Goal: Transaction & Acquisition: Book appointment/travel/reservation

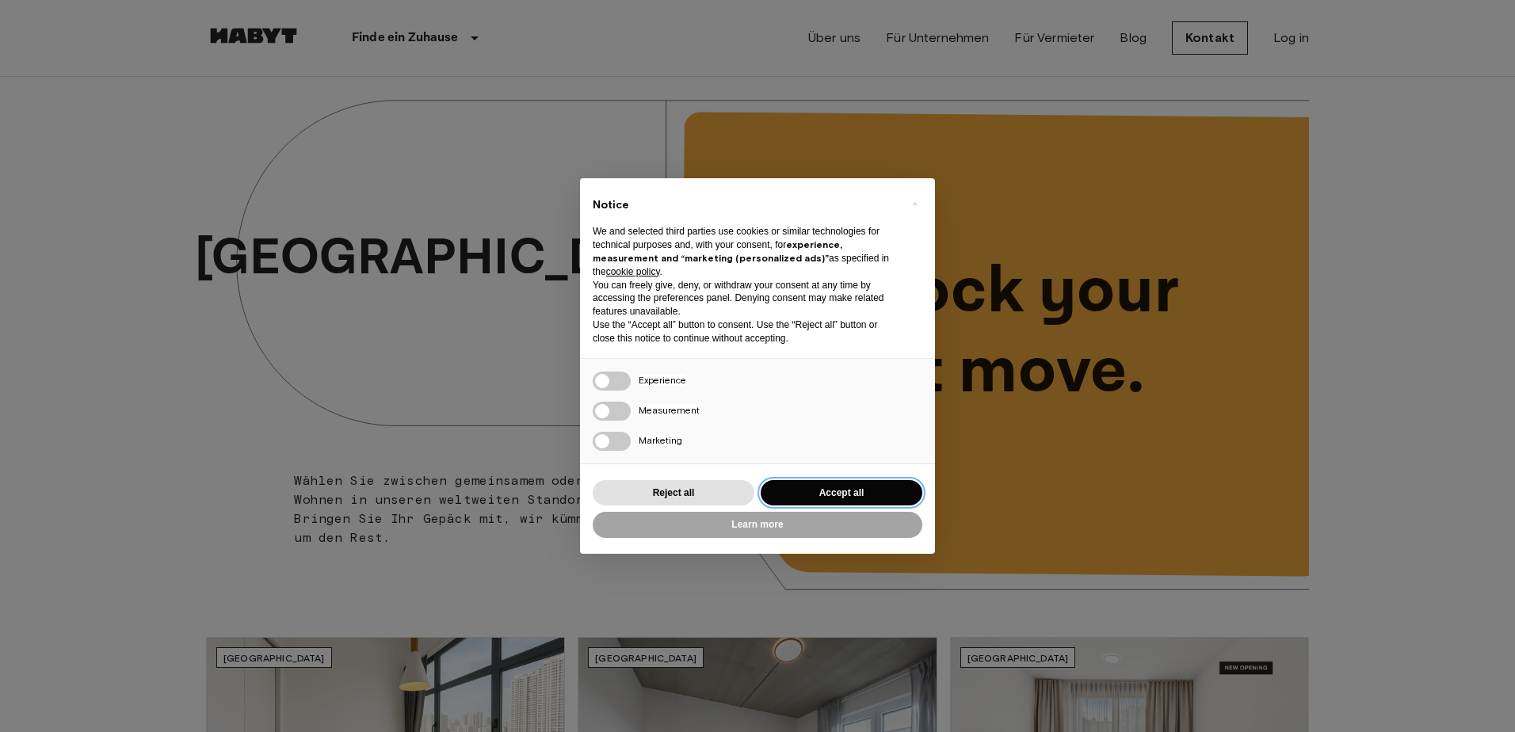
click at [799, 494] on button "Accept all" at bounding box center [841, 493] width 162 height 26
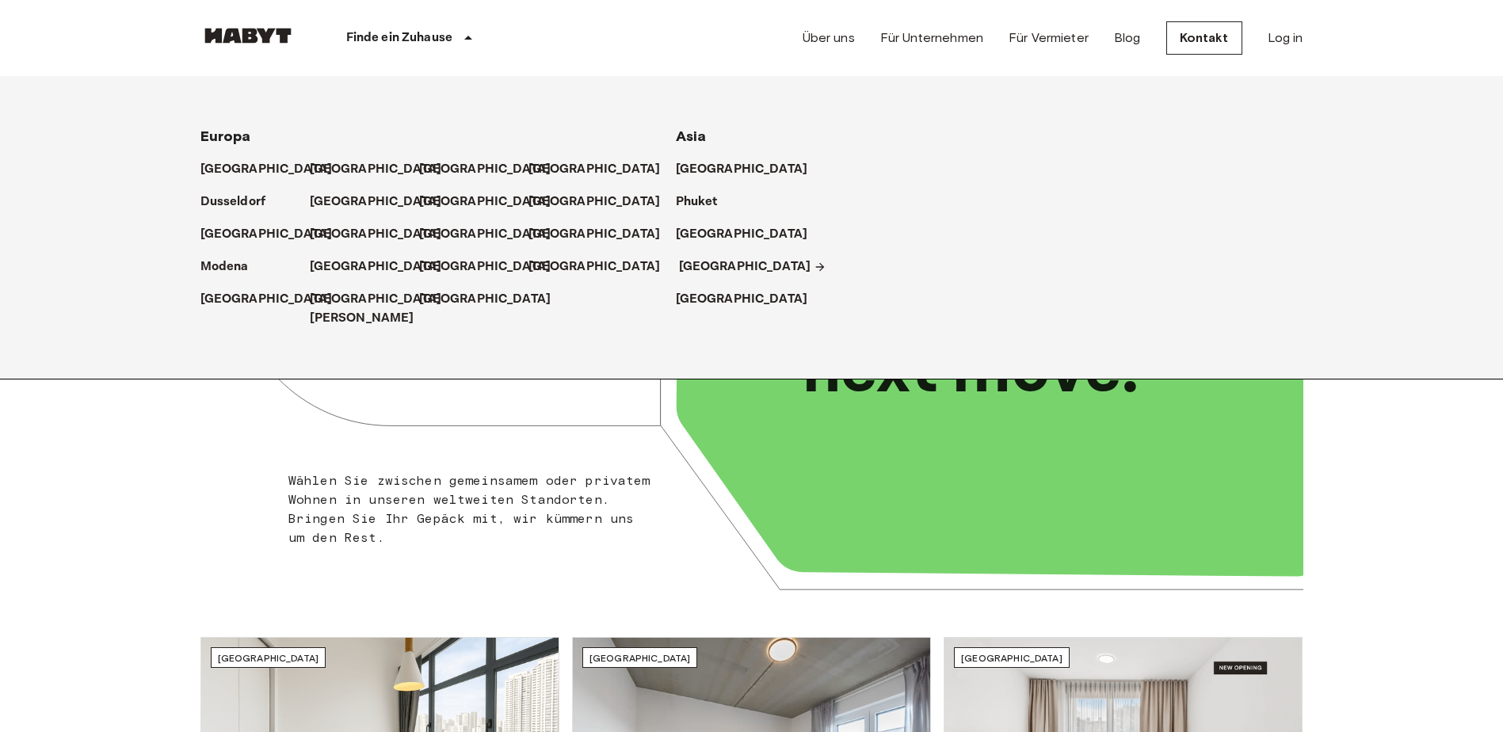
click at [681, 265] on p "[GEOGRAPHIC_DATA]" at bounding box center [745, 266] width 132 height 19
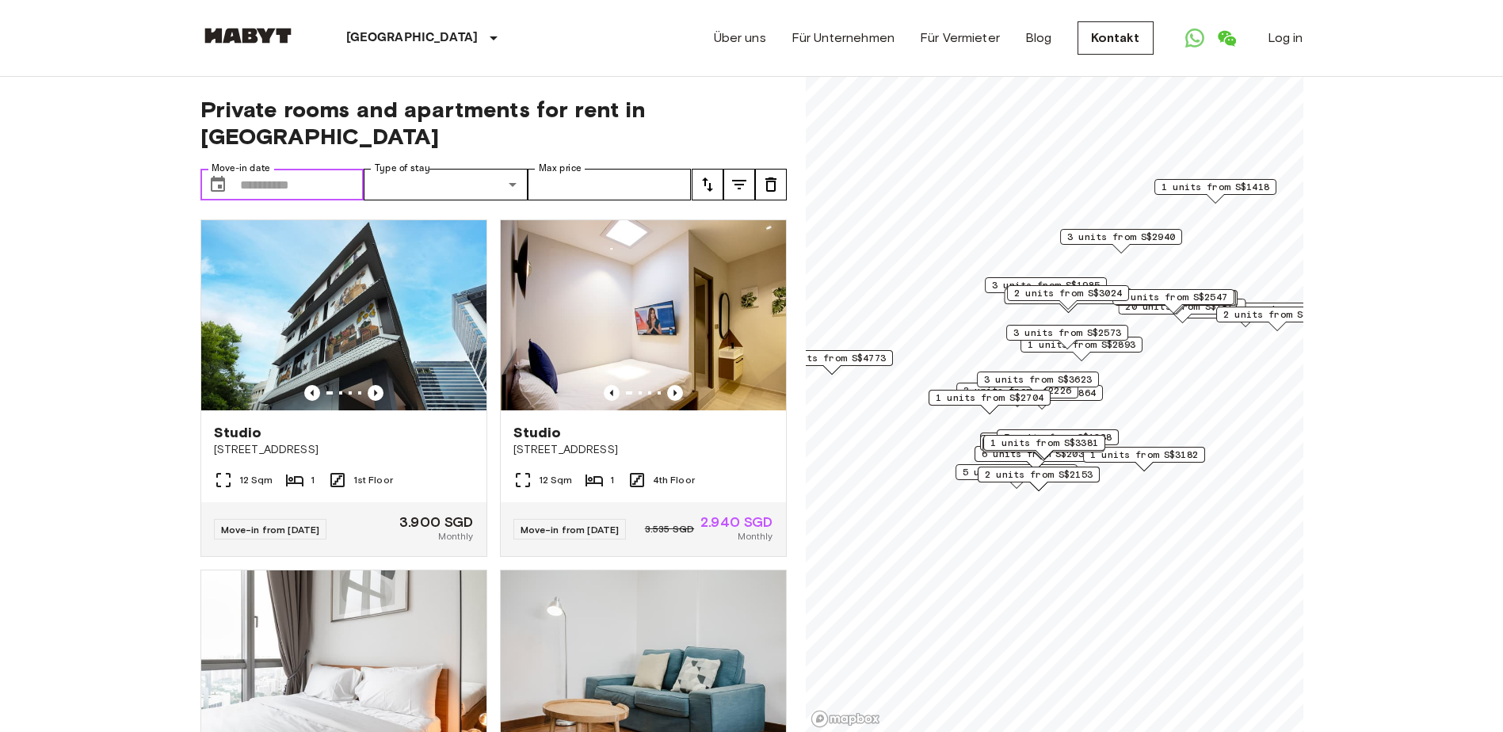
click at [341, 169] on input "Move-in date" at bounding box center [302, 185] width 124 height 32
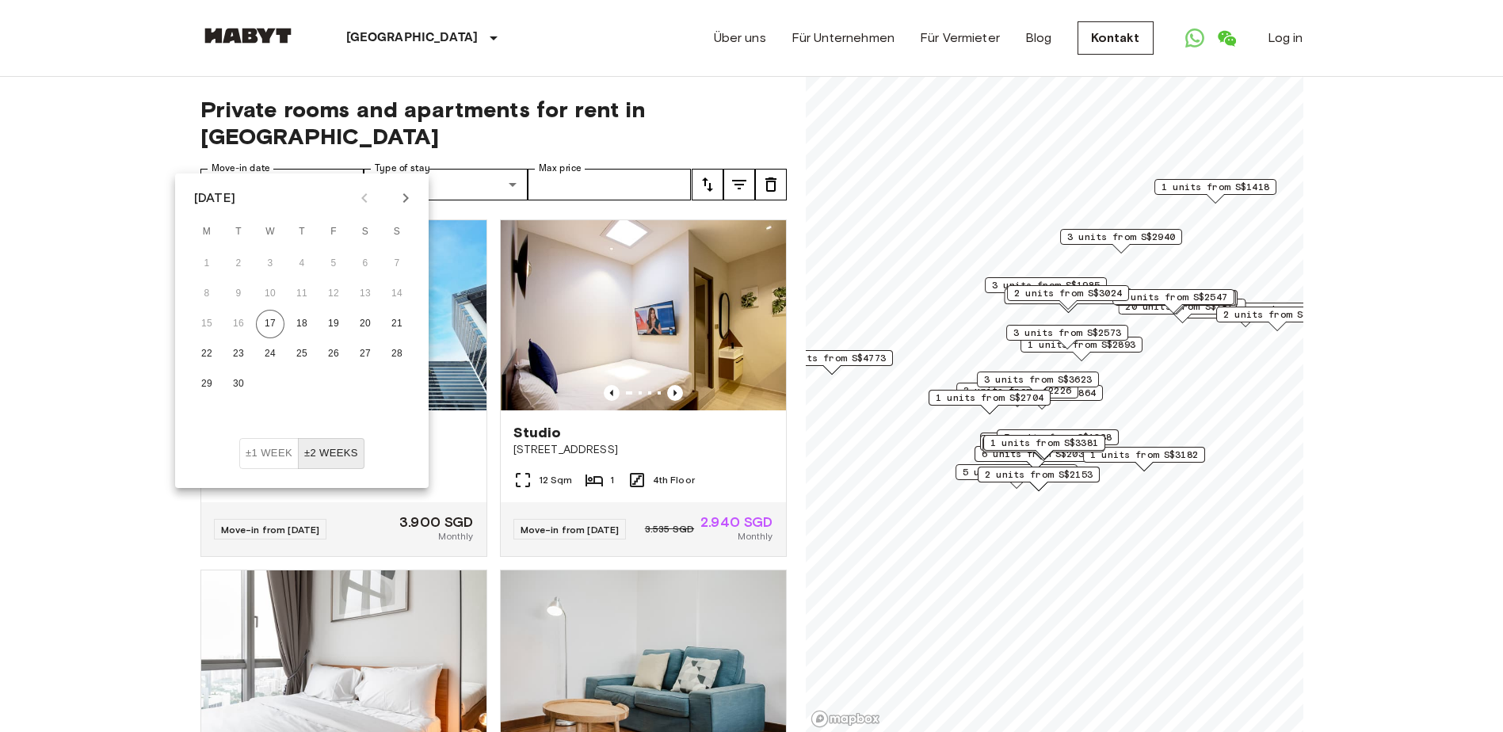
click at [398, 196] on icon "Next month" at bounding box center [405, 198] width 19 height 19
click at [312, 263] on button "1" at bounding box center [302, 264] width 29 height 29
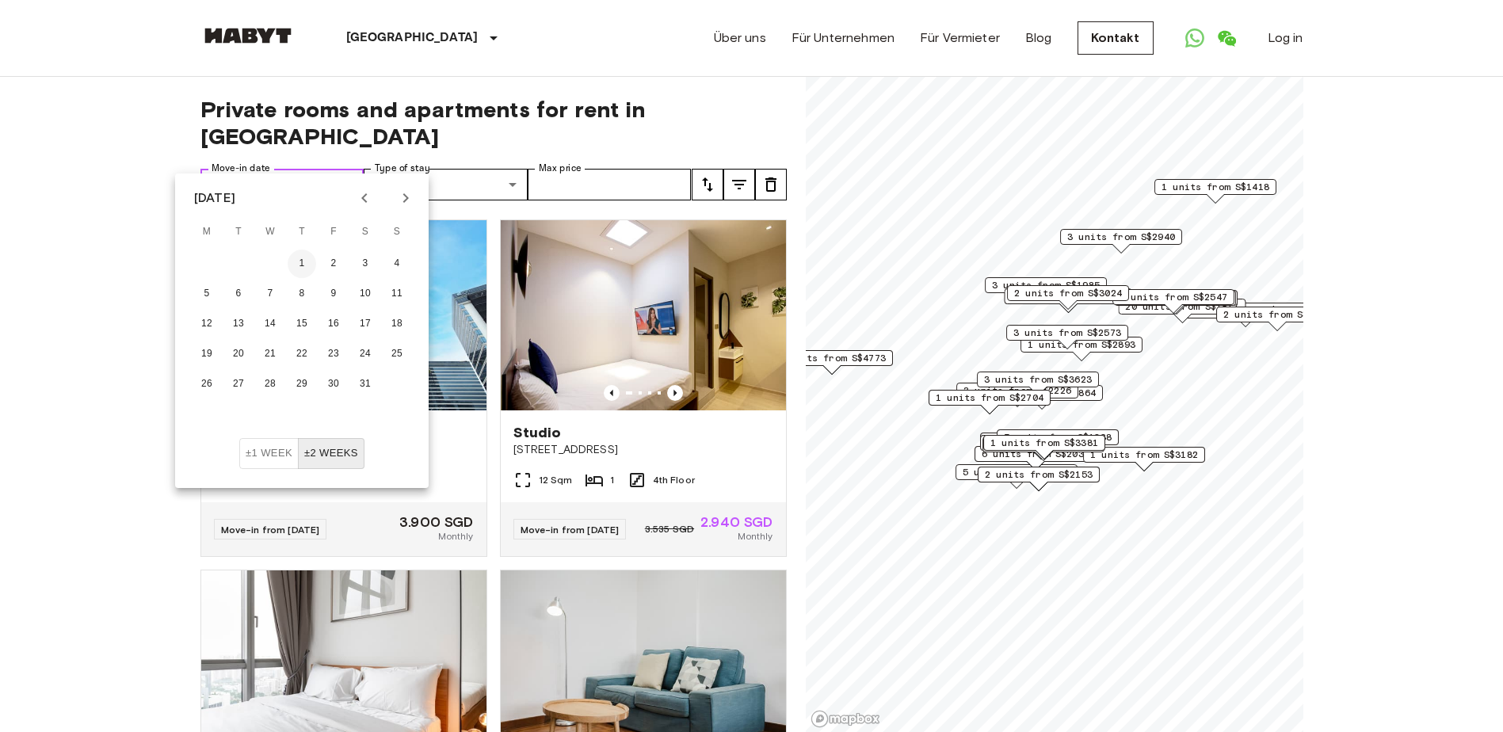
type input "**********"
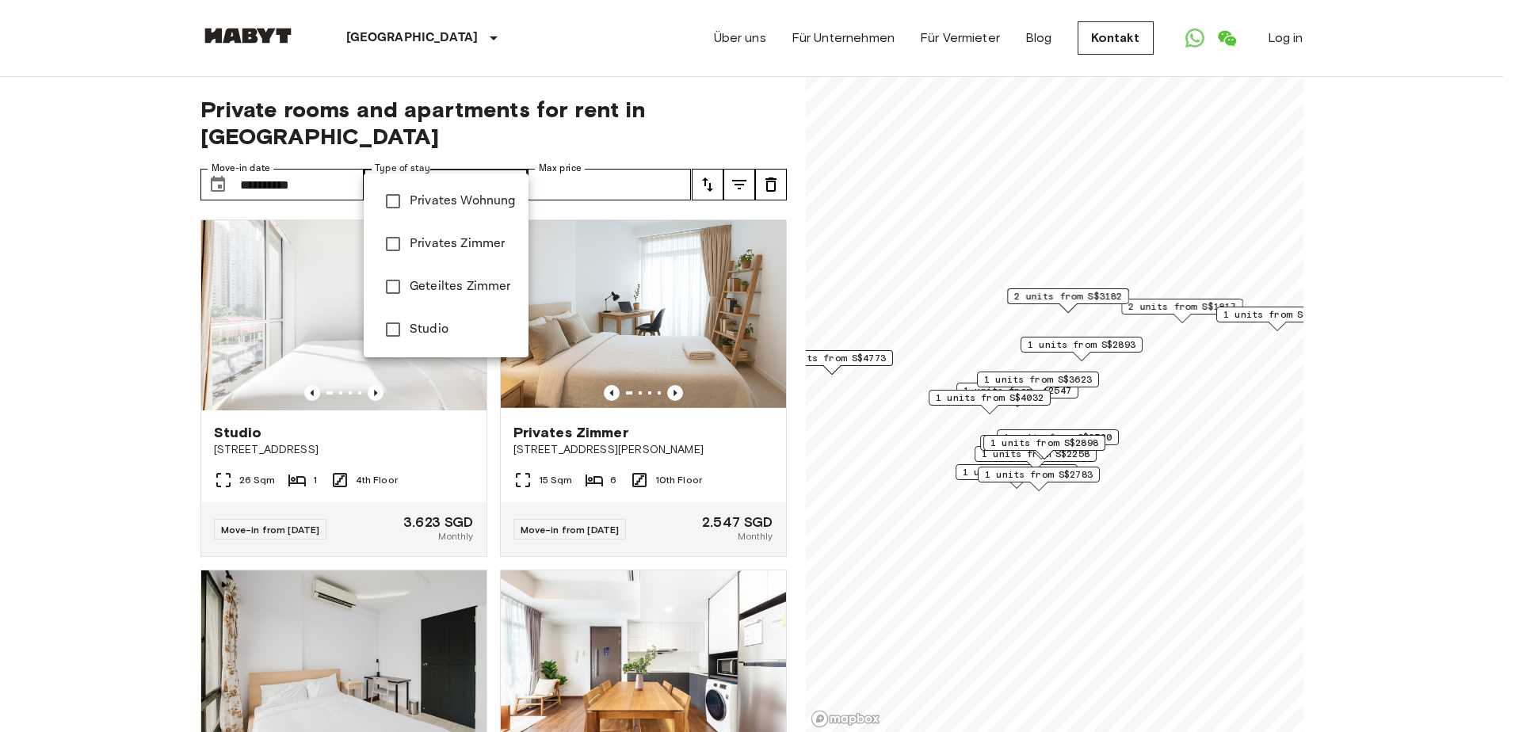
click at [489, 163] on div at bounding box center [757, 366] width 1515 height 732
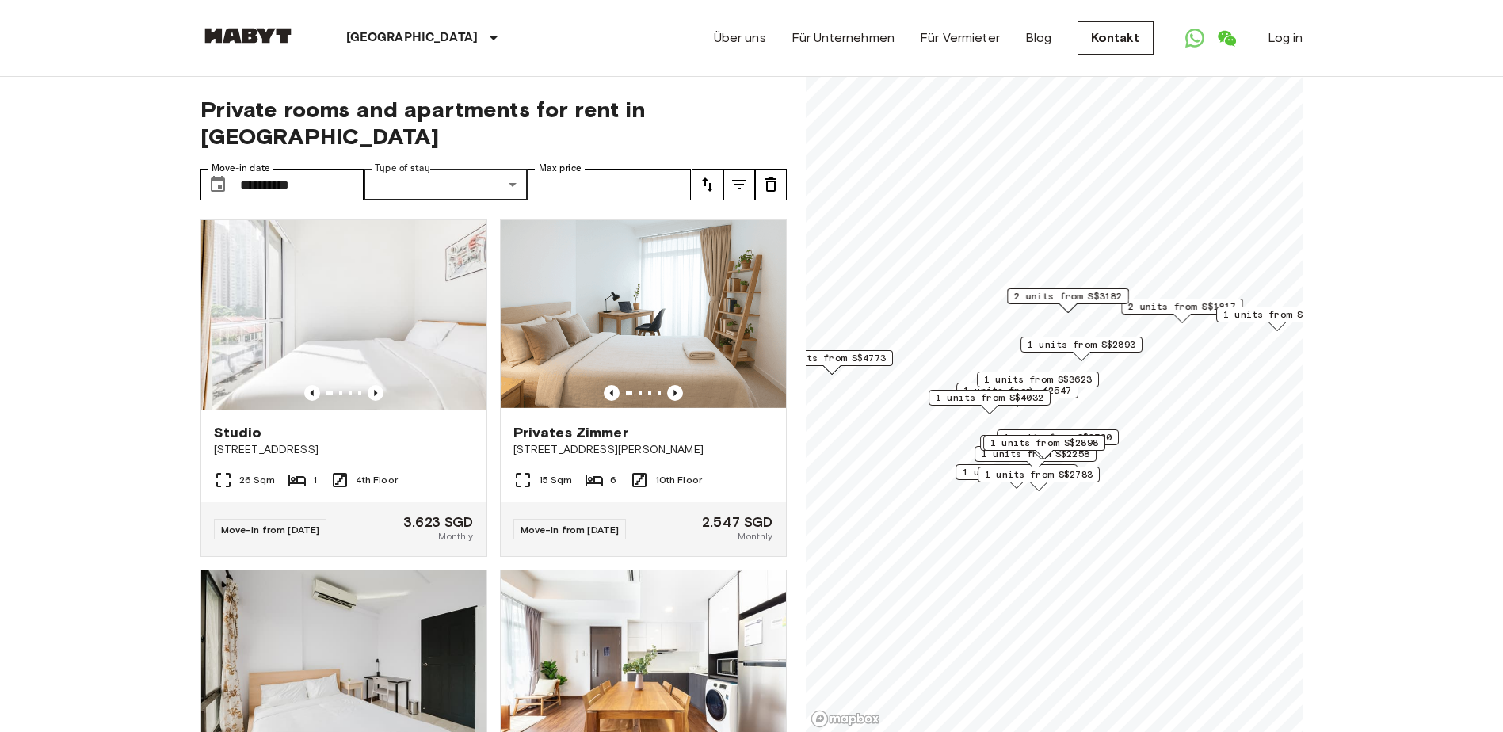
click at [609, 151] on div "Privates Wohnung Privates Zimmer Geteiltes Zimmer Studio" at bounding box center [751, 366] width 1503 height 732
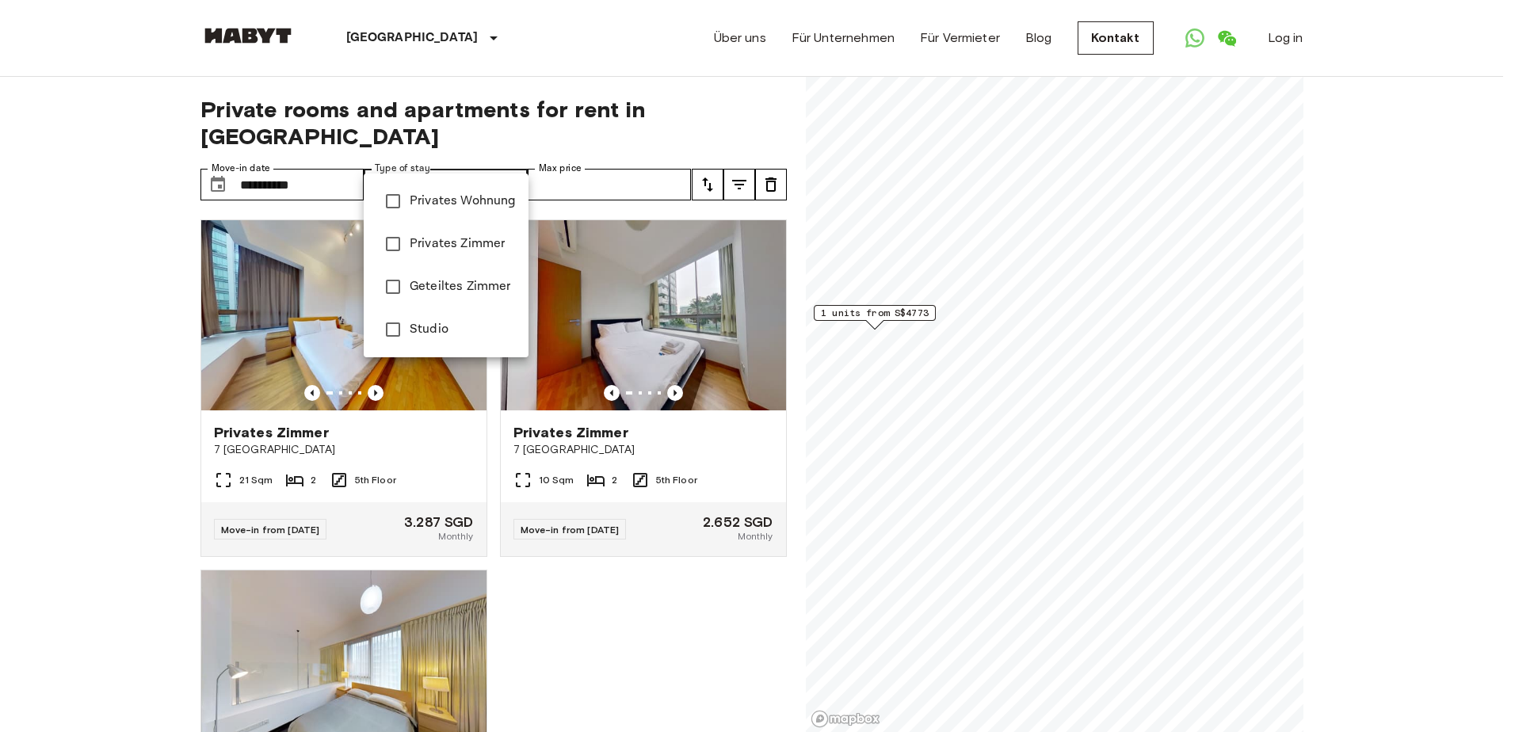
click at [530, 108] on div at bounding box center [757, 366] width 1515 height 732
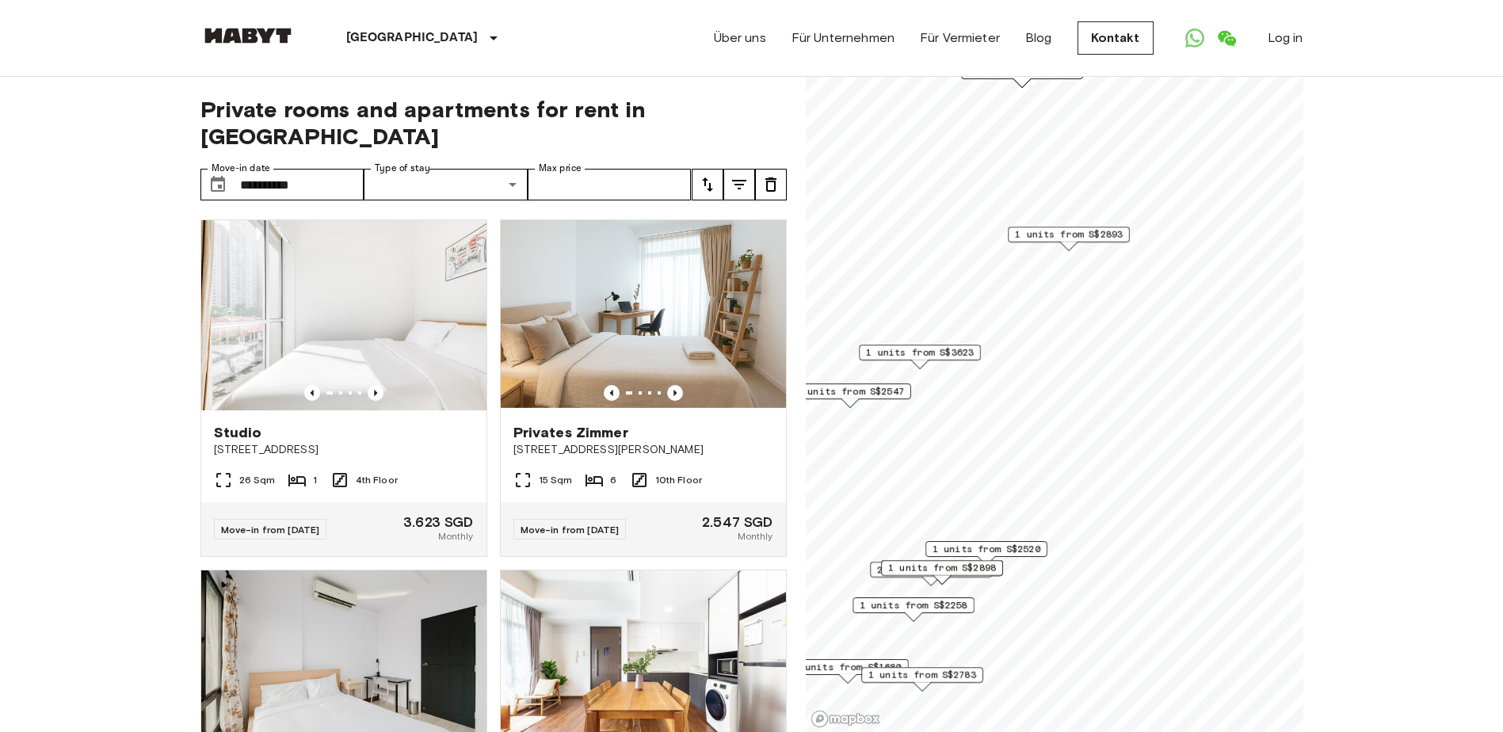
click at [1074, 245] on div "Map marker" at bounding box center [1067, 246] width 17 height 9
click at [741, 175] on icon "tune" at bounding box center [739, 184] width 19 height 19
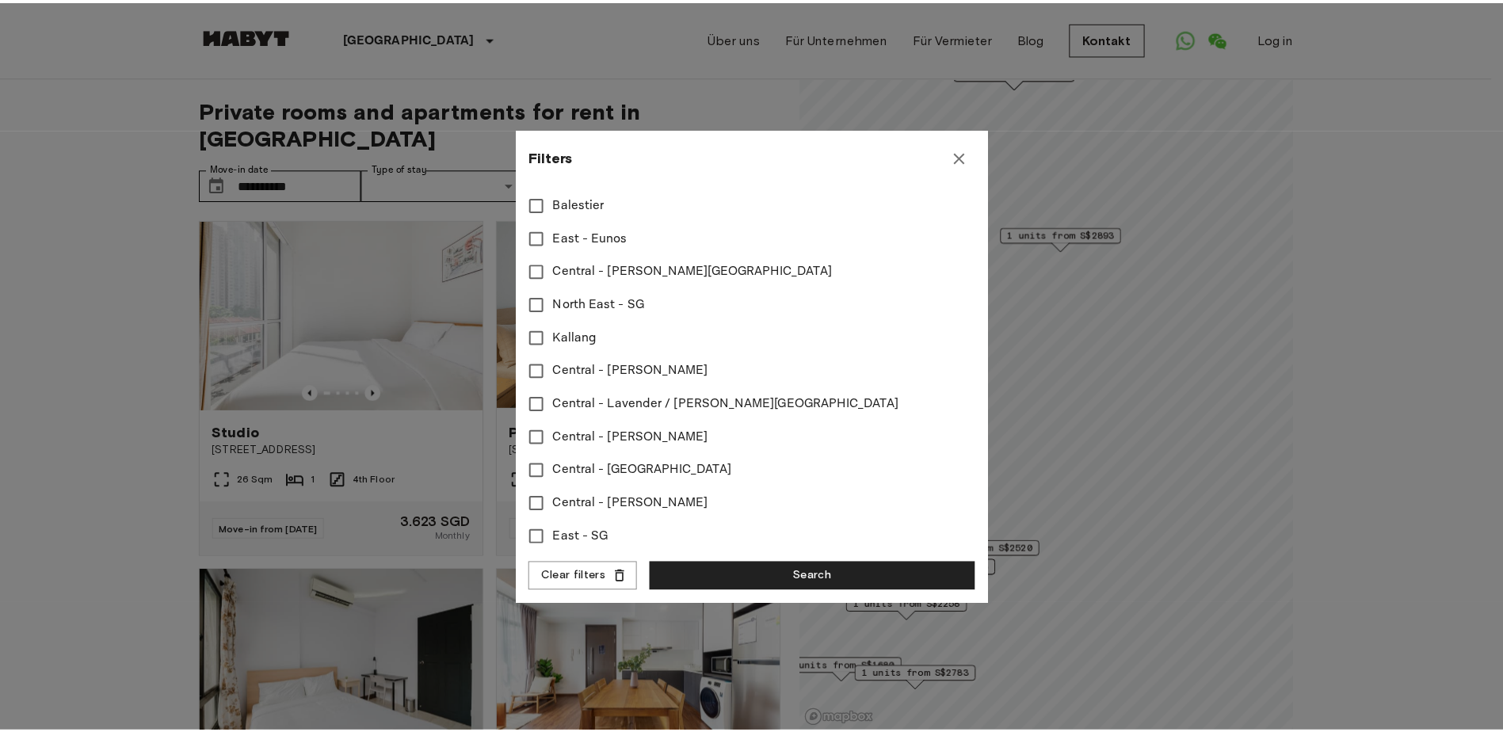
scroll to position [555, 0]
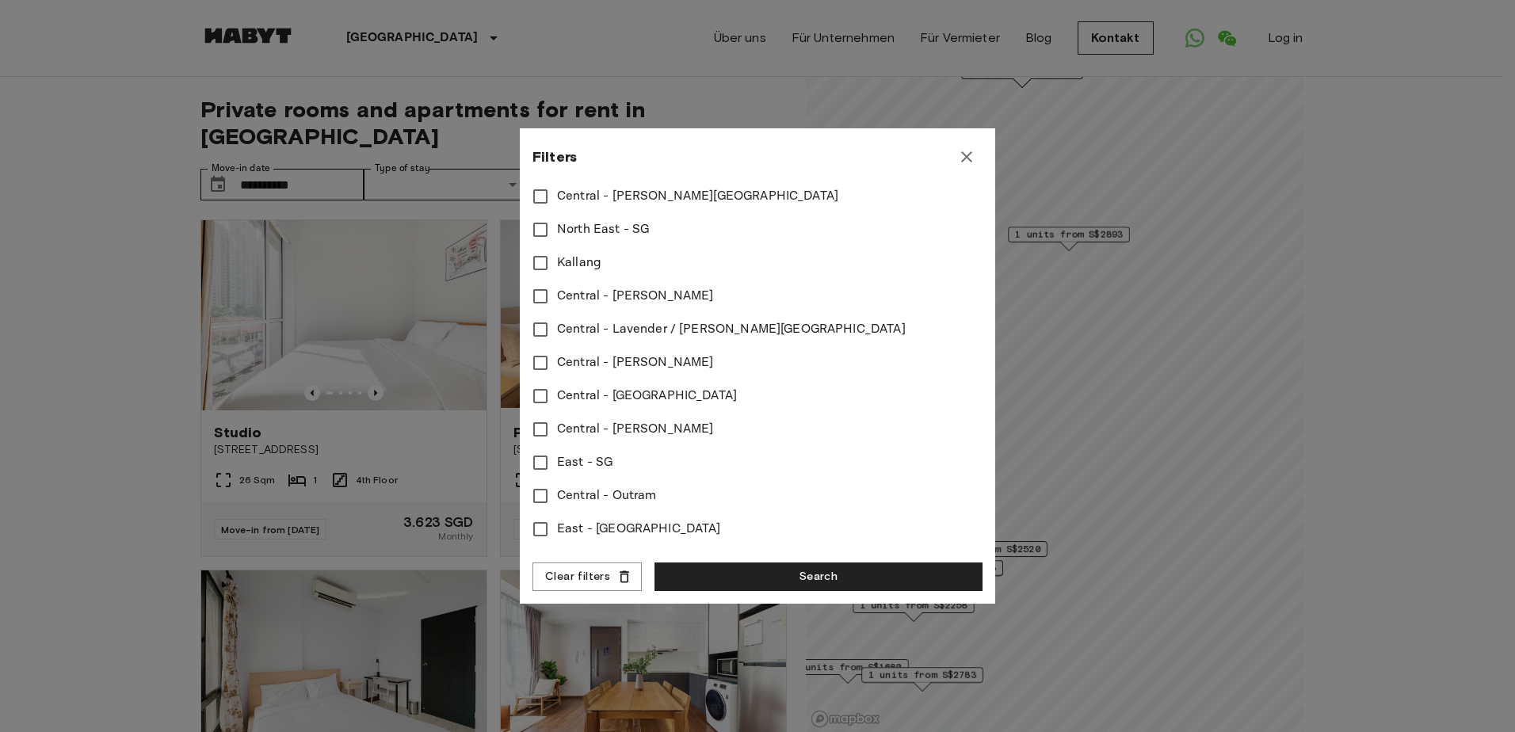
click at [159, 313] on div at bounding box center [757, 366] width 1515 height 732
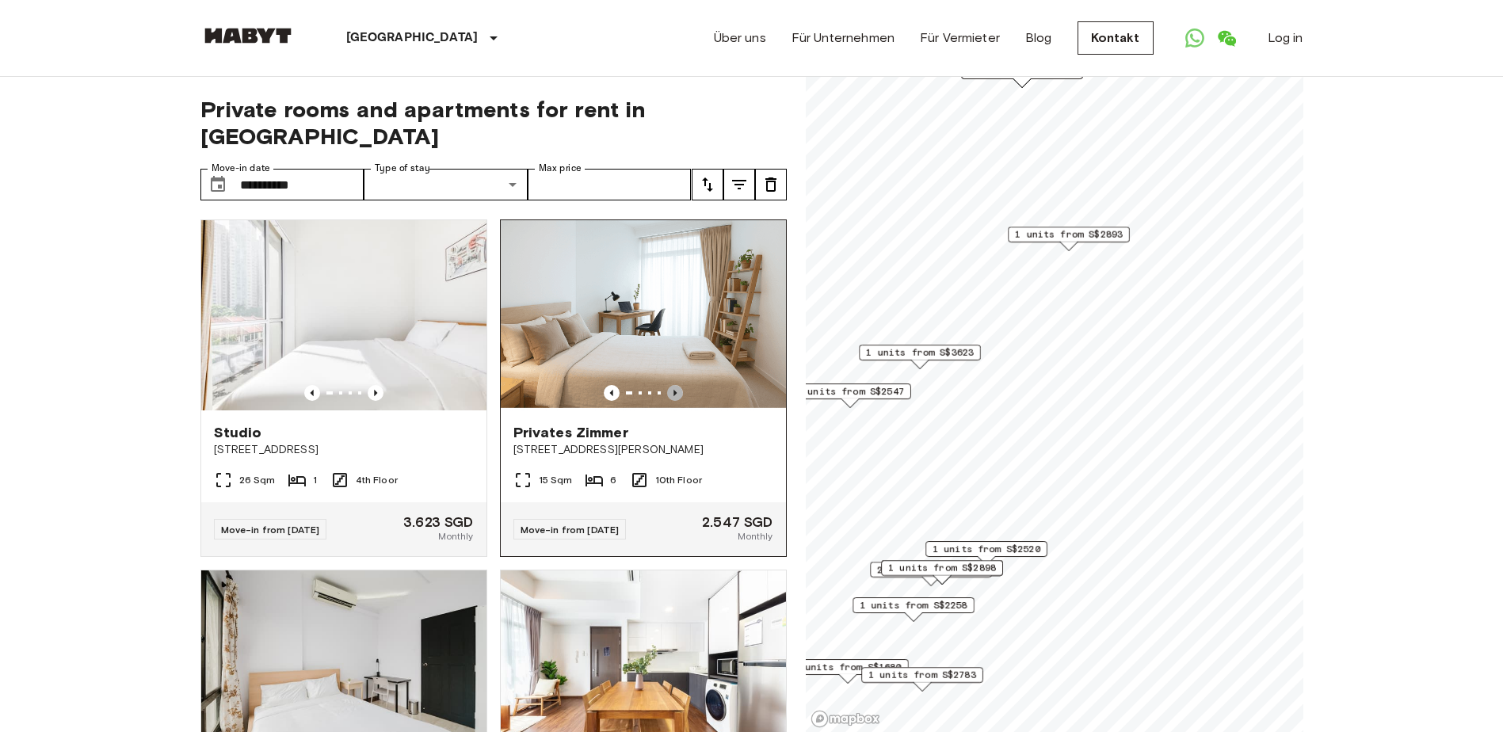
click at [667, 385] on icon "Previous image" at bounding box center [675, 393] width 16 height 16
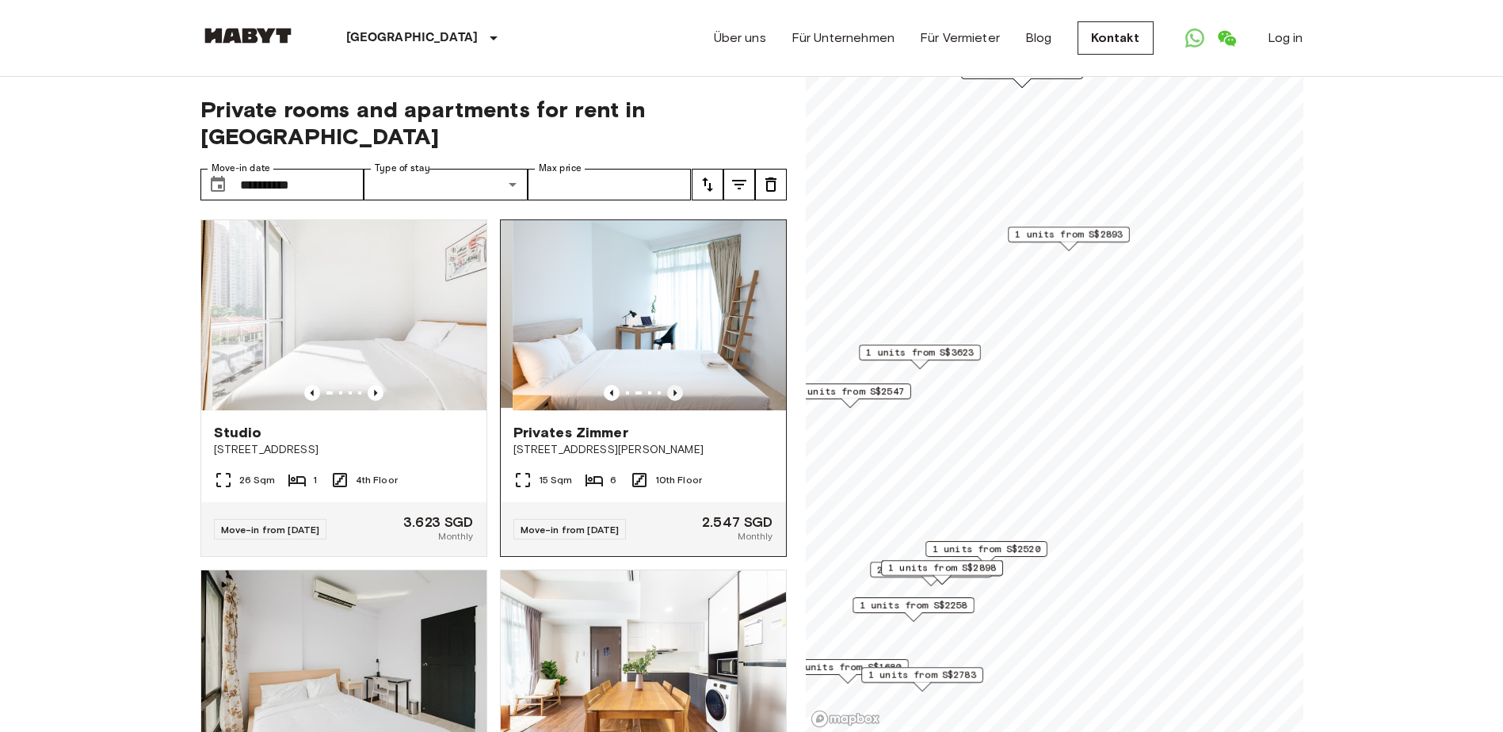
click at [667, 385] on icon "Previous image" at bounding box center [675, 393] width 16 height 16
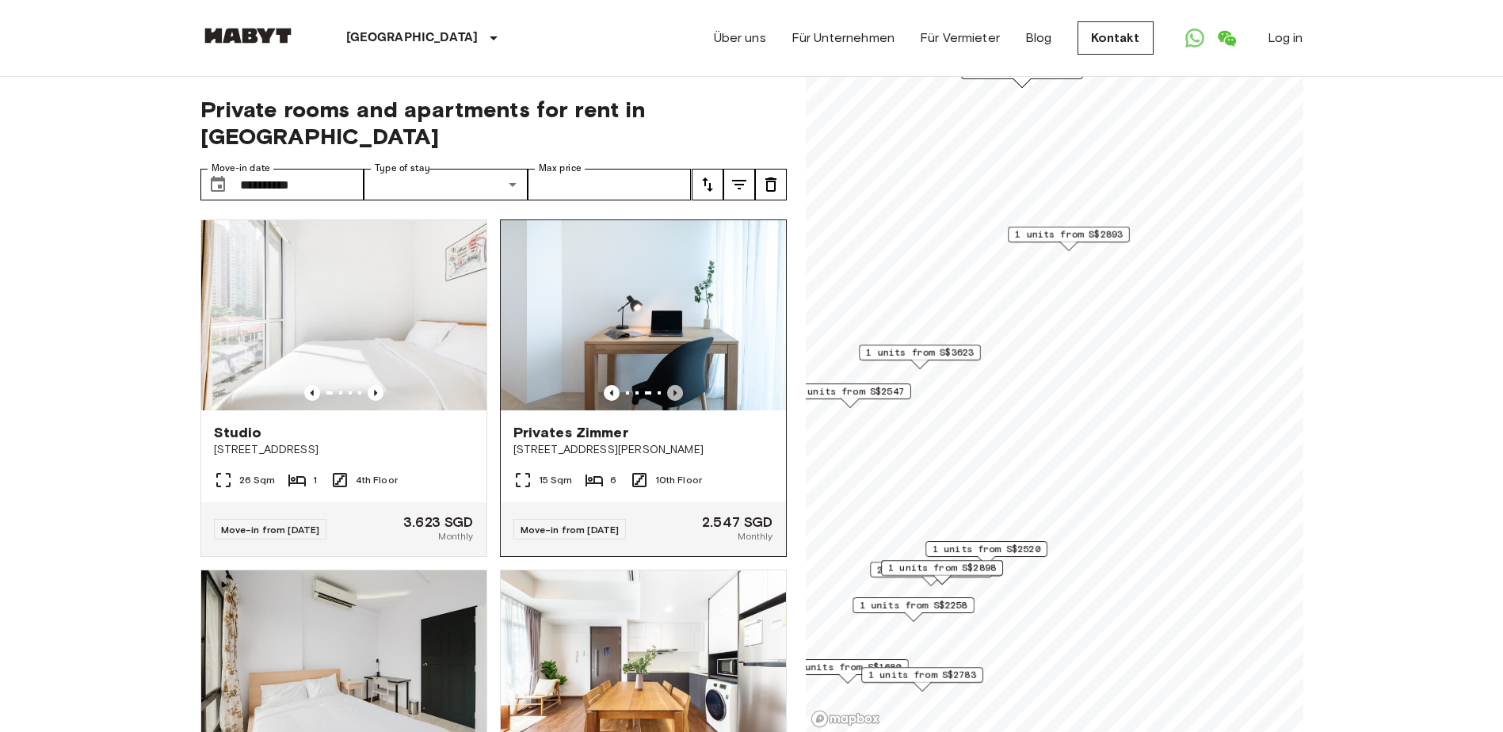
click at [673, 390] on icon "Previous image" at bounding box center [674, 393] width 3 height 6
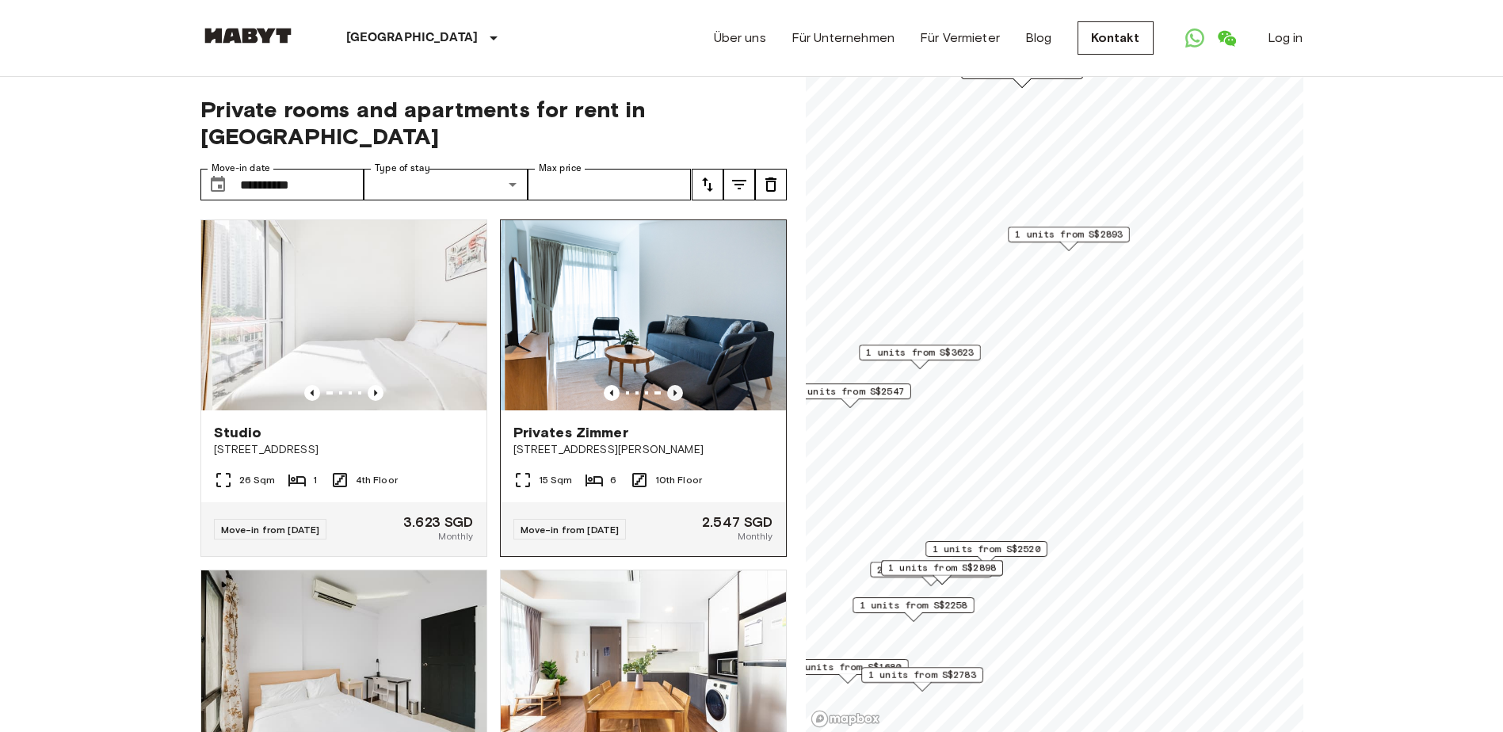
click at [673, 390] on icon "Previous image" at bounding box center [674, 393] width 3 height 6
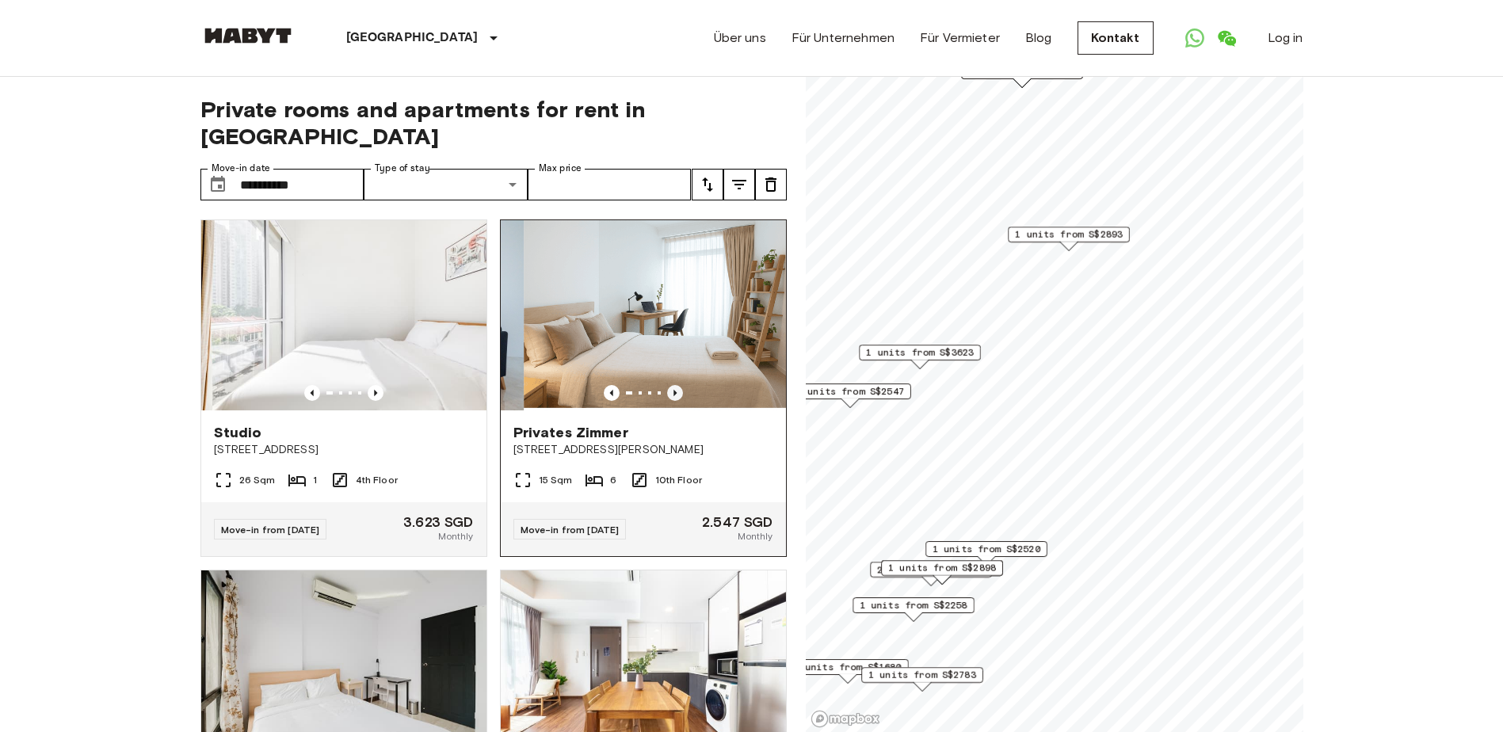
click at [673, 390] on icon "Previous image" at bounding box center [674, 393] width 3 height 6
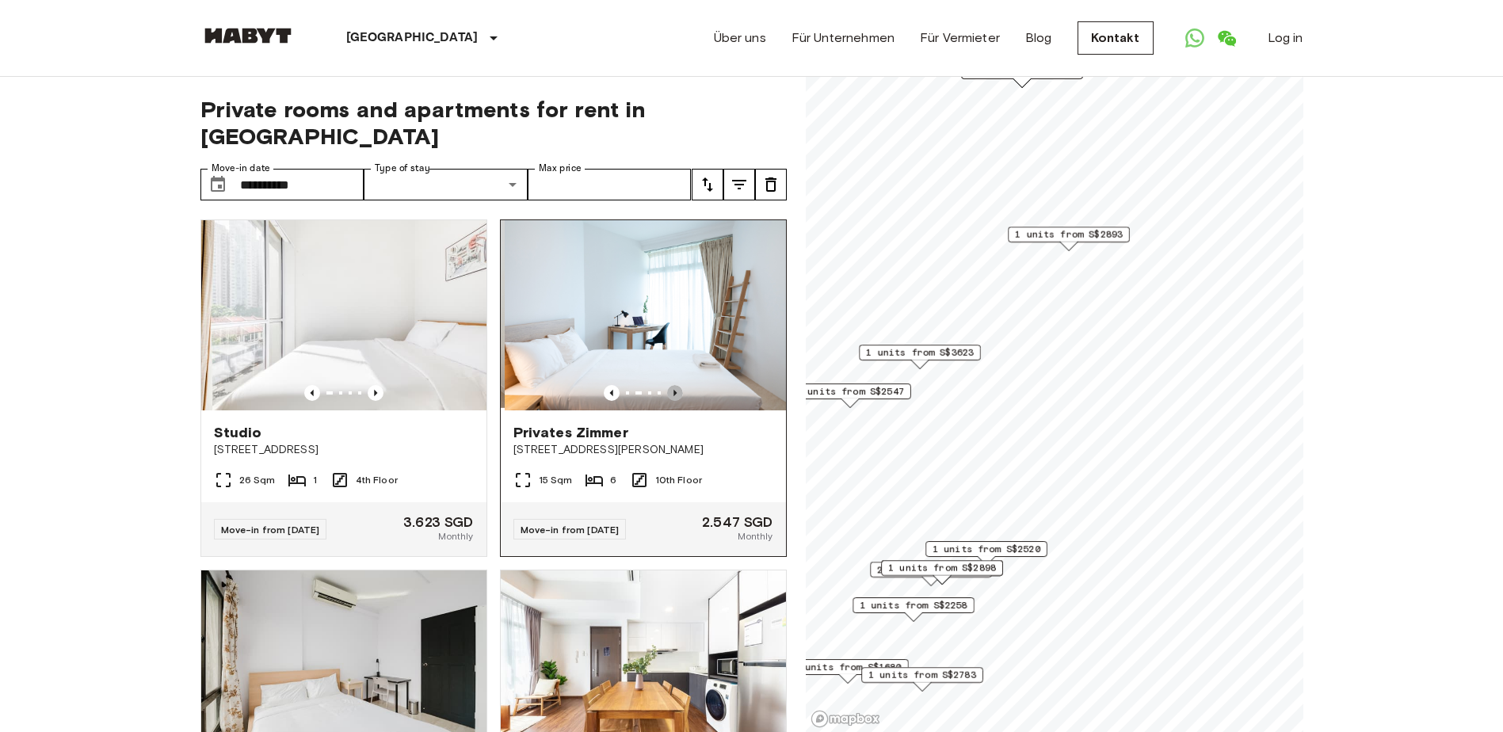
click at [673, 390] on icon "Previous image" at bounding box center [674, 393] width 3 height 6
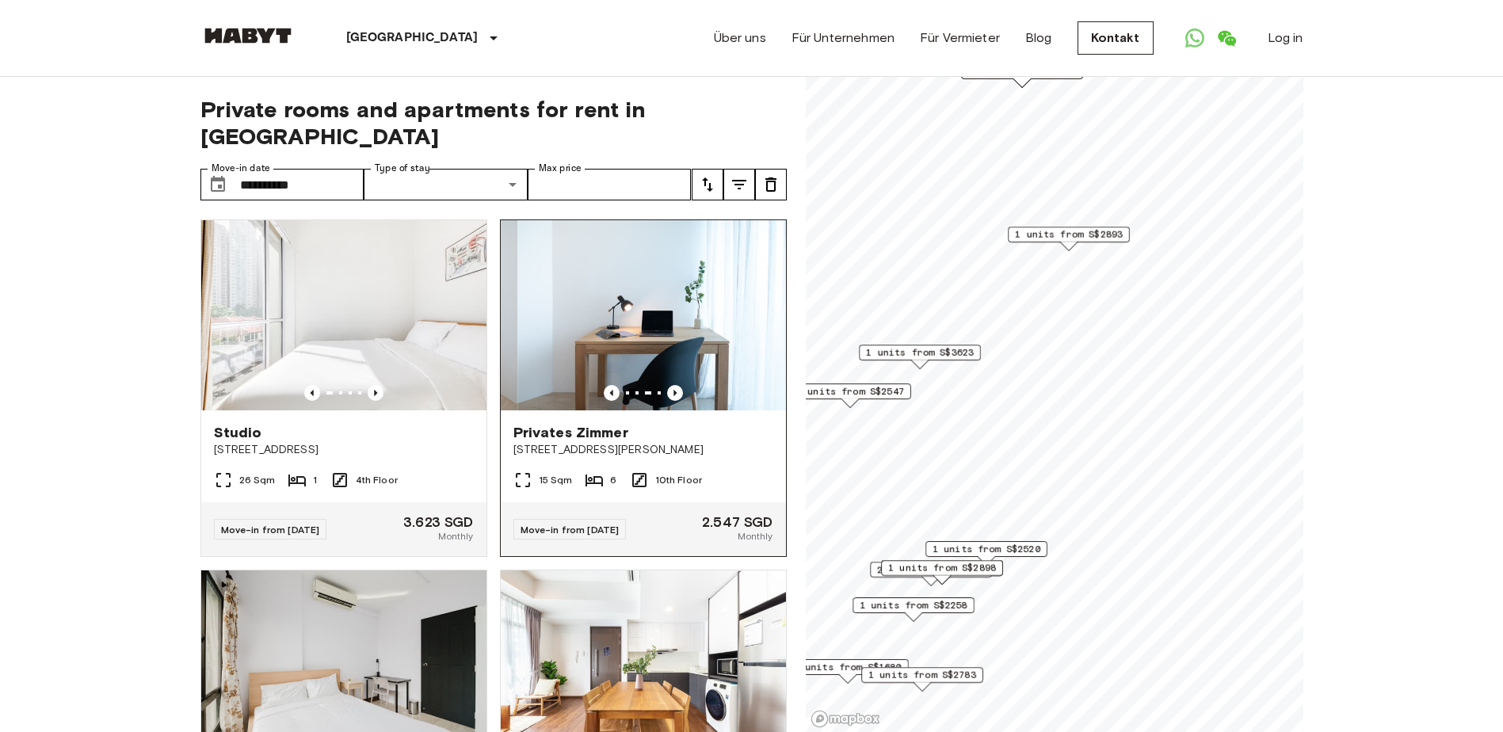
click at [684, 324] on img at bounding box center [659, 315] width 285 height 190
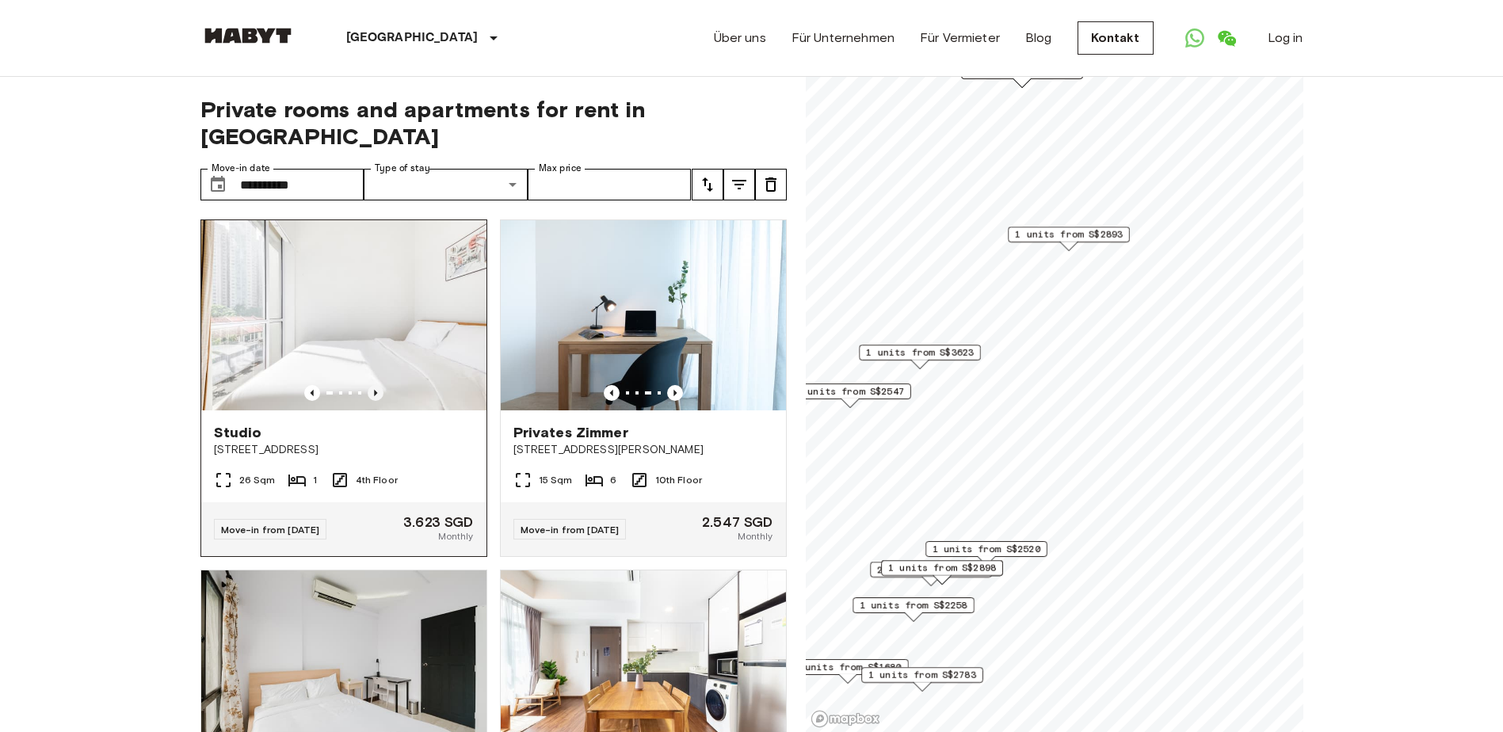
click at [374, 385] on icon "Previous image" at bounding box center [376, 393] width 16 height 16
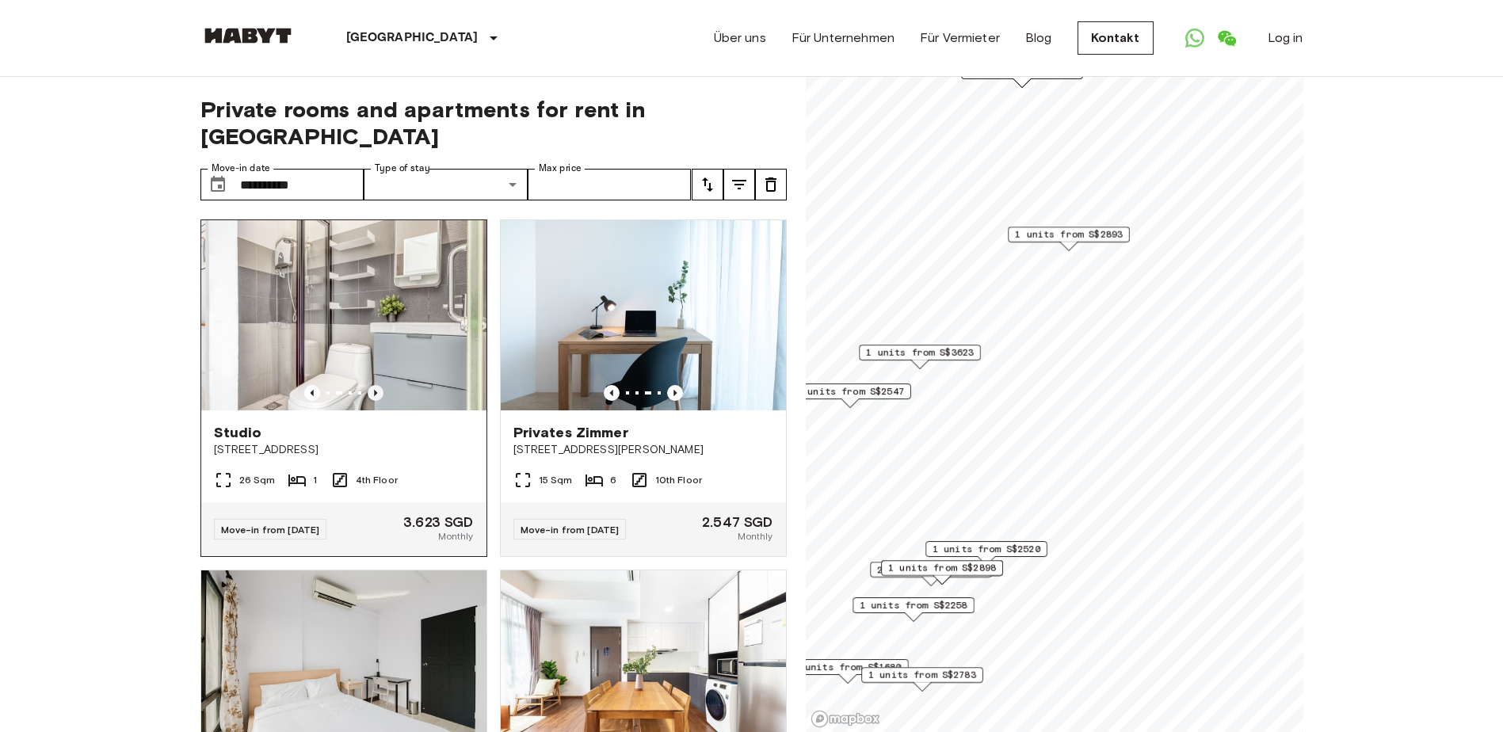
click at [374, 385] on icon "Previous image" at bounding box center [376, 393] width 16 height 16
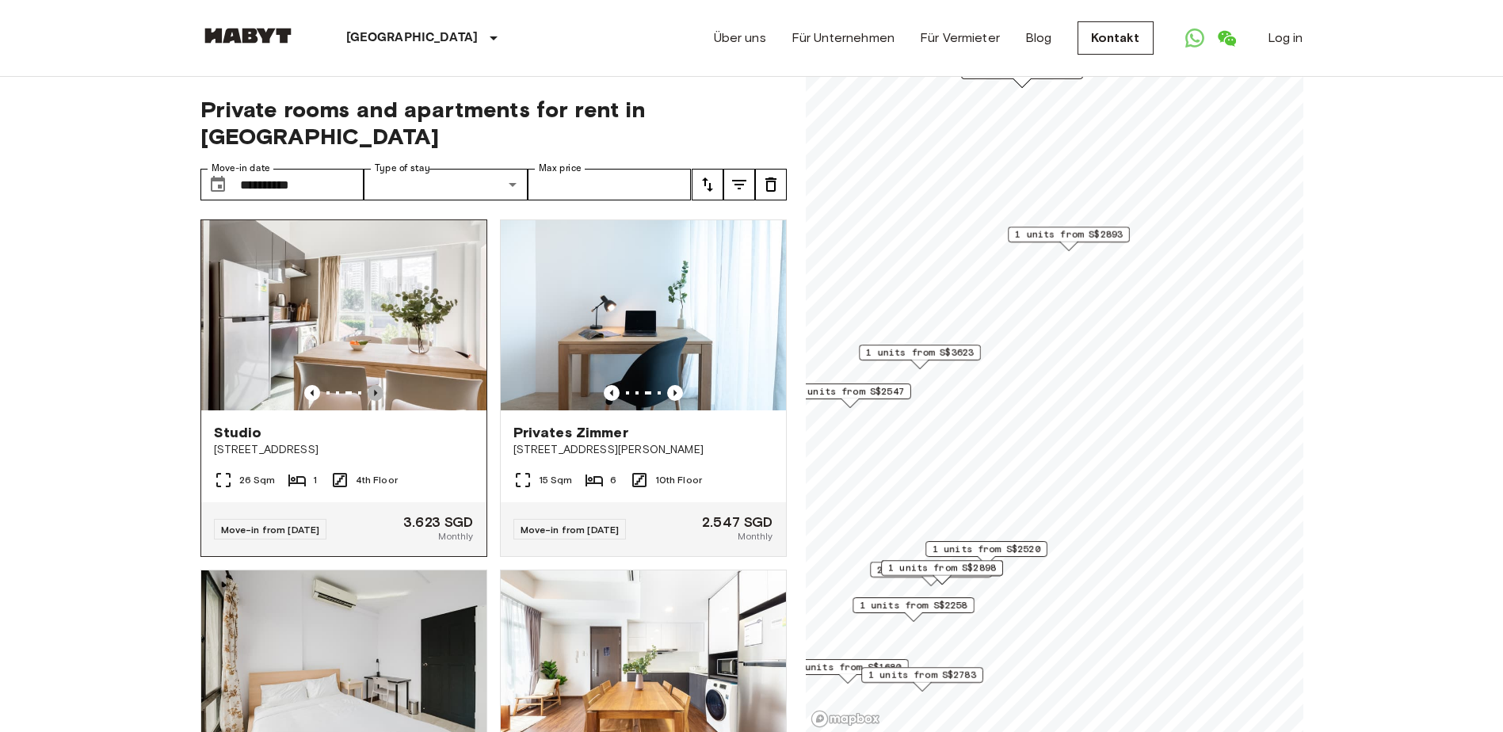
click at [374, 385] on icon "Previous image" at bounding box center [376, 393] width 16 height 16
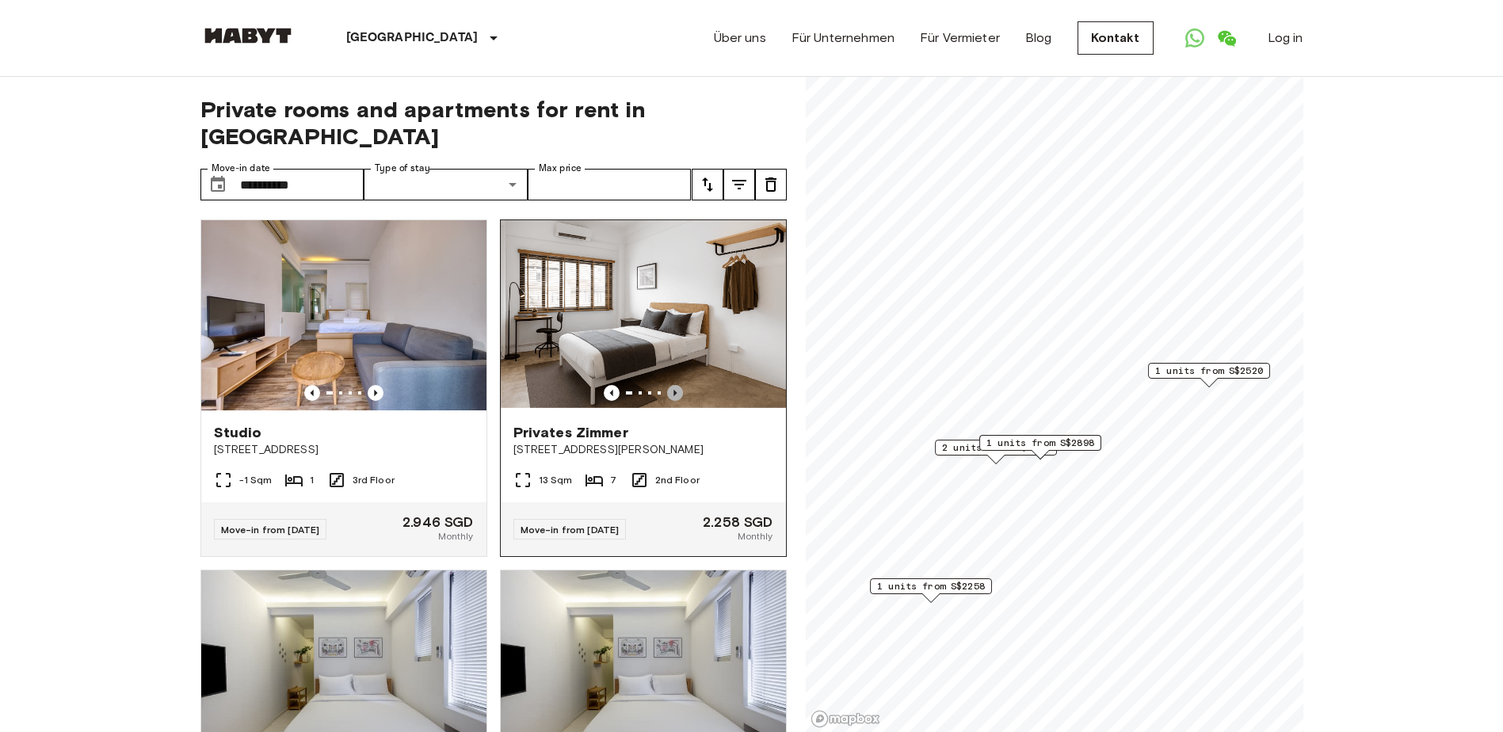
click at [667, 385] on icon "Previous image" at bounding box center [675, 393] width 16 height 16
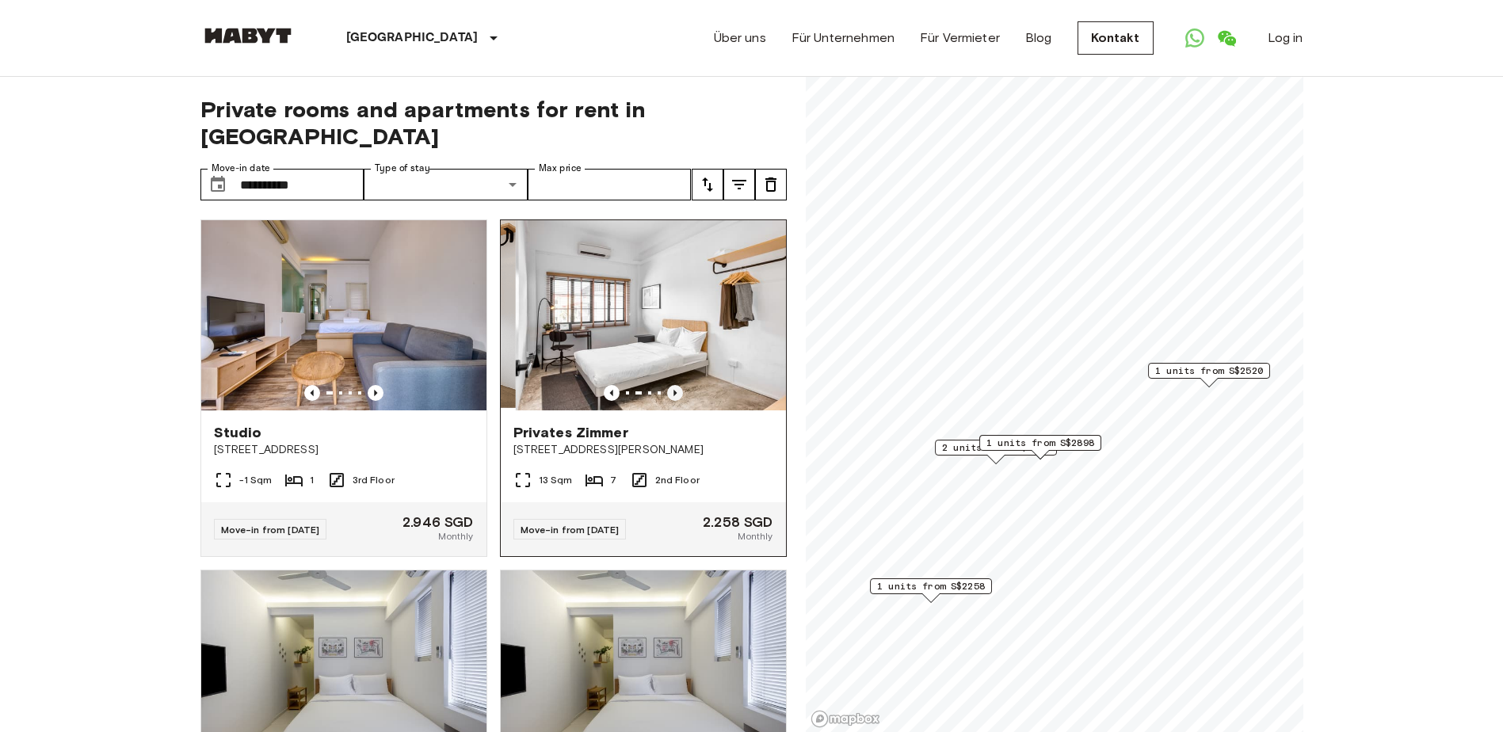
click at [667, 385] on icon "Previous image" at bounding box center [675, 393] width 16 height 16
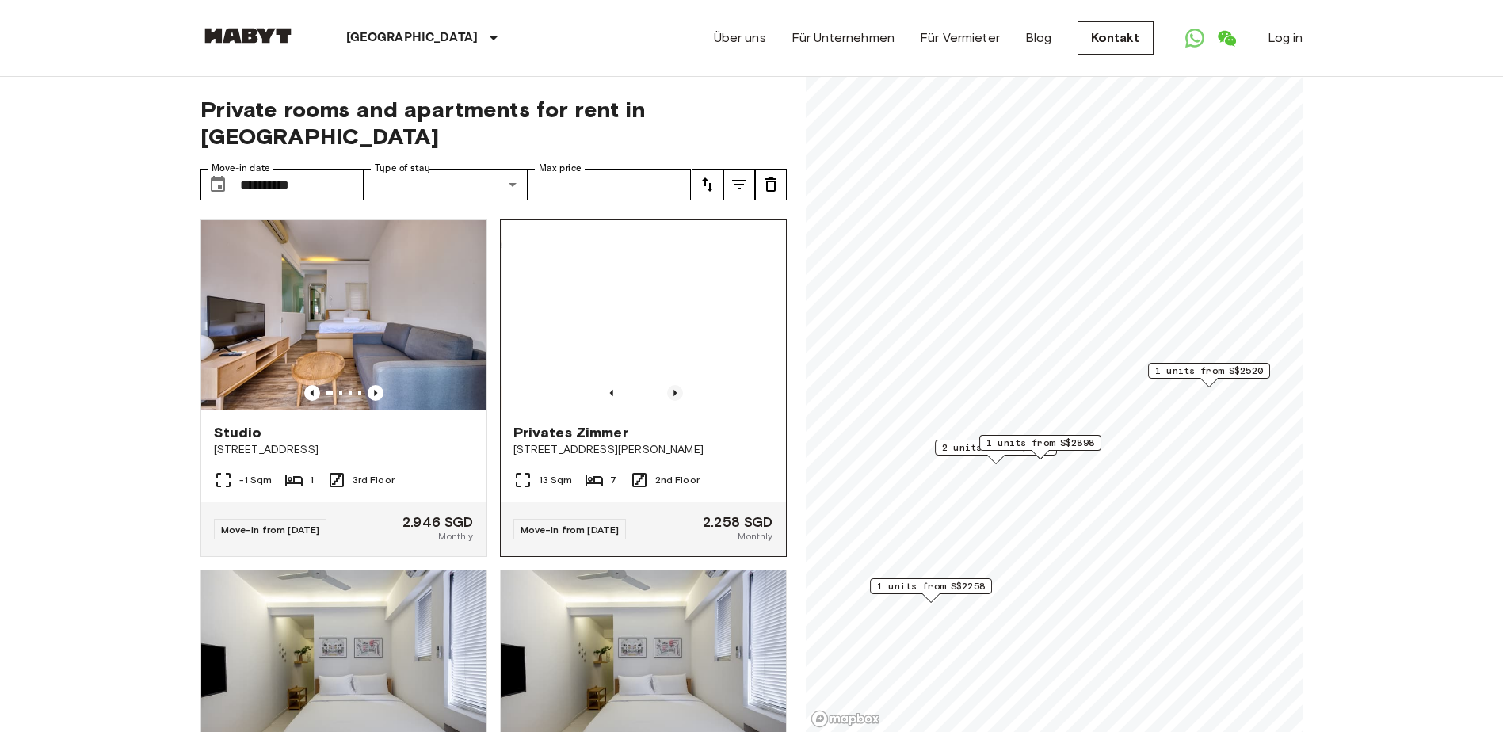
click at [667, 385] on icon "Previous image" at bounding box center [675, 393] width 16 height 16
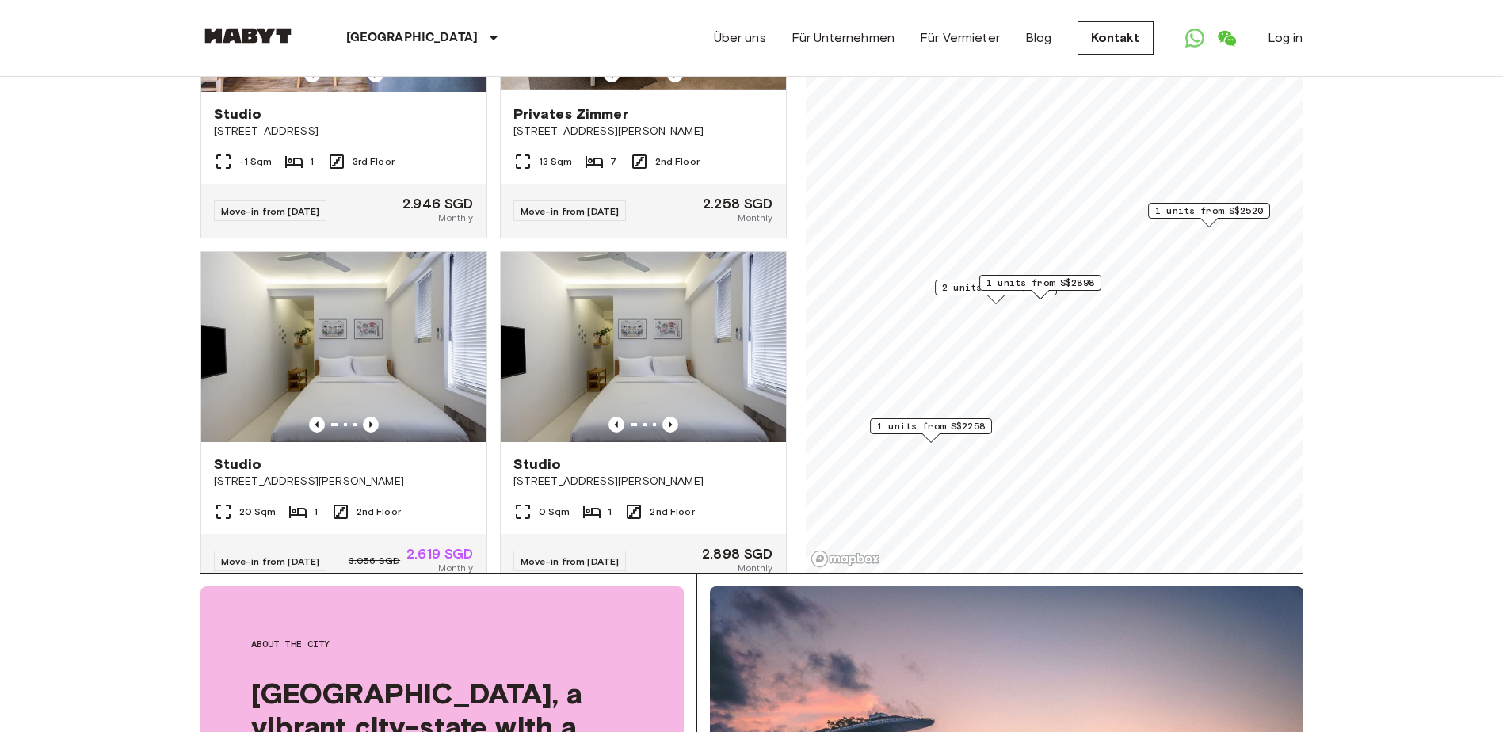
scroll to position [158, 0]
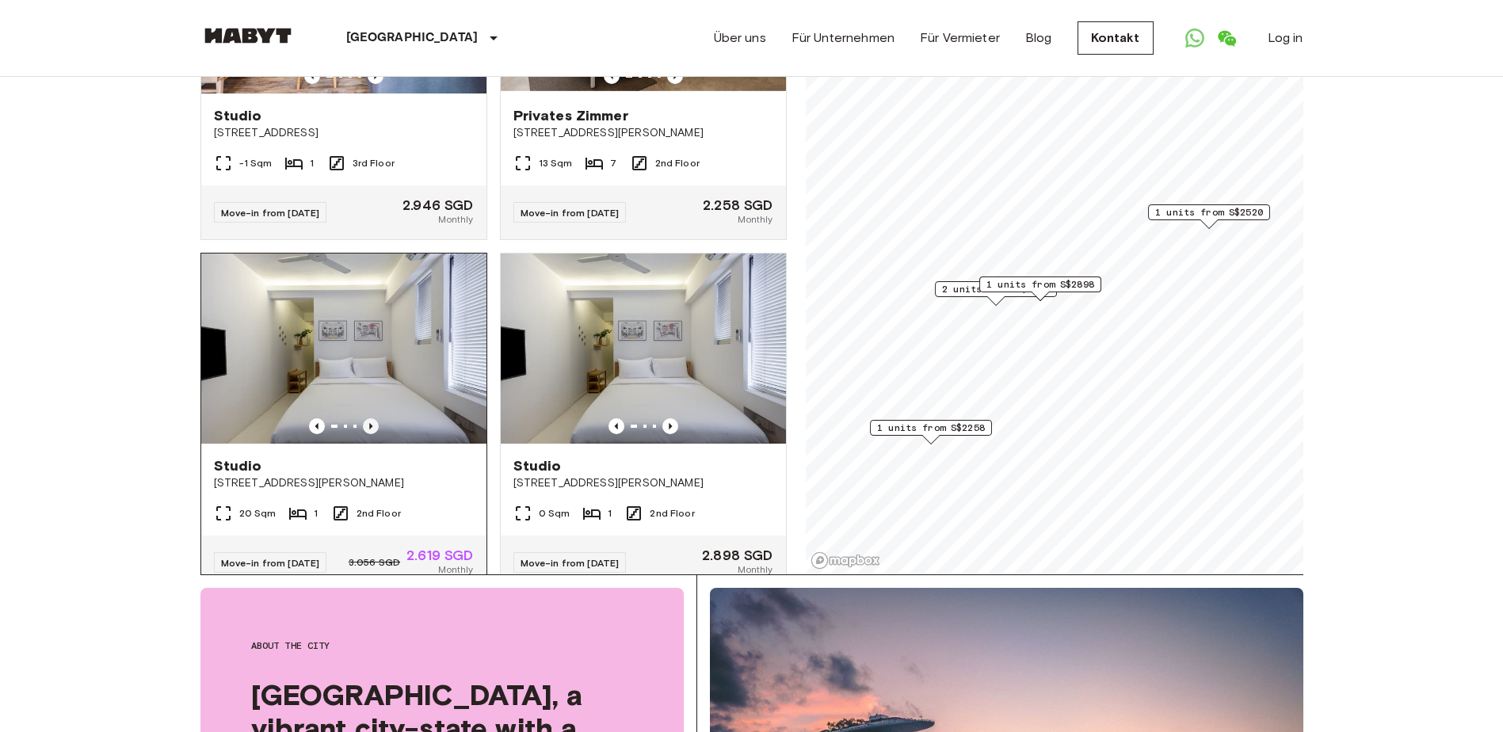
click at [369, 423] on icon "Previous image" at bounding box center [370, 426] width 3 height 6
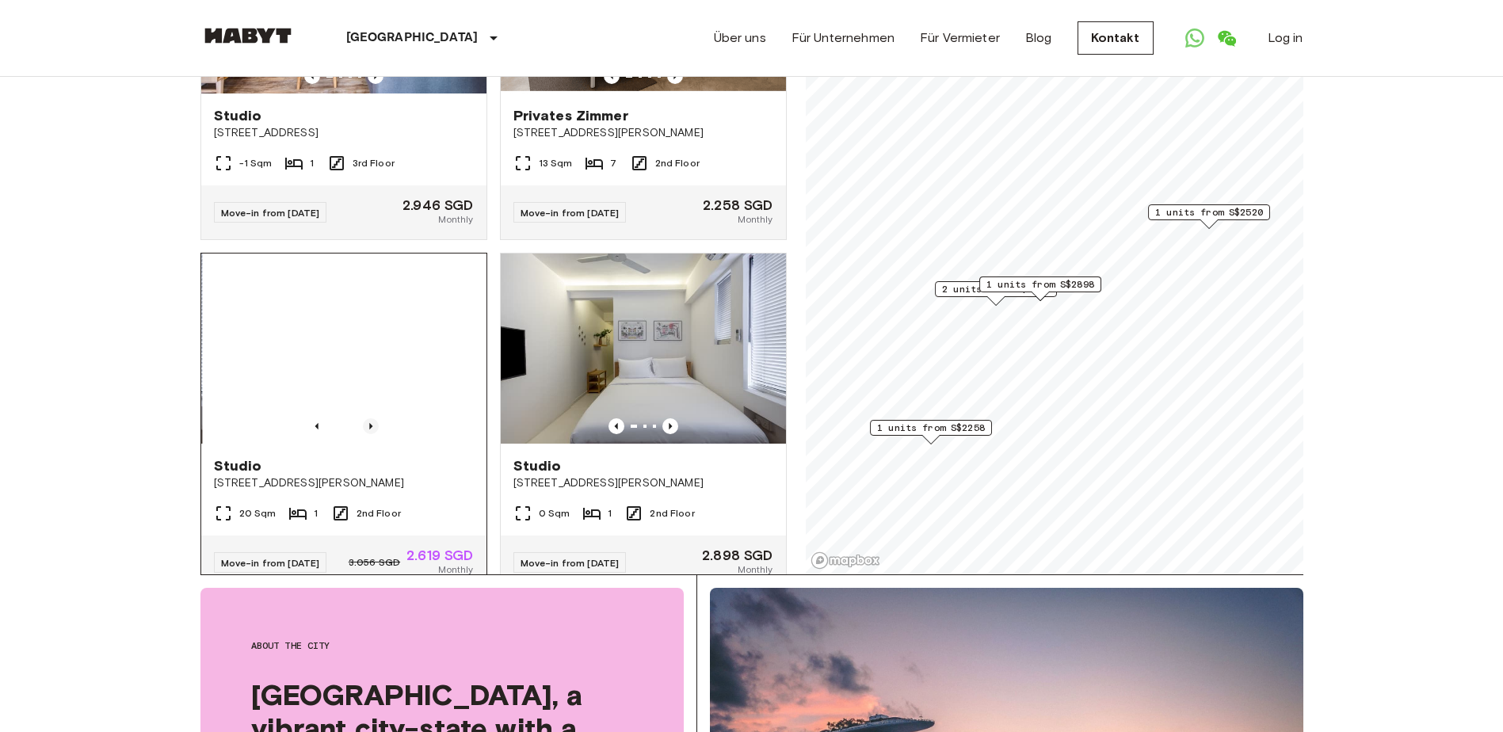
click at [369, 423] on icon "Previous image" at bounding box center [370, 426] width 3 height 6
click at [368, 353] on img at bounding box center [343, 348] width 285 height 190
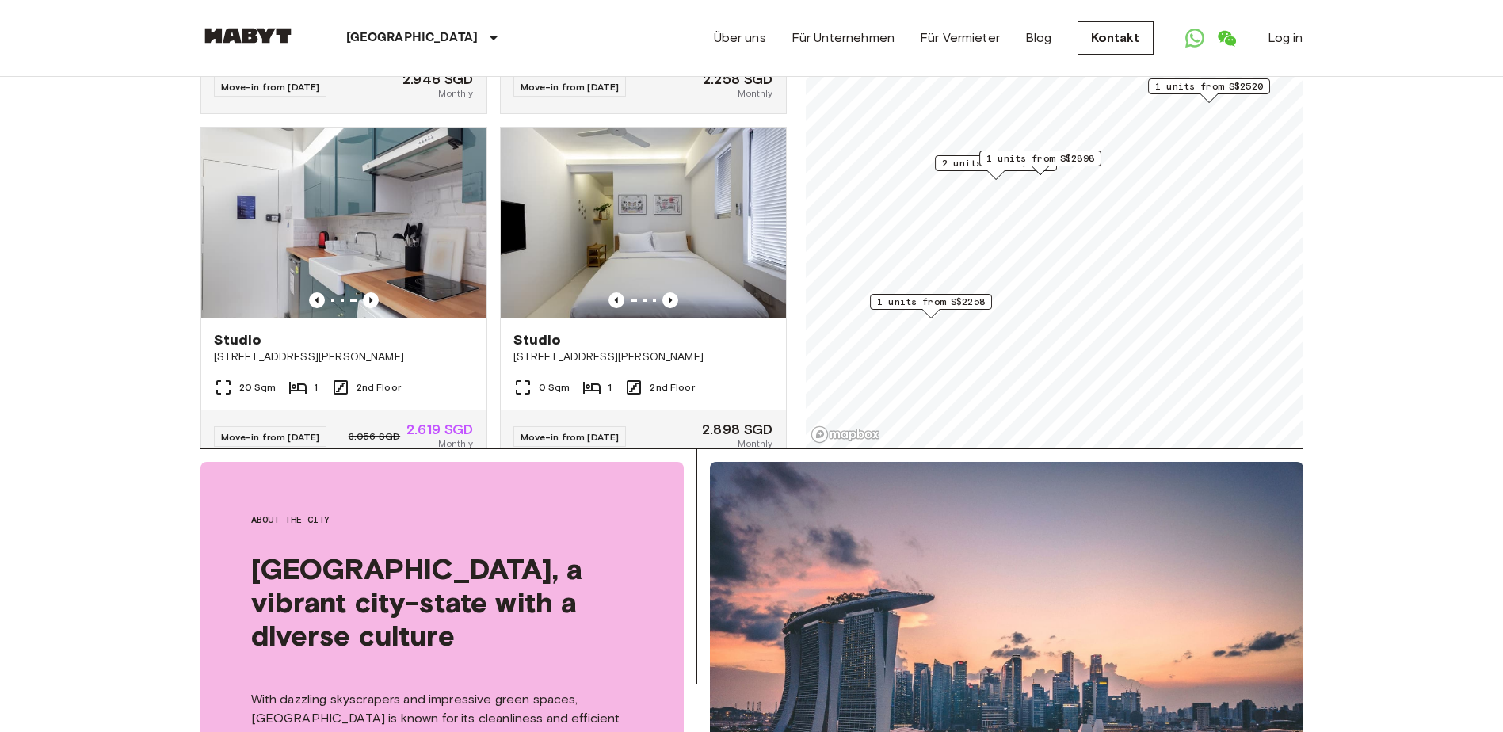
scroll to position [0, 0]
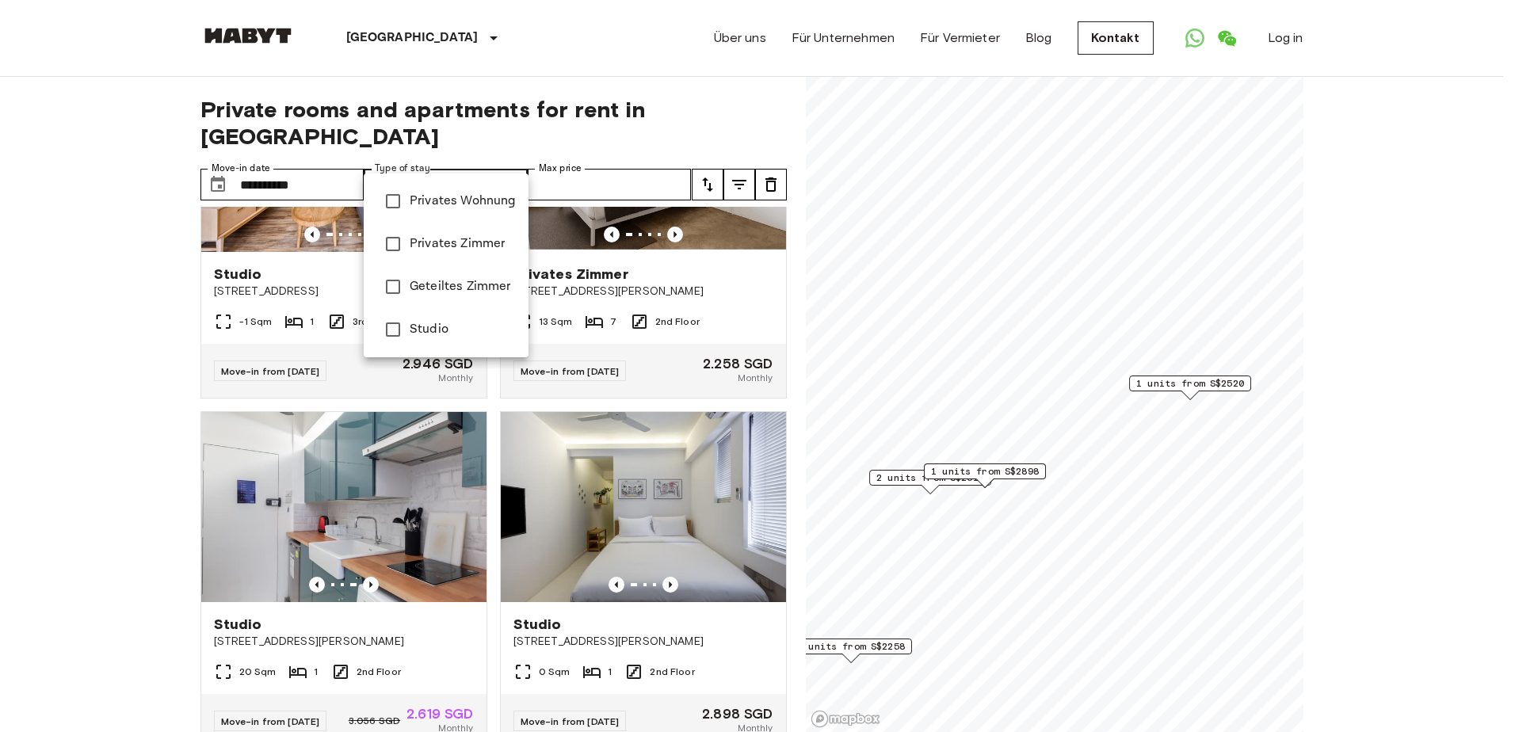
type input "******"
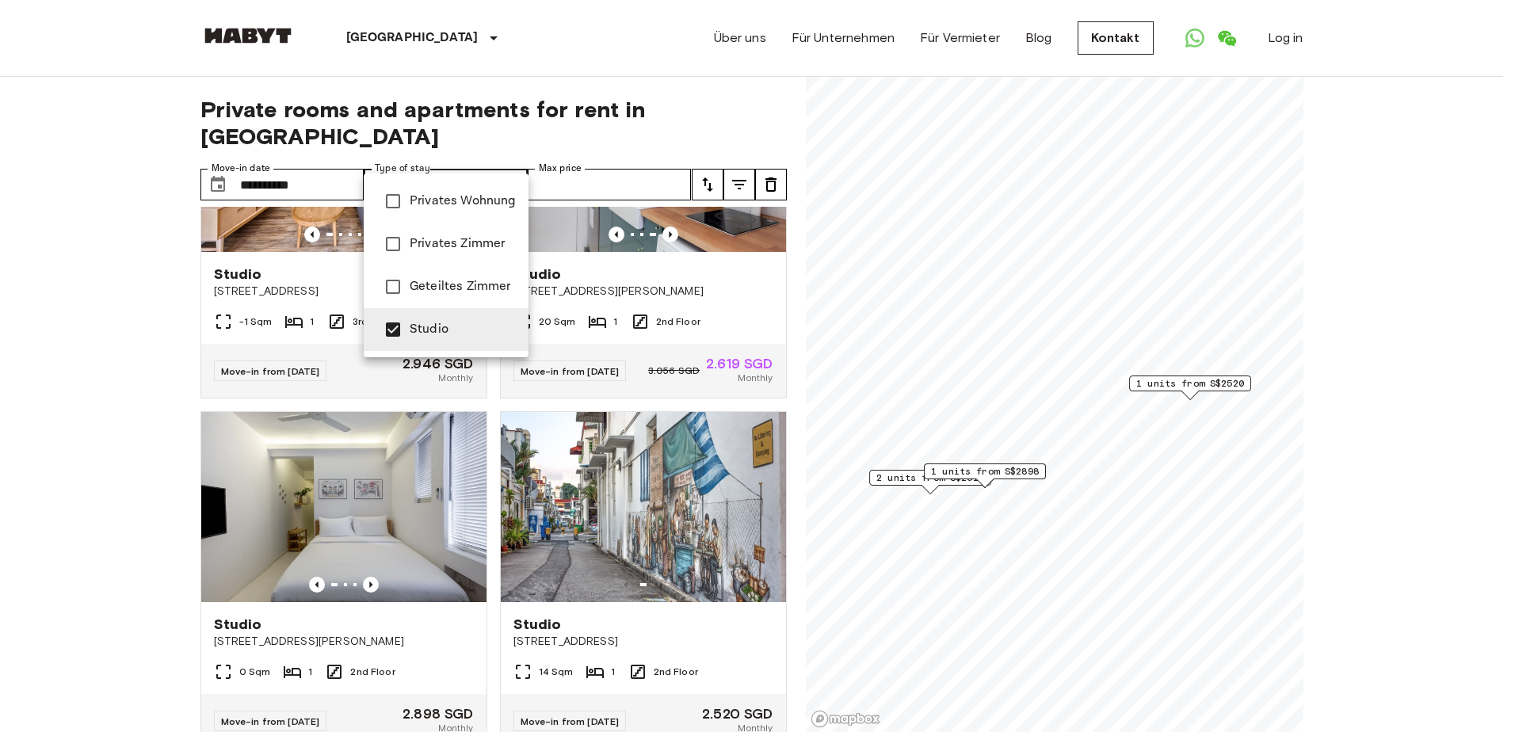
click at [124, 353] on div at bounding box center [757, 366] width 1515 height 732
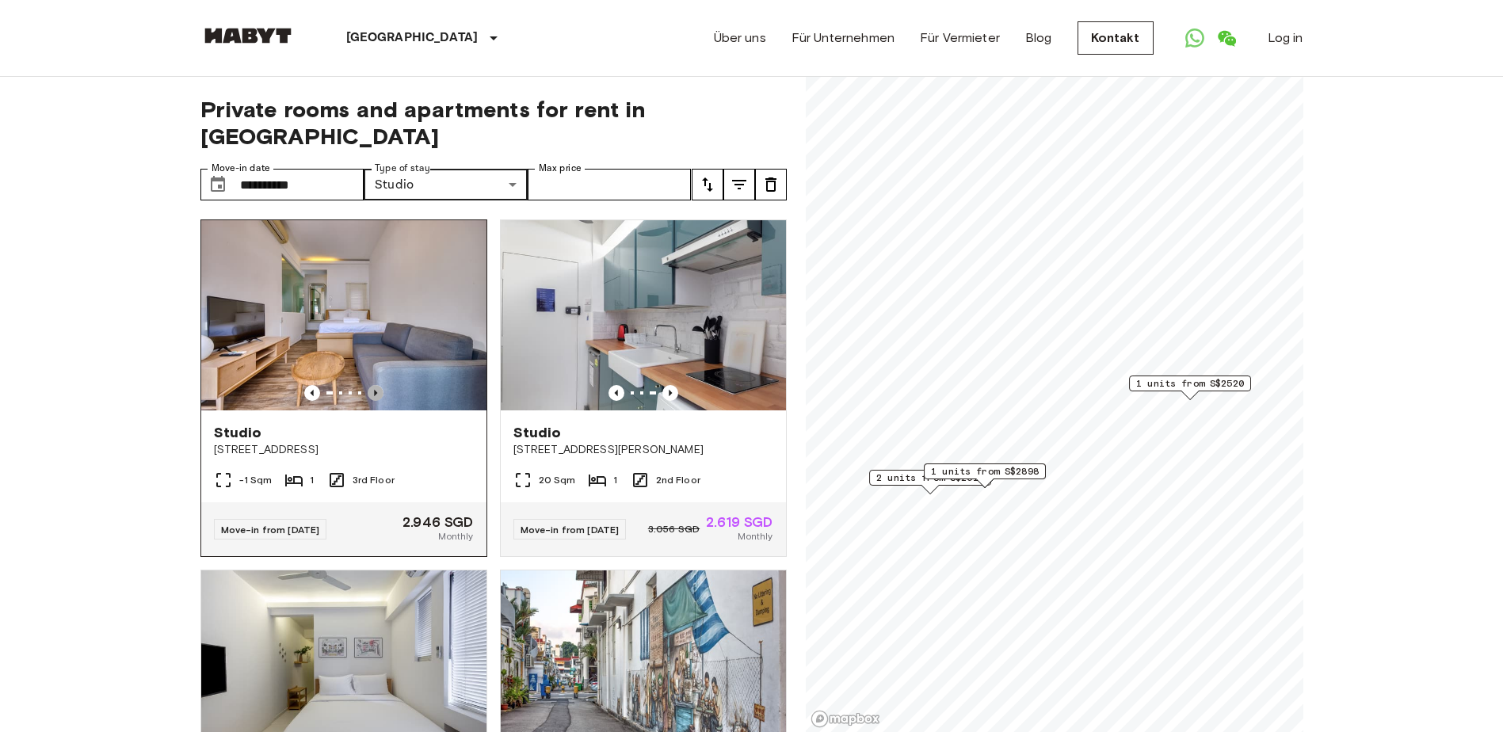
click at [368, 385] on icon "Previous image" at bounding box center [376, 393] width 16 height 16
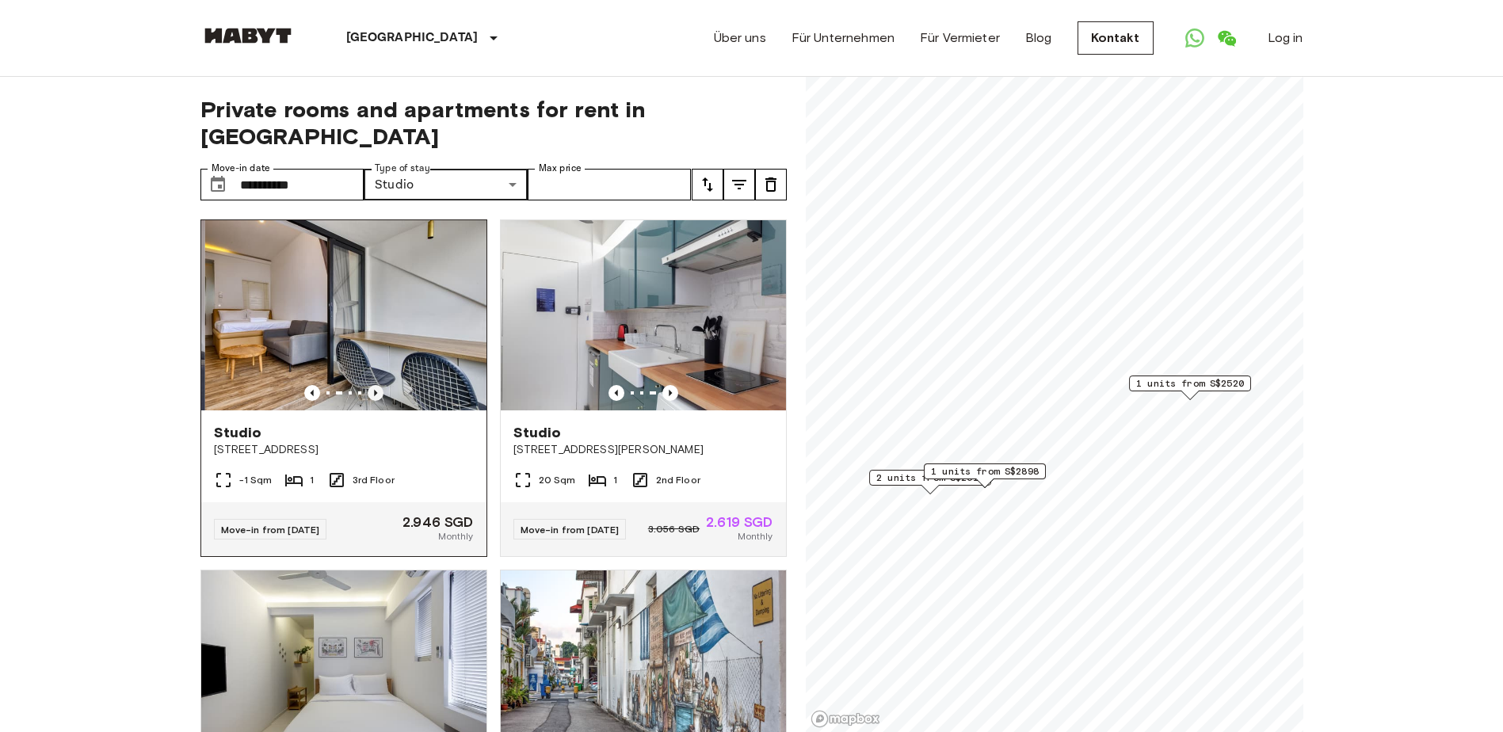
click at [368, 385] on icon "Previous image" at bounding box center [376, 393] width 16 height 16
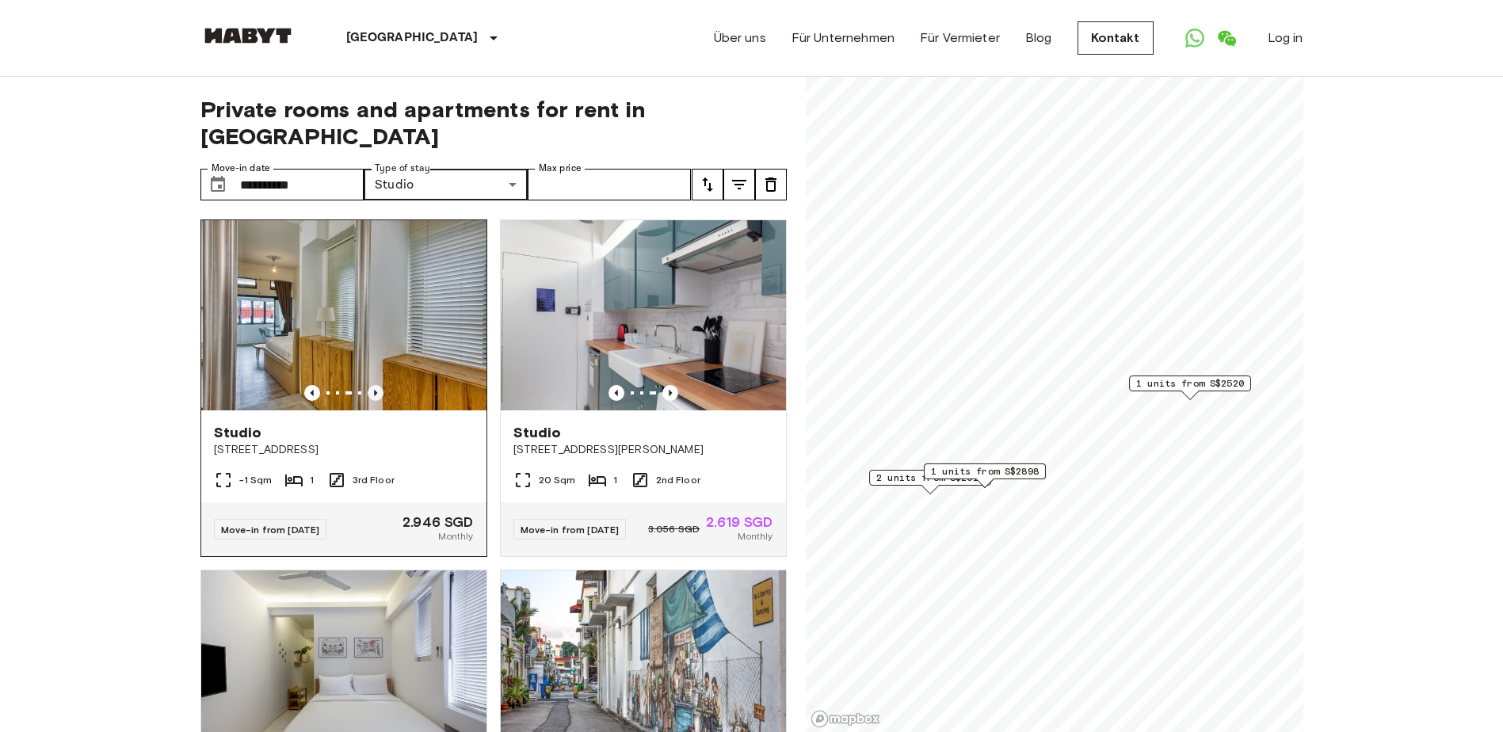
click at [368, 385] on icon "Previous image" at bounding box center [376, 393] width 16 height 16
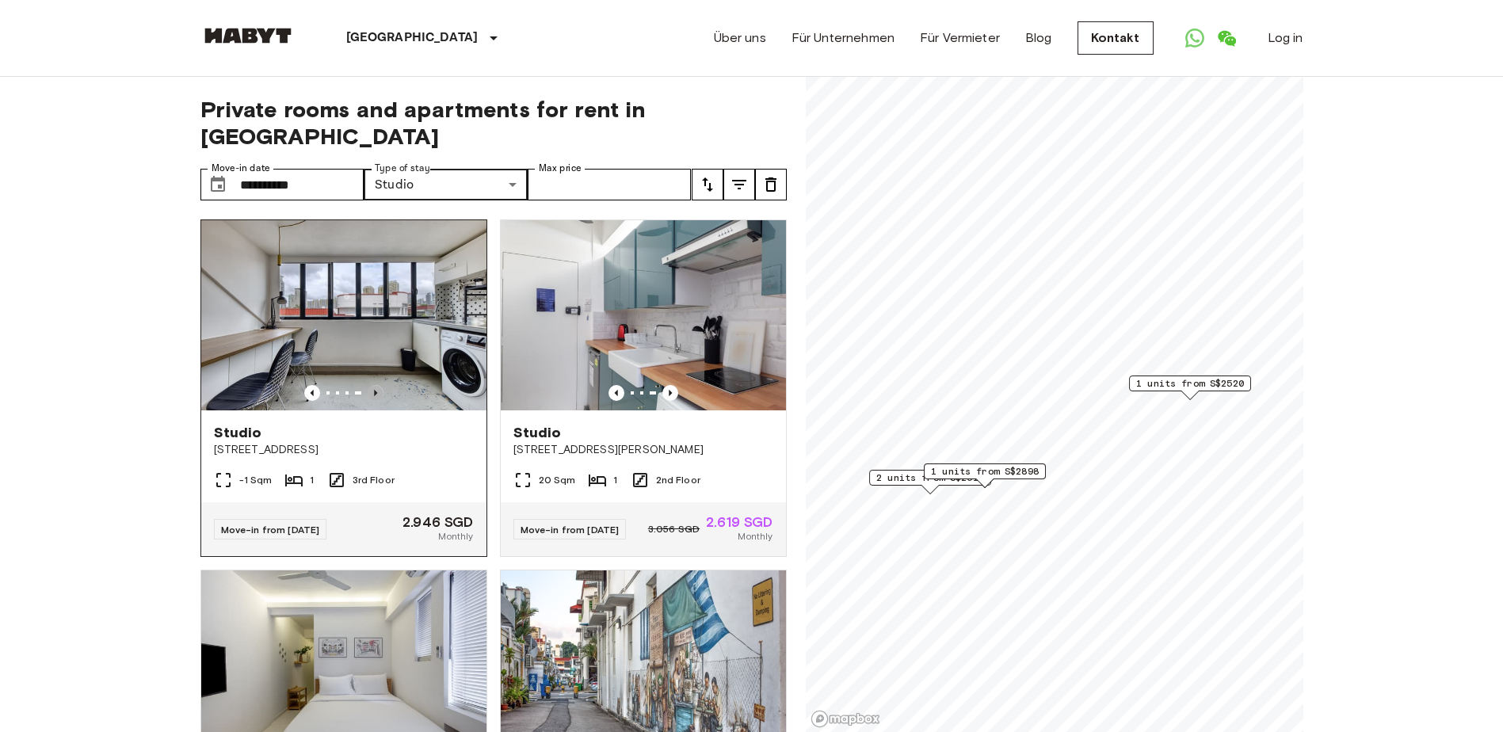
click at [368, 385] on icon "Previous image" at bounding box center [376, 393] width 16 height 16
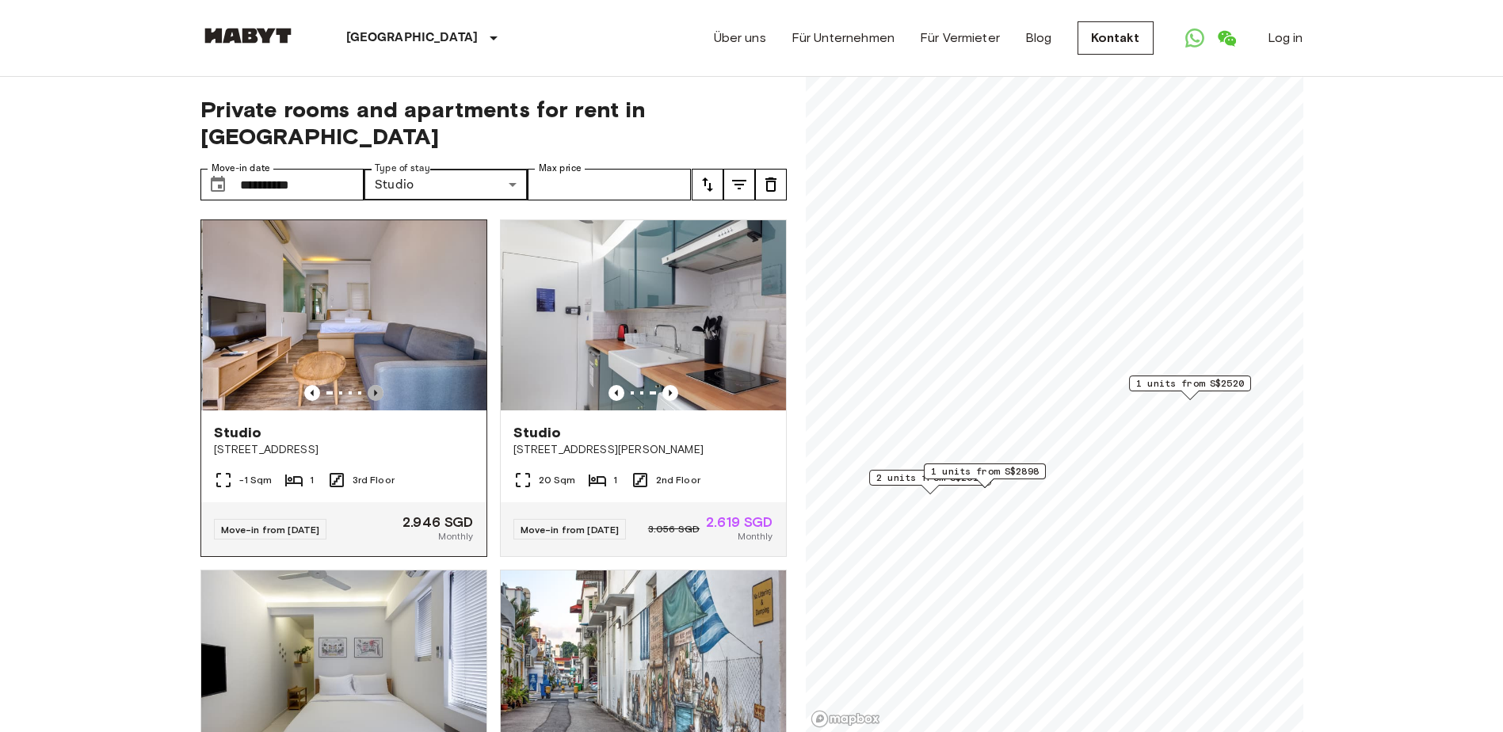
click at [368, 385] on icon "Previous image" at bounding box center [376, 393] width 16 height 16
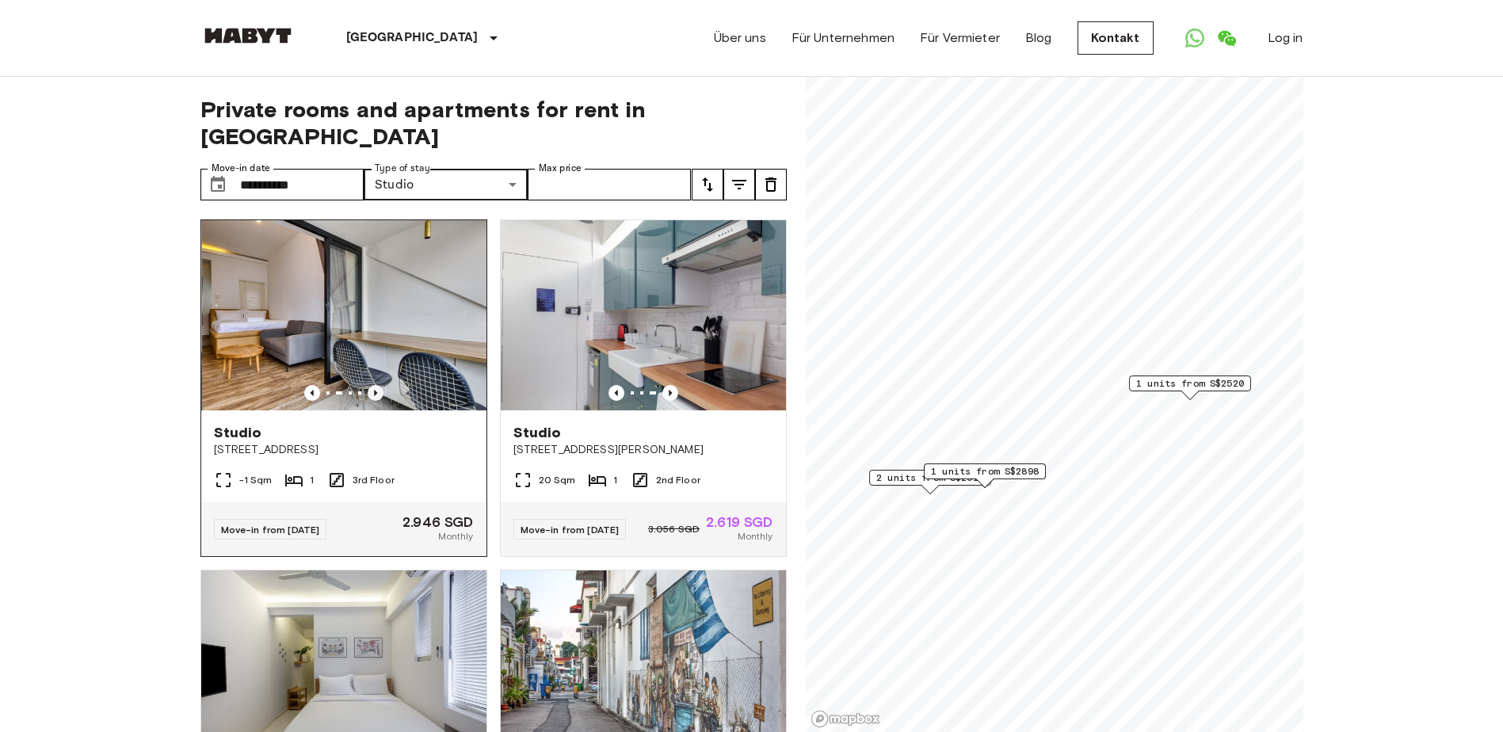
click at [368, 385] on icon "Previous image" at bounding box center [376, 393] width 16 height 16
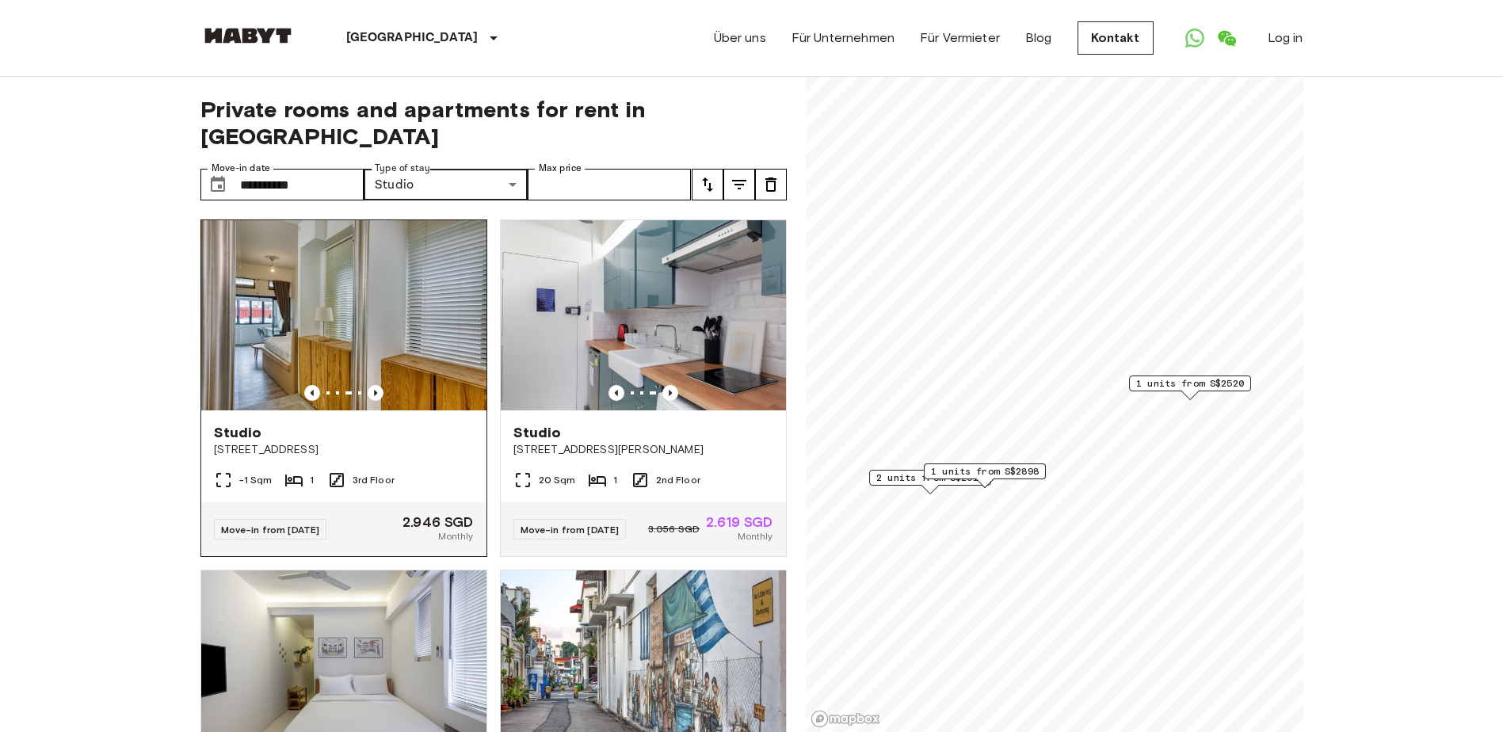
click at [406, 307] on img at bounding box center [343, 315] width 285 height 190
click at [290, 169] on input "**********" at bounding box center [302, 185] width 124 height 32
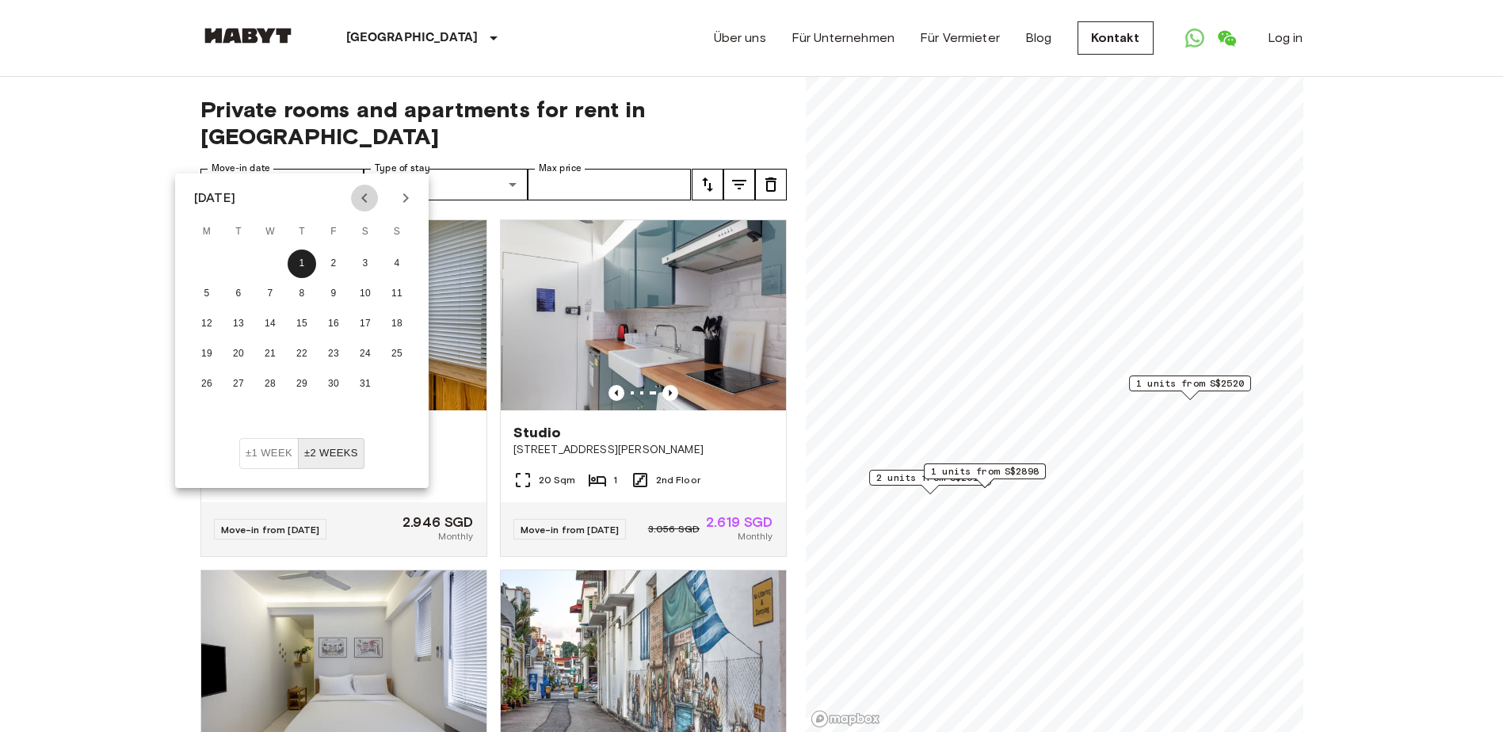
click at [359, 199] on icon "Previous month" at bounding box center [364, 198] width 19 height 19
click at [308, 359] on button "25" at bounding box center [302, 354] width 29 height 29
type input "**********"
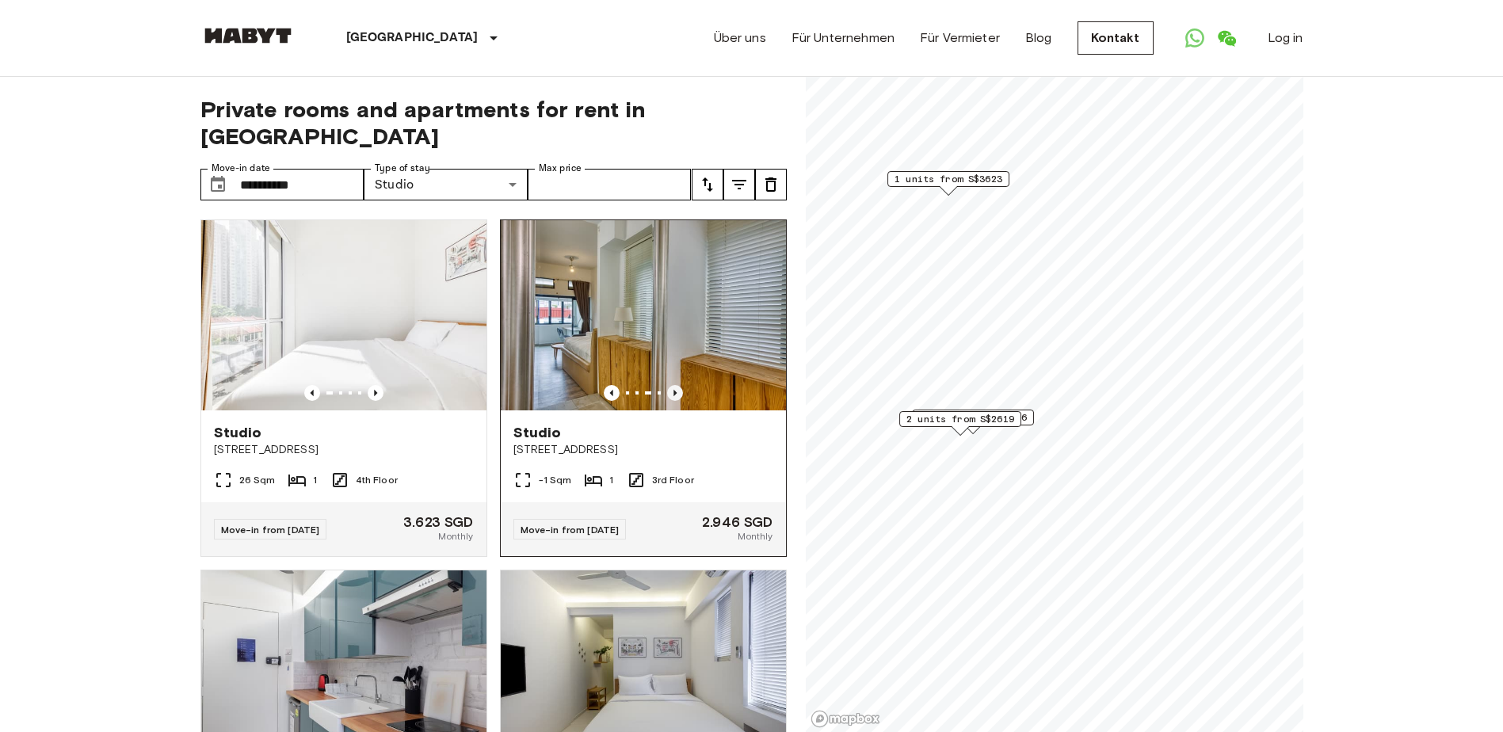
click at [667, 385] on icon "Previous image" at bounding box center [675, 393] width 16 height 16
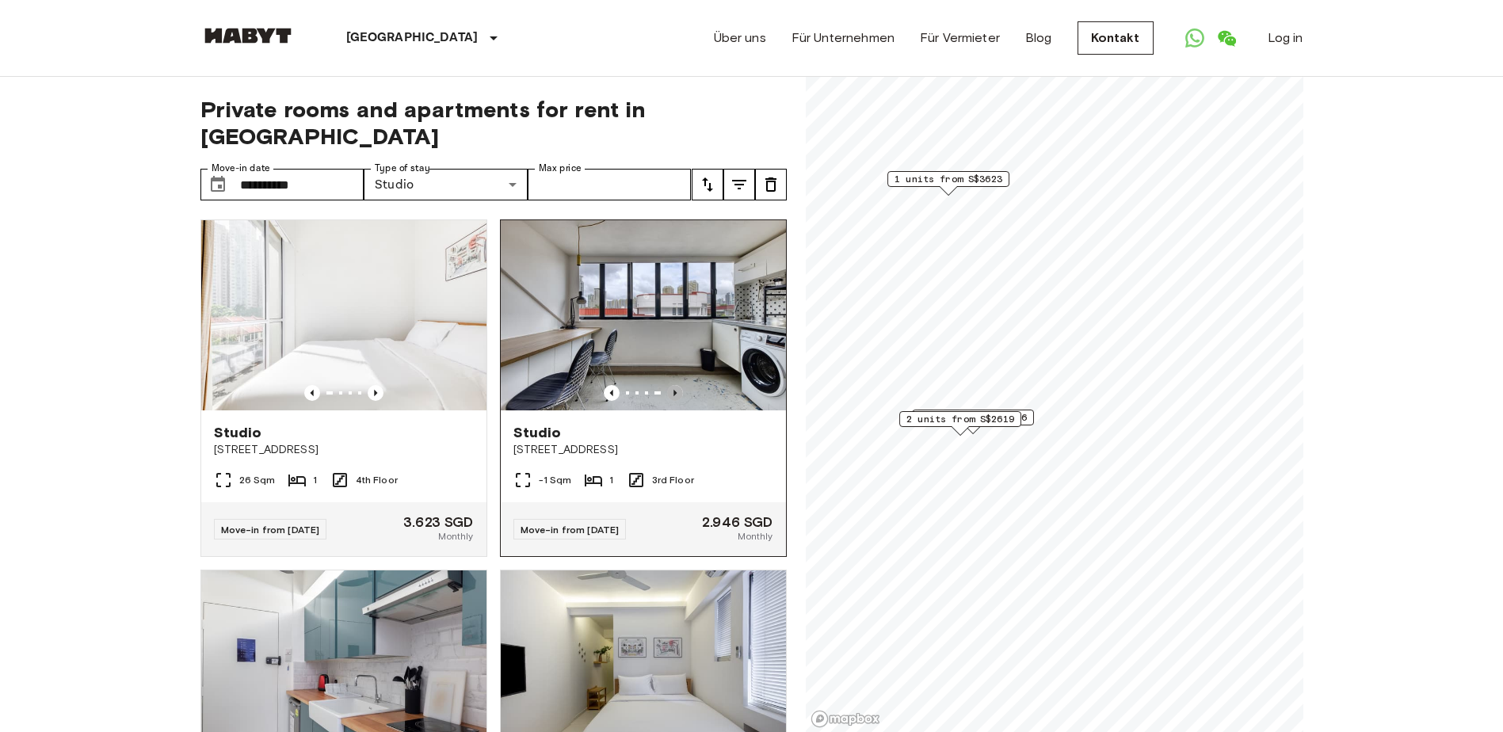
click at [667, 385] on icon "Previous image" at bounding box center [675, 393] width 16 height 16
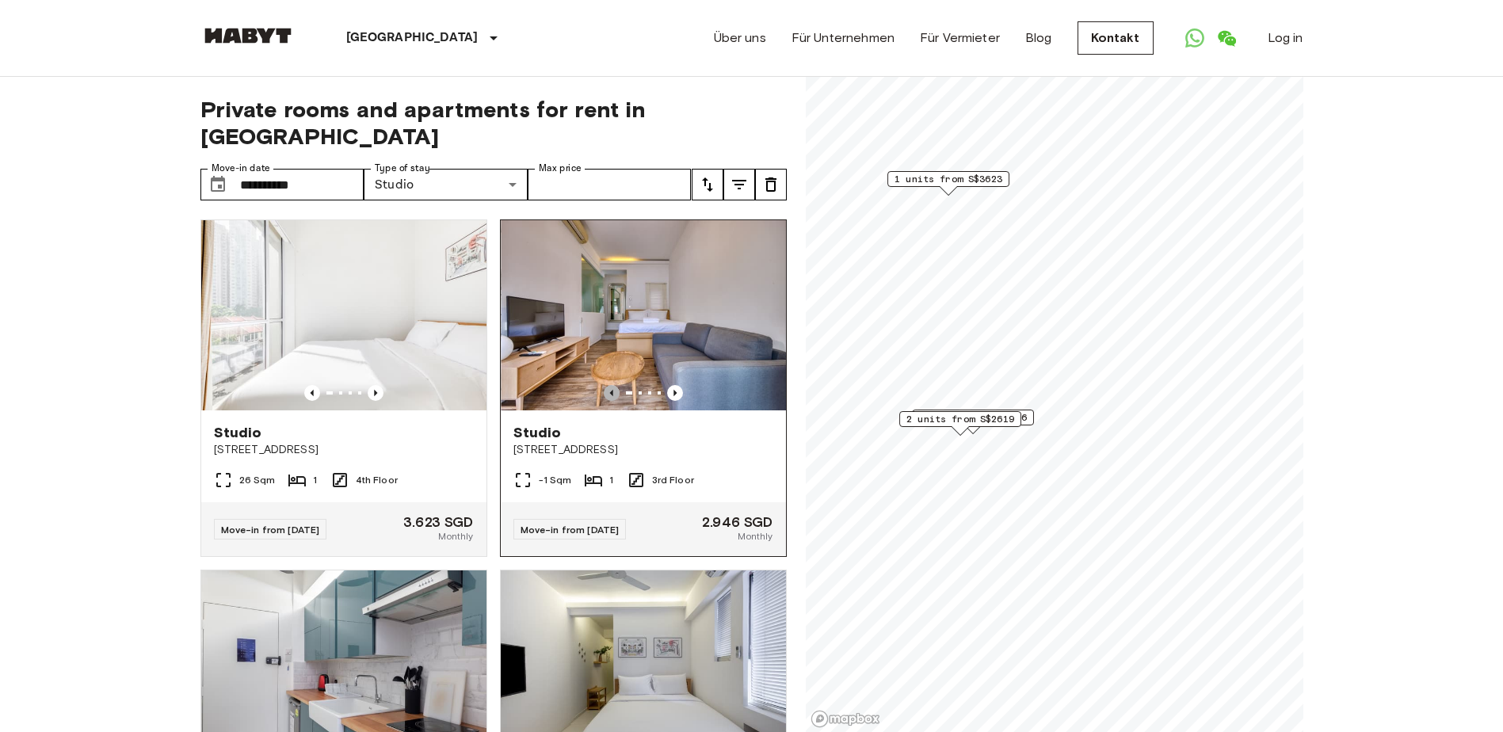
click at [608, 385] on icon "Previous image" at bounding box center [612, 393] width 16 height 16
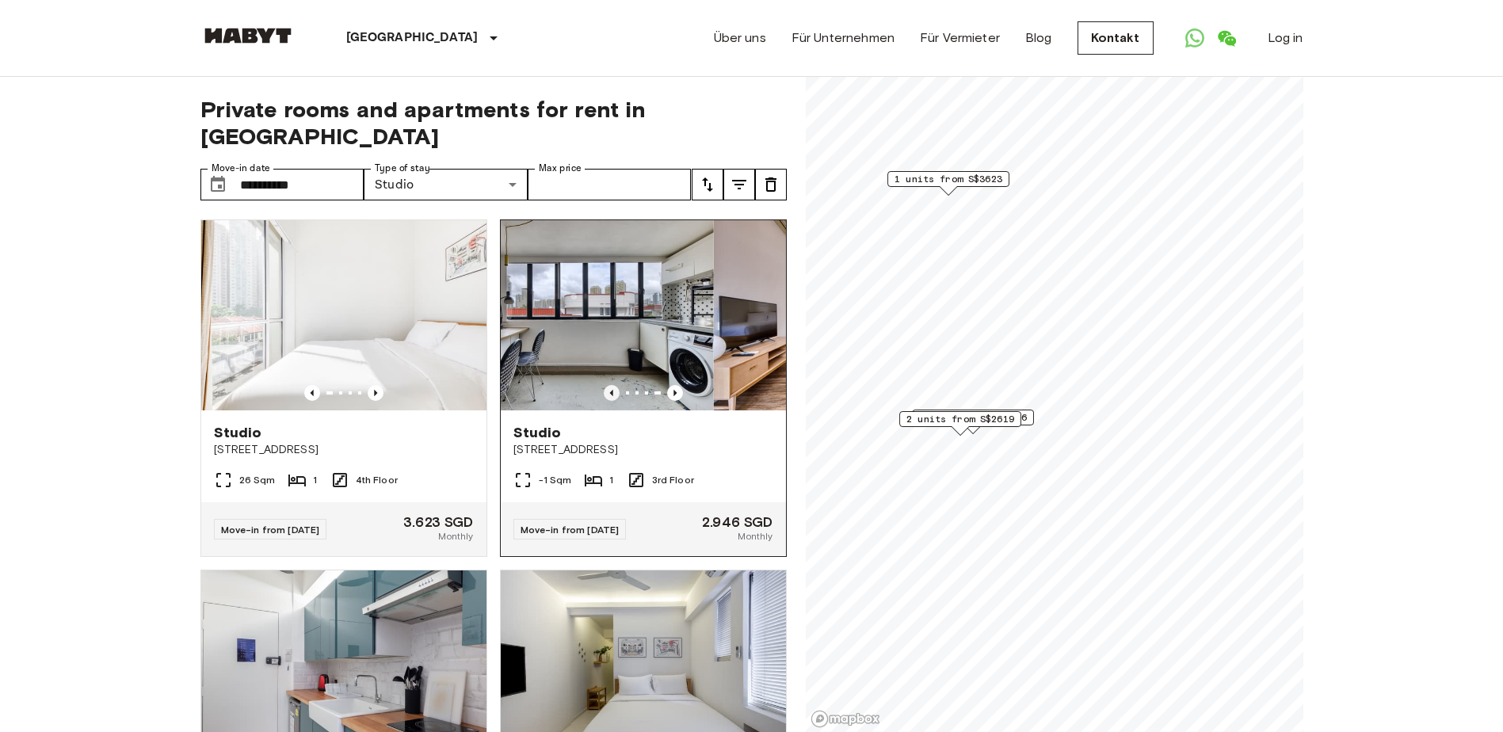
click at [606, 385] on icon "Previous image" at bounding box center [612, 393] width 16 height 16
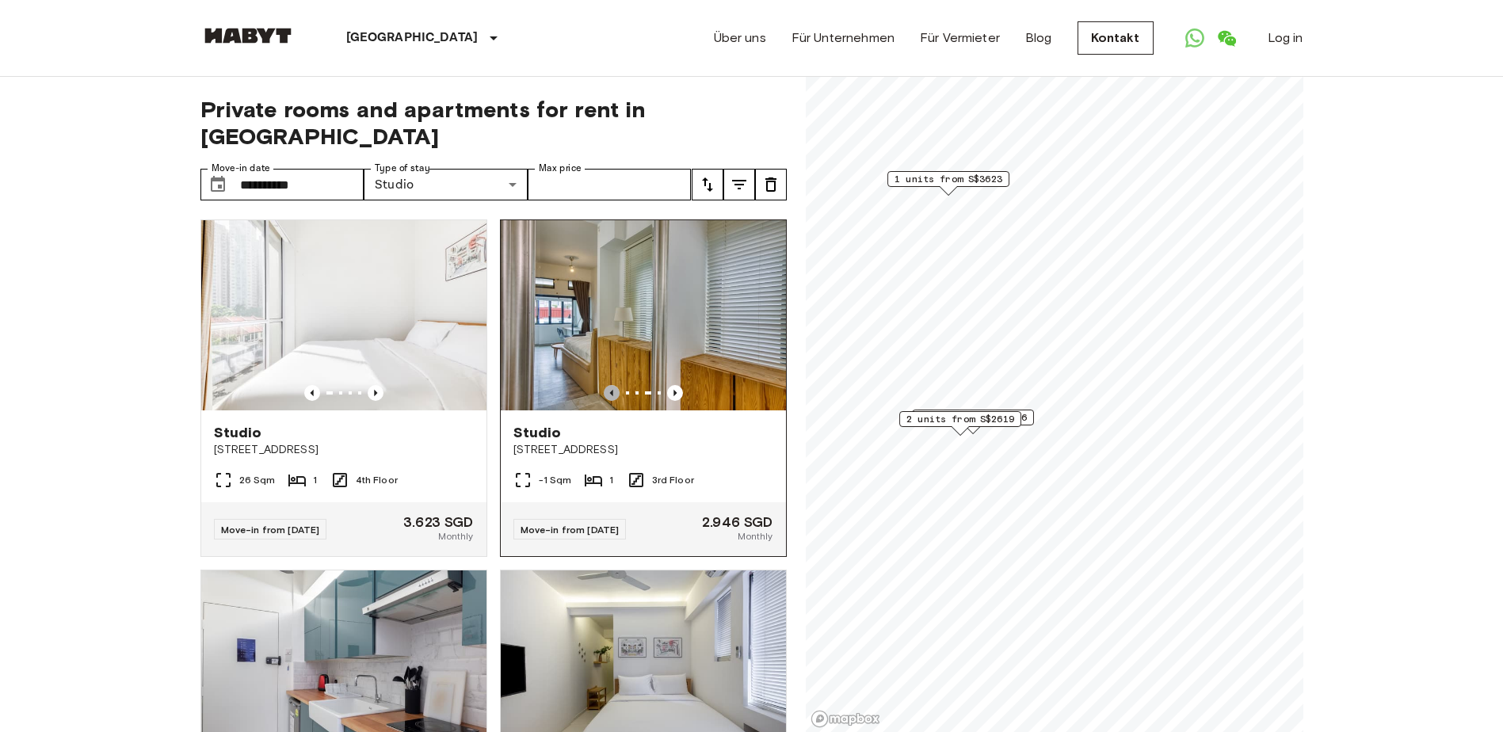
click at [606, 385] on icon "Previous image" at bounding box center [612, 393] width 16 height 16
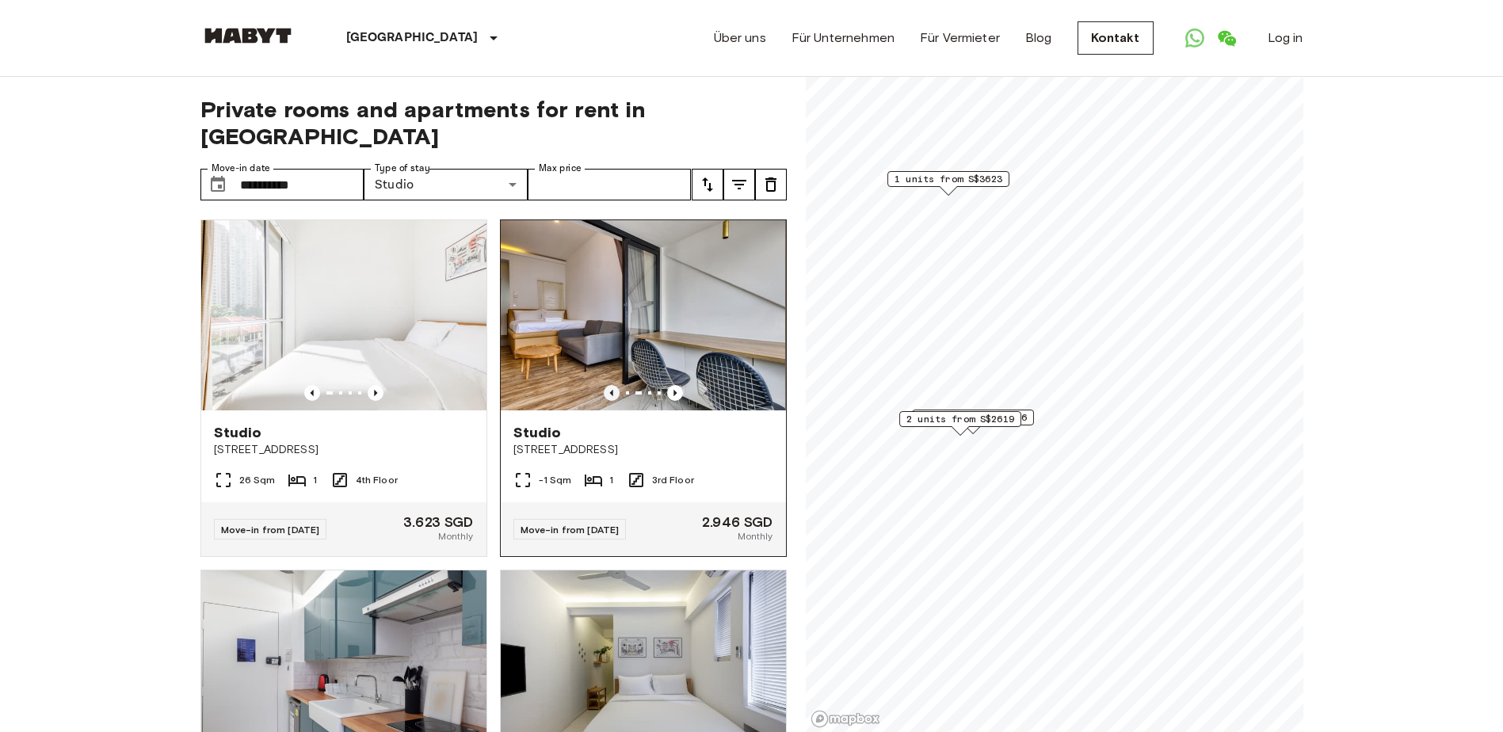
click at [606, 385] on icon "Previous image" at bounding box center [612, 393] width 16 height 16
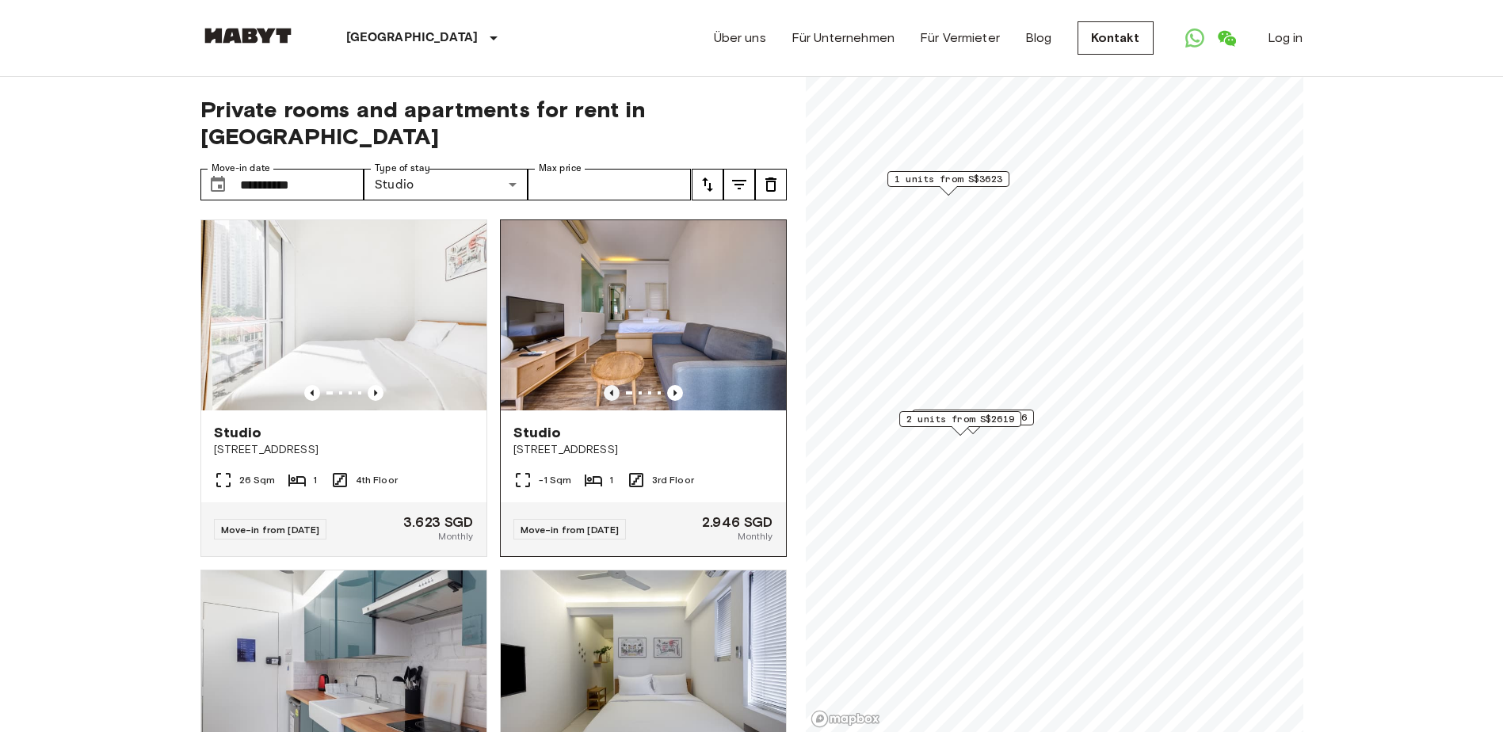
click at [606, 385] on icon "Previous image" at bounding box center [612, 393] width 16 height 16
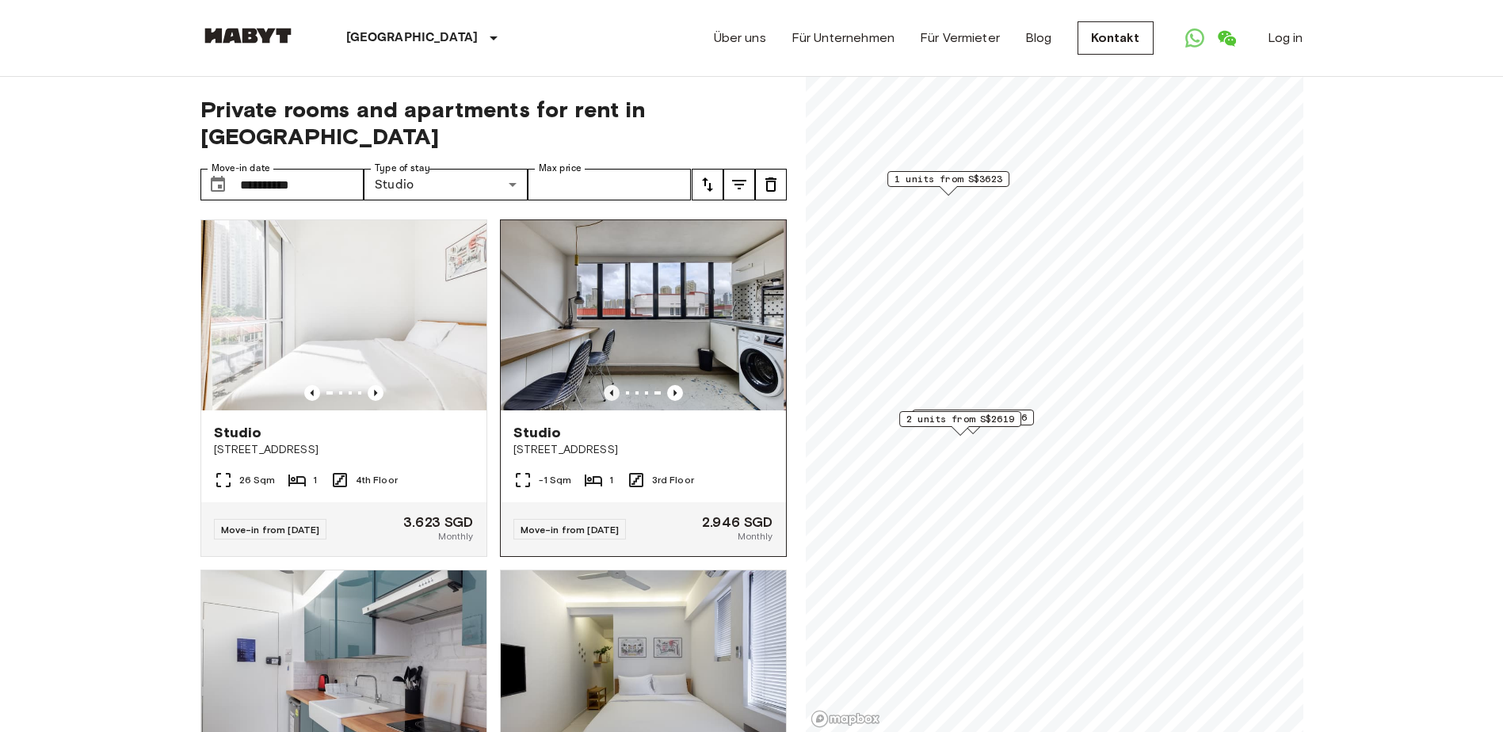
click at [606, 385] on icon "Previous image" at bounding box center [612, 393] width 16 height 16
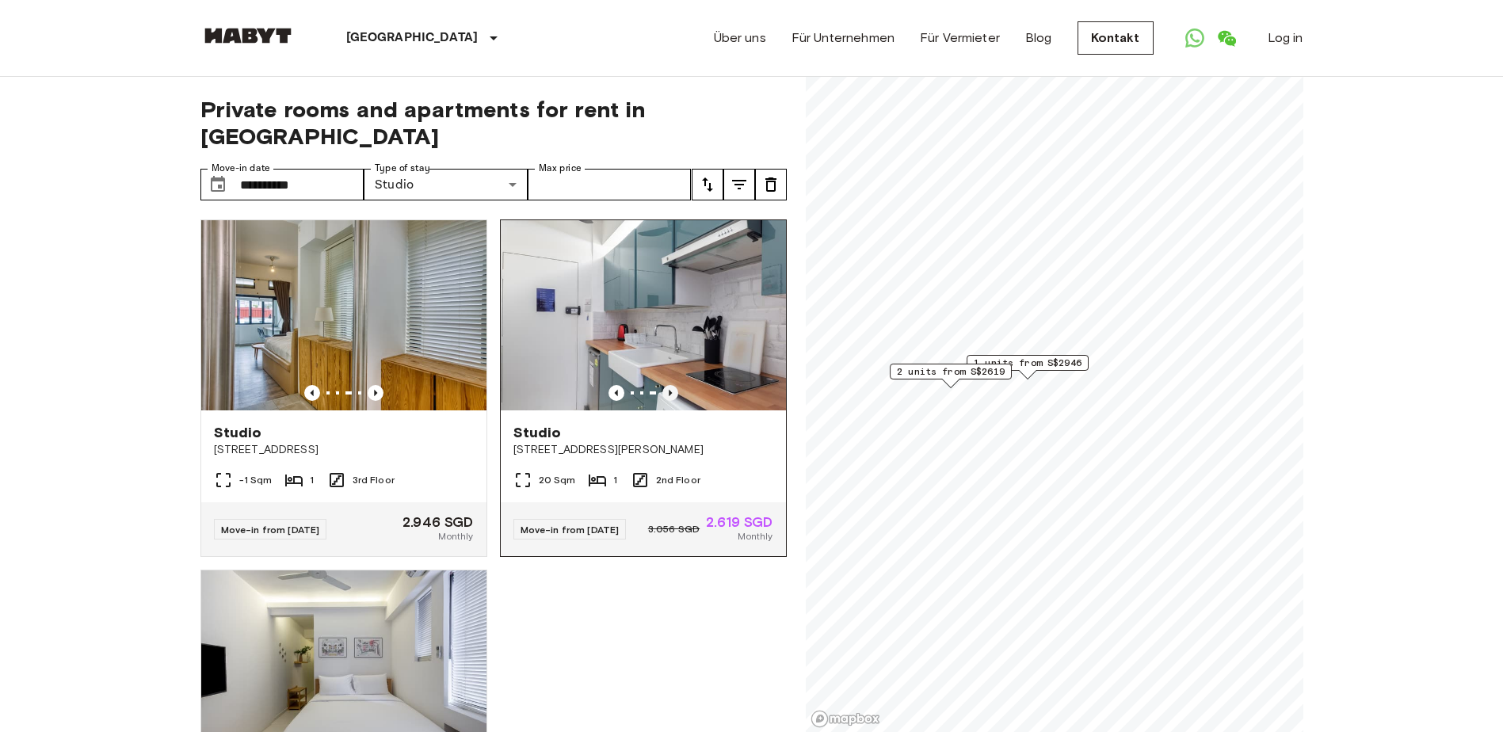
click at [666, 385] on icon "Previous image" at bounding box center [670, 393] width 16 height 16
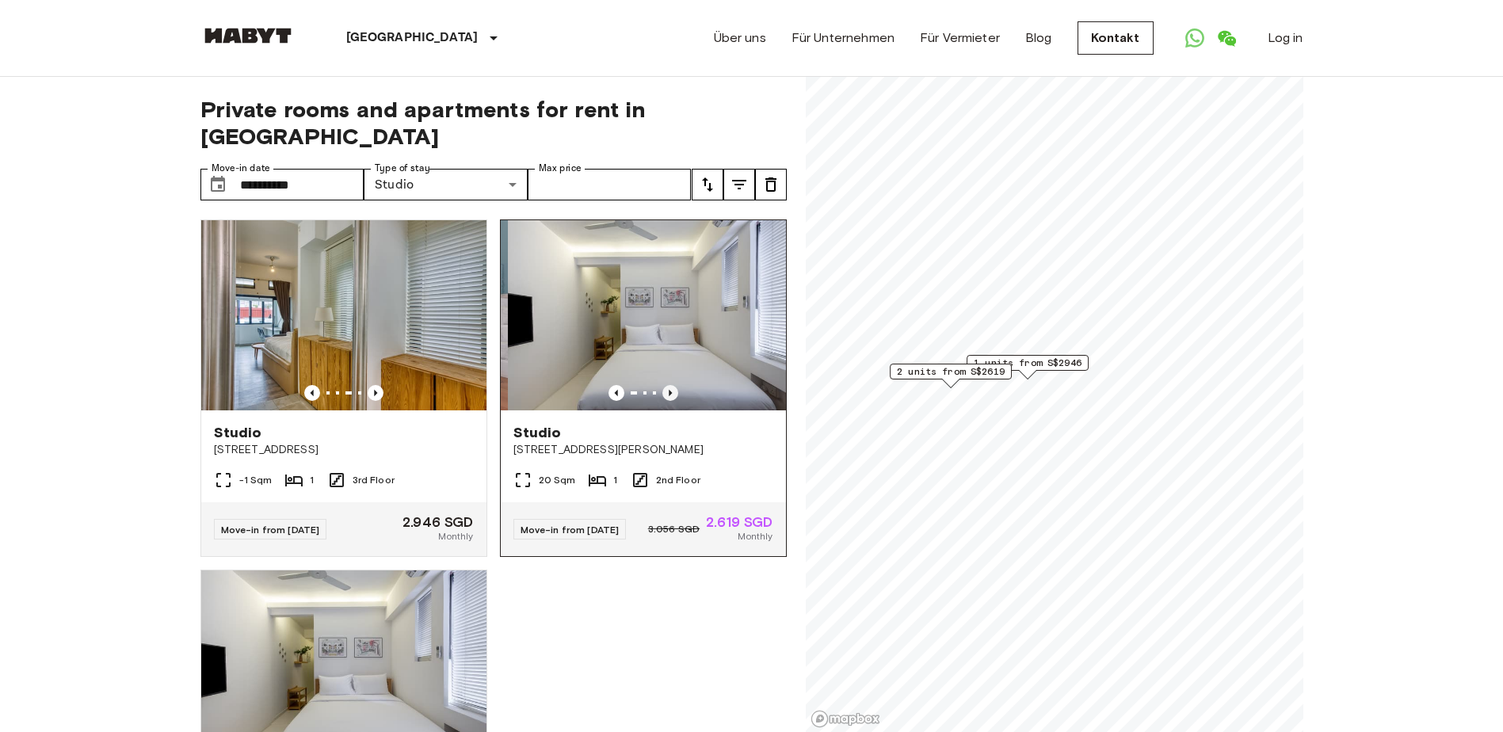
click at [666, 385] on icon "Previous image" at bounding box center [670, 393] width 16 height 16
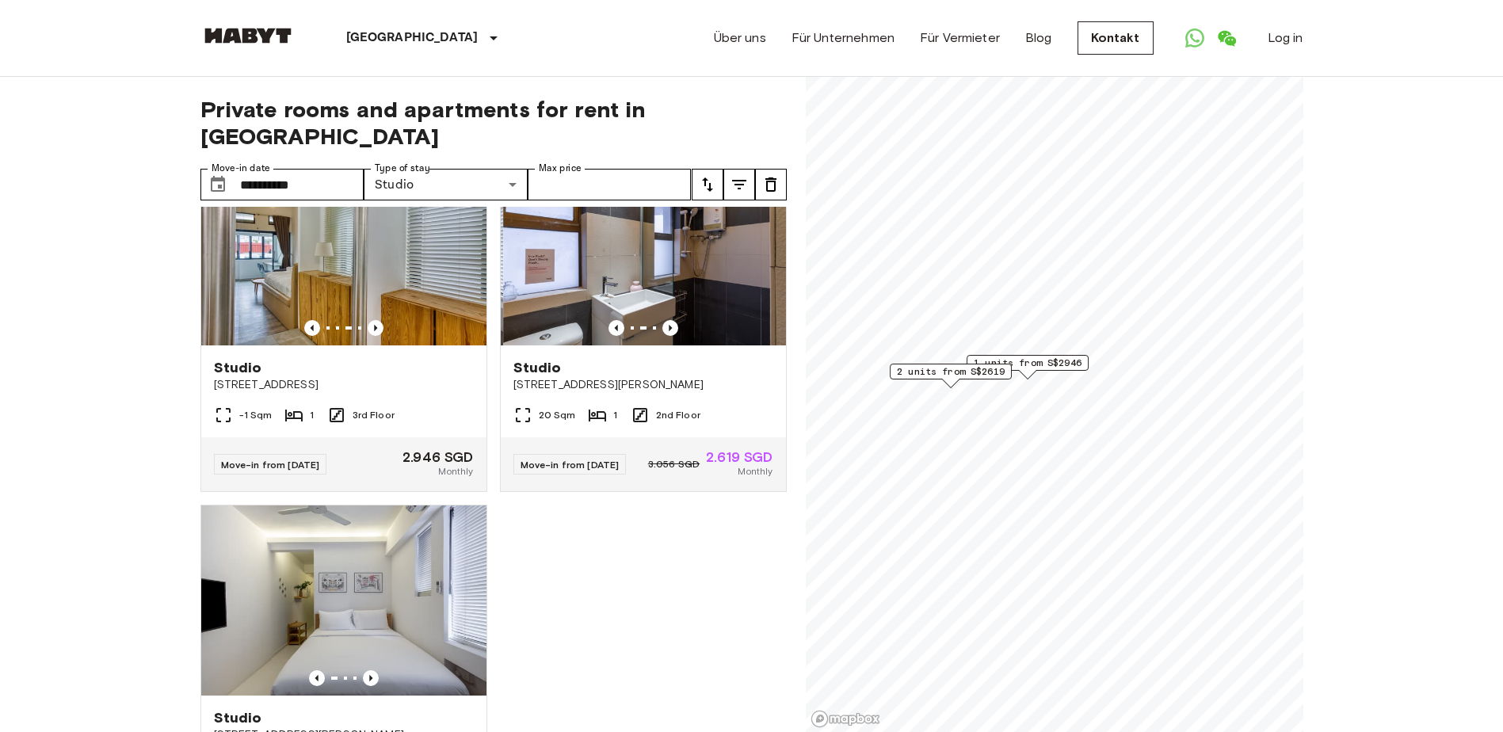
scroll to position [158, 0]
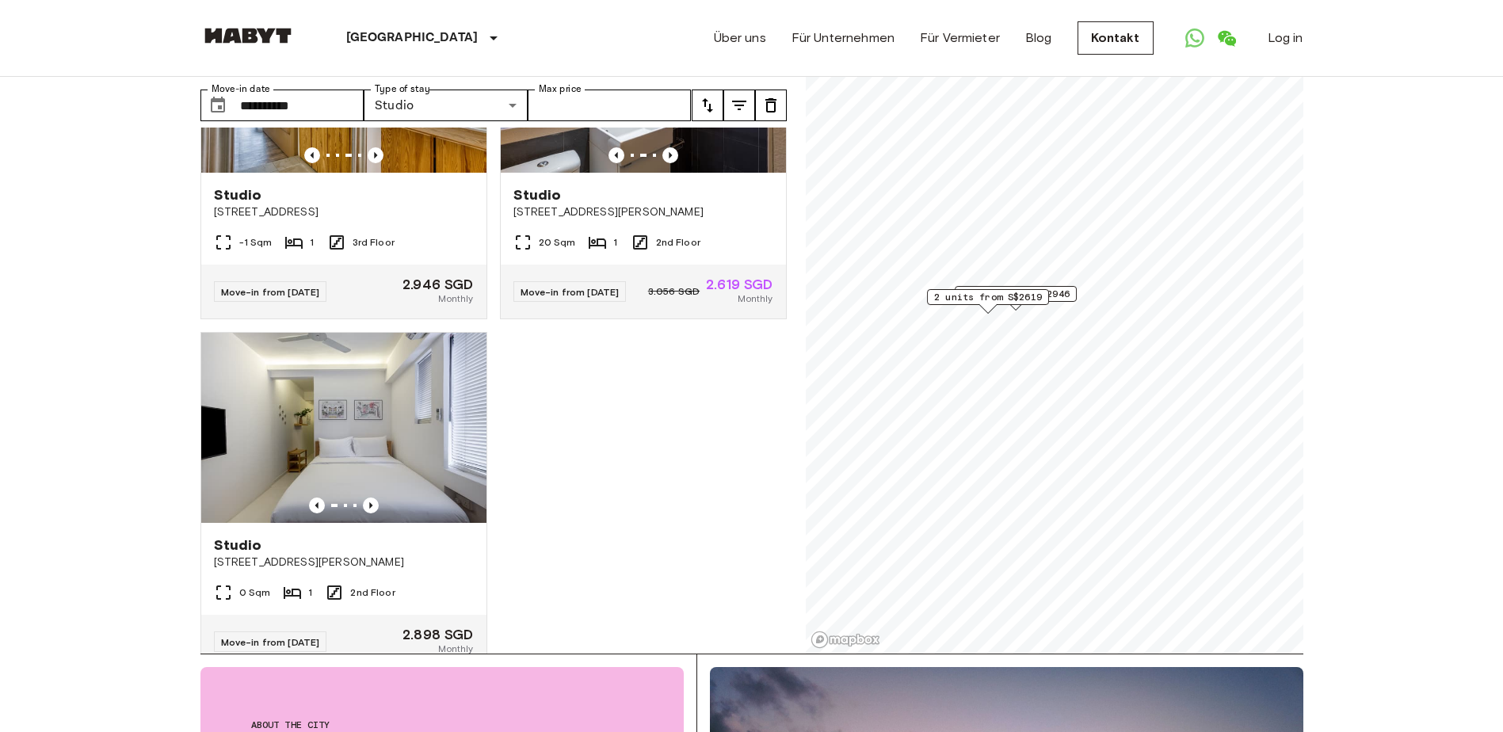
scroll to position [29, 0]
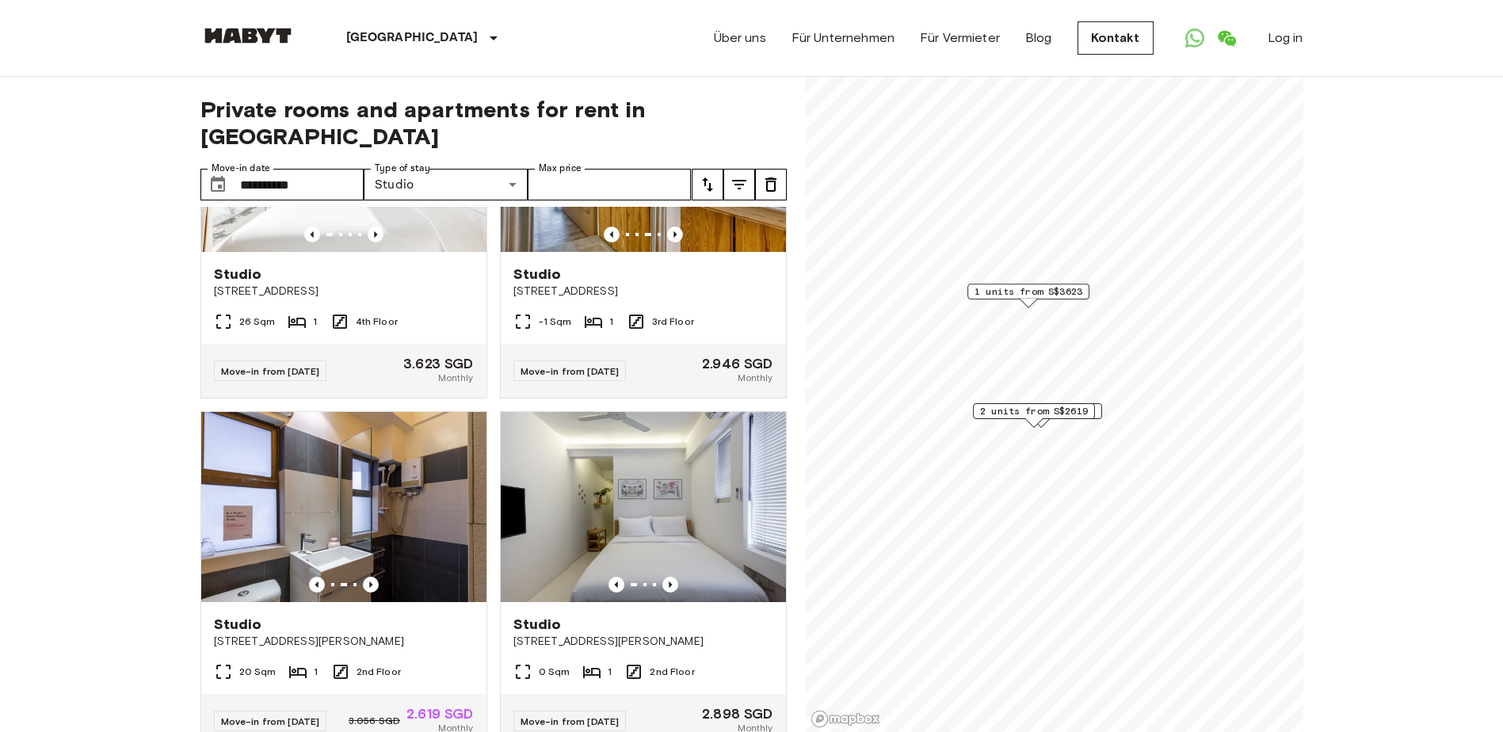
click at [1039, 302] on div "1 units from S$3623" at bounding box center [1028, 296] width 122 height 25
click at [1032, 296] on span "1 units from S$3623" at bounding box center [1028, 291] width 108 height 14
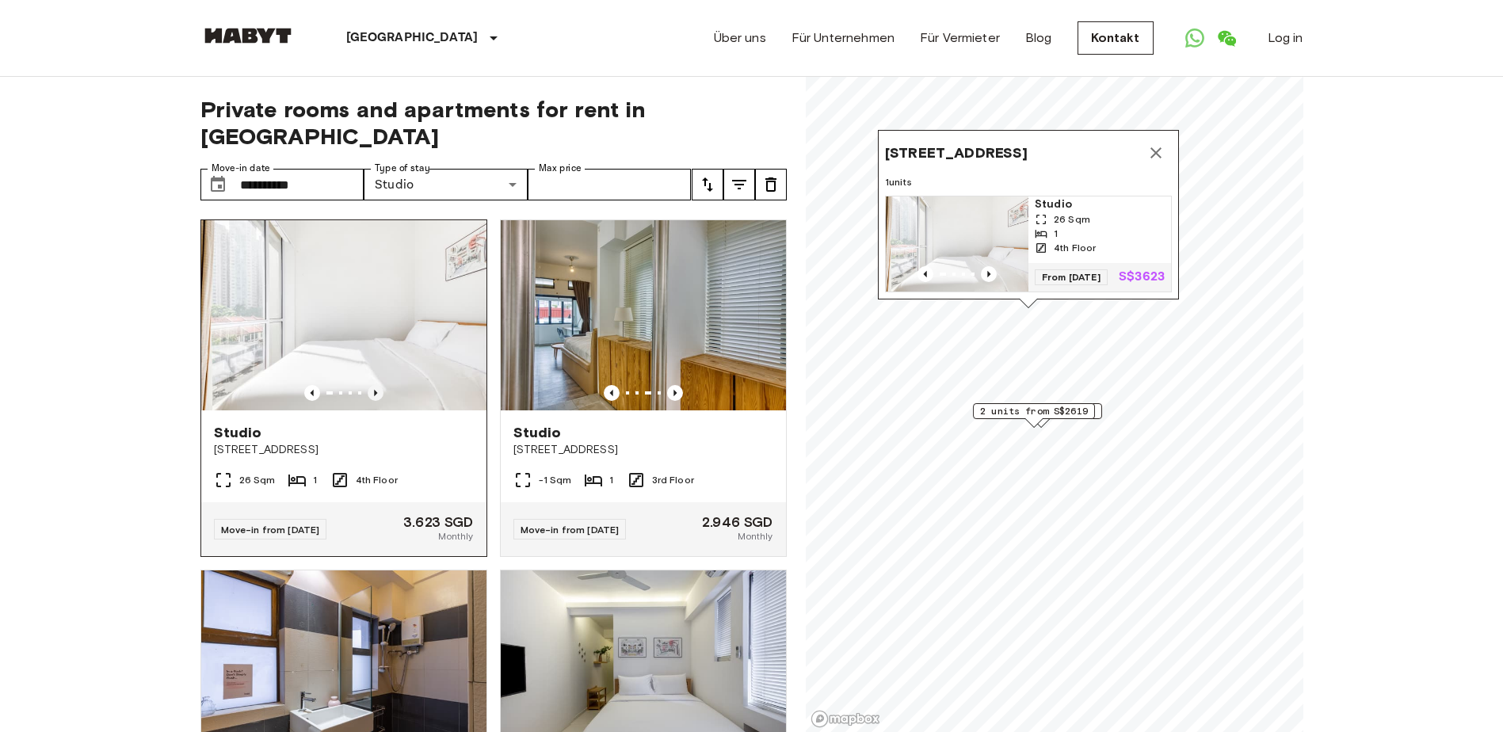
click at [375, 385] on icon "Previous image" at bounding box center [376, 393] width 16 height 16
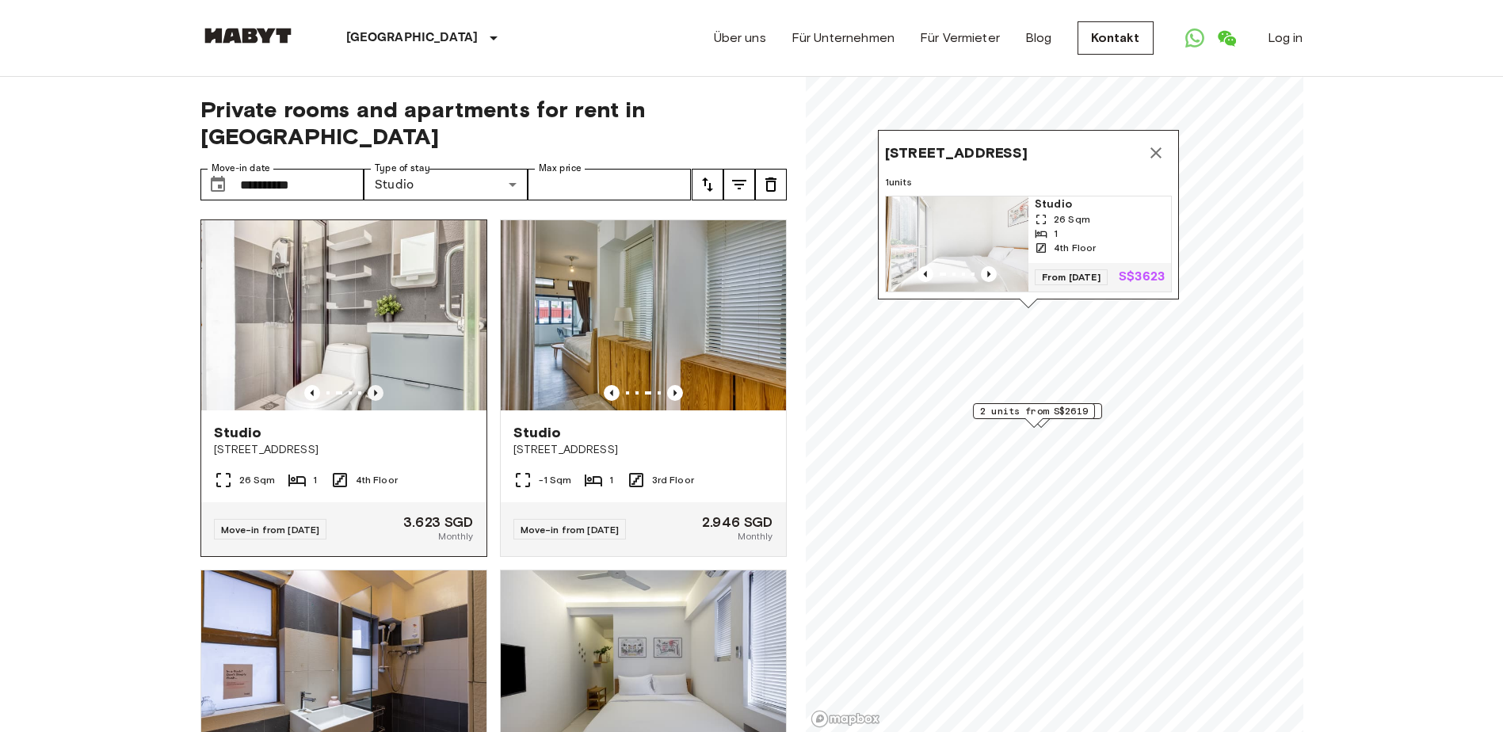
click at [375, 385] on icon "Previous image" at bounding box center [376, 393] width 16 height 16
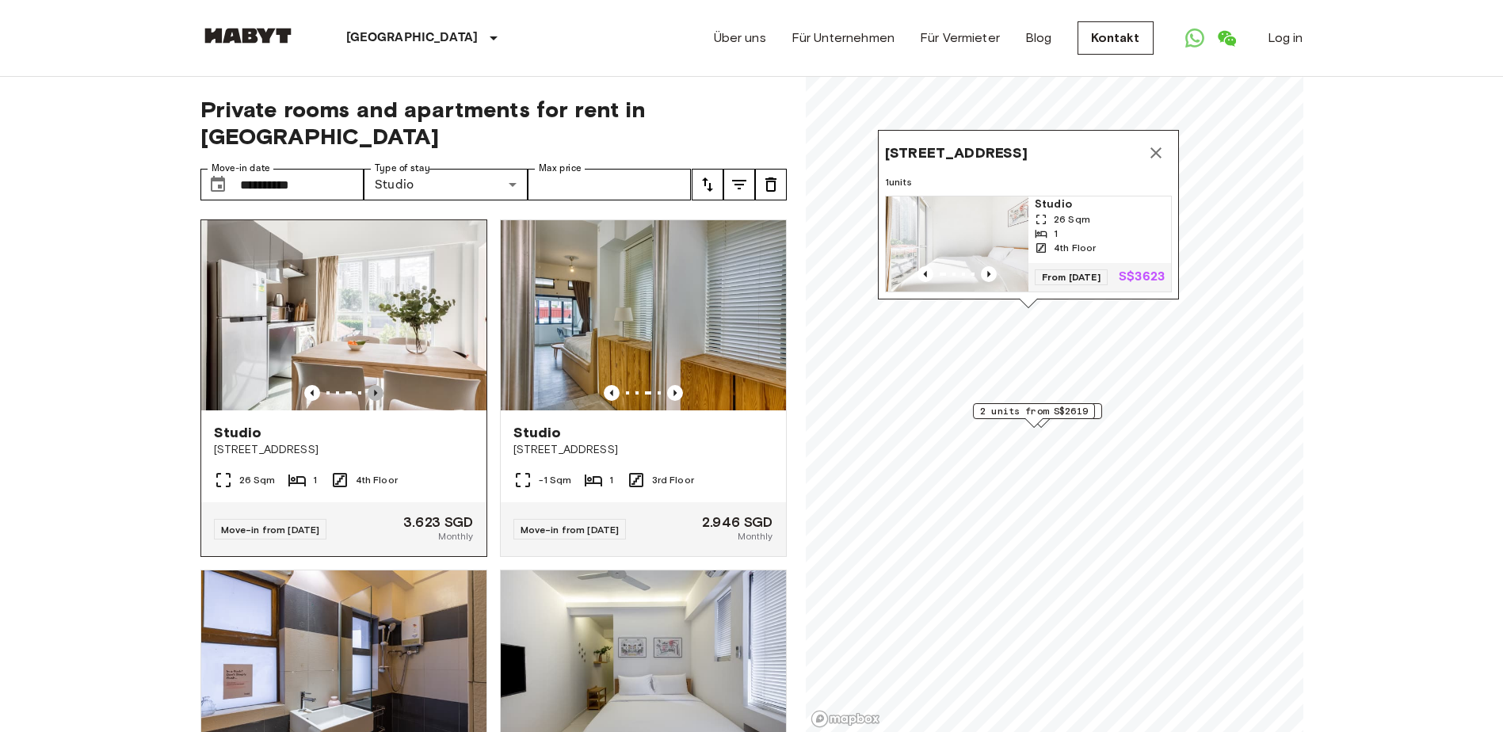
click at [375, 385] on icon "Previous image" at bounding box center [376, 393] width 16 height 16
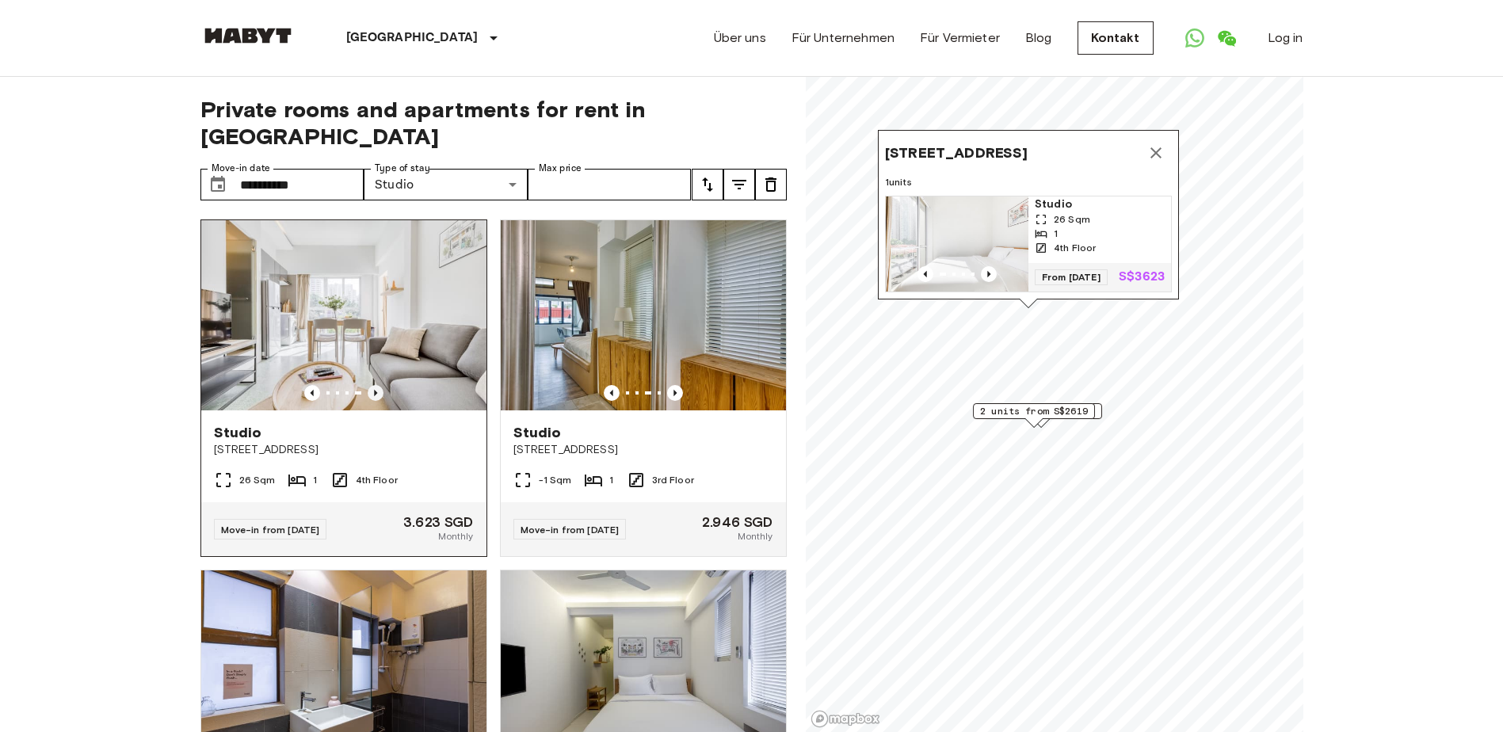
click at [368, 385] on icon "Previous image" at bounding box center [376, 393] width 16 height 16
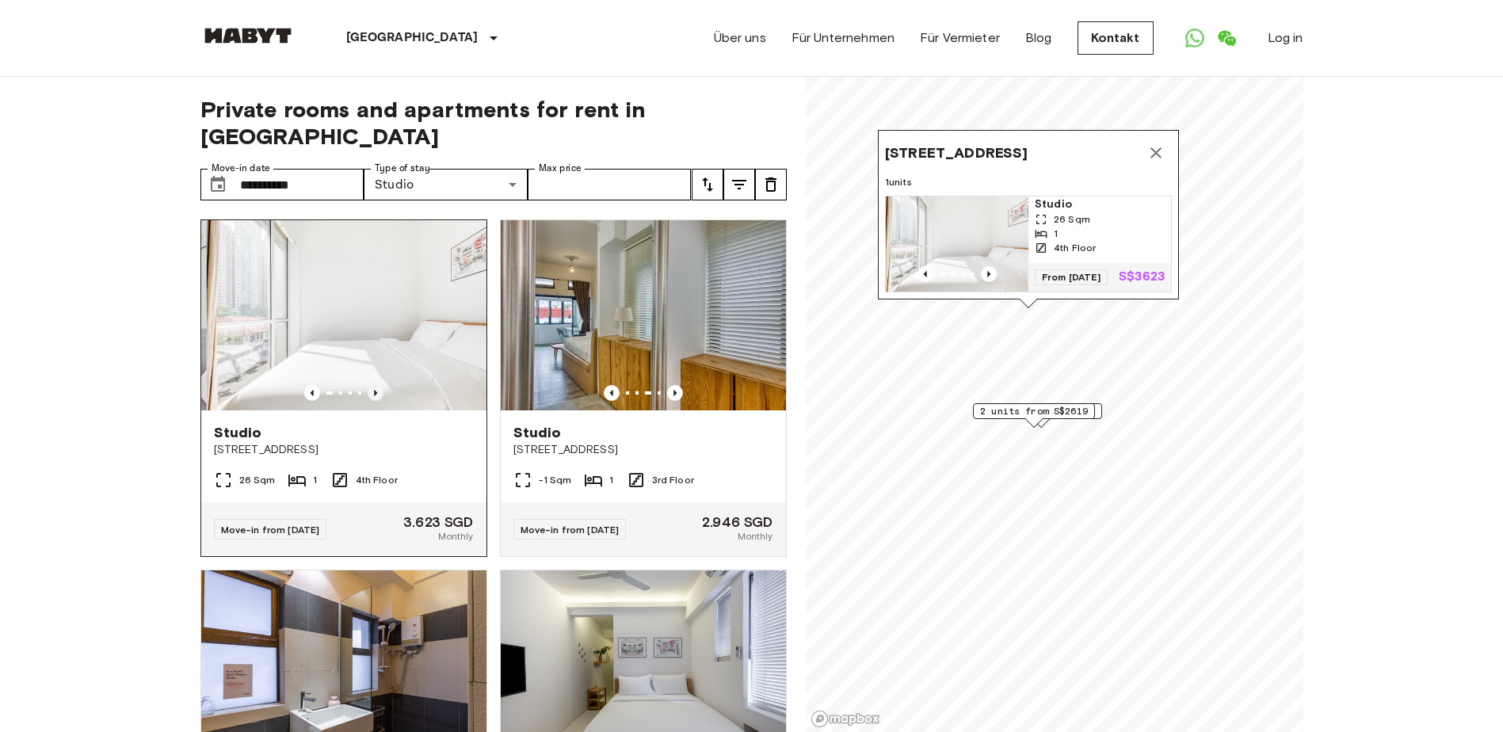
click at [368, 385] on icon "Previous image" at bounding box center [376, 393] width 16 height 16
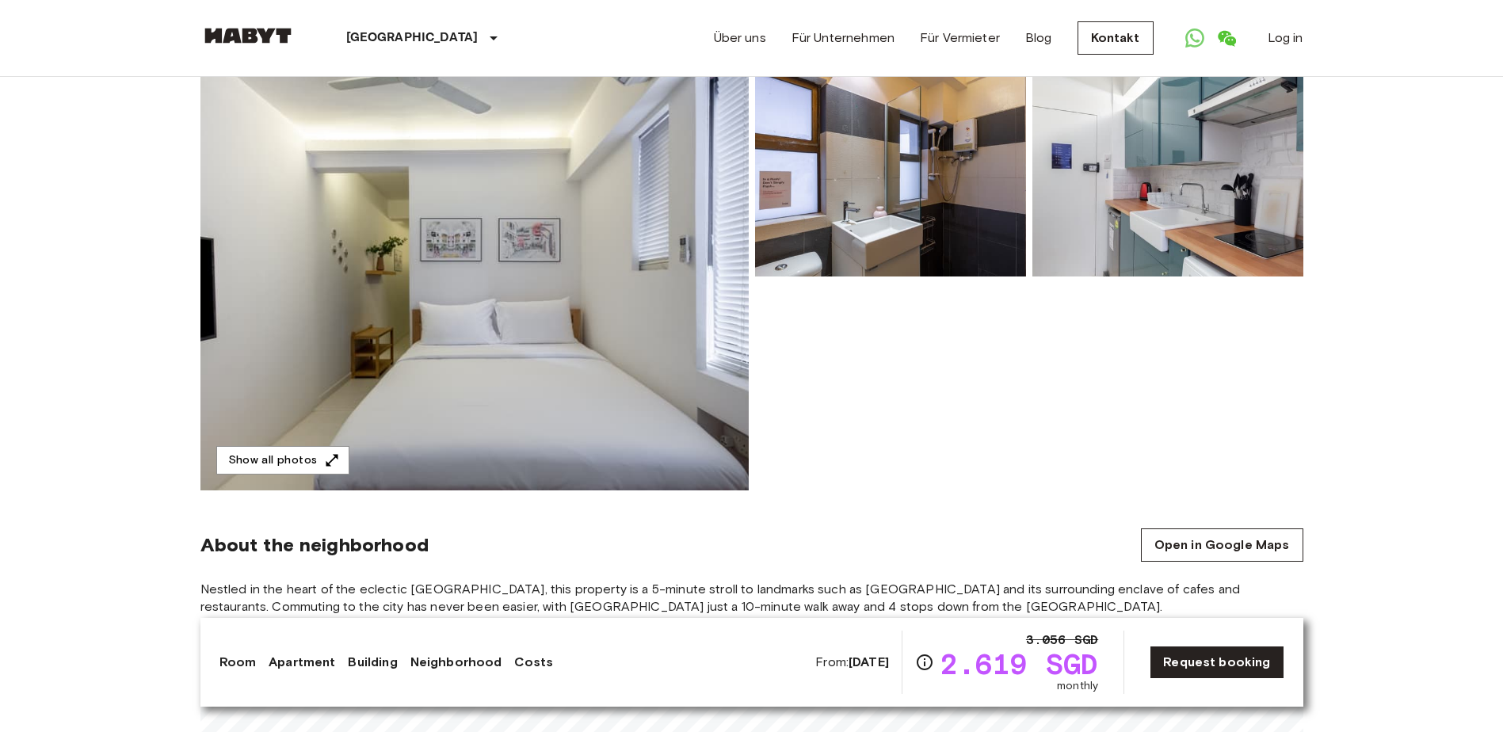
scroll to position [158, 0]
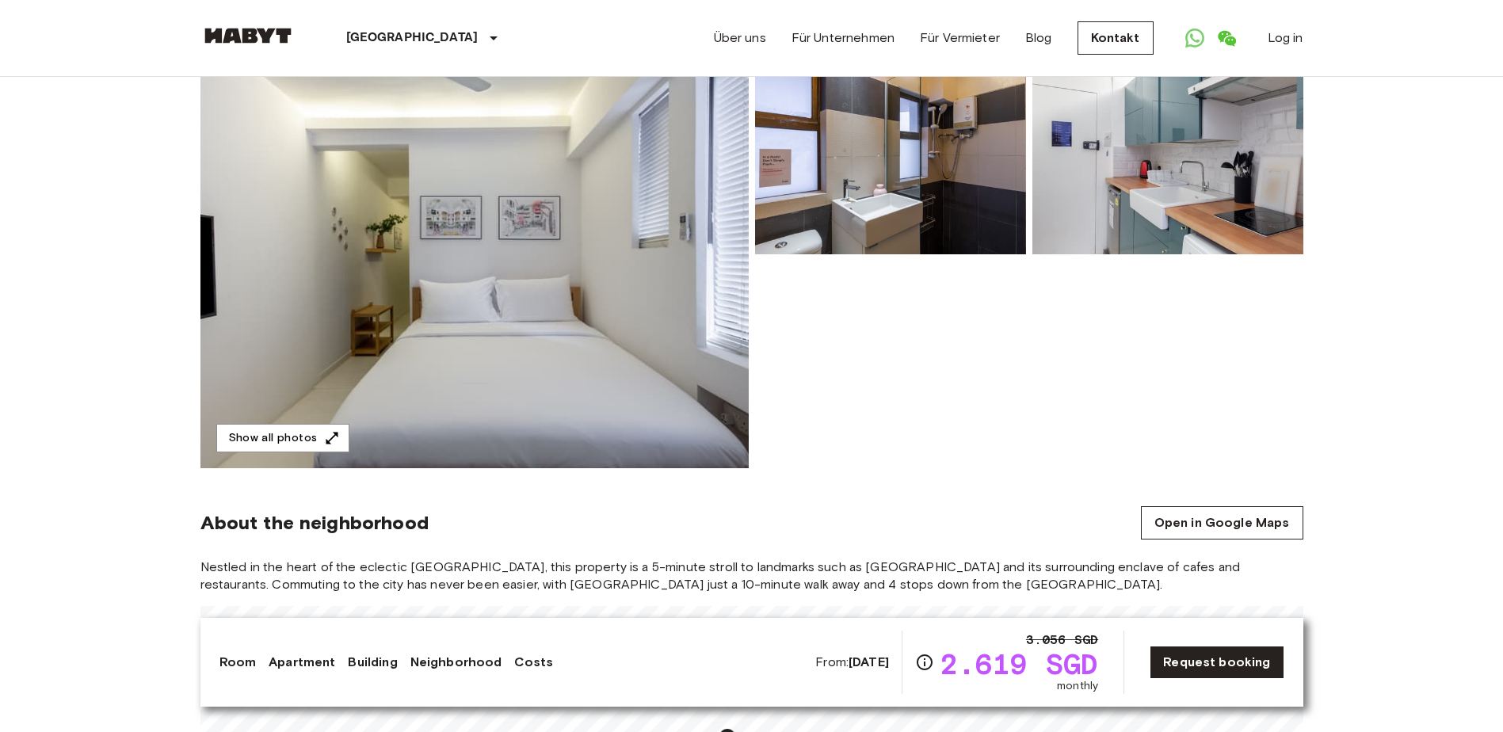
click at [513, 390] on img at bounding box center [474, 257] width 548 height 421
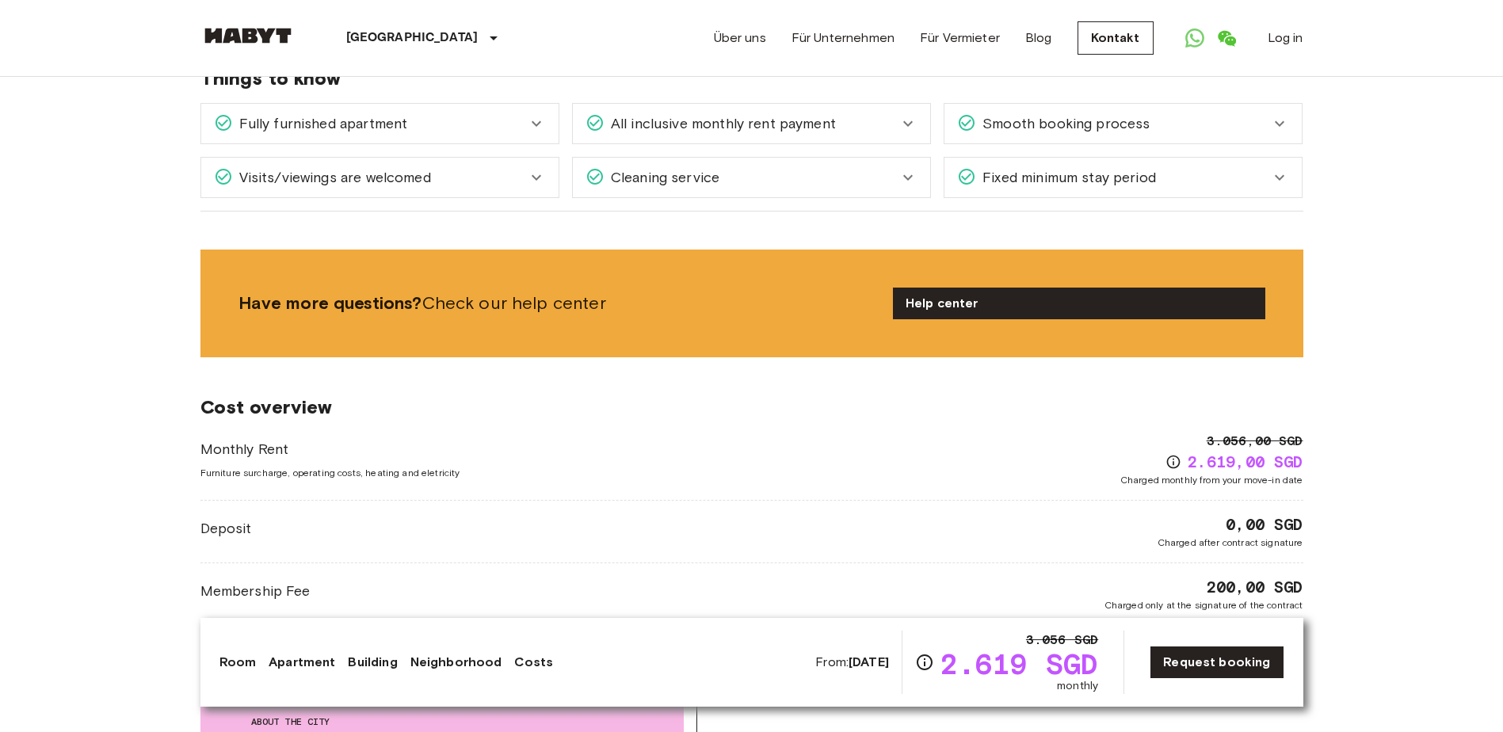
scroll to position [555, 0]
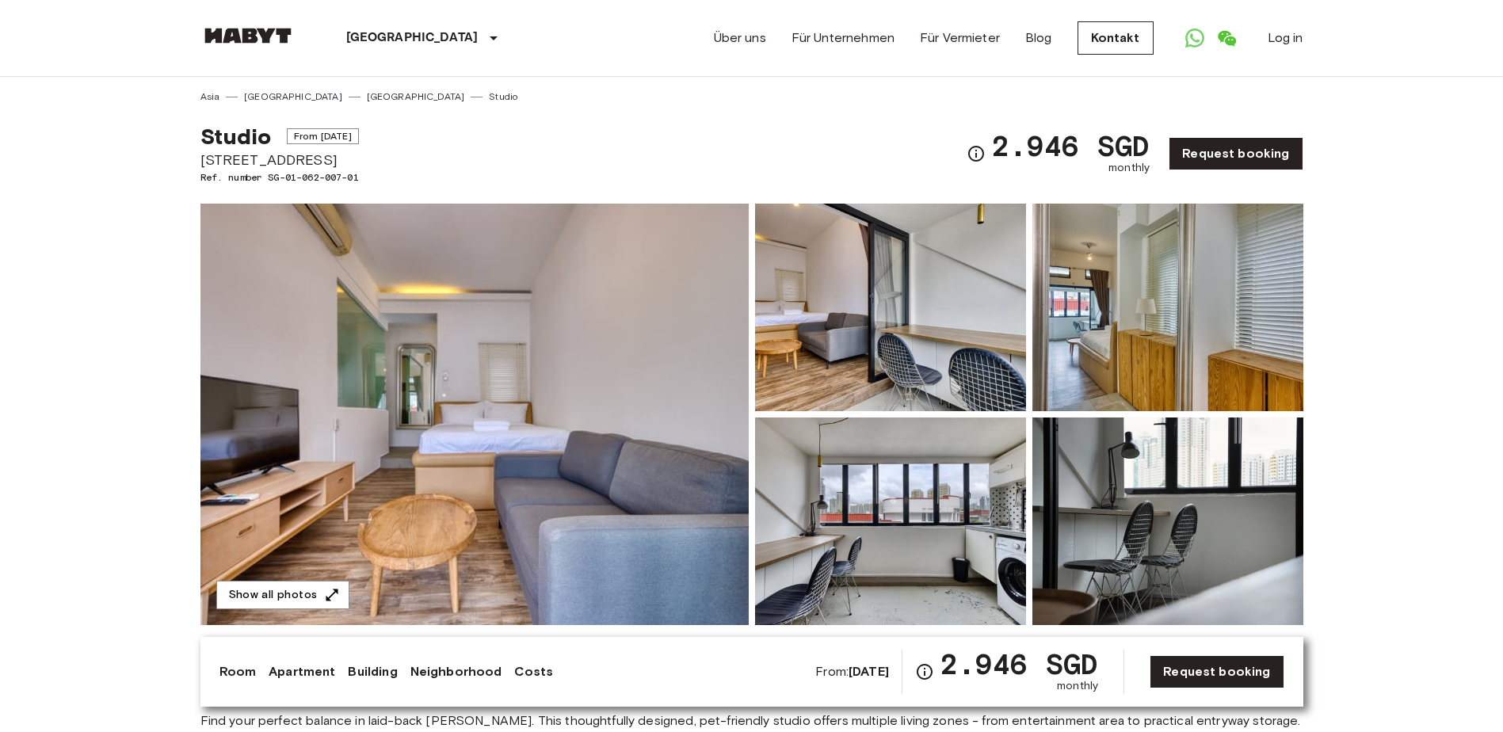
click at [730, 370] on img at bounding box center [474, 414] width 548 height 421
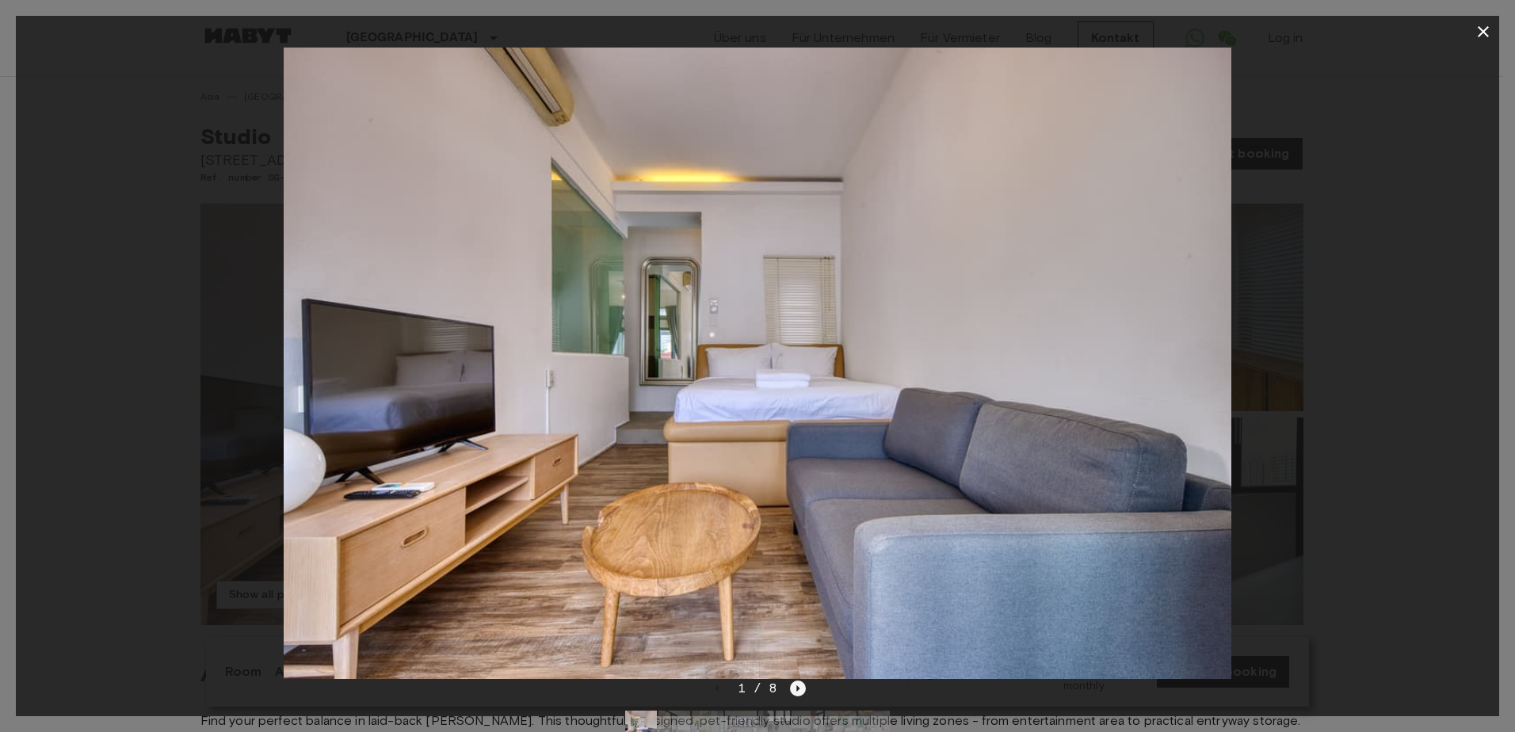
click at [794, 684] on icon "Next image" at bounding box center [798, 688] width 16 height 16
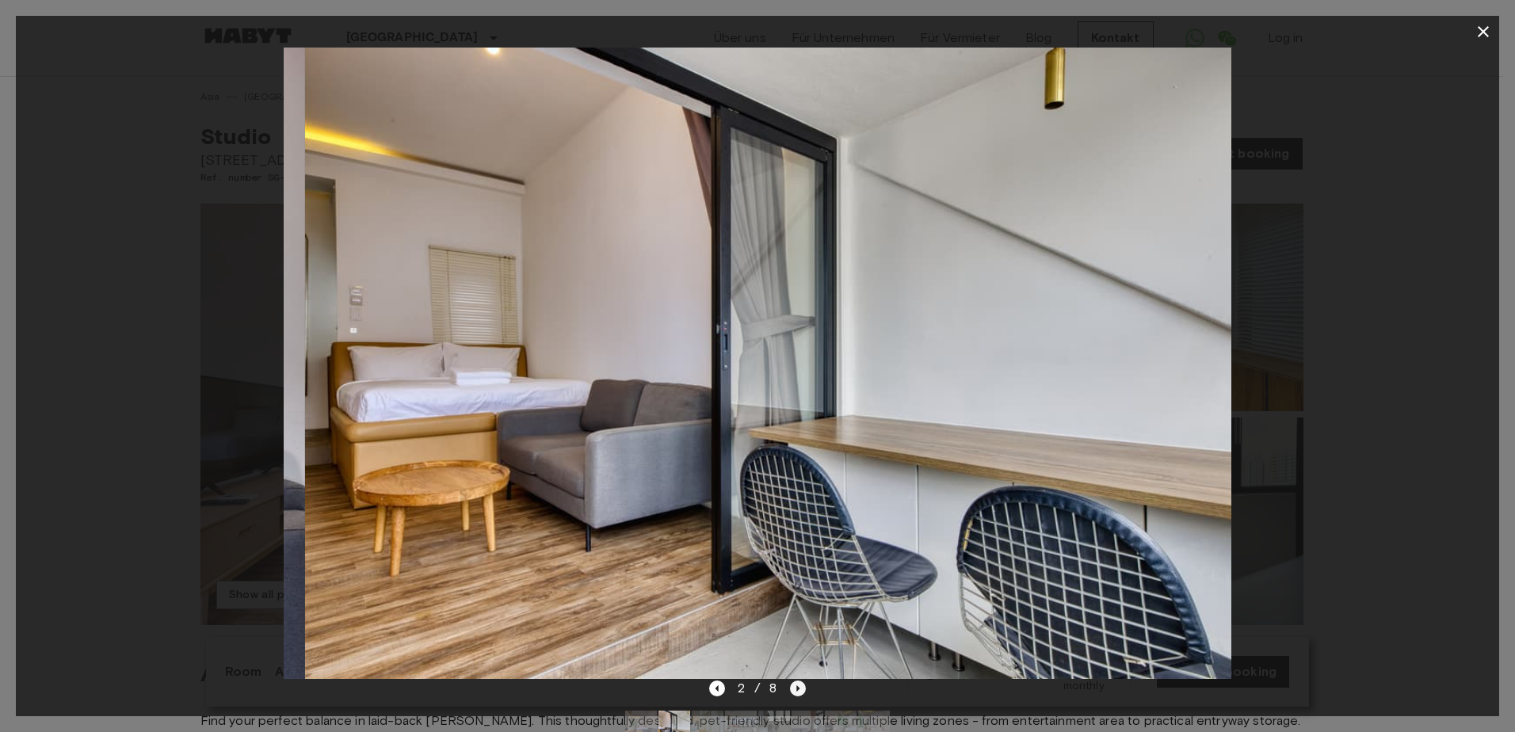
click at [794, 684] on icon "Next image" at bounding box center [798, 688] width 16 height 16
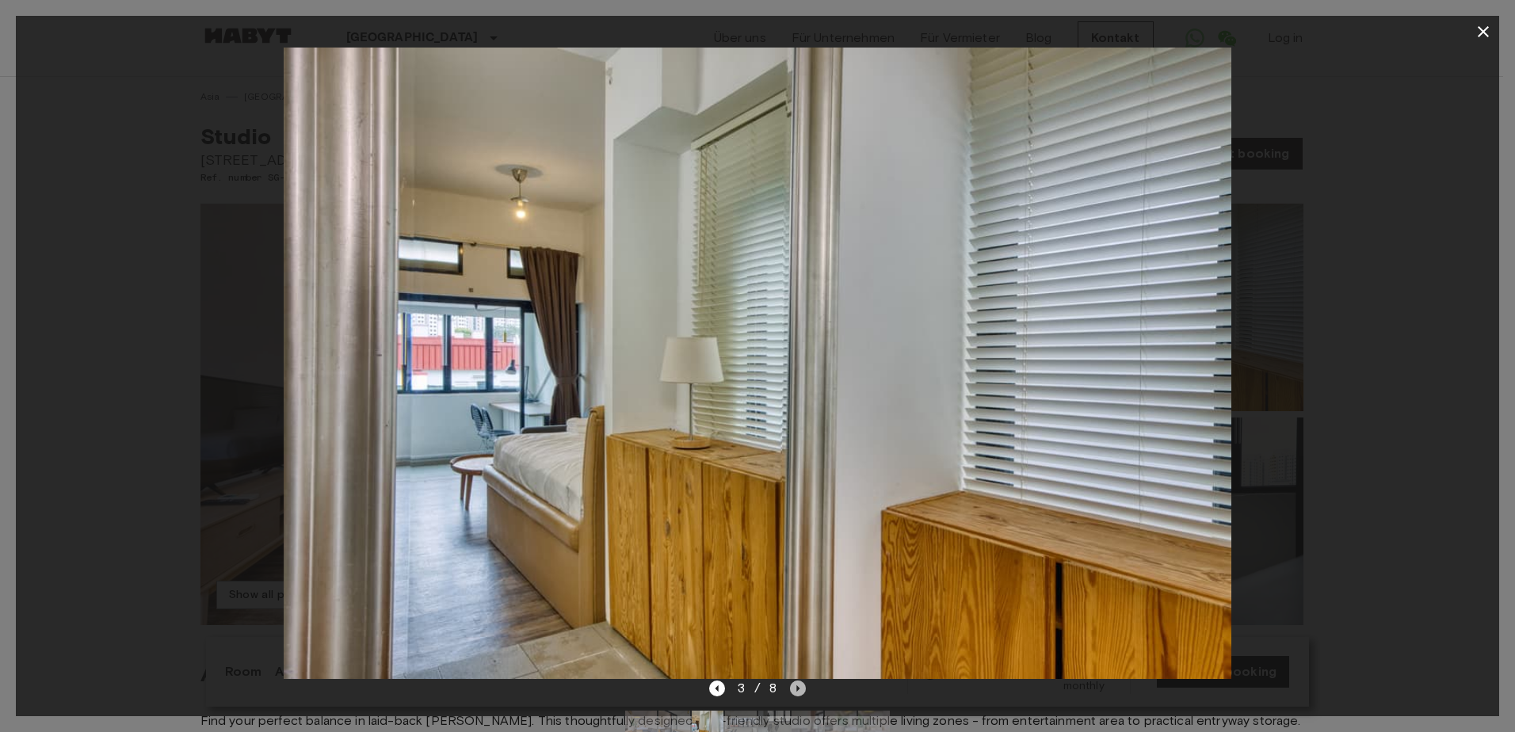
click at [794, 684] on icon "Next image" at bounding box center [798, 688] width 16 height 16
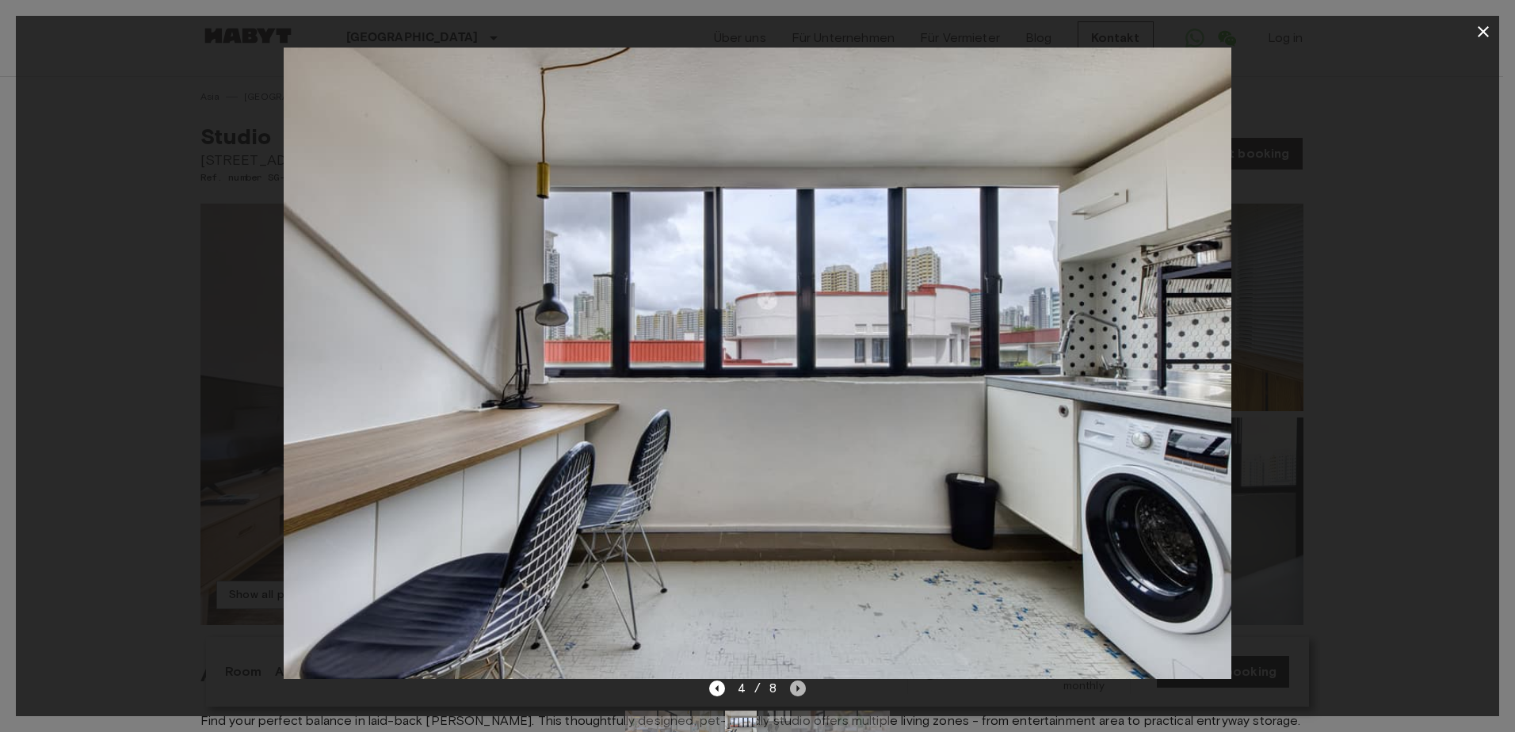
click at [794, 684] on icon "Next image" at bounding box center [798, 688] width 16 height 16
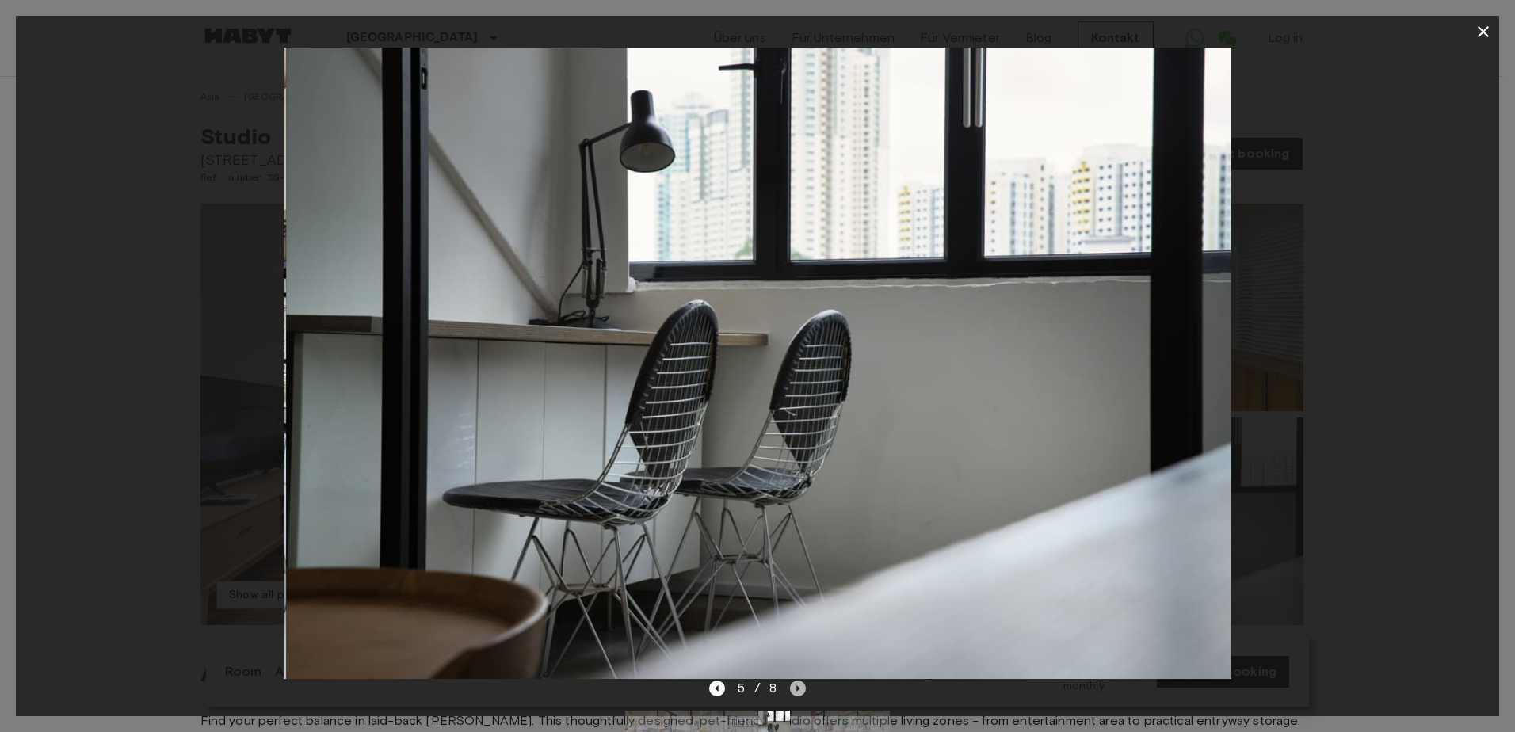
click at [794, 684] on icon "Next image" at bounding box center [798, 688] width 16 height 16
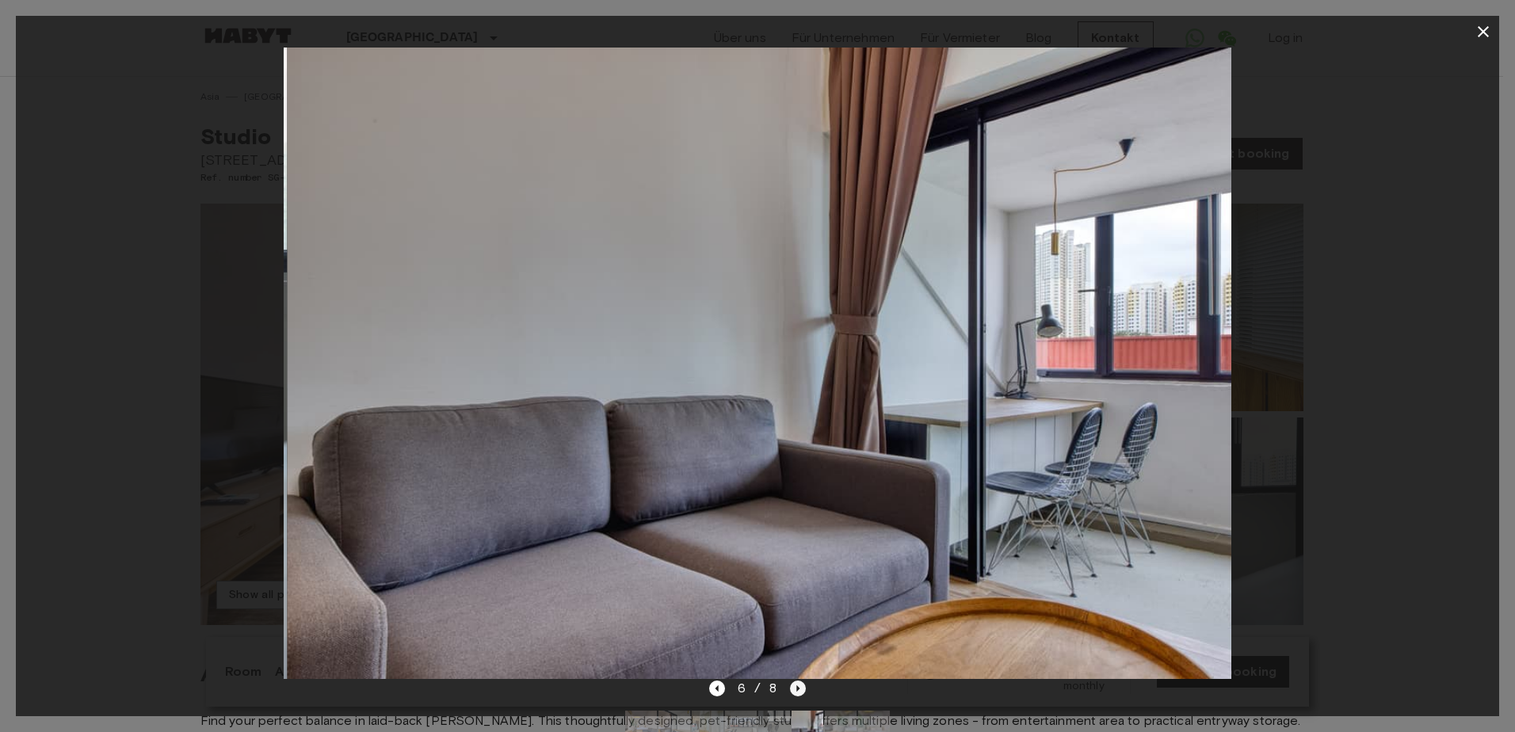
click at [794, 684] on icon "Next image" at bounding box center [798, 688] width 16 height 16
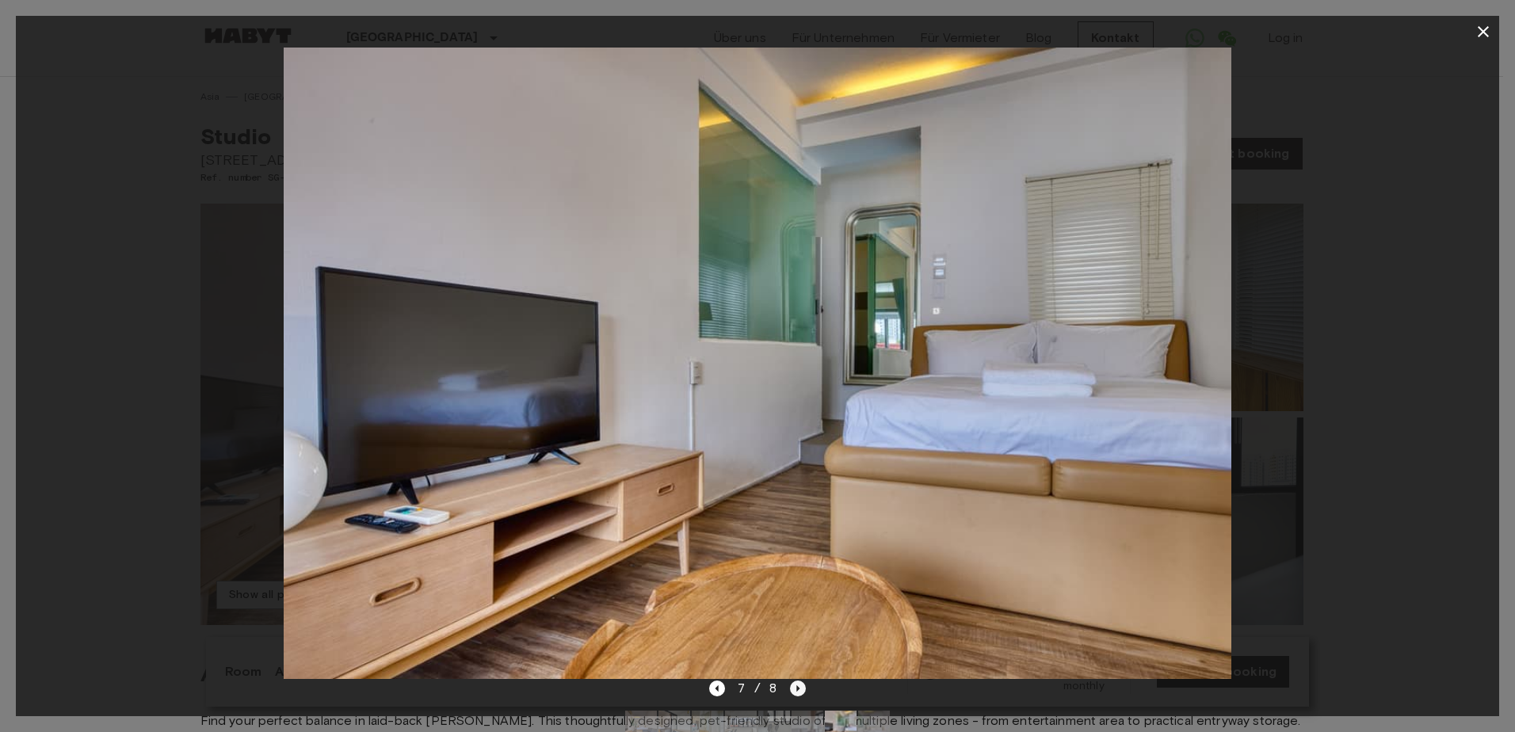
click at [794, 684] on icon "Next image" at bounding box center [798, 688] width 16 height 16
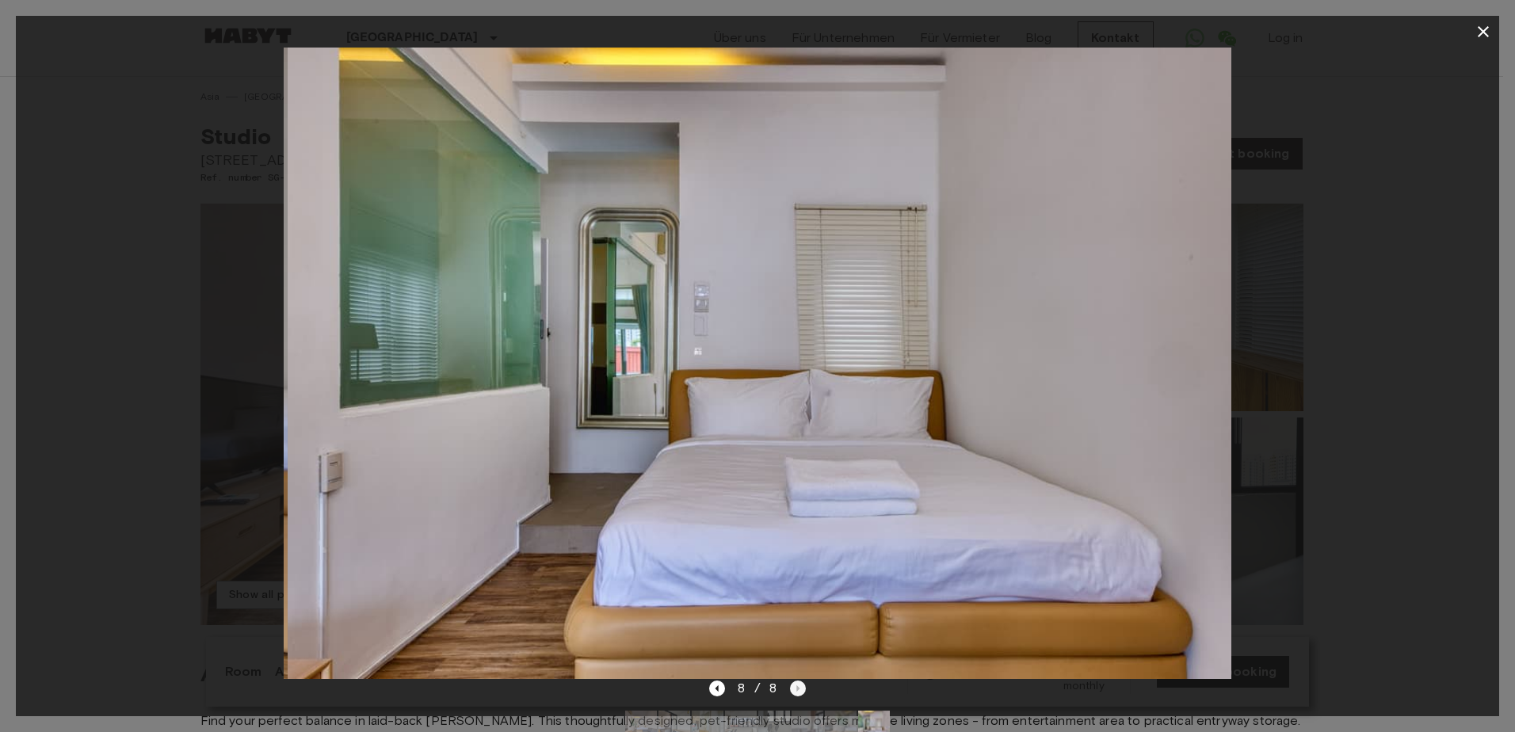
click at [794, 684] on div "8 / 8" at bounding box center [757, 688] width 97 height 19
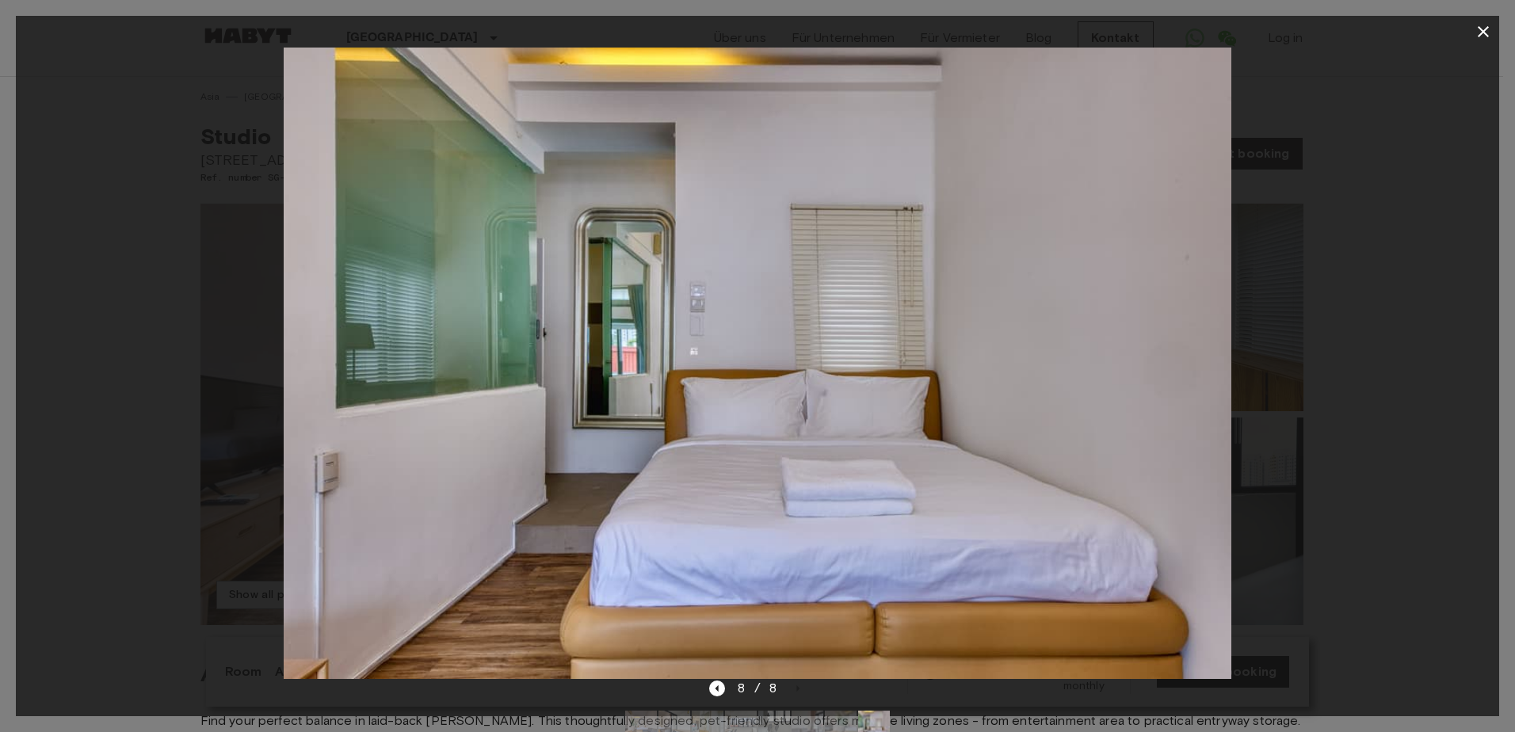
click at [1473, 35] on button "button" at bounding box center [1483, 32] width 32 height 32
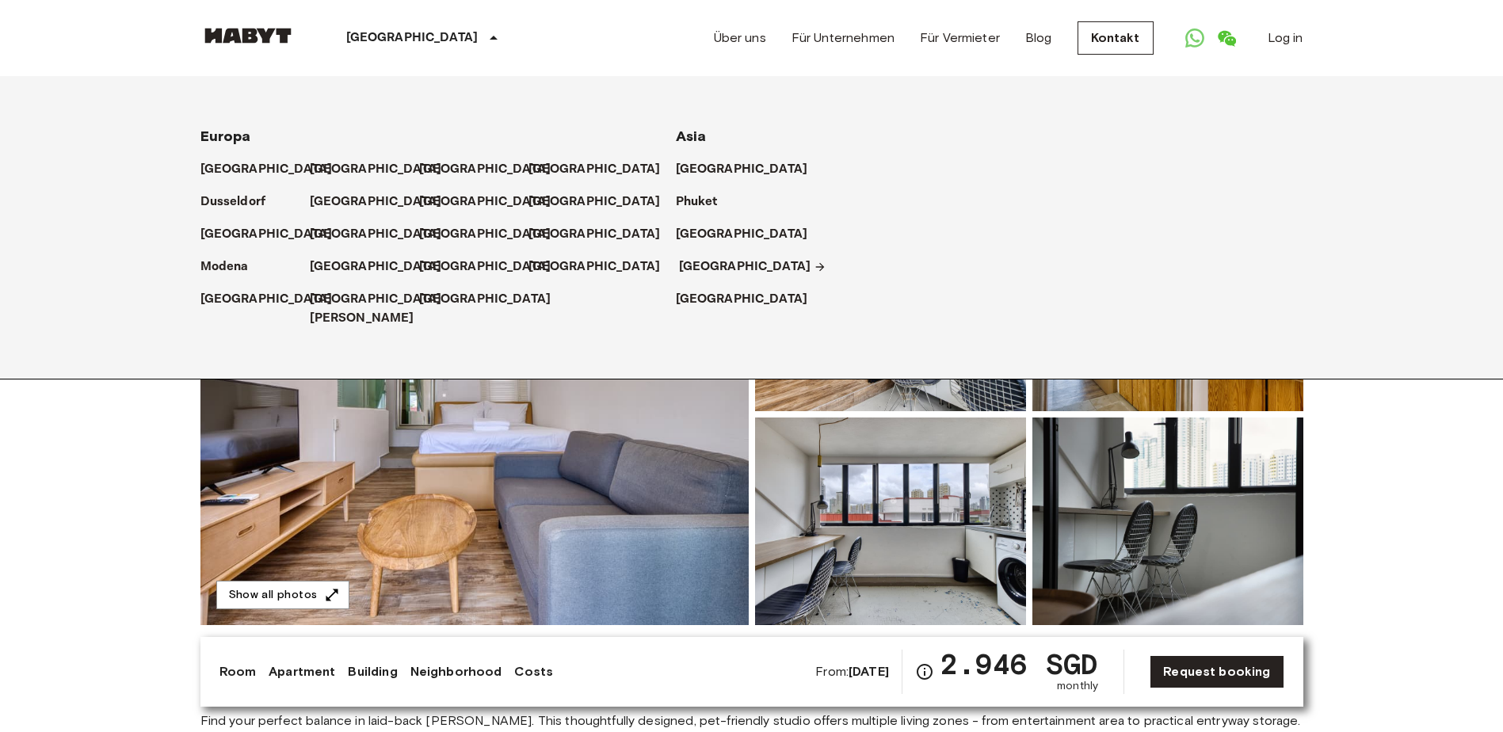
click at [699, 264] on p "[GEOGRAPHIC_DATA]" at bounding box center [745, 266] width 132 height 19
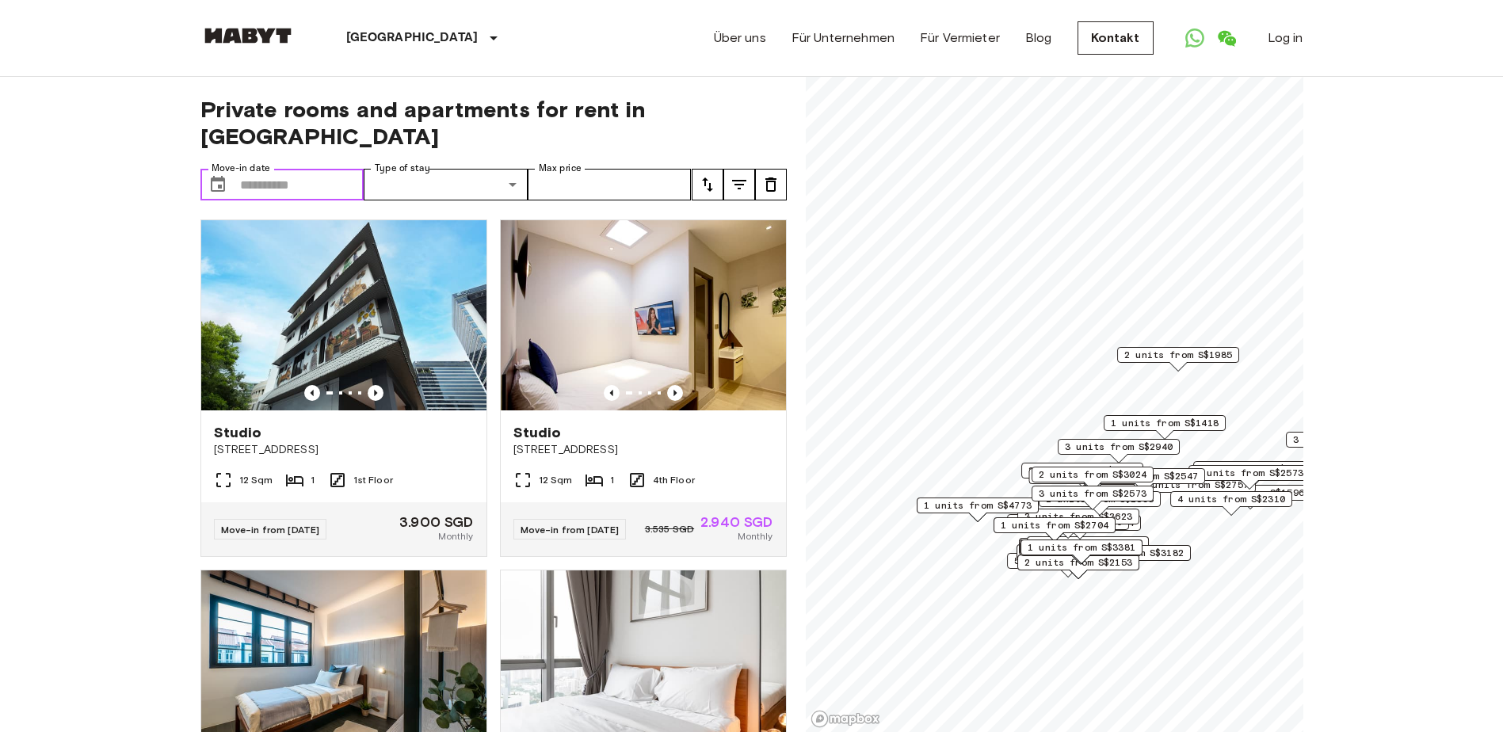
click at [312, 169] on input "Move-in date" at bounding box center [302, 185] width 124 height 32
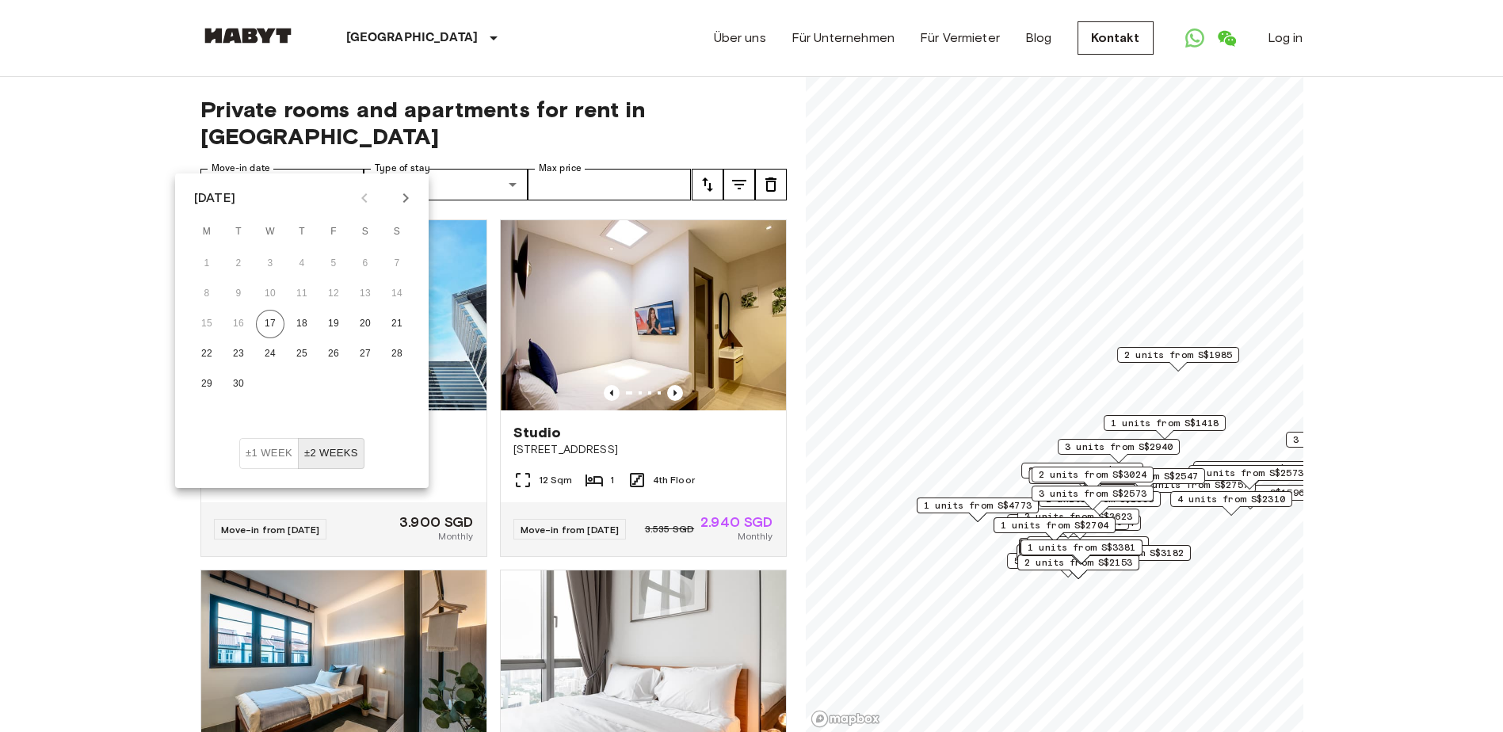
click at [404, 201] on icon "Next month" at bounding box center [406, 198] width 6 height 10
click at [332, 313] on button "17" at bounding box center [333, 324] width 29 height 29
type input "**********"
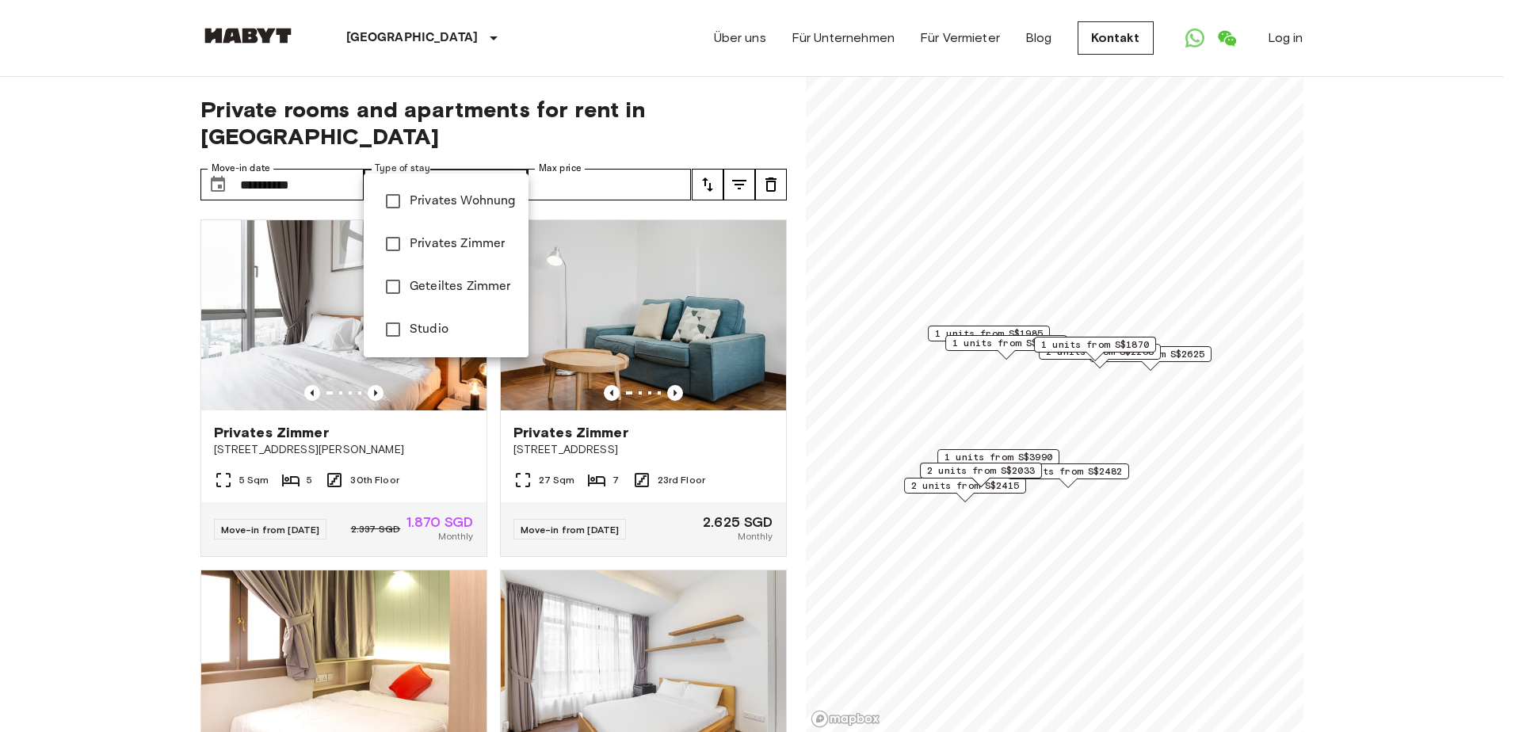
click at [429, 317] on li "Studio" at bounding box center [446, 329] width 165 height 43
type input "******"
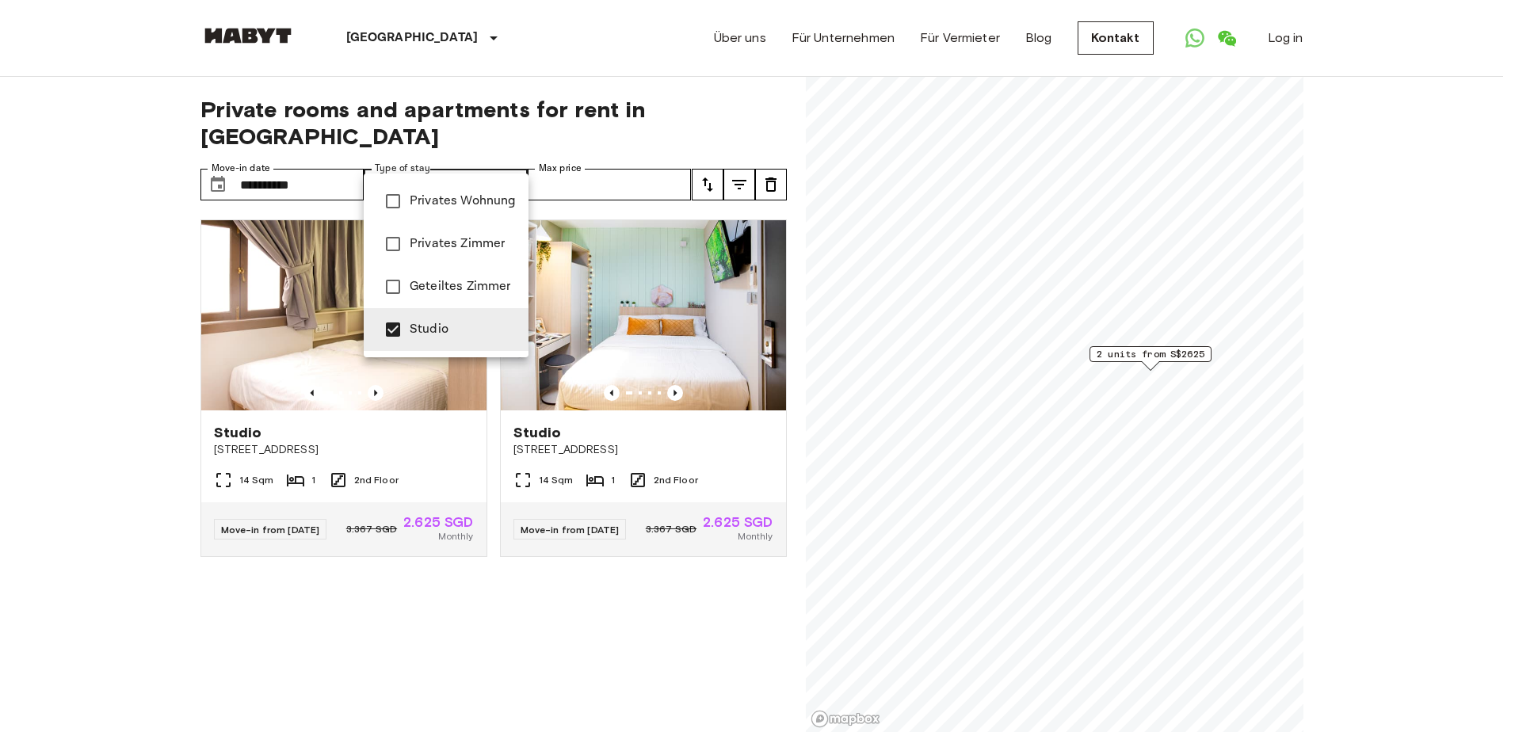
click at [76, 293] on div at bounding box center [757, 366] width 1515 height 732
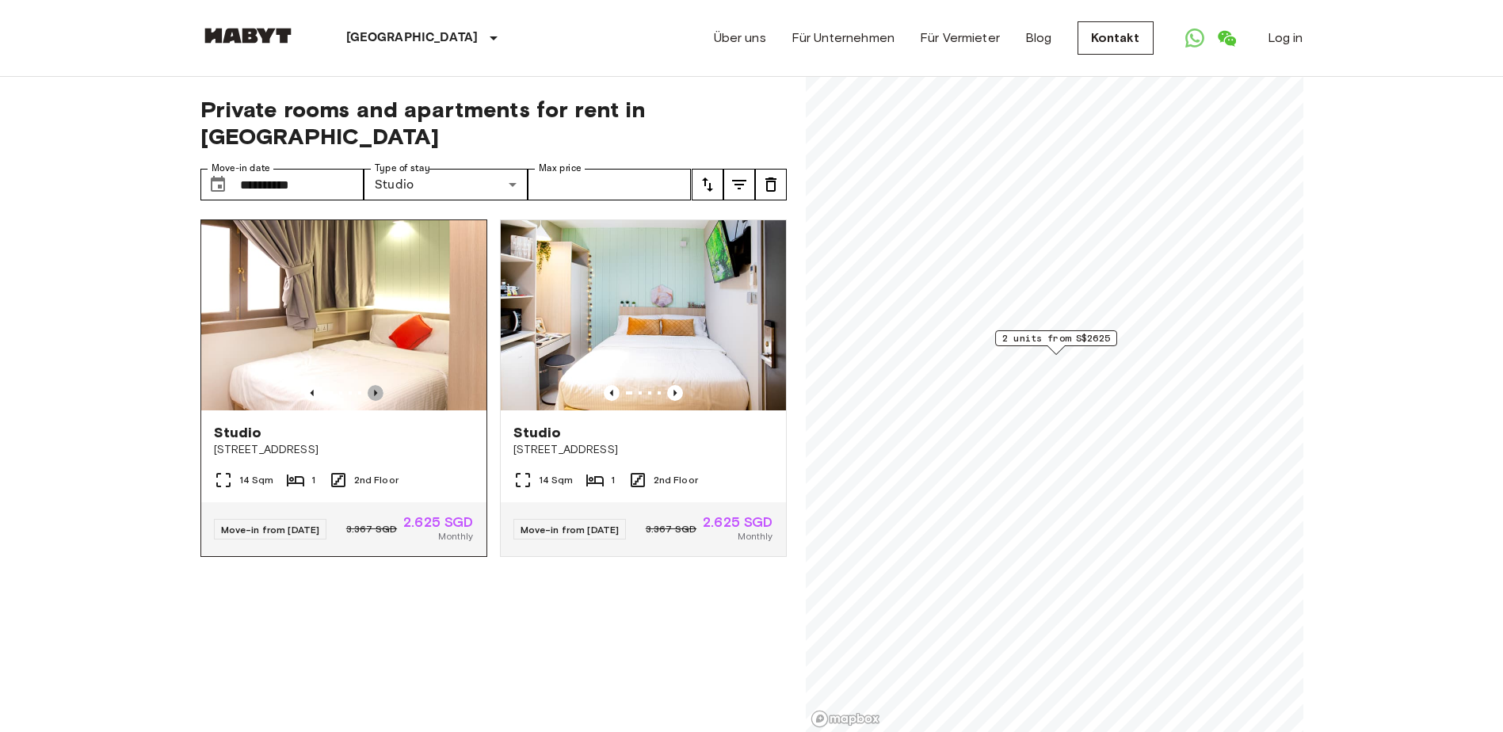
click at [376, 385] on icon "Previous image" at bounding box center [376, 393] width 16 height 16
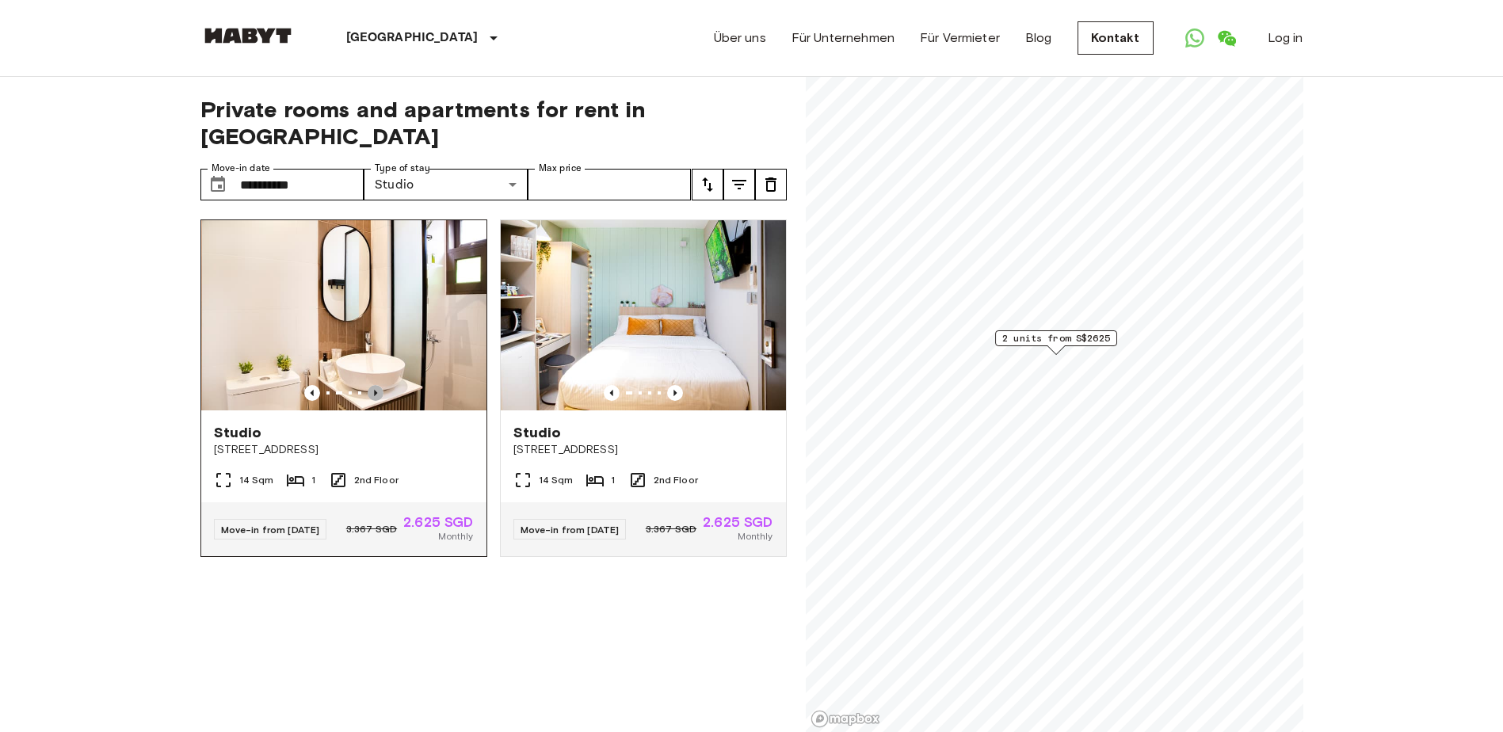
click at [376, 385] on icon "Previous image" at bounding box center [376, 393] width 16 height 16
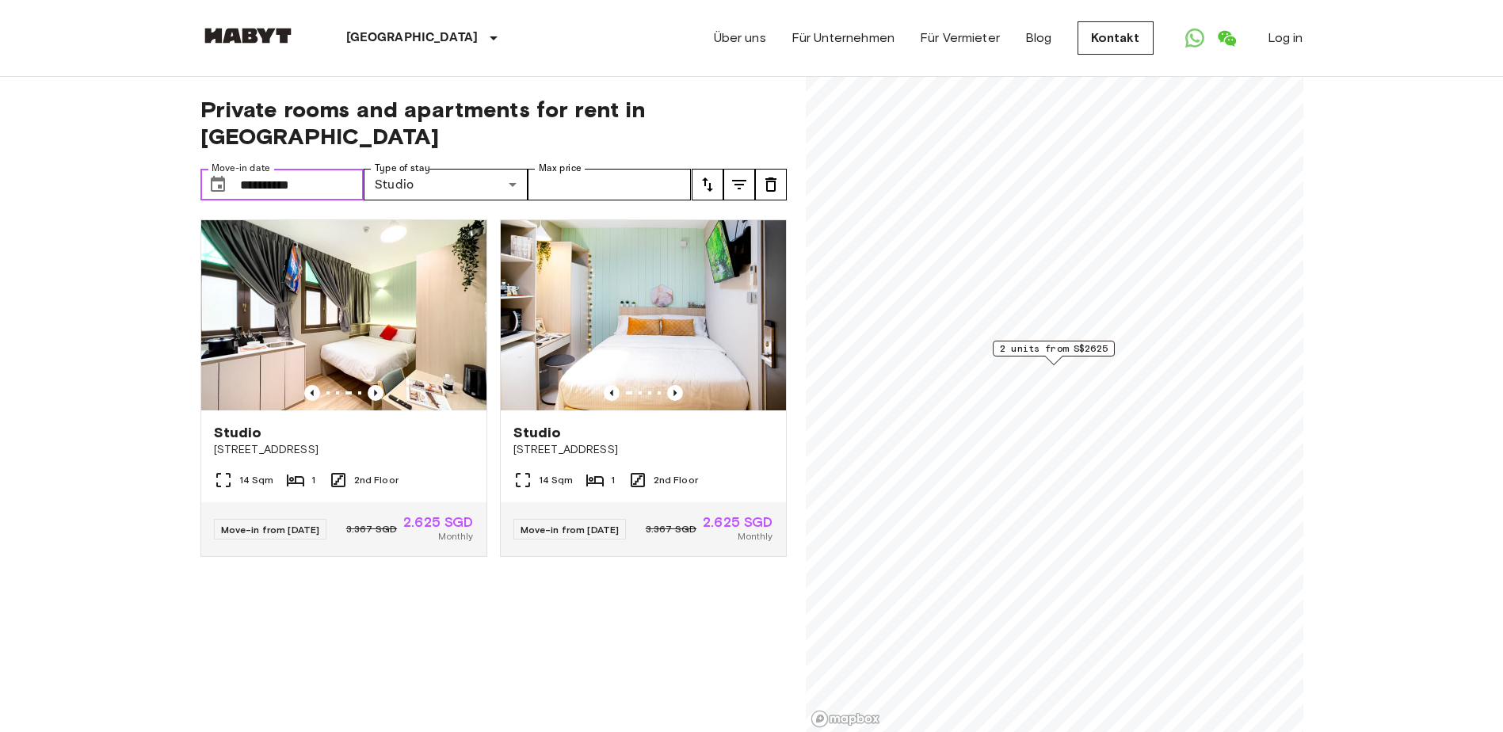
click at [288, 169] on input "**********" at bounding box center [302, 185] width 124 height 32
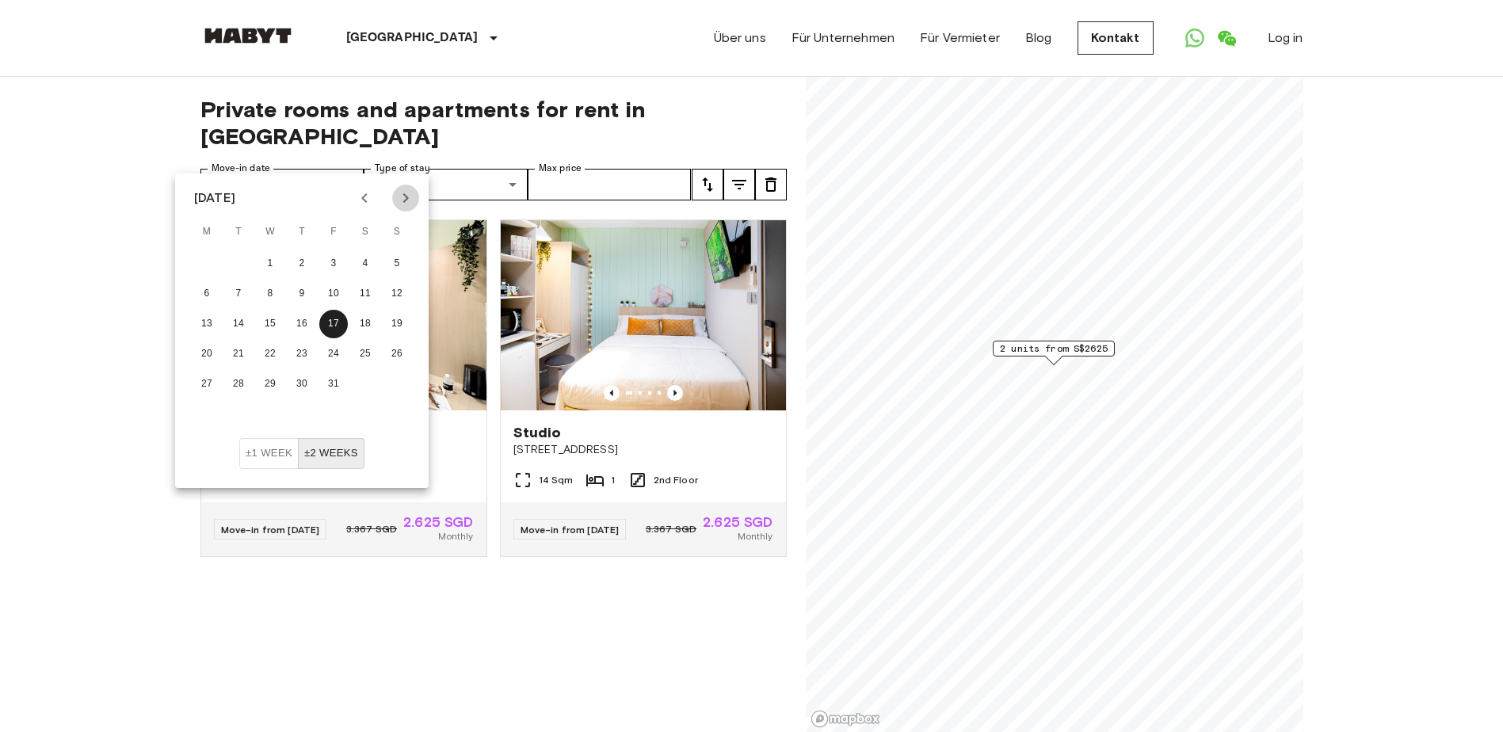
click at [410, 207] on icon "Next month" at bounding box center [405, 198] width 19 height 19
click at [315, 260] on button "1" at bounding box center [302, 264] width 29 height 29
type input "**********"
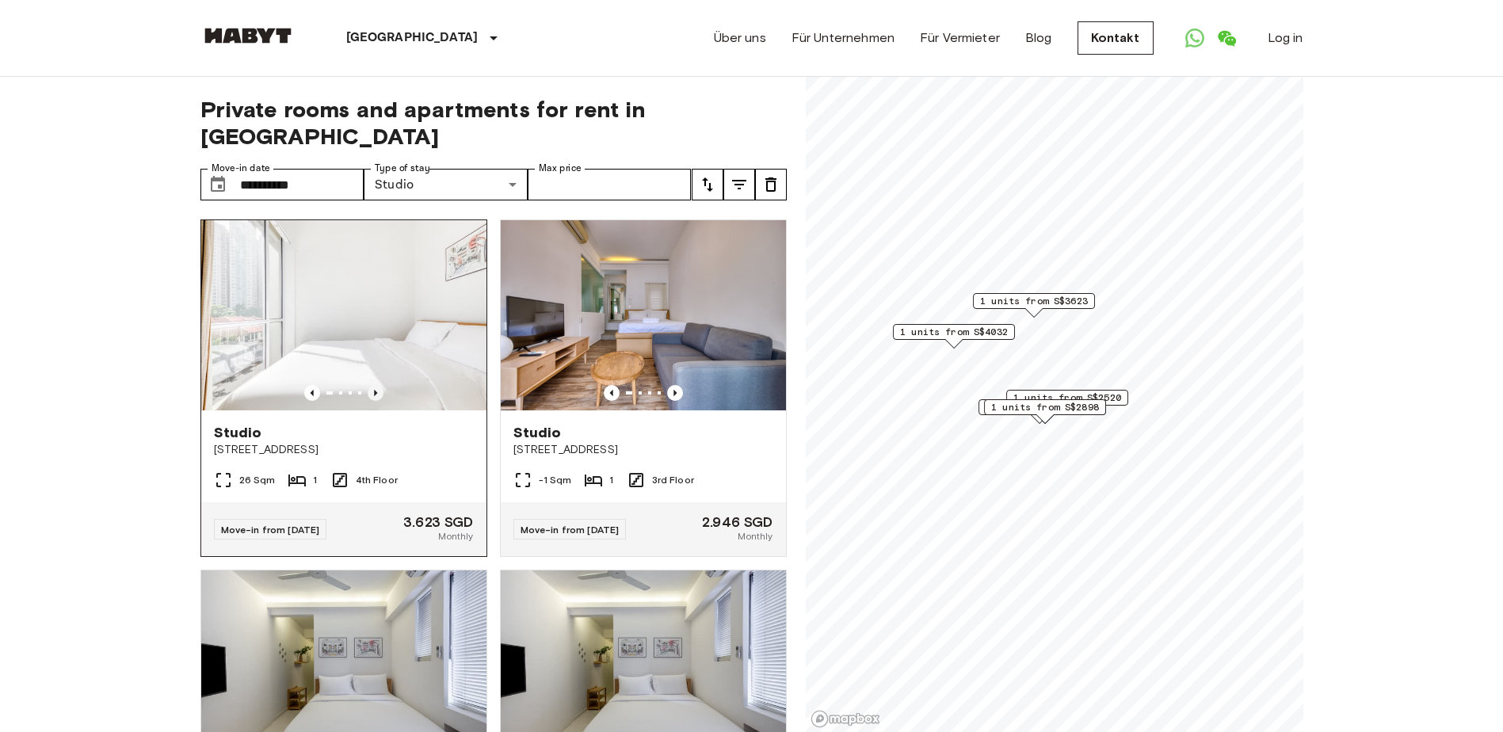
click at [374, 385] on icon "Previous image" at bounding box center [376, 393] width 16 height 16
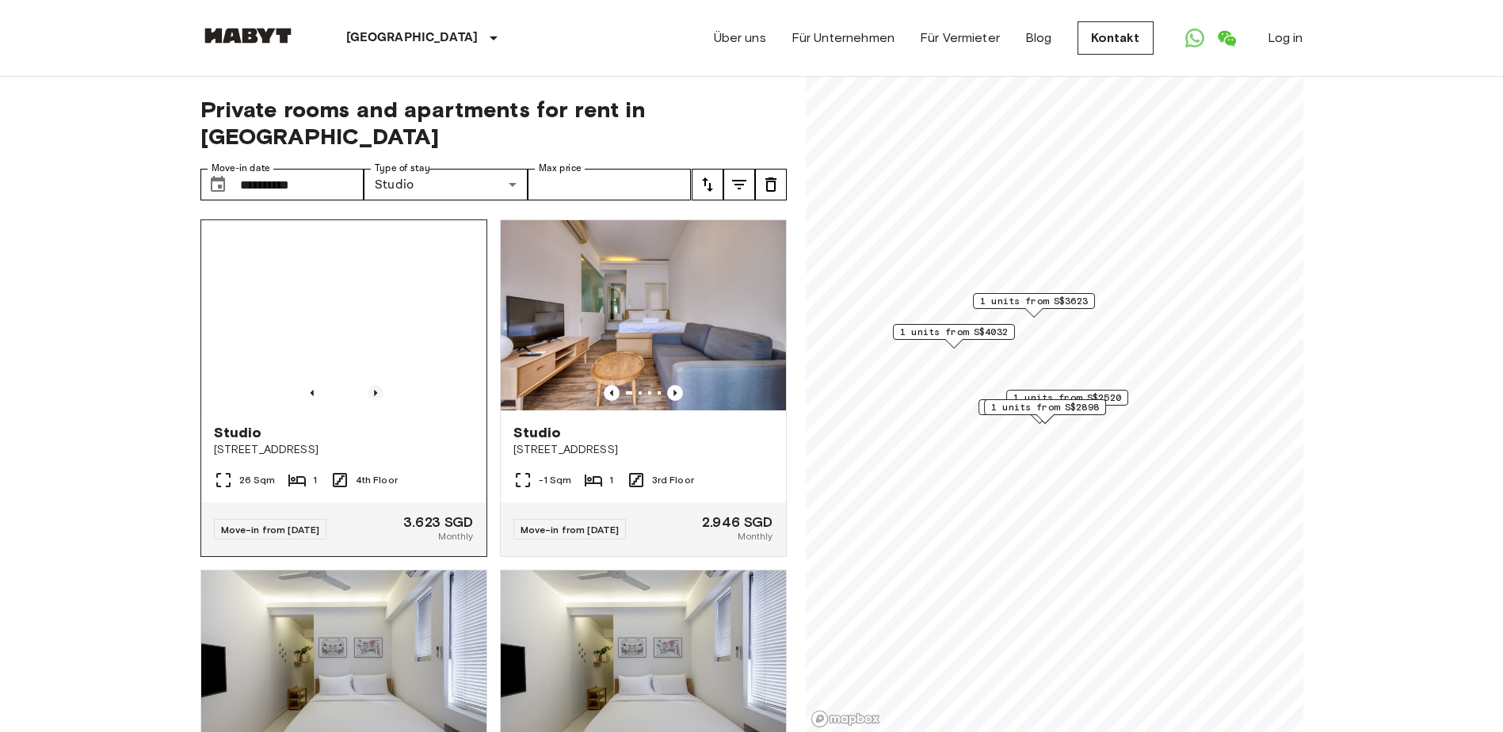
click at [374, 385] on icon "Previous image" at bounding box center [376, 393] width 16 height 16
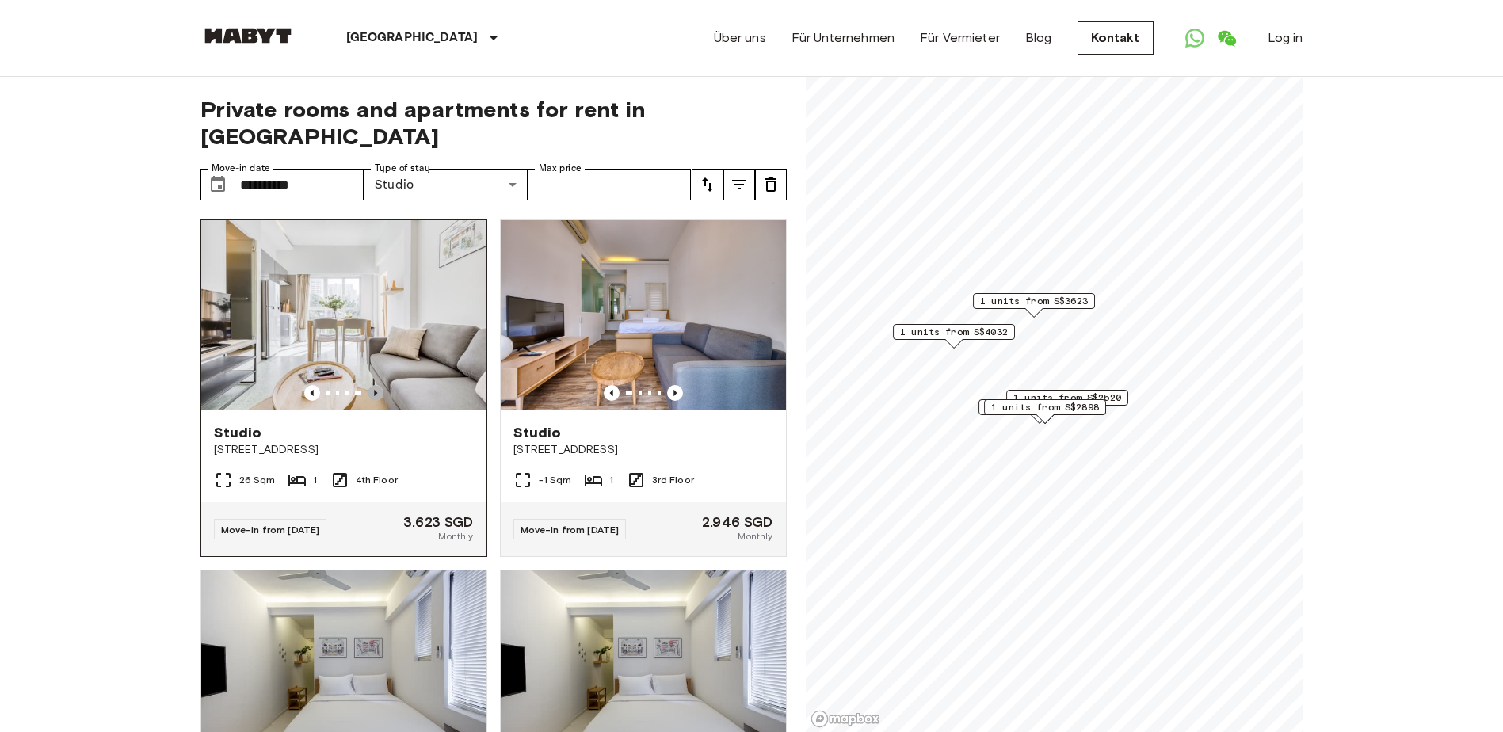
click at [374, 385] on icon "Previous image" at bounding box center [376, 393] width 16 height 16
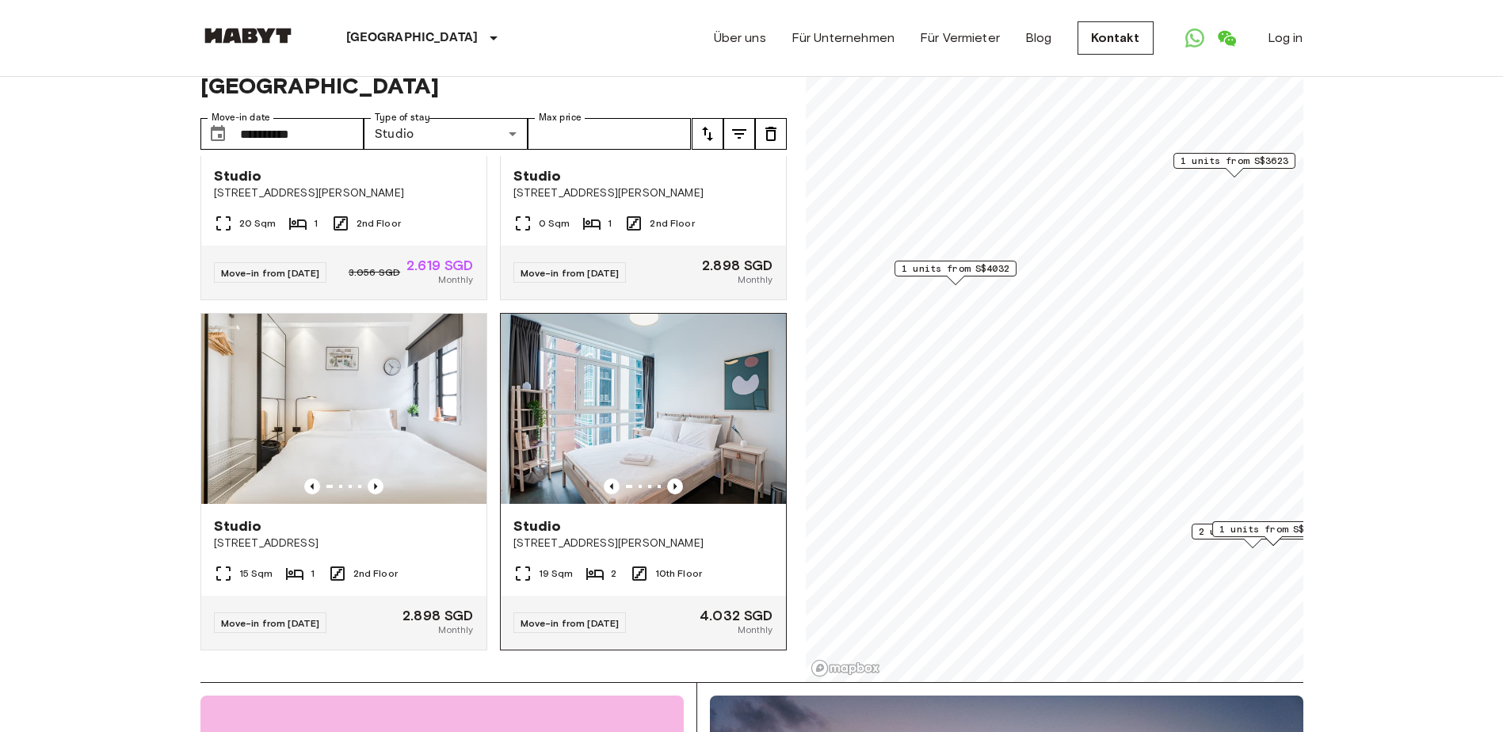
scroll to position [79, 0]
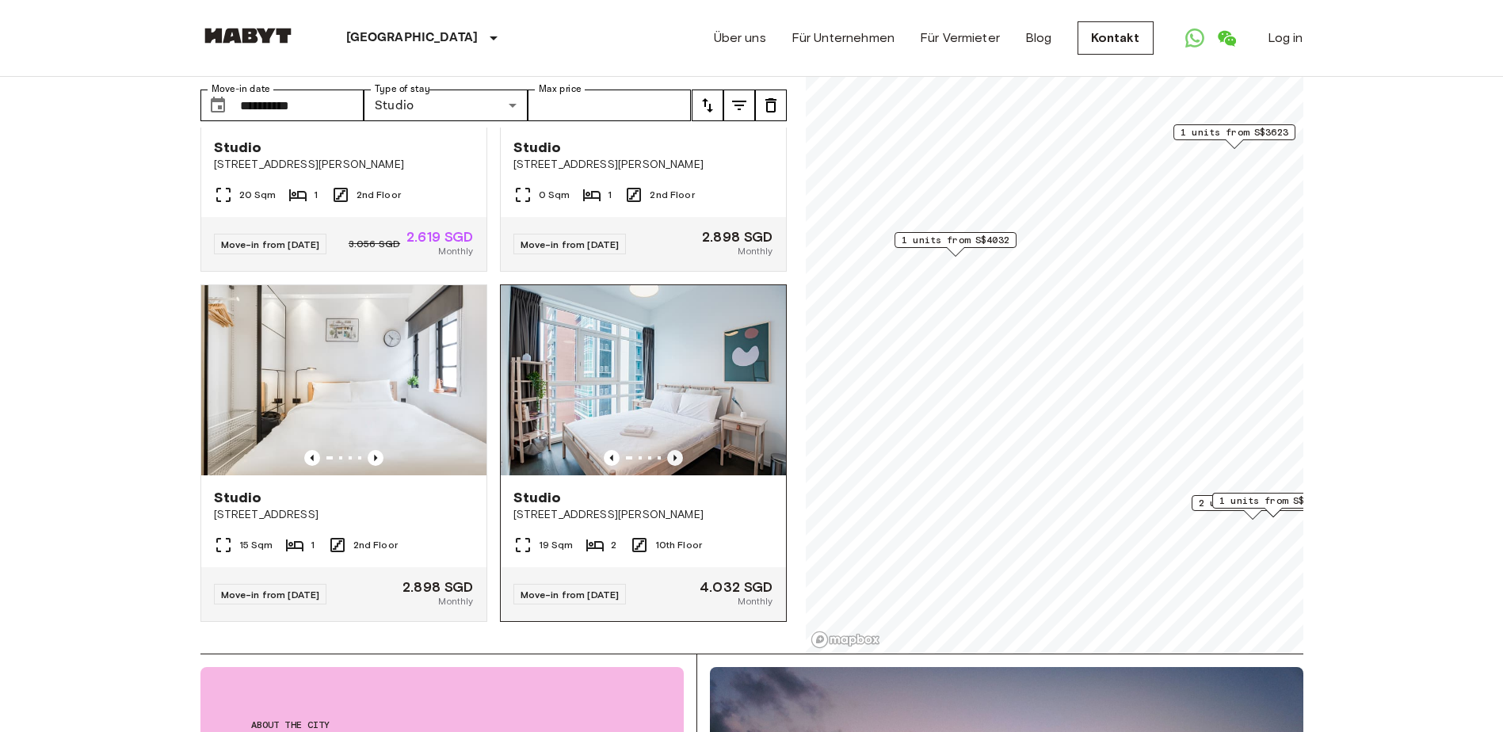
click at [669, 450] on icon "Previous image" at bounding box center [675, 458] width 16 height 16
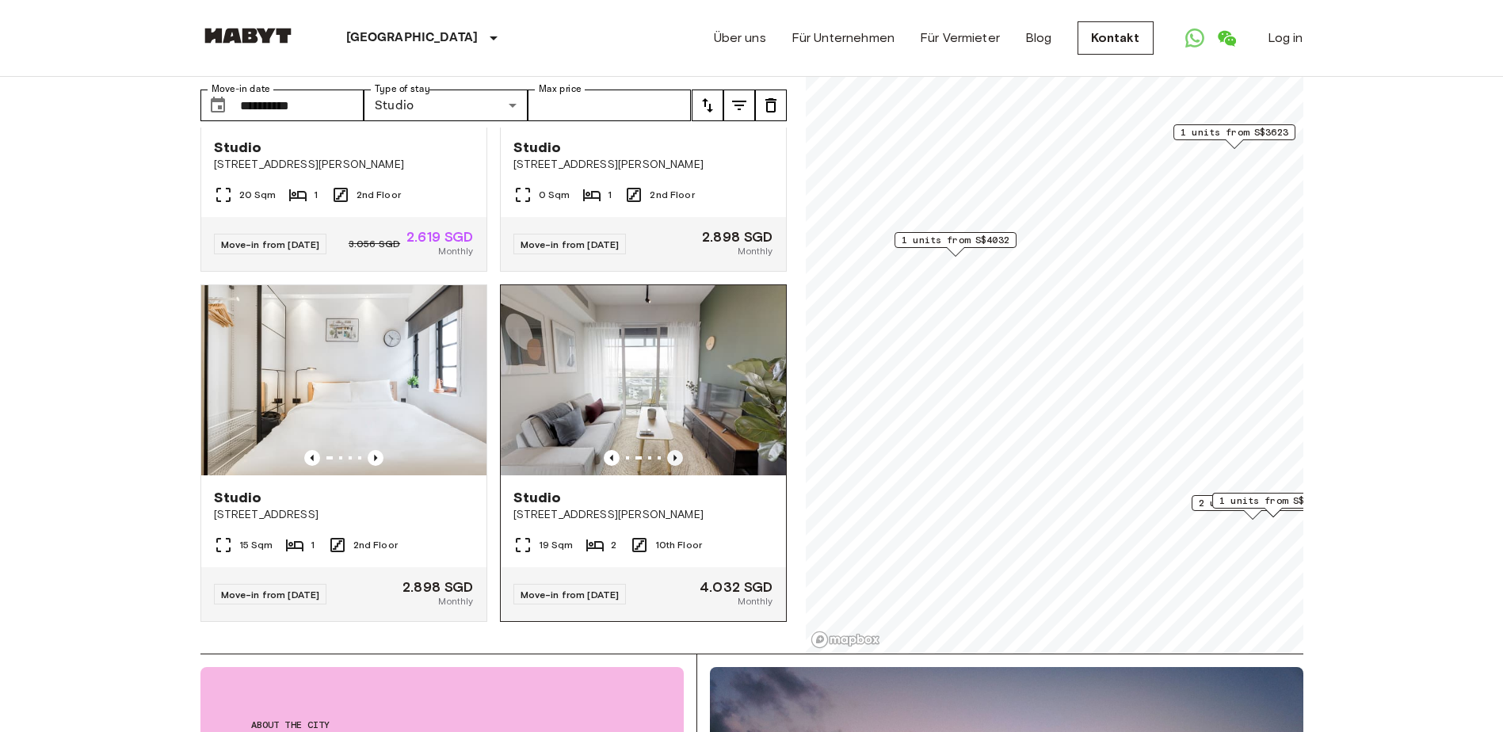
click at [669, 450] on icon "Previous image" at bounding box center [675, 458] width 16 height 16
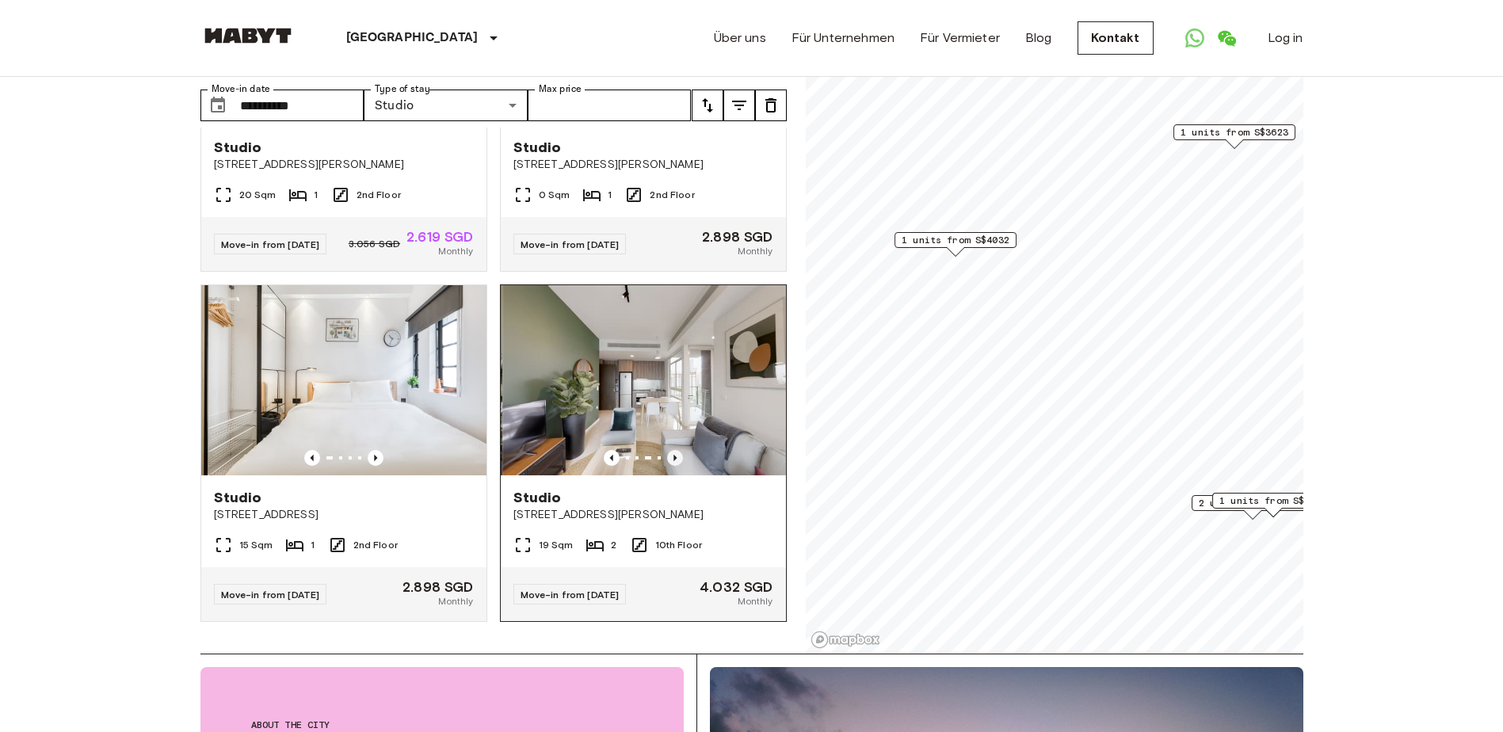
click at [669, 450] on icon "Previous image" at bounding box center [675, 458] width 16 height 16
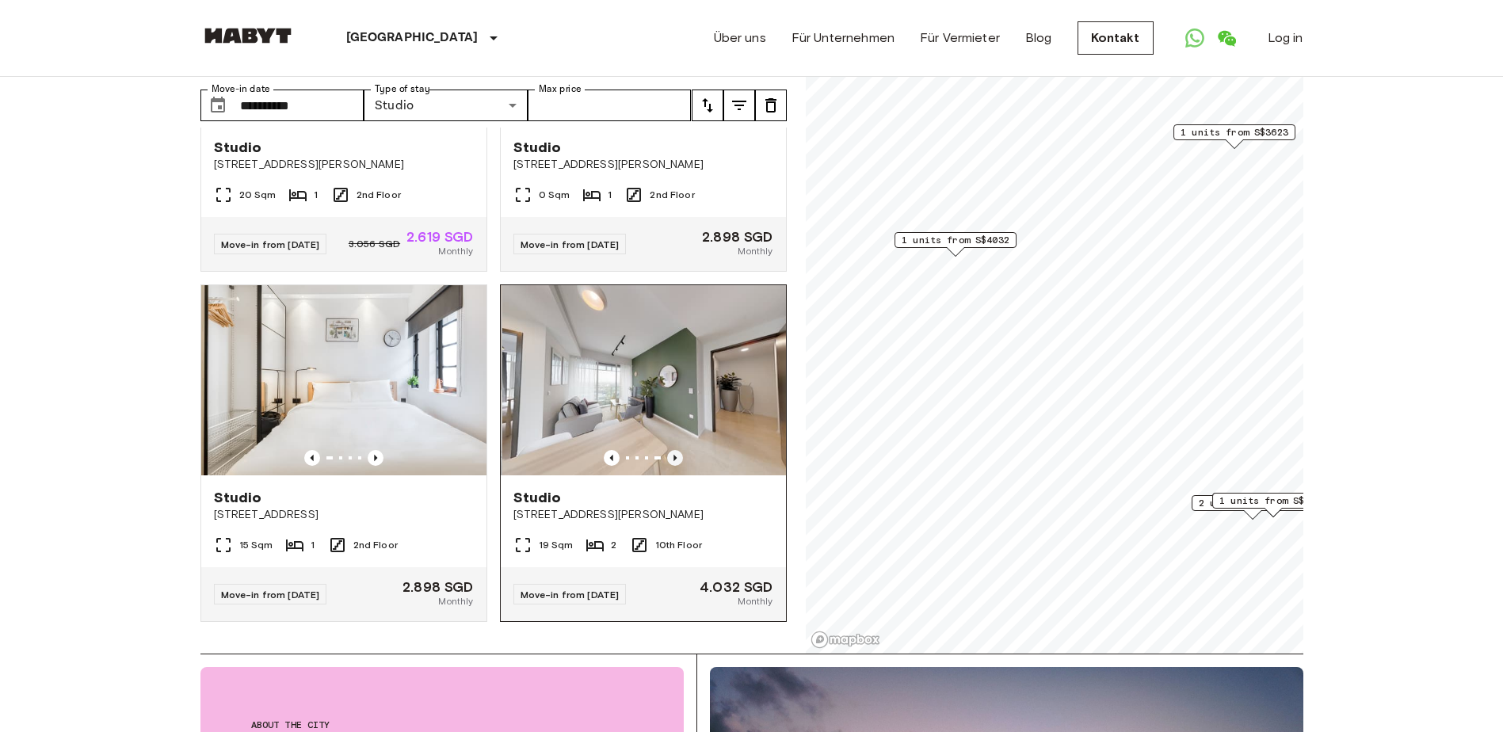
click at [669, 450] on icon "Previous image" at bounding box center [675, 458] width 16 height 16
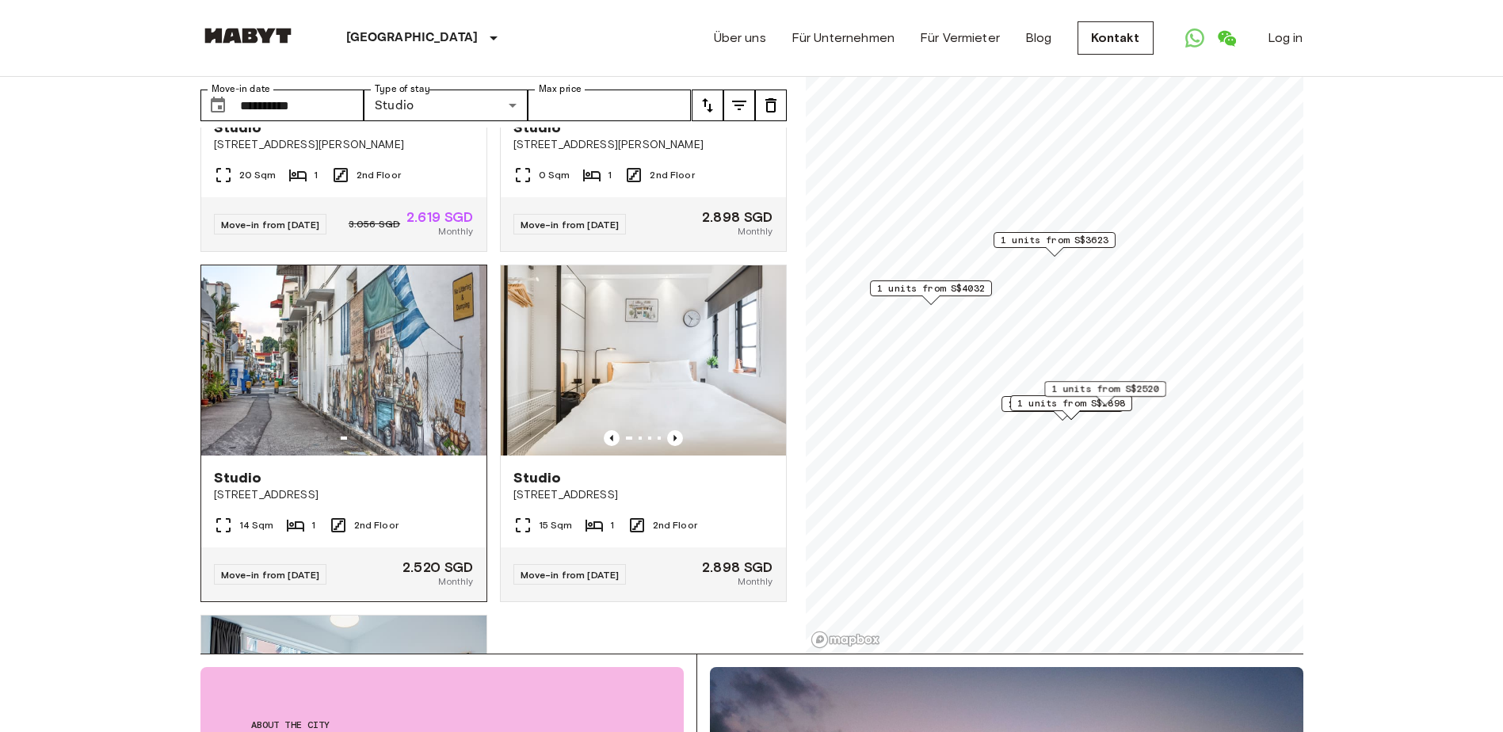
click at [360, 406] on img at bounding box center [343, 360] width 285 height 190
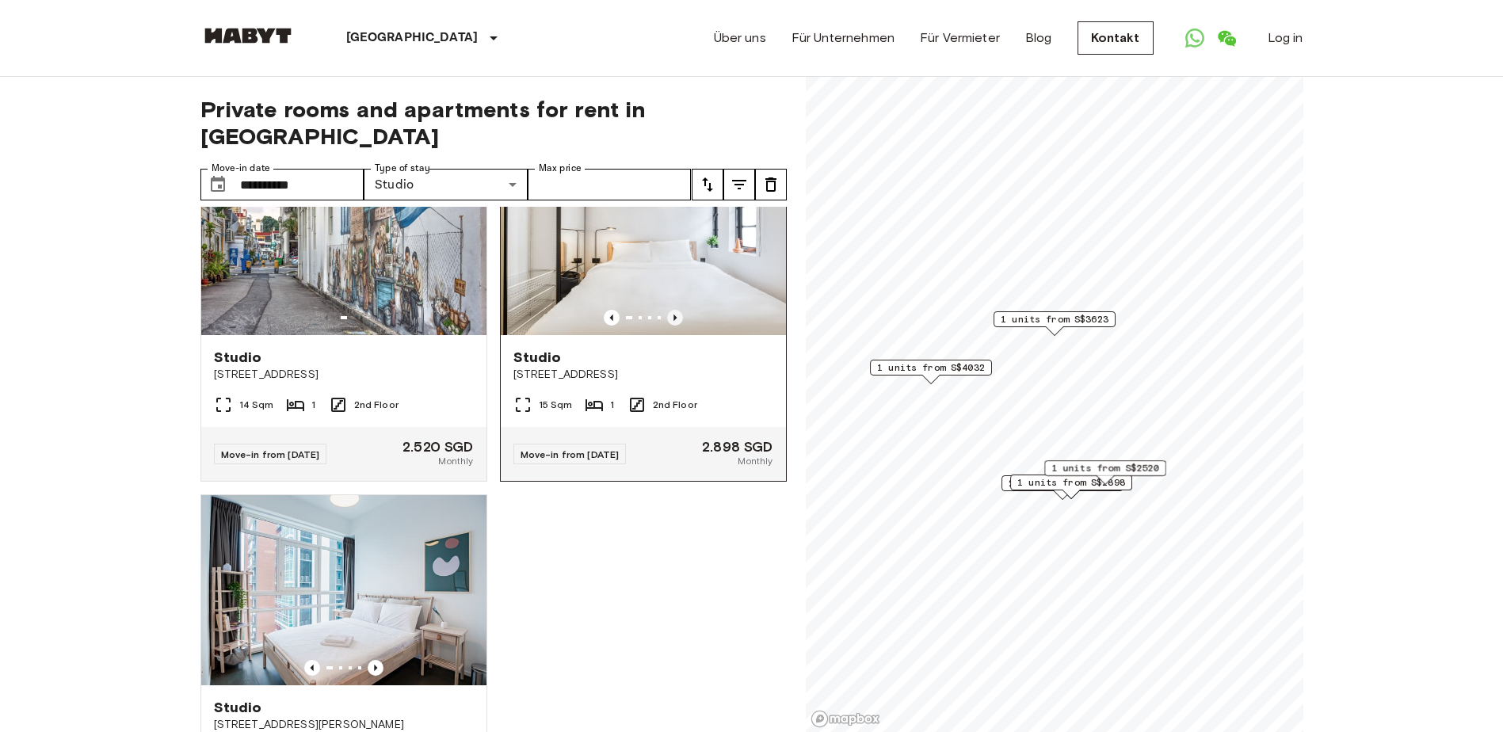
click at [667, 315] on icon "Previous image" at bounding box center [675, 318] width 16 height 16
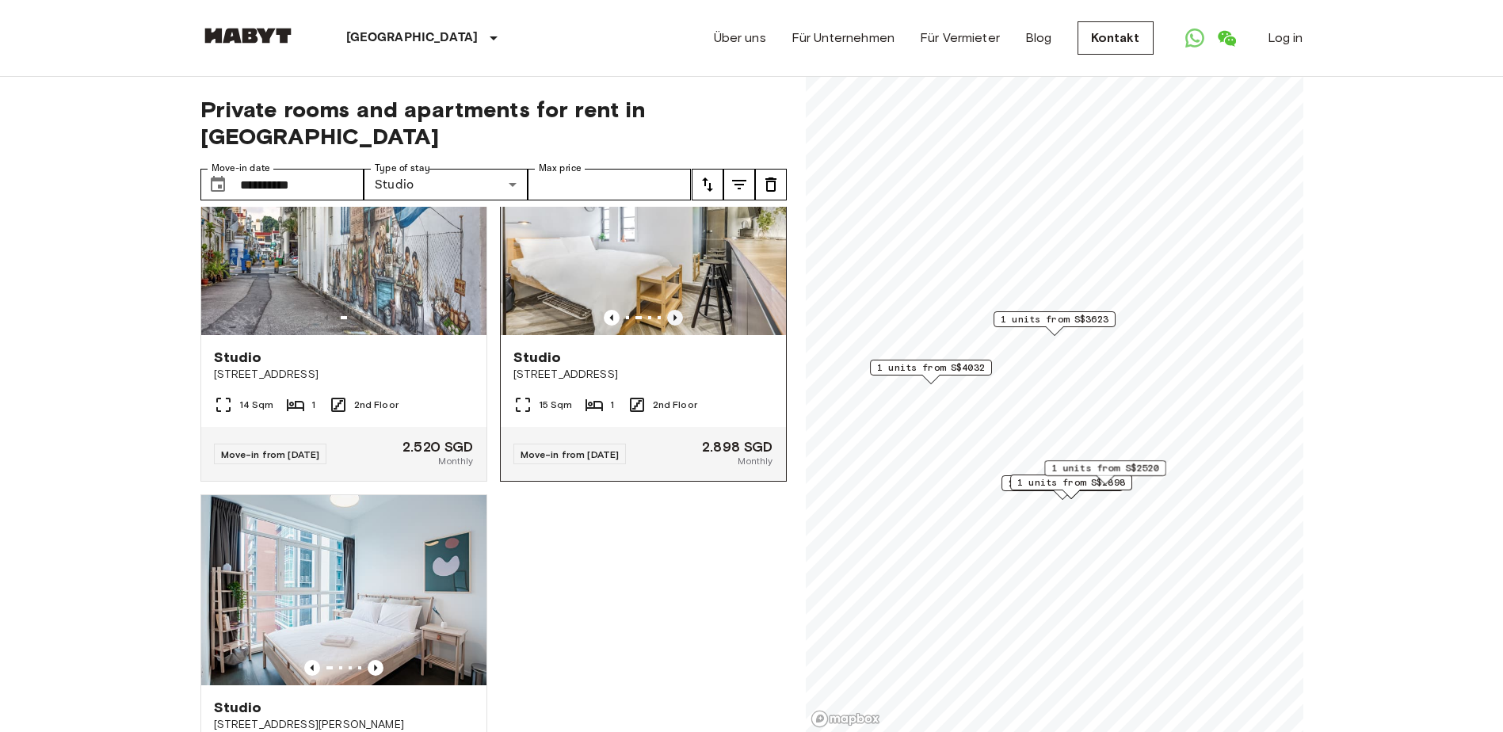
click at [667, 315] on icon "Previous image" at bounding box center [675, 318] width 16 height 16
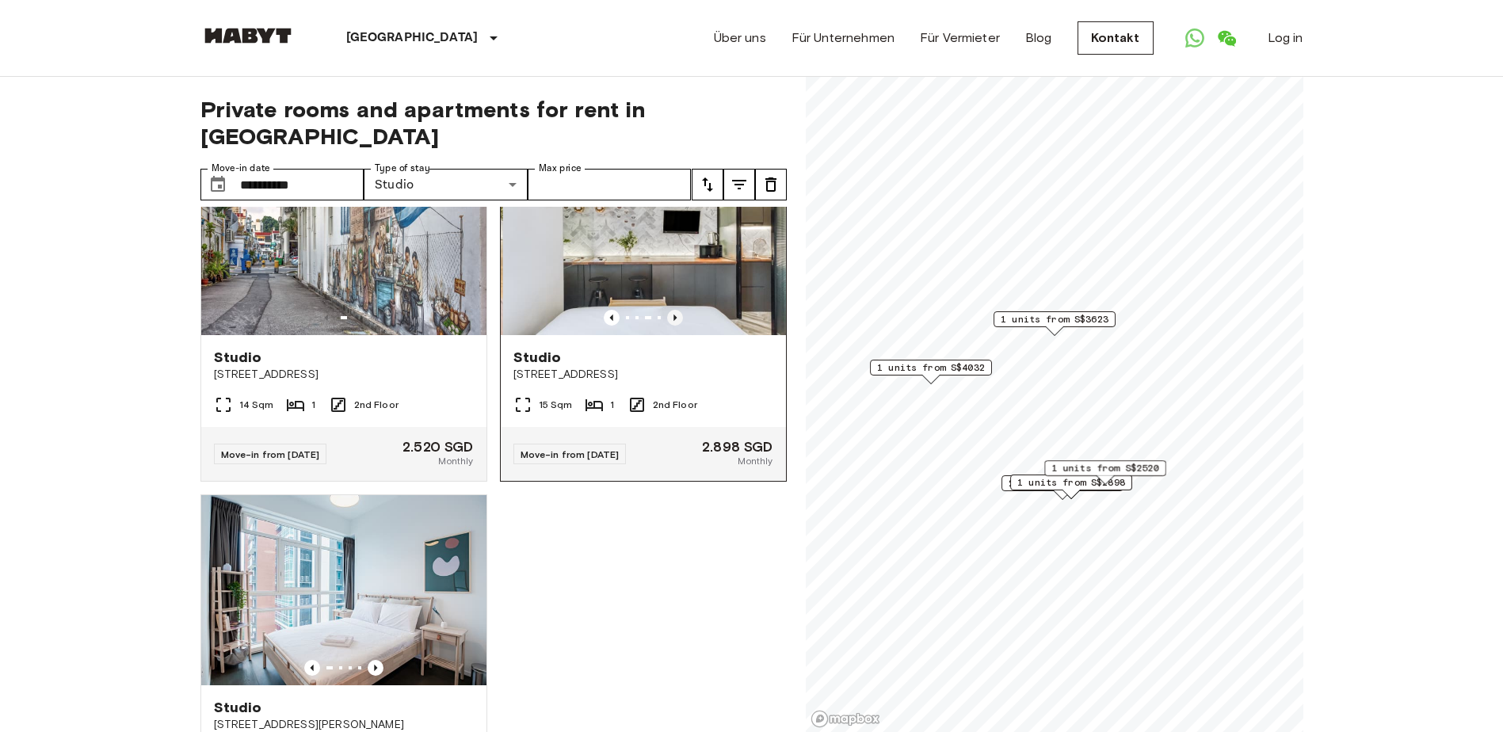
click at [667, 315] on icon "Previous image" at bounding box center [675, 318] width 16 height 16
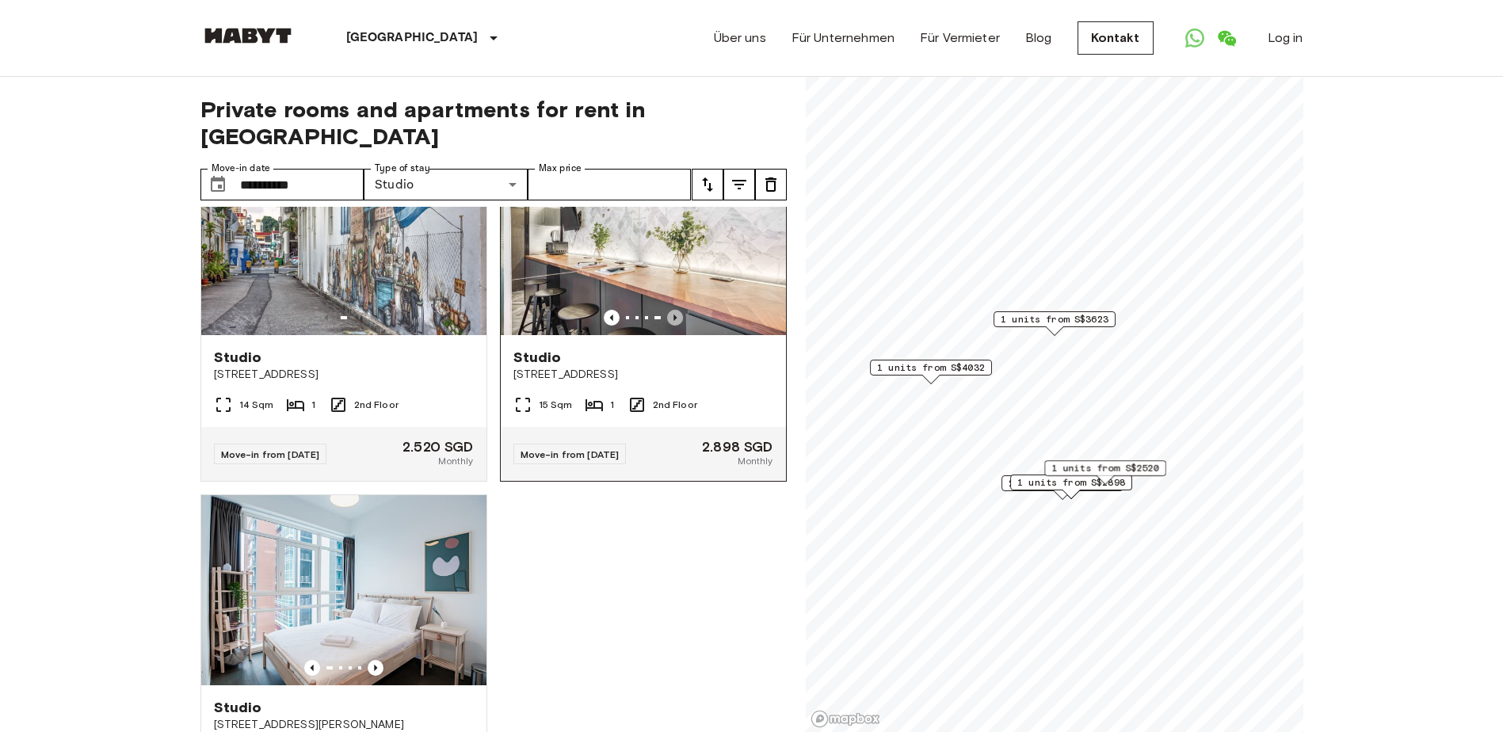
click at [667, 315] on icon "Previous image" at bounding box center [675, 318] width 16 height 16
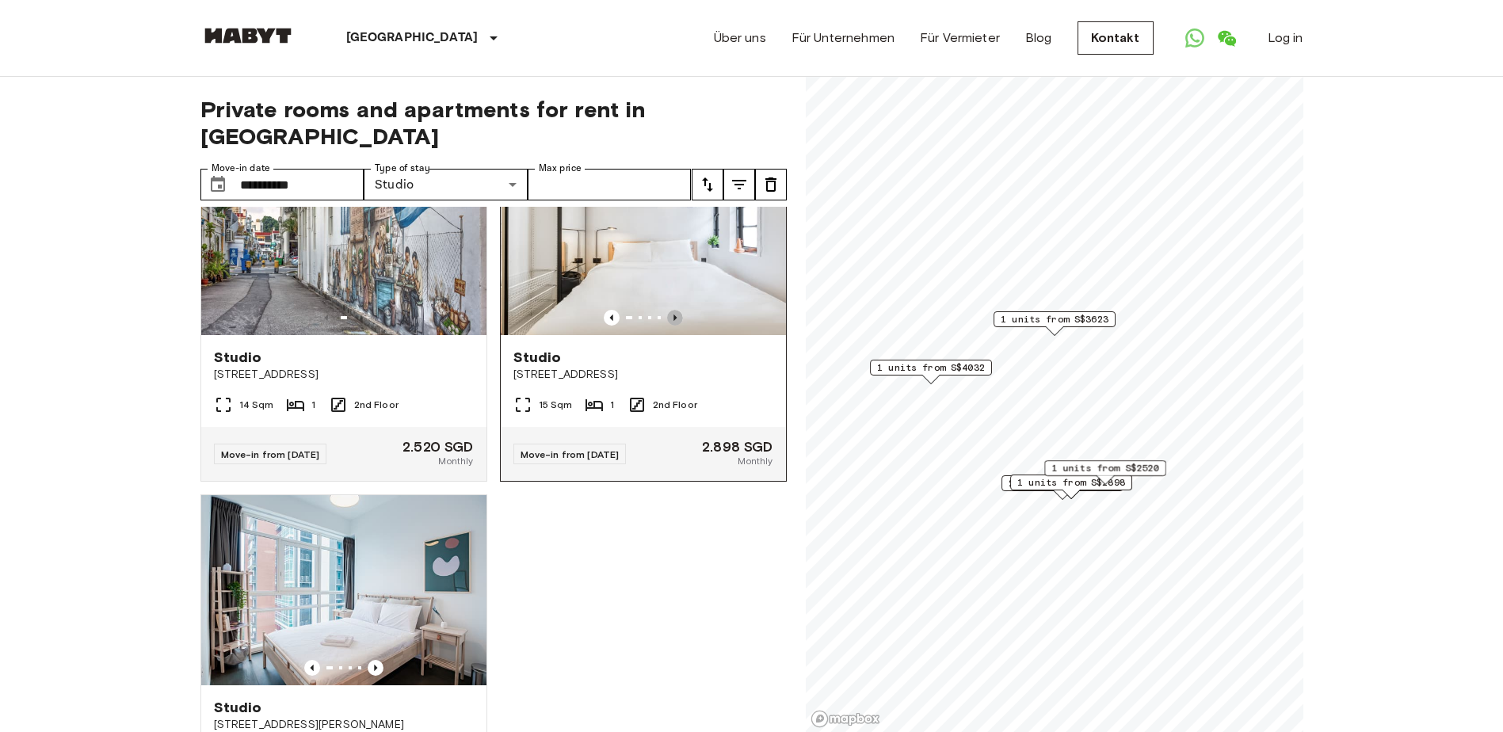
click at [667, 315] on icon "Previous image" at bounding box center [675, 318] width 16 height 16
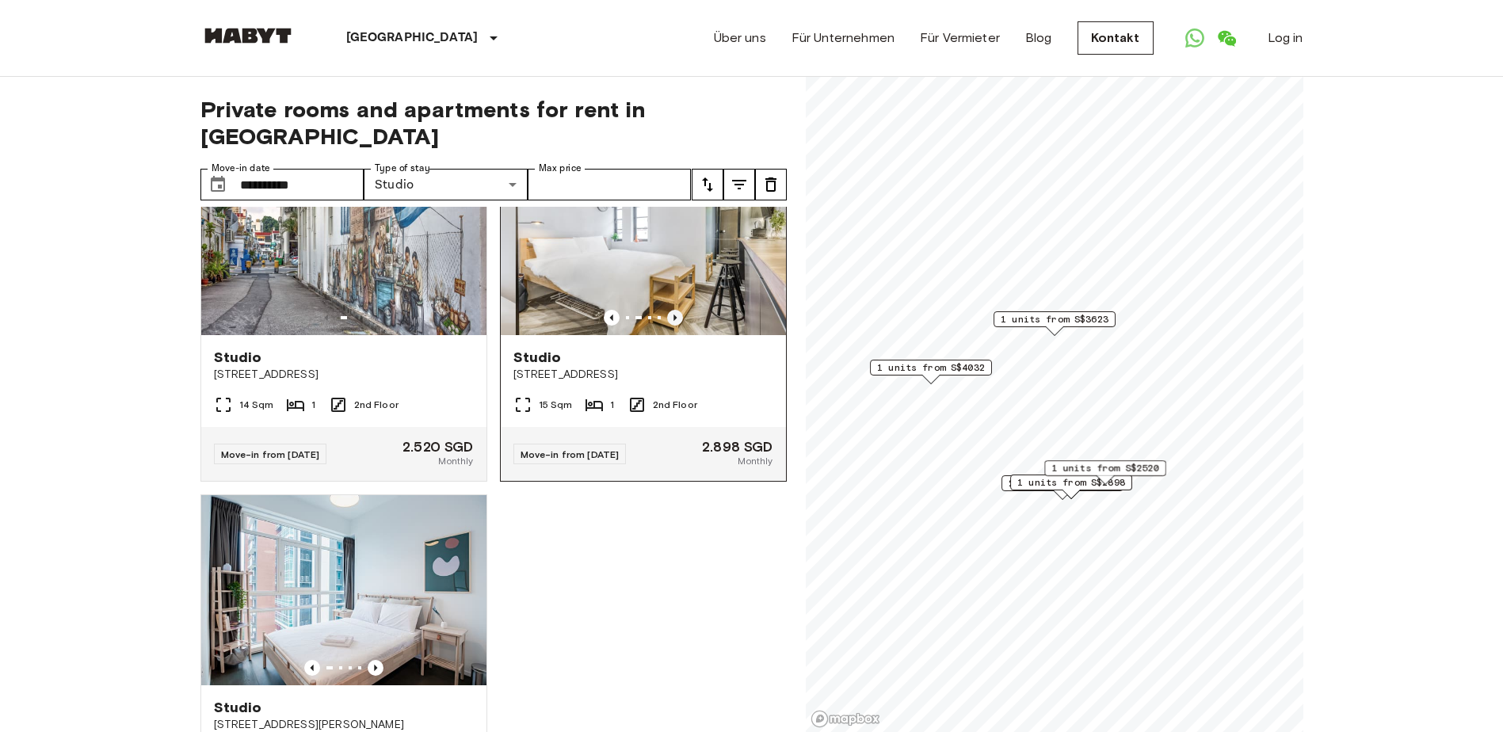
click at [667, 315] on icon "Previous image" at bounding box center [675, 318] width 16 height 16
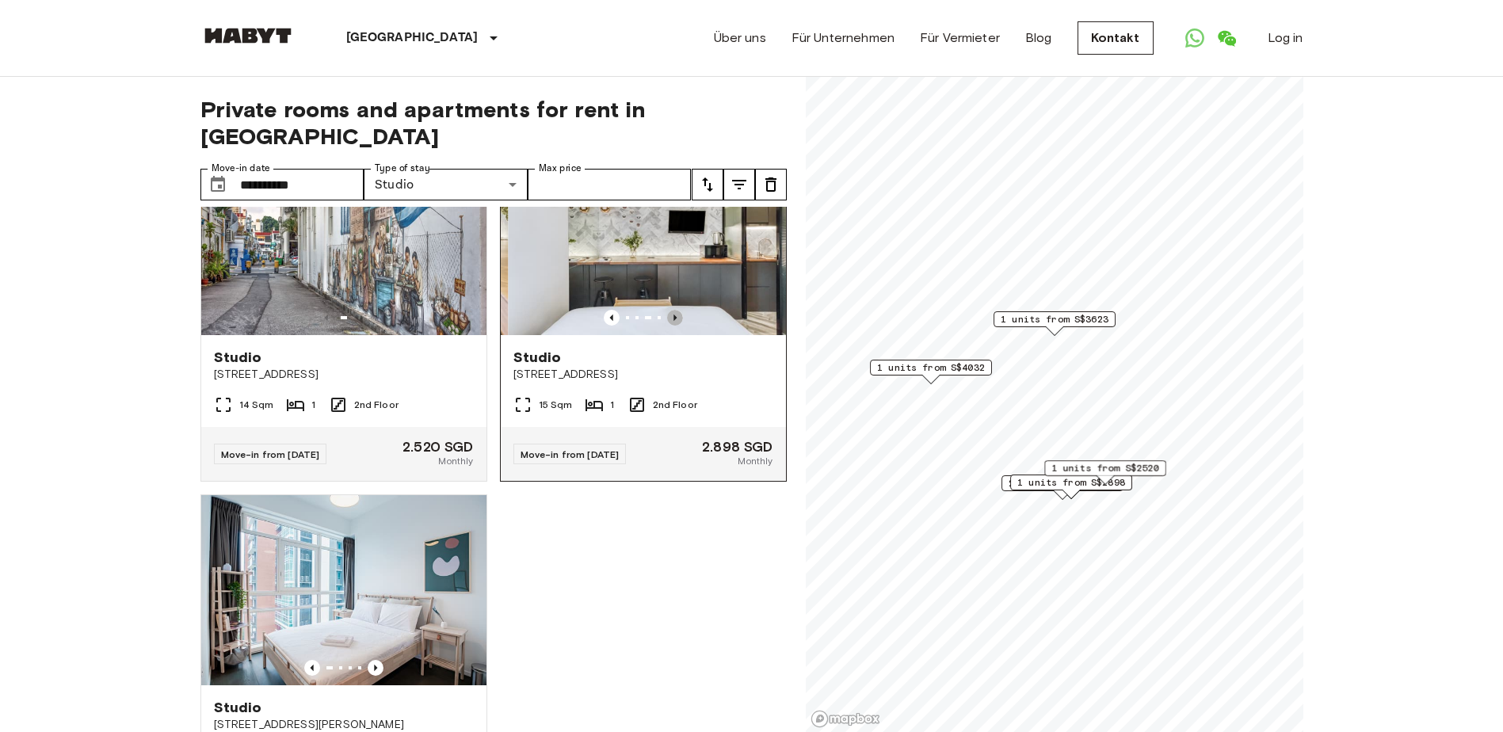
click at [667, 315] on icon "Previous image" at bounding box center [675, 318] width 16 height 16
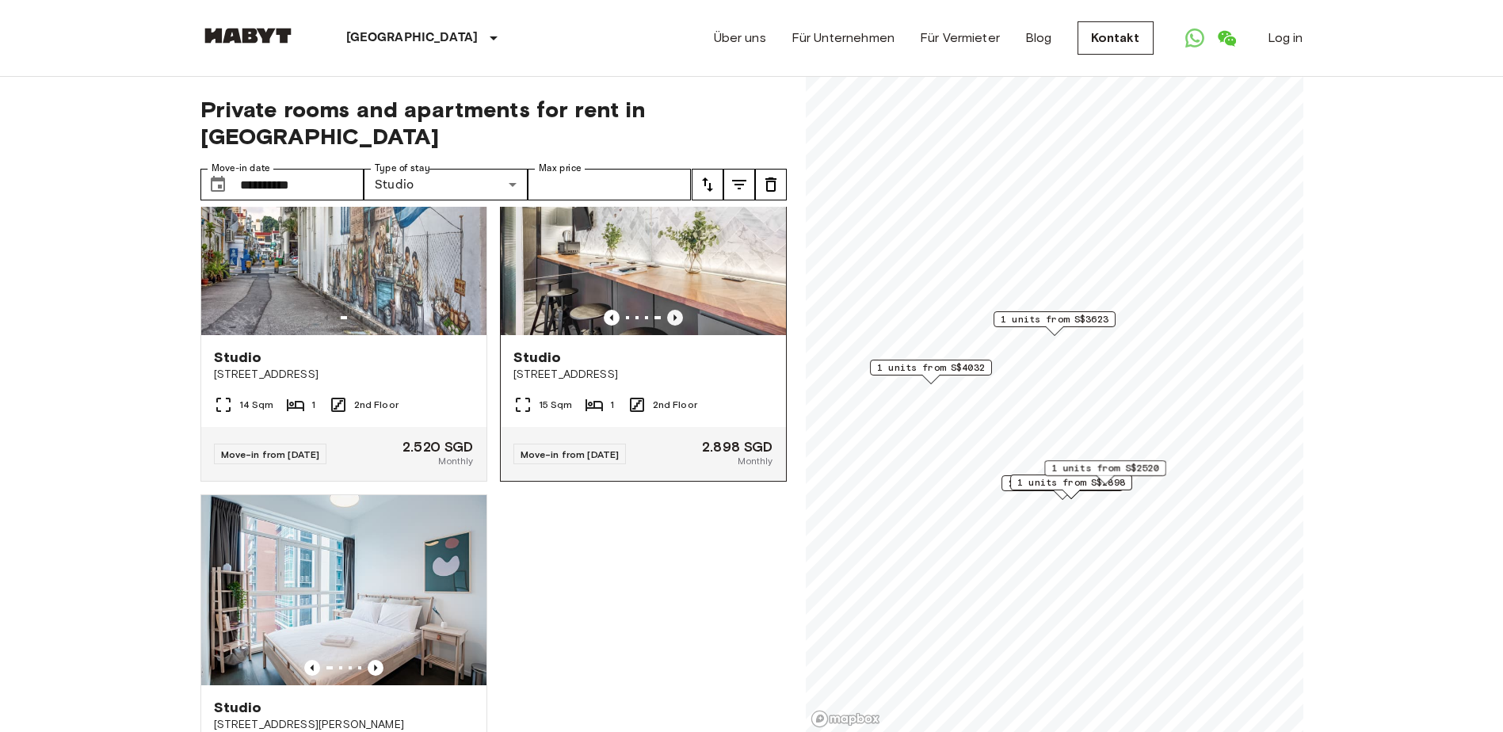
click at [667, 315] on icon "Previous image" at bounding box center [675, 318] width 16 height 16
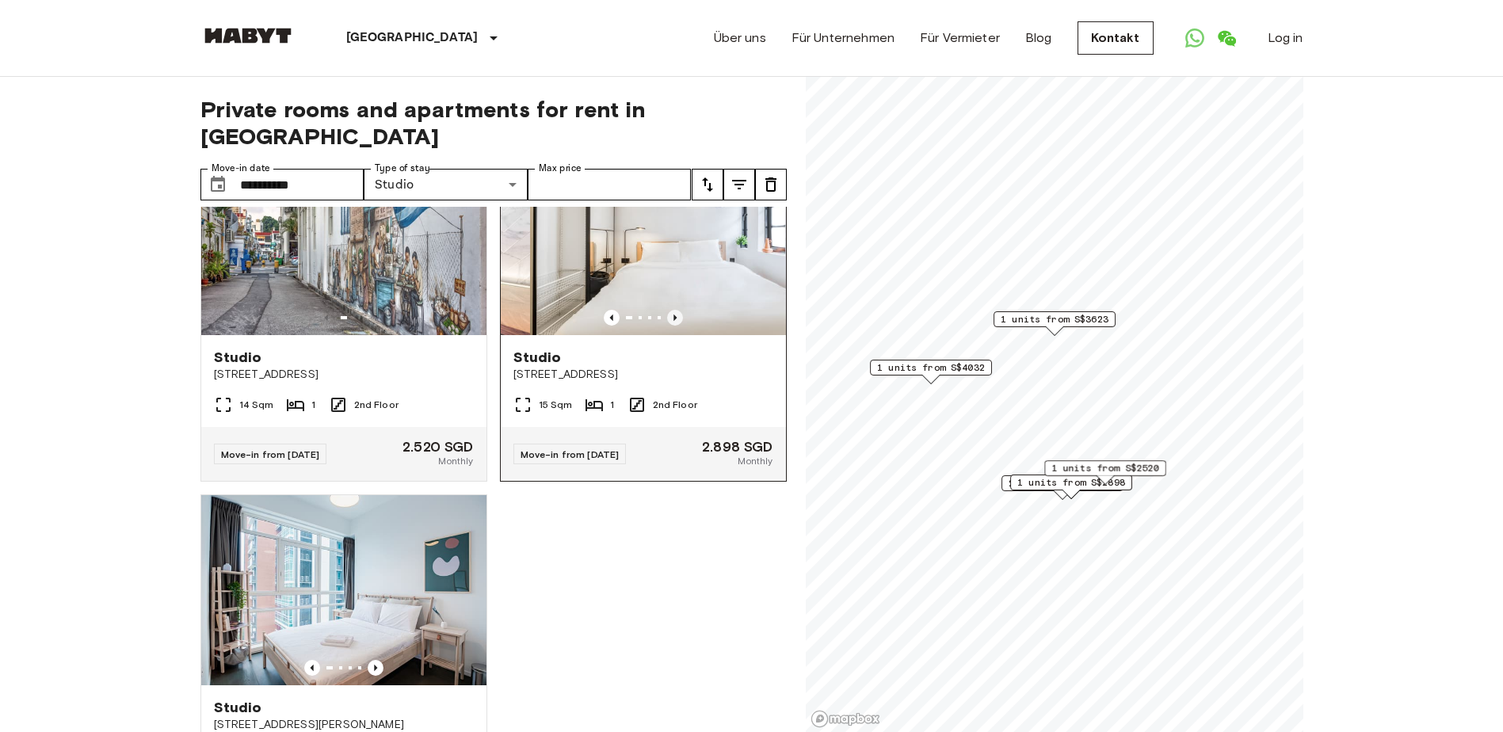
click at [667, 315] on icon "Previous image" at bounding box center [675, 318] width 16 height 16
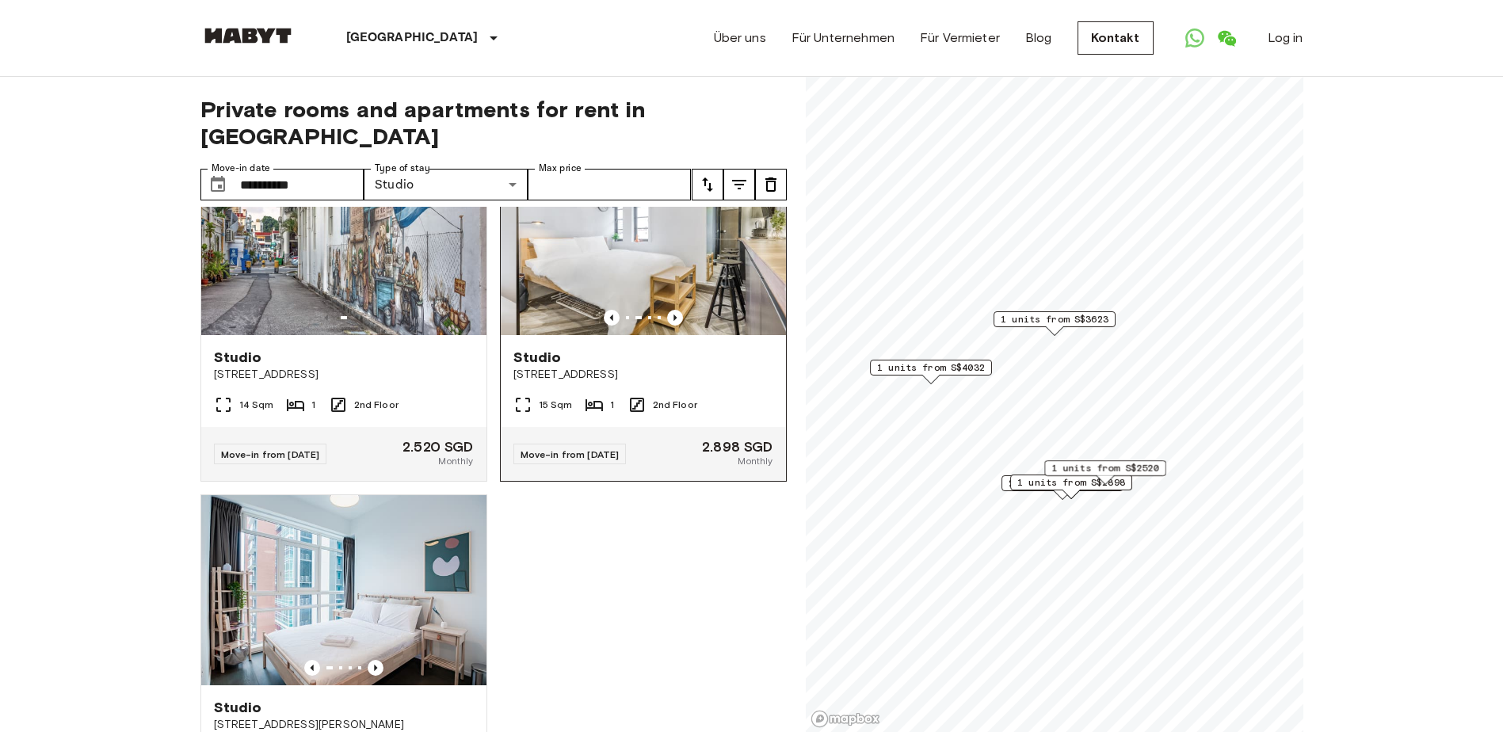
click at [682, 270] on img at bounding box center [658, 240] width 285 height 190
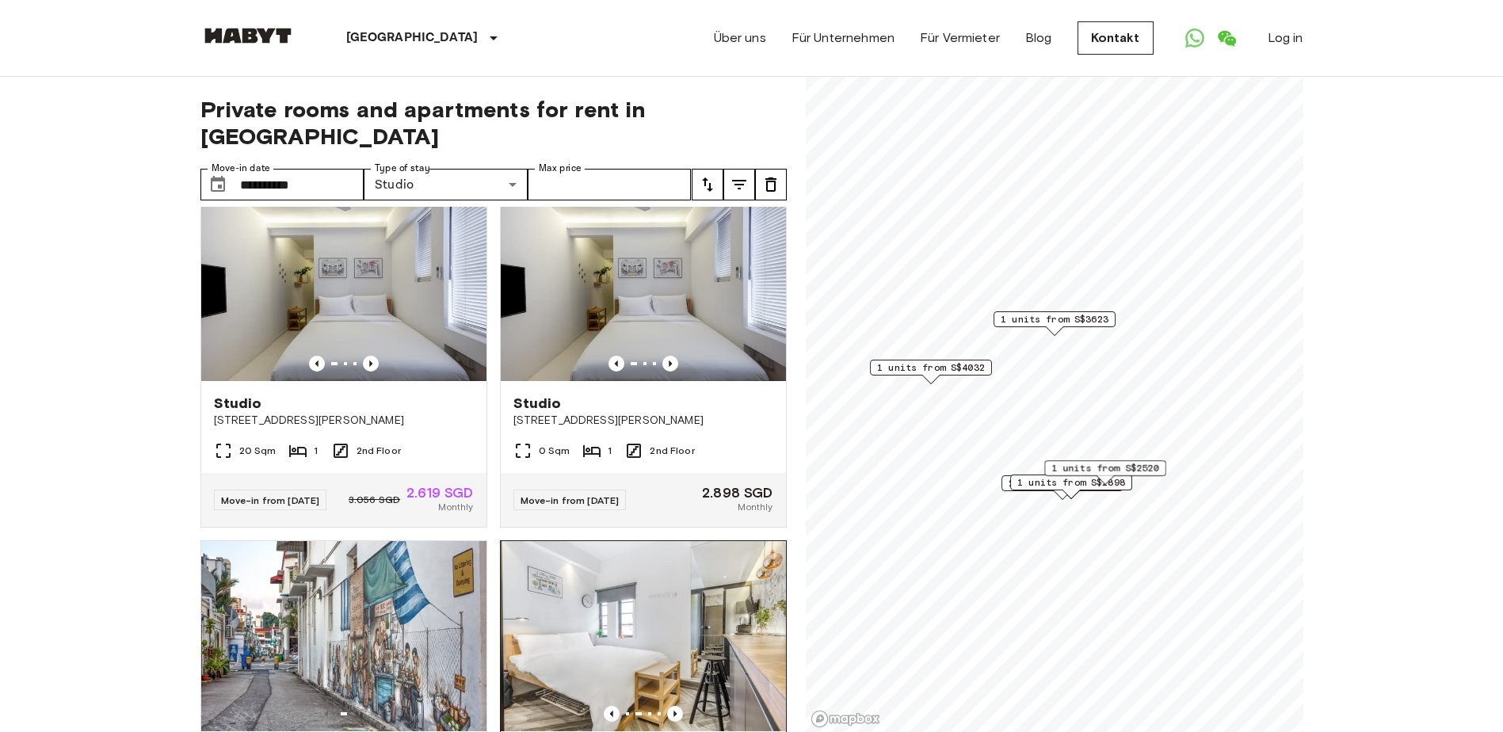
scroll to position [221, 0]
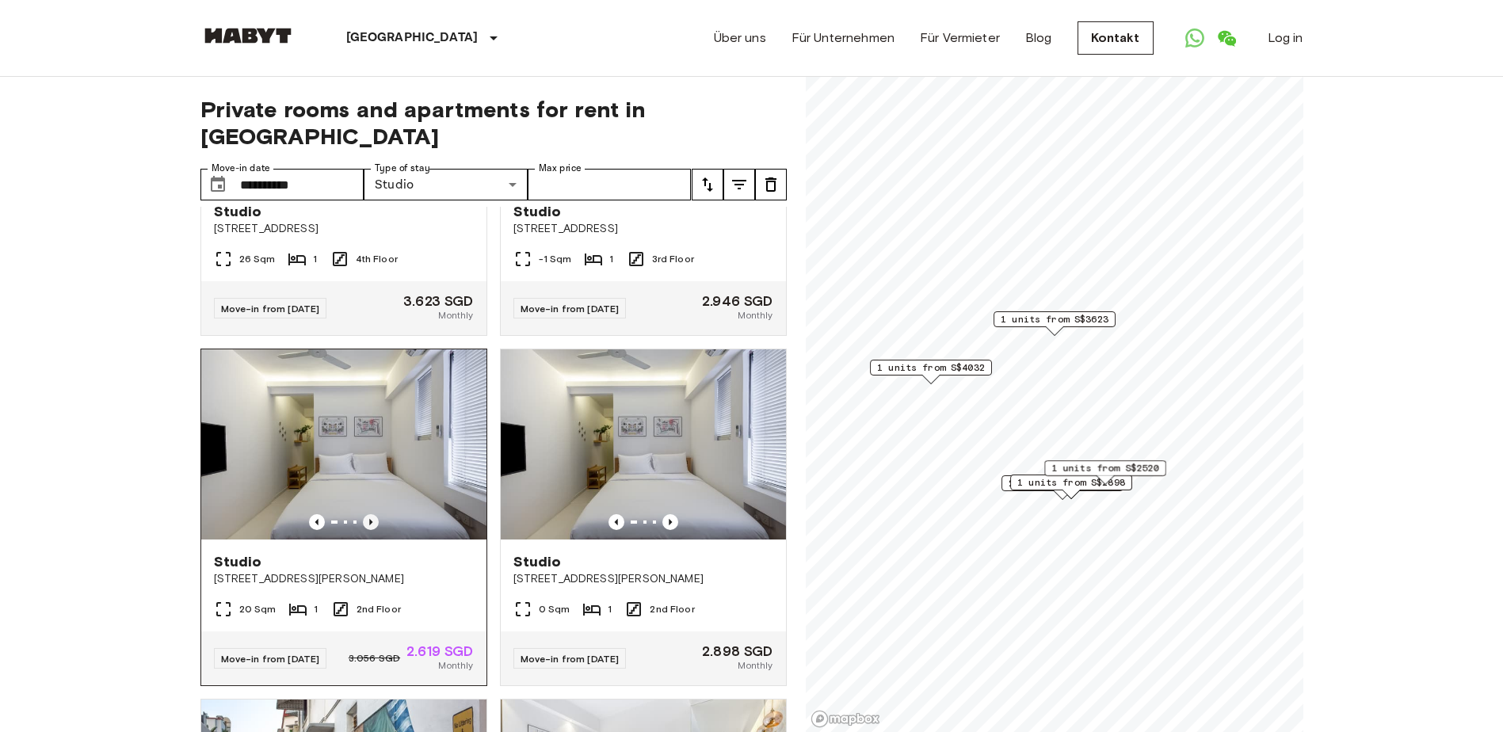
click at [363, 514] on icon "Previous image" at bounding box center [371, 522] width 16 height 16
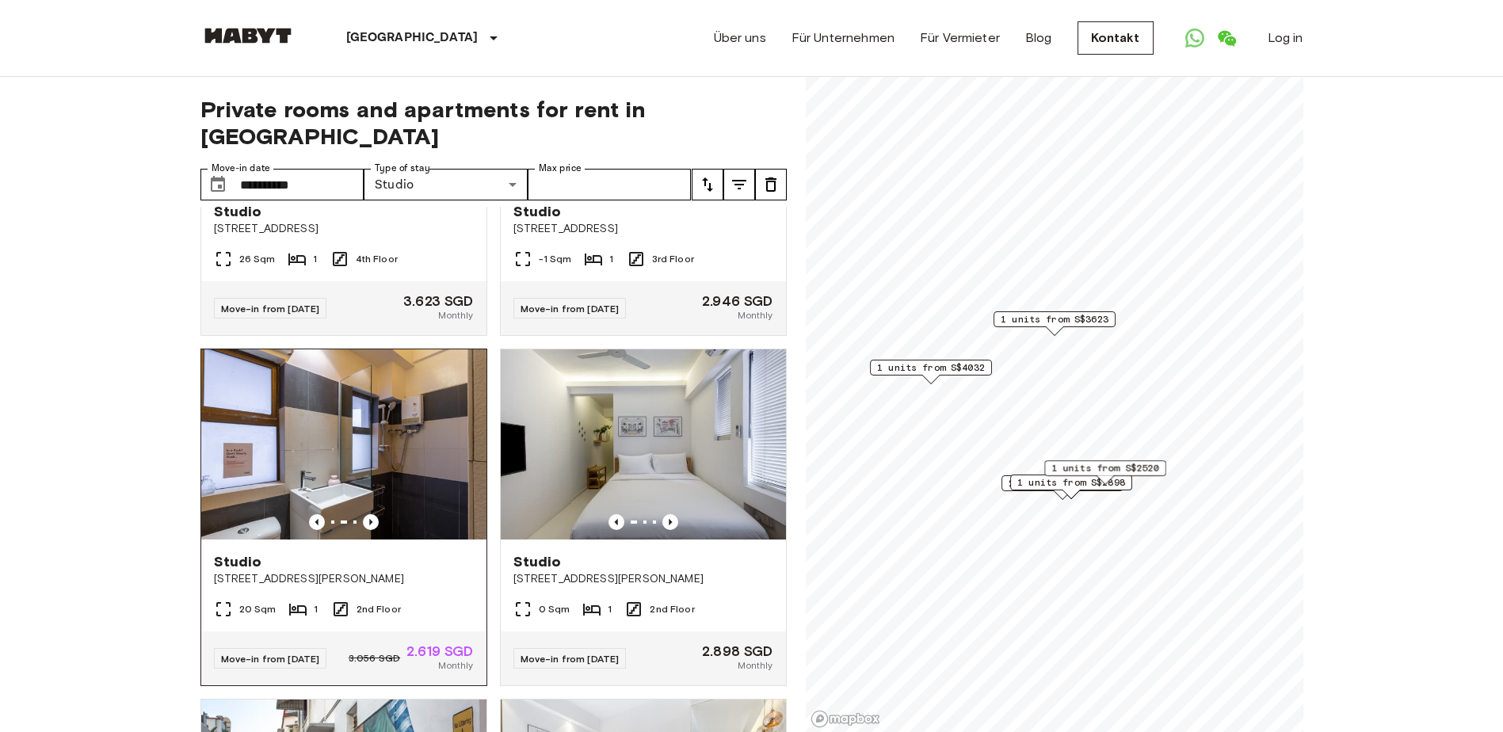
click at [391, 452] on img at bounding box center [343, 444] width 285 height 190
click at [662, 514] on icon "Previous image" at bounding box center [670, 522] width 16 height 16
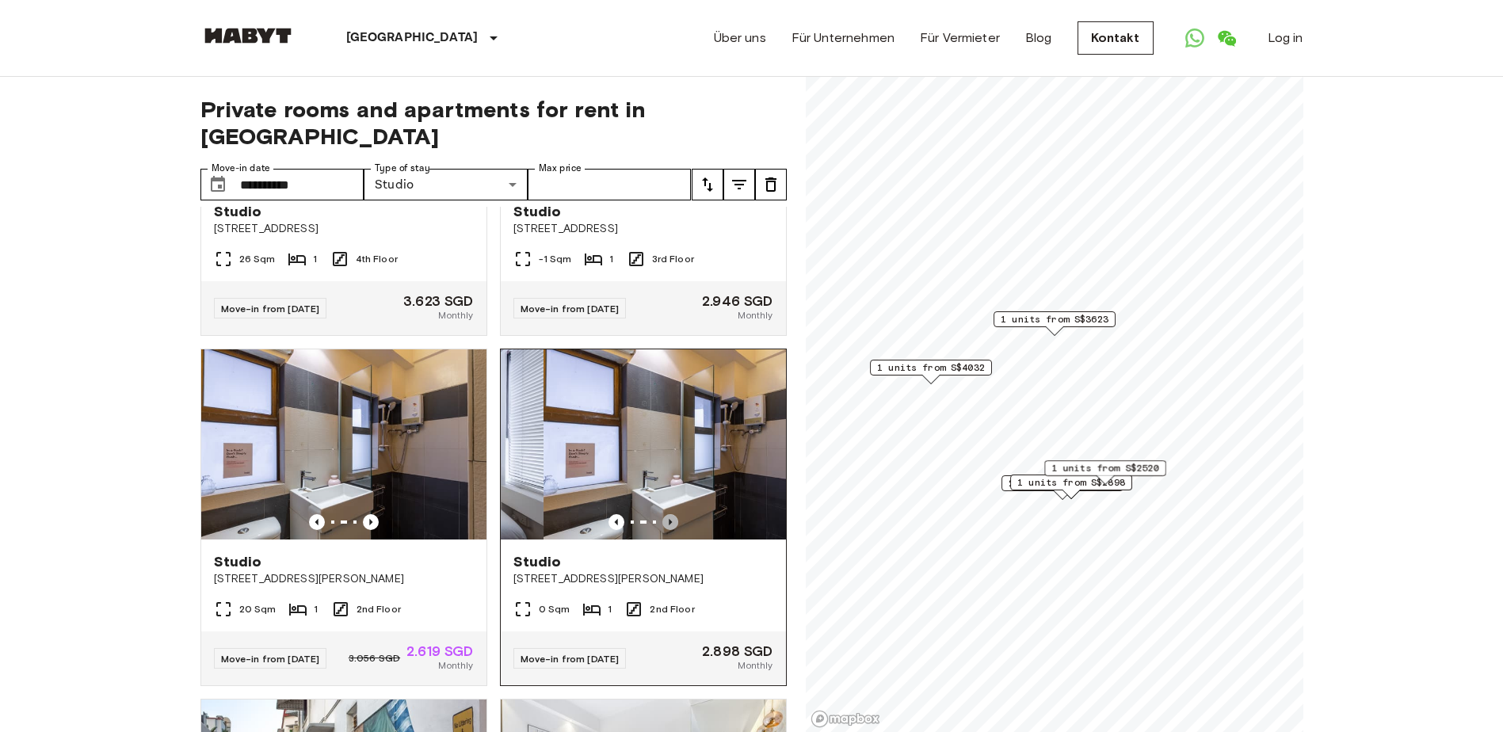
click at [662, 514] on icon "Previous image" at bounding box center [670, 522] width 16 height 16
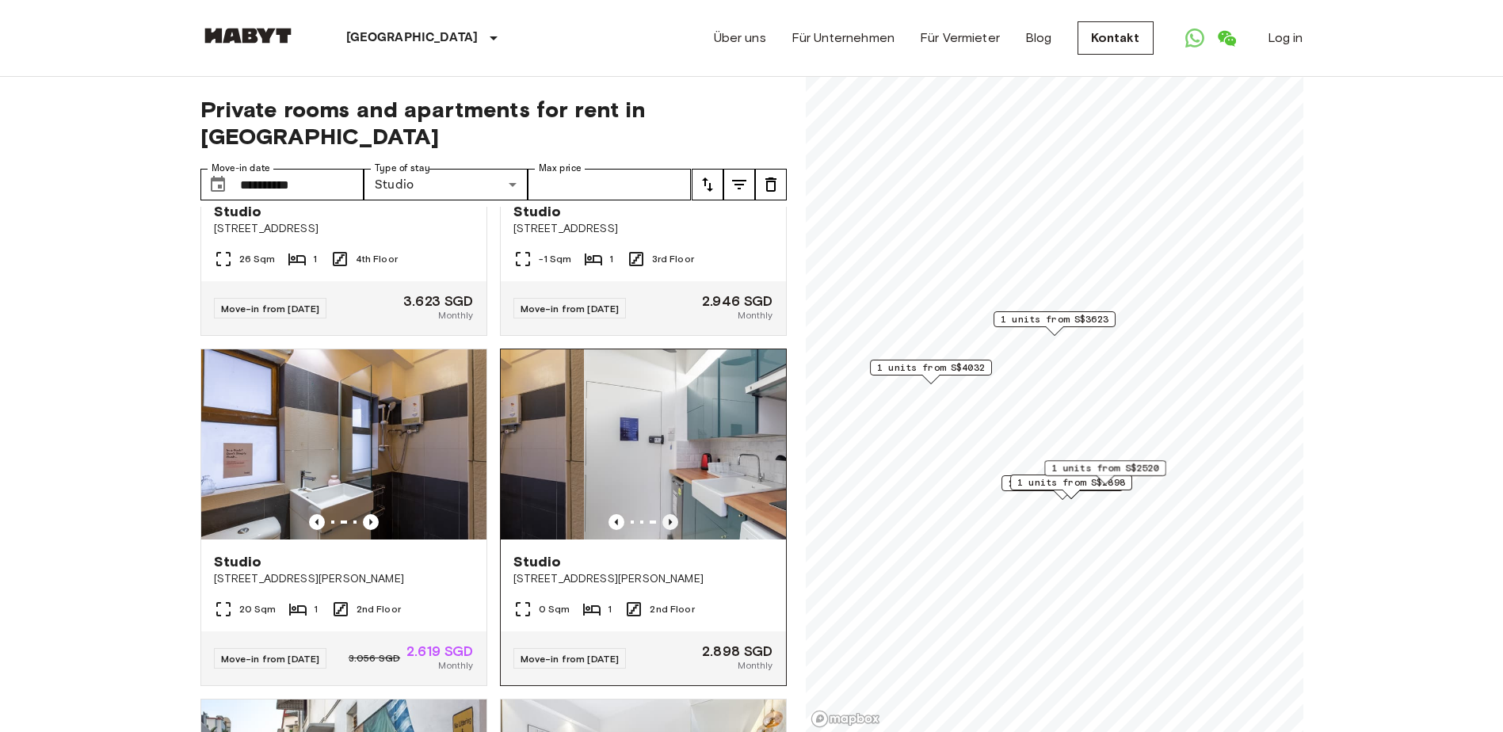
click at [662, 514] on icon "Previous image" at bounding box center [670, 522] width 16 height 16
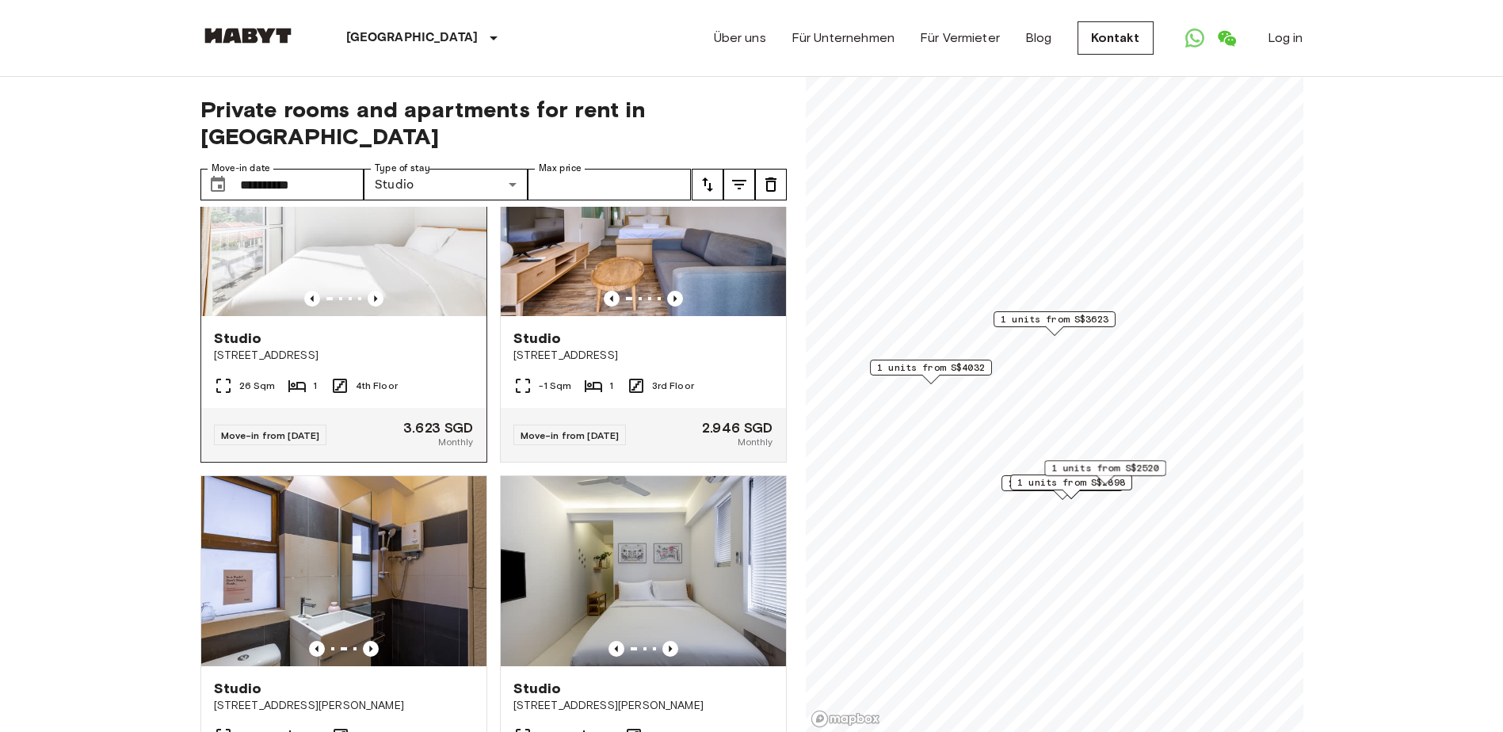
scroll to position [0, 0]
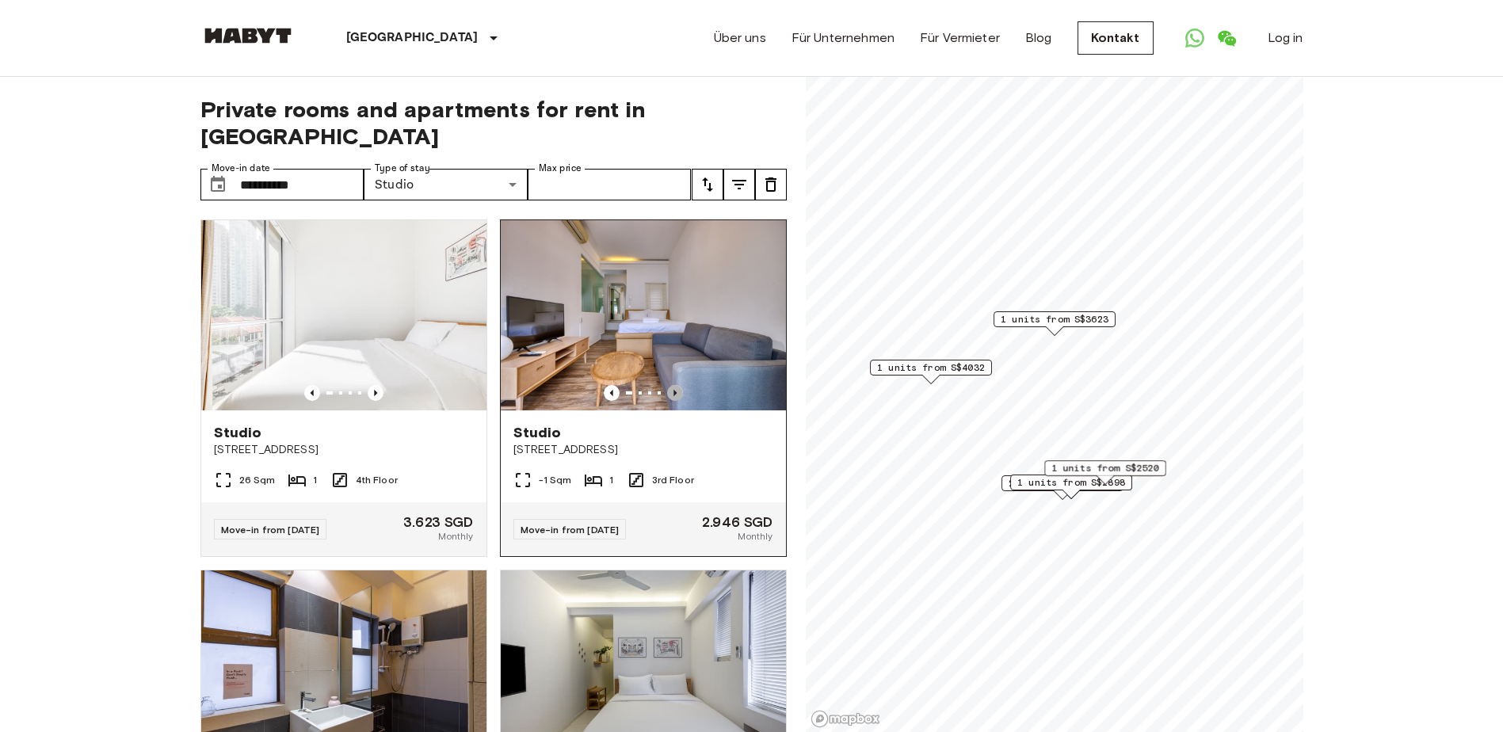
click at [673, 390] on icon "Previous image" at bounding box center [674, 393] width 3 height 6
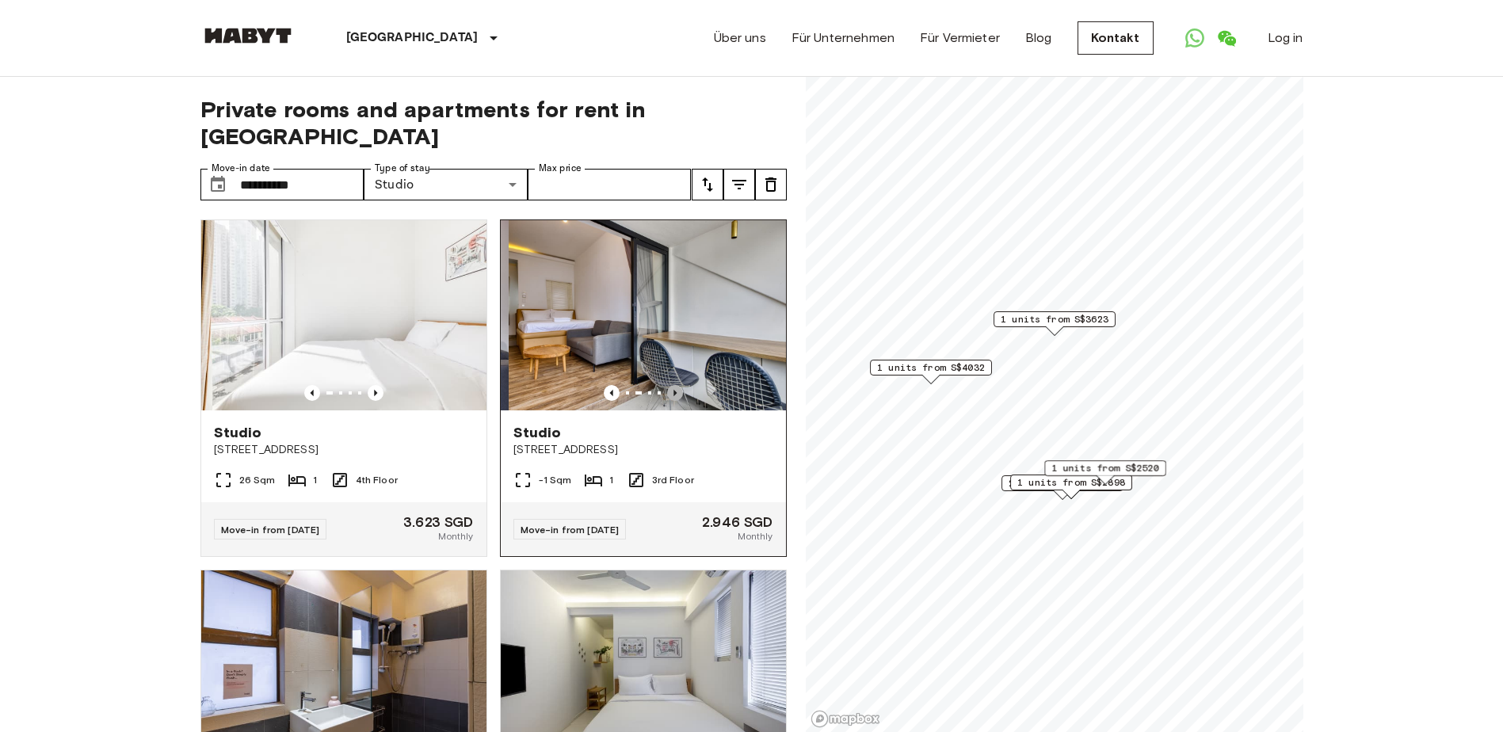
click at [673, 390] on icon "Previous image" at bounding box center [674, 393] width 3 height 6
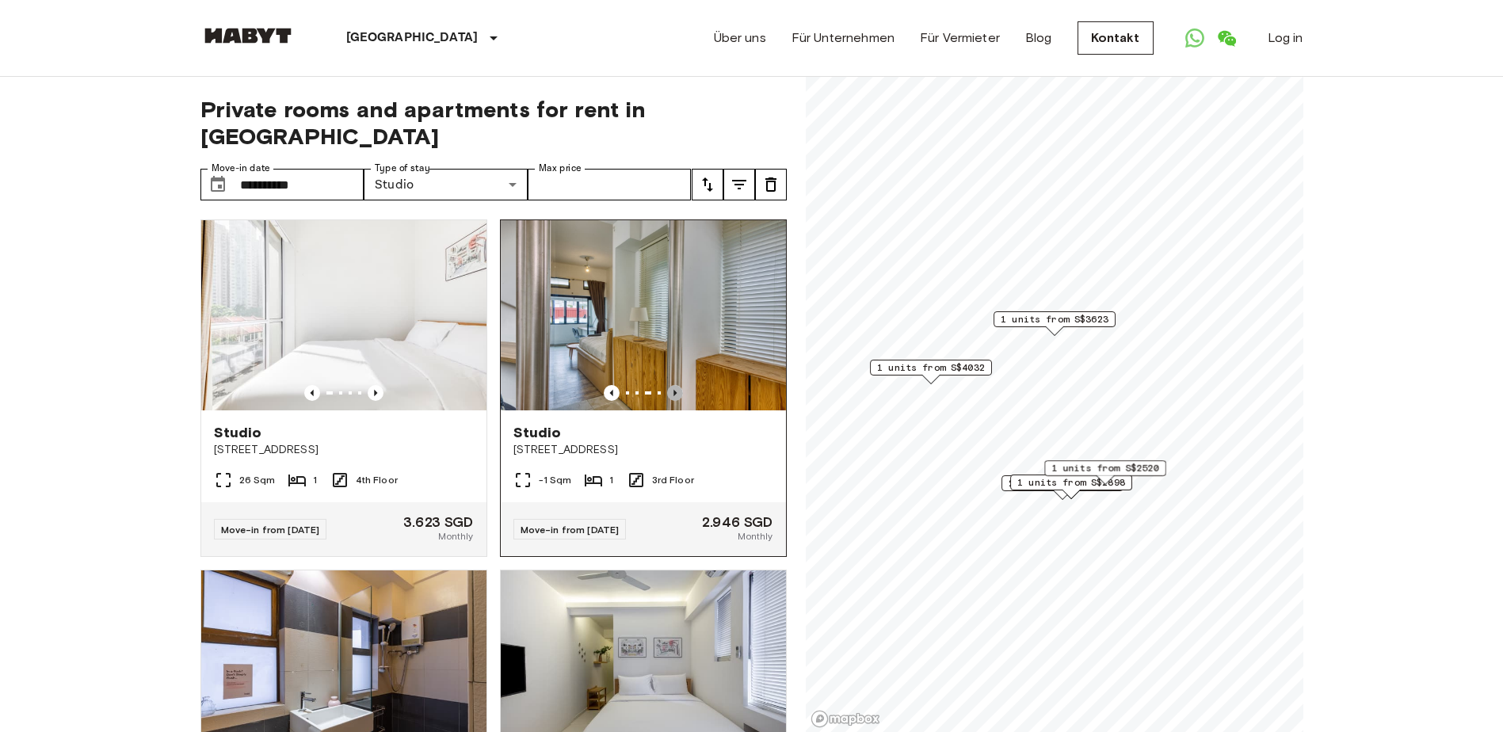
click at [673, 390] on icon "Previous image" at bounding box center [674, 393] width 3 height 6
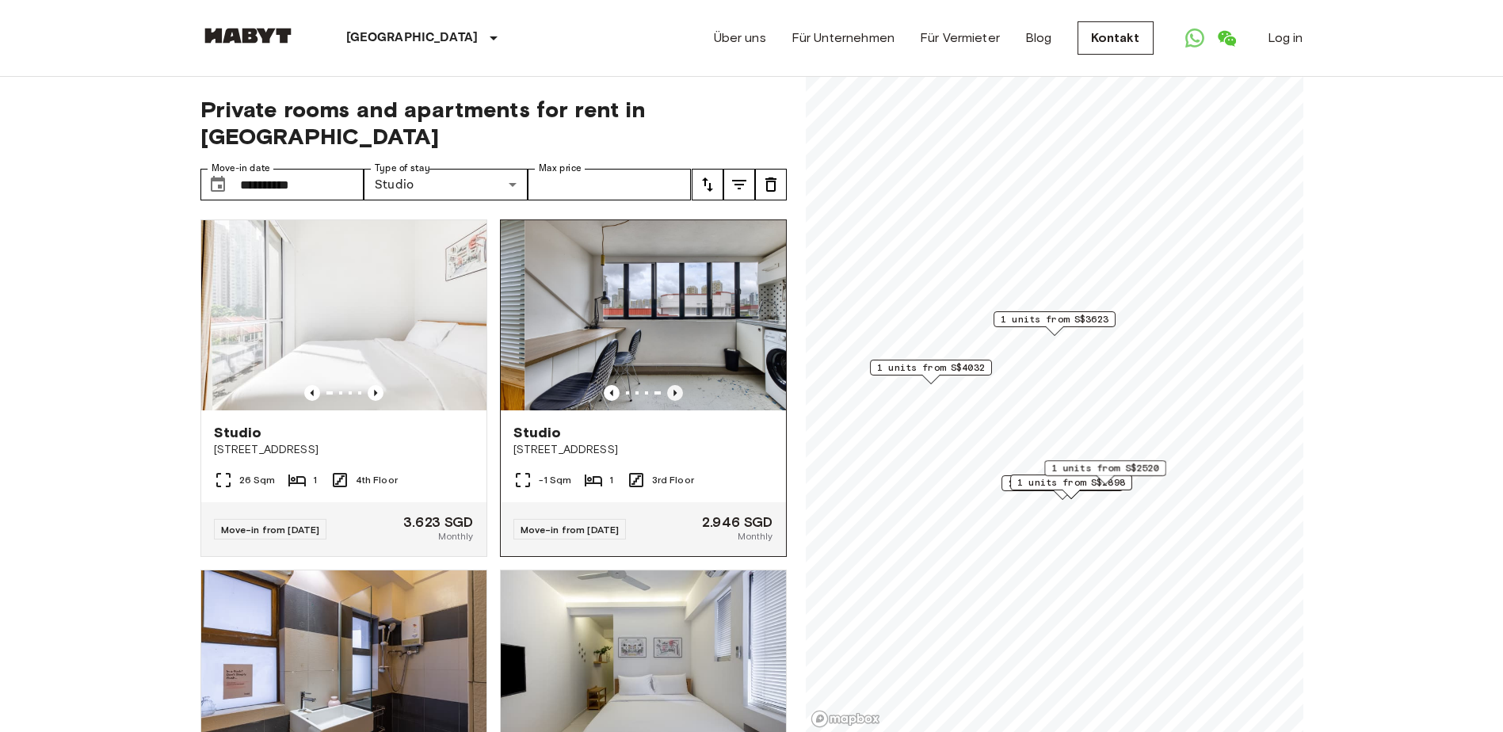
click at [673, 390] on icon "Previous image" at bounding box center [674, 393] width 3 height 6
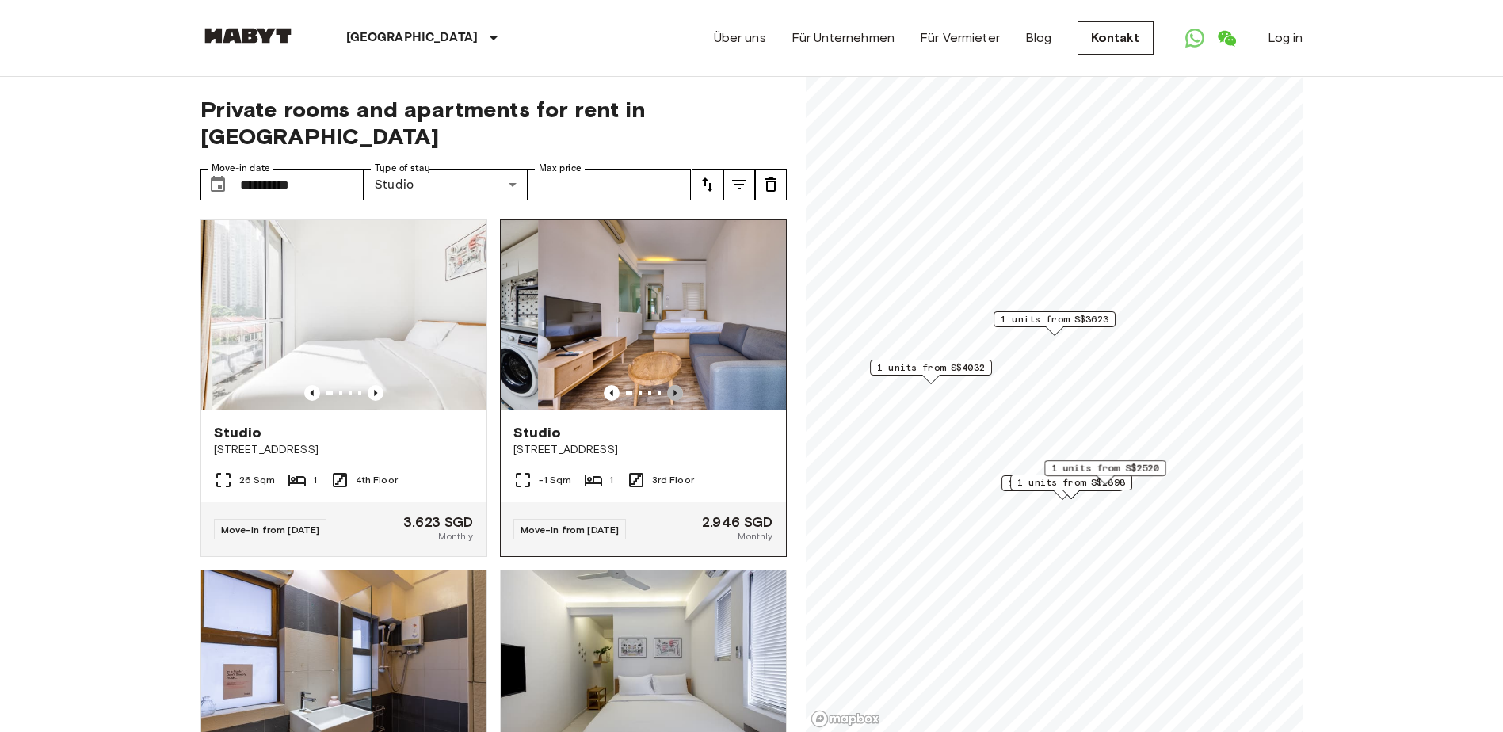
click at [673, 390] on icon "Previous image" at bounding box center [674, 393] width 3 height 6
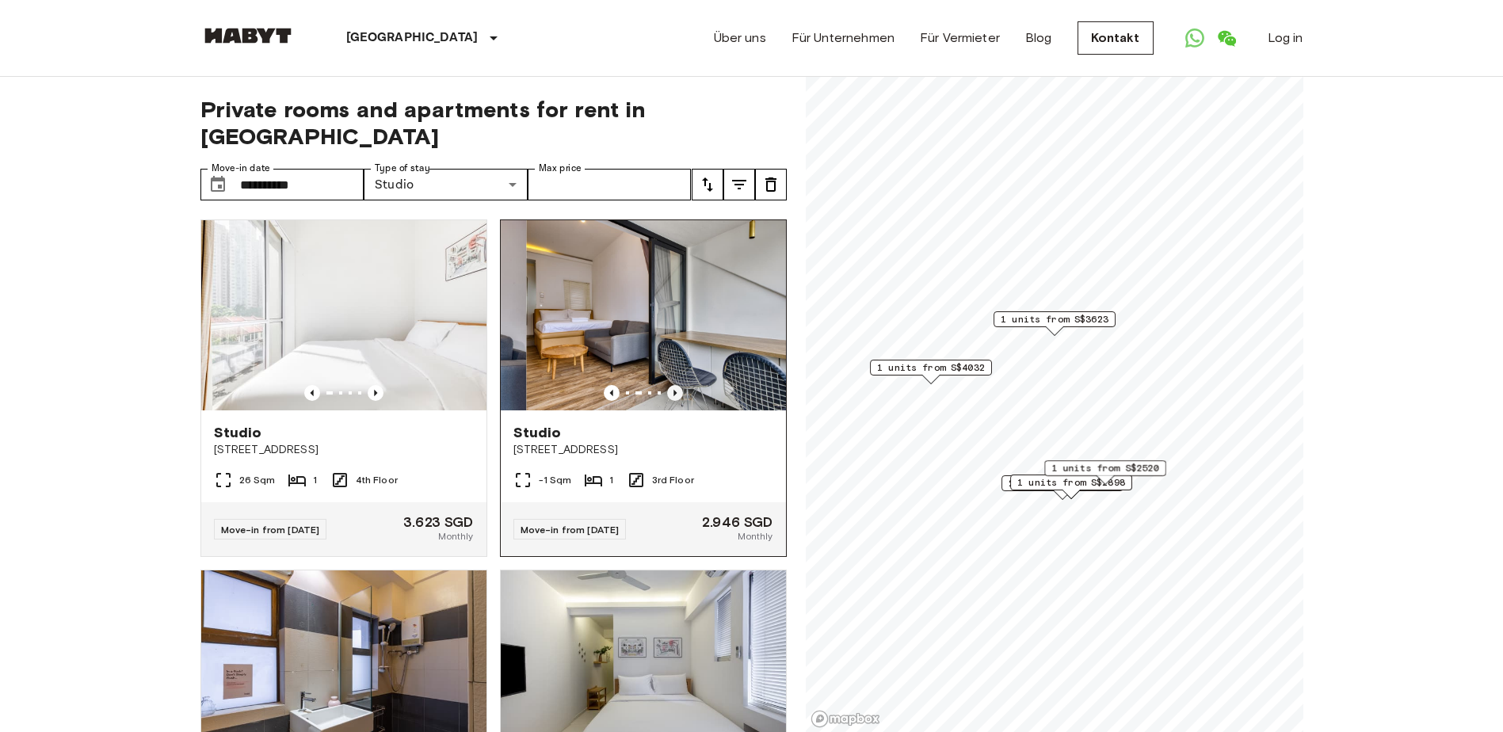
click at [673, 390] on icon "Previous image" at bounding box center [674, 393] width 3 height 6
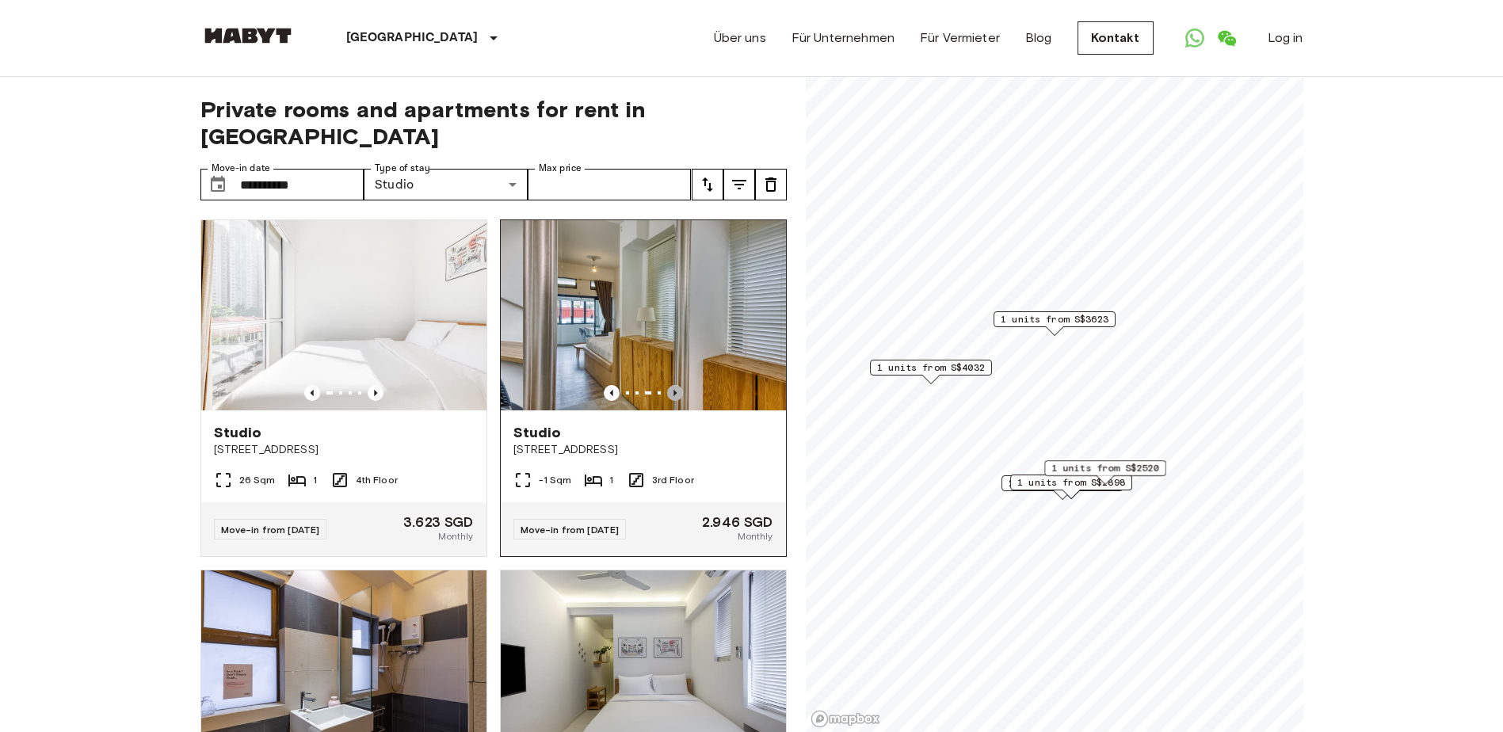
click at [673, 390] on icon "Previous image" at bounding box center [674, 393] width 3 height 6
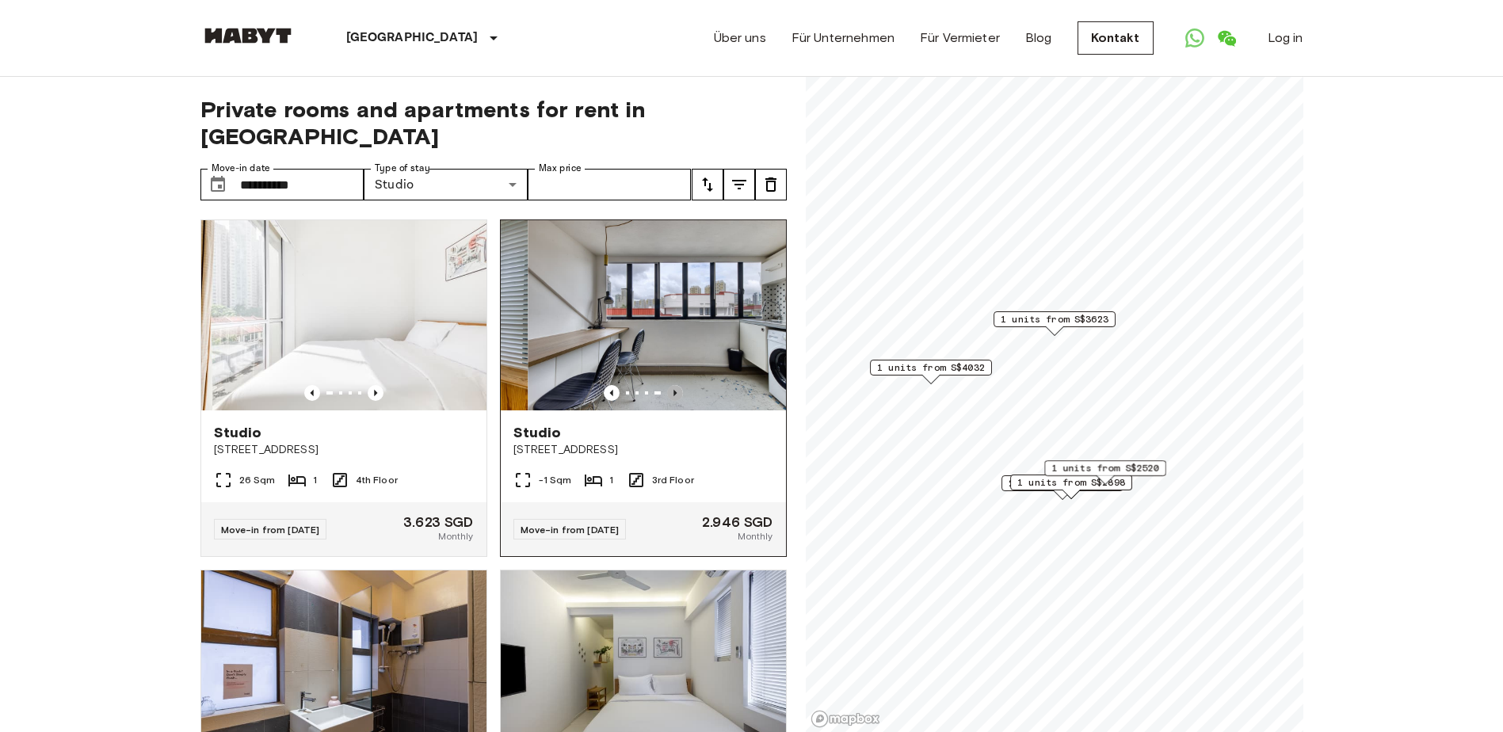
click at [673, 390] on icon "Previous image" at bounding box center [674, 393] width 3 height 6
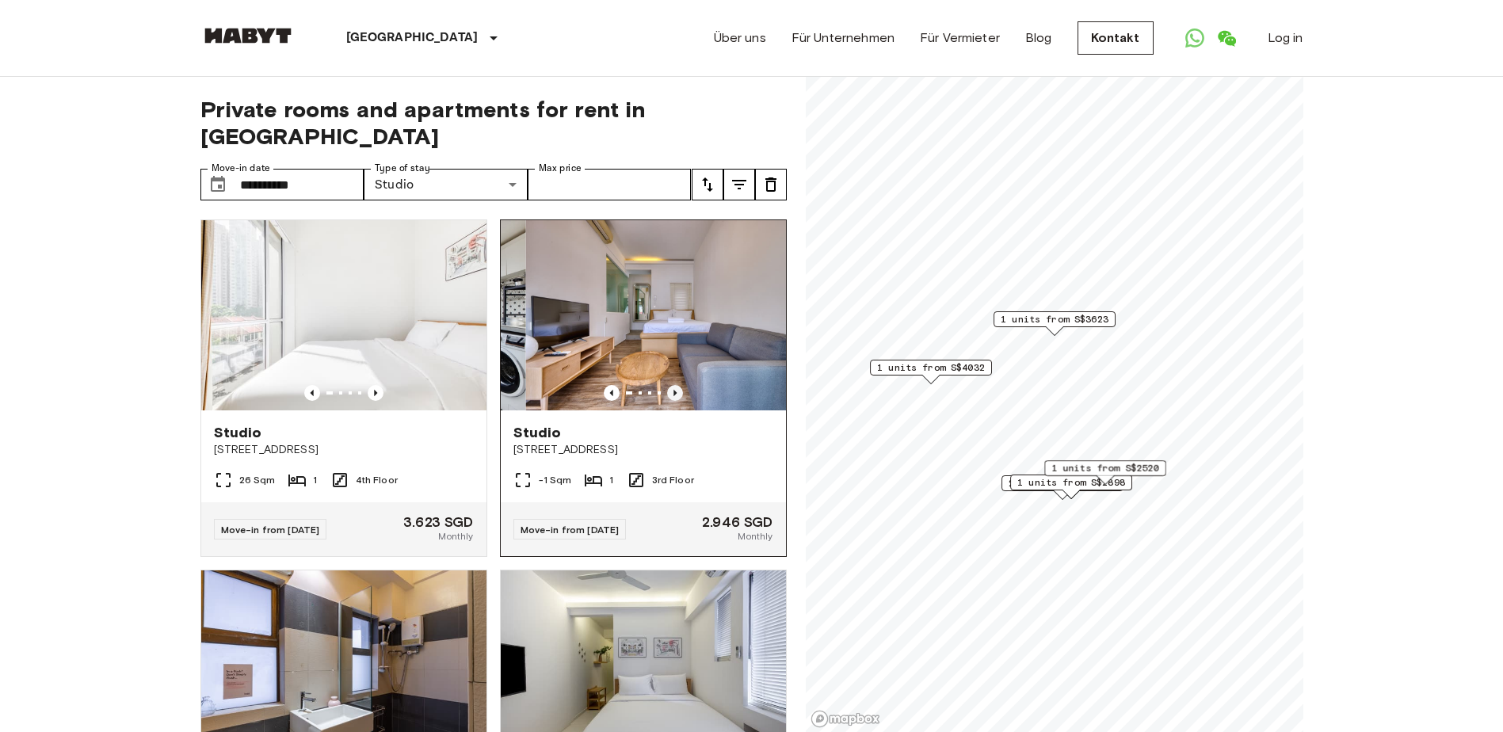
click at [673, 390] on icon "Previous image" at bounding box center [674, 393] width 3 height 6
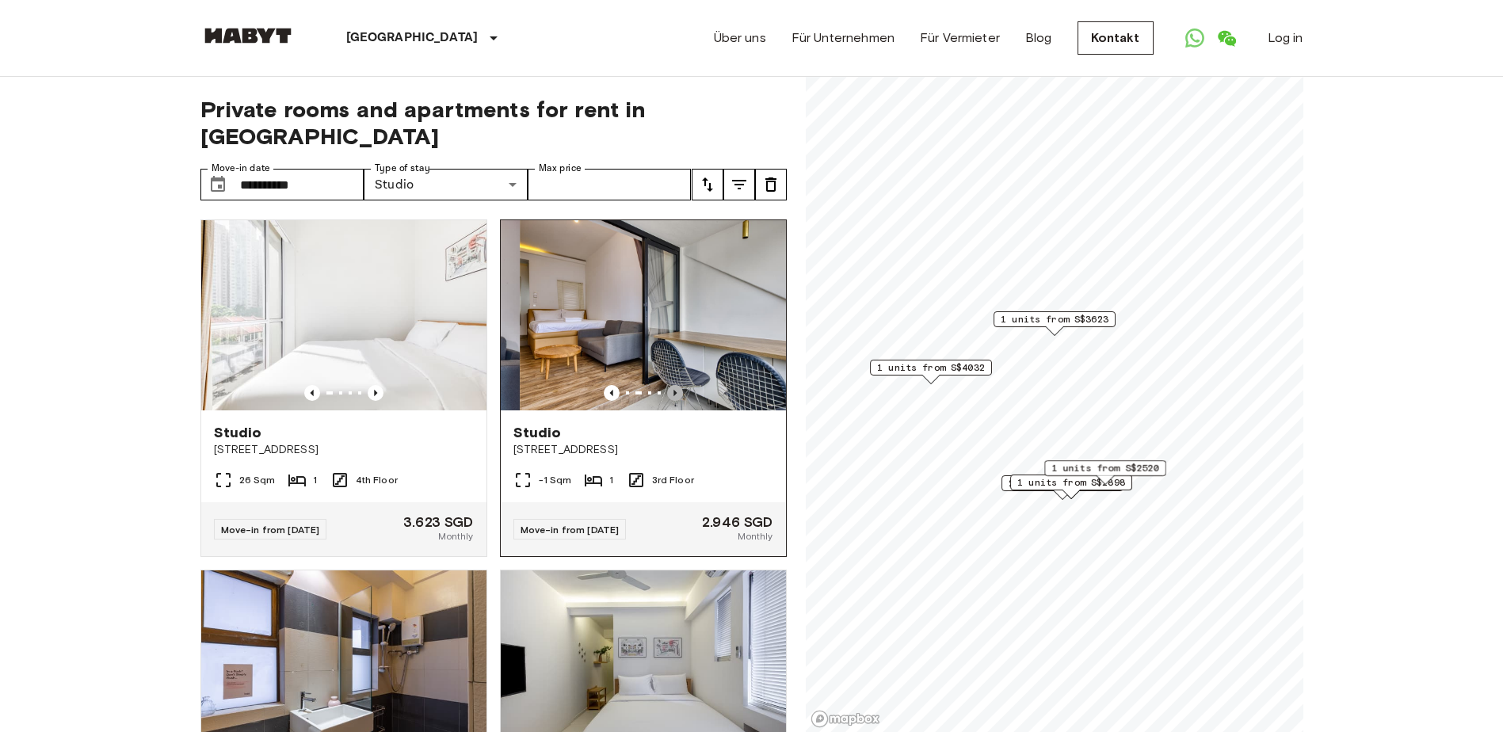
click at [673, 390] on icon "Previous image" at bounding box center [674, 393] width 3 height 6
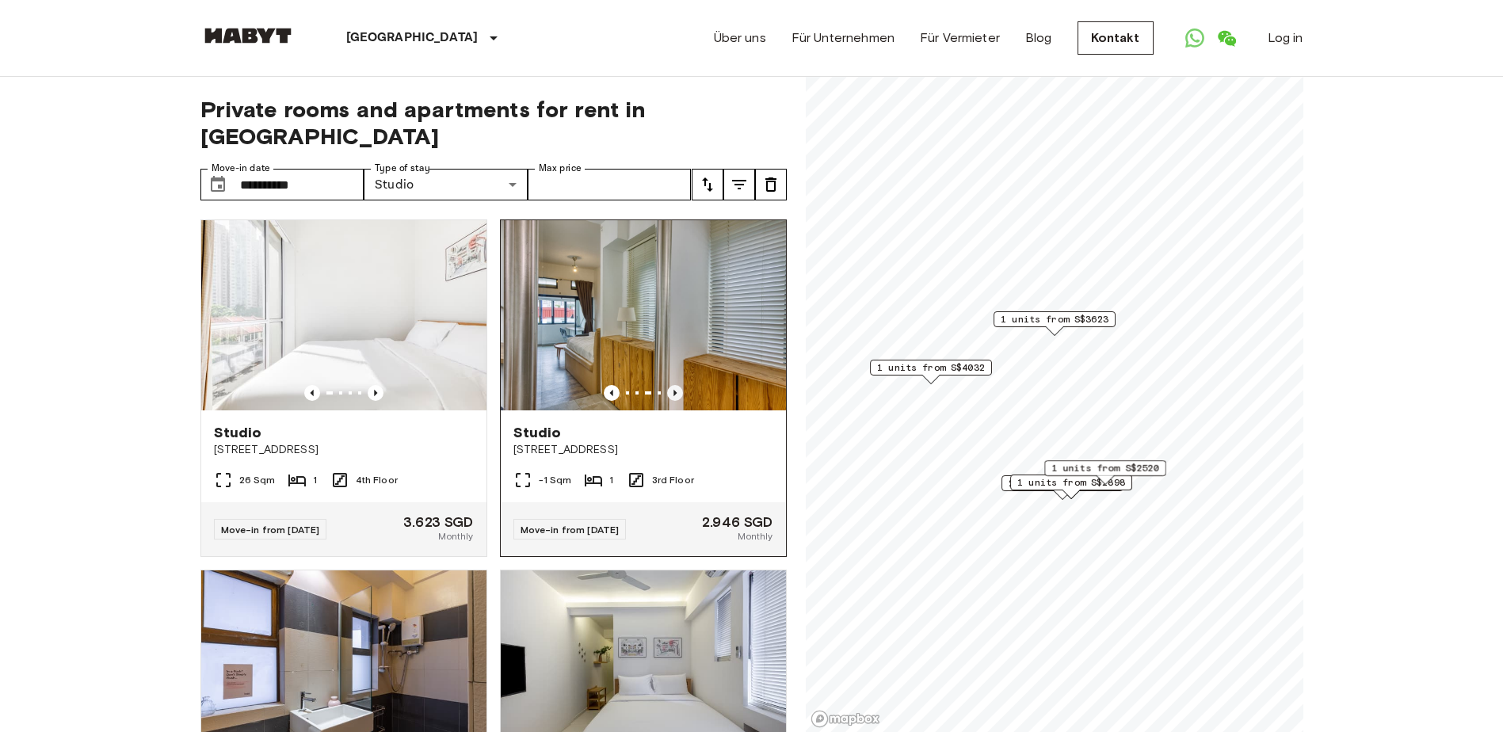
click at [673, 390] on icon "Previous image" at bounding box center [674, 393] width 3 height 6
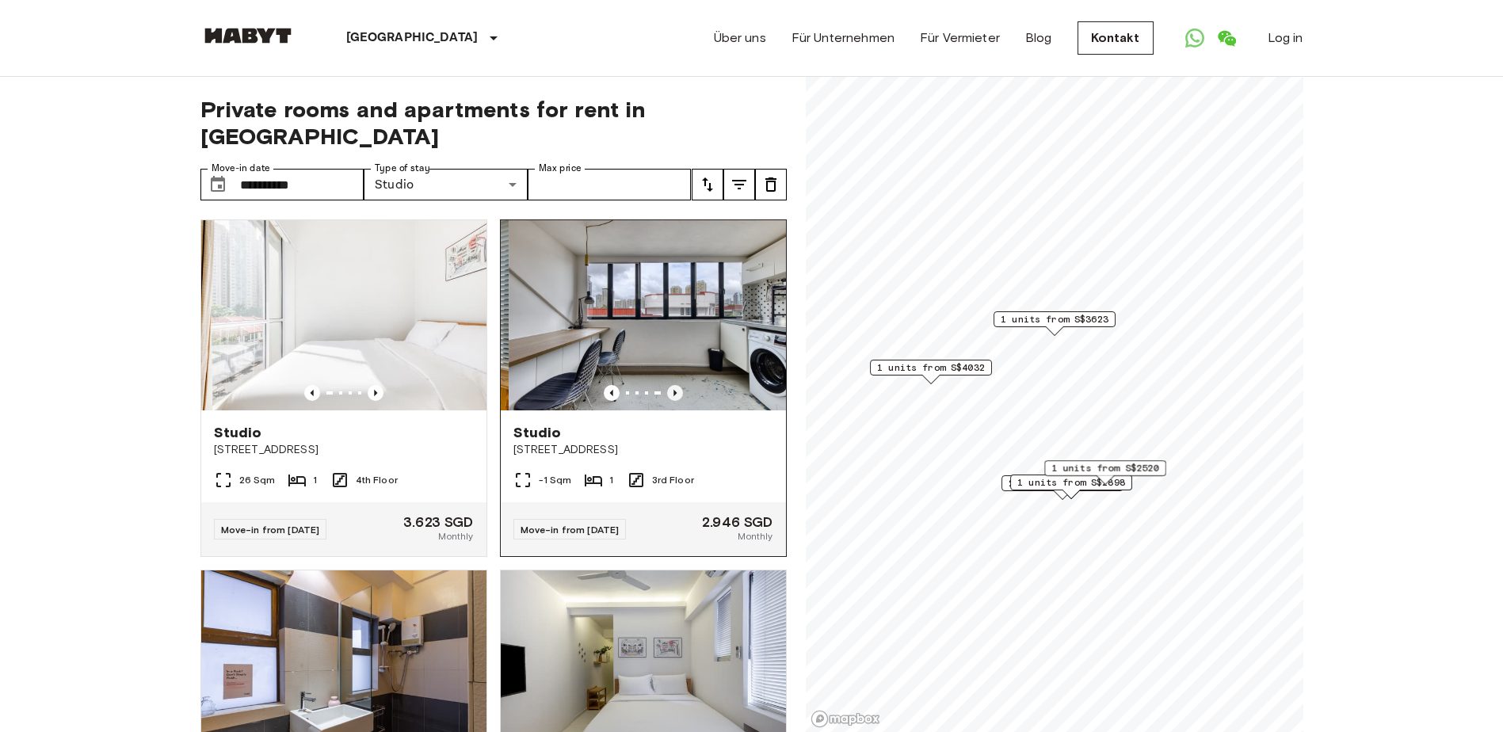
click at [673, 390] on icon "Previous image" at bounding box center [674, 393] width 3 height 6
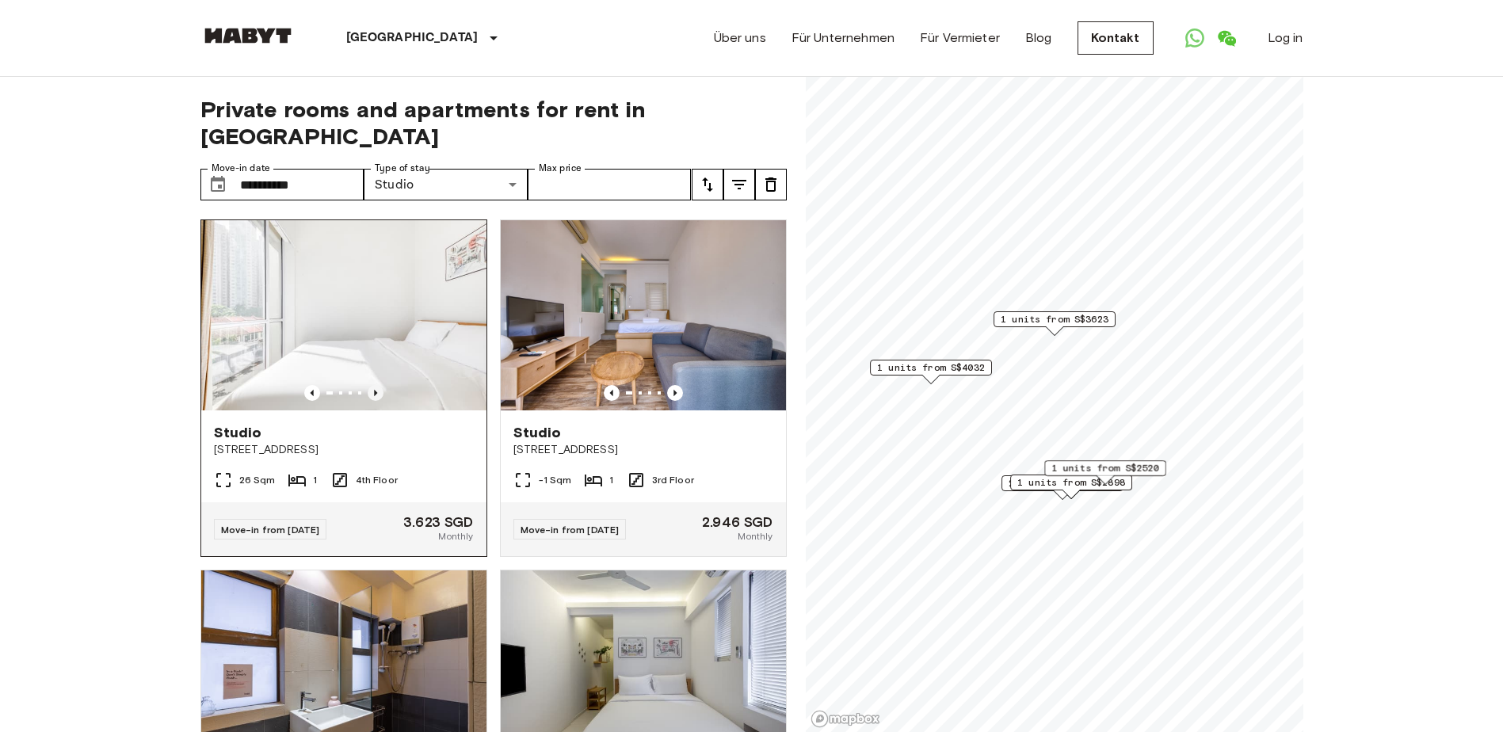
click at [368, 385] on icon "Previous image" at bounding box center [376, 393] width 16 height 16
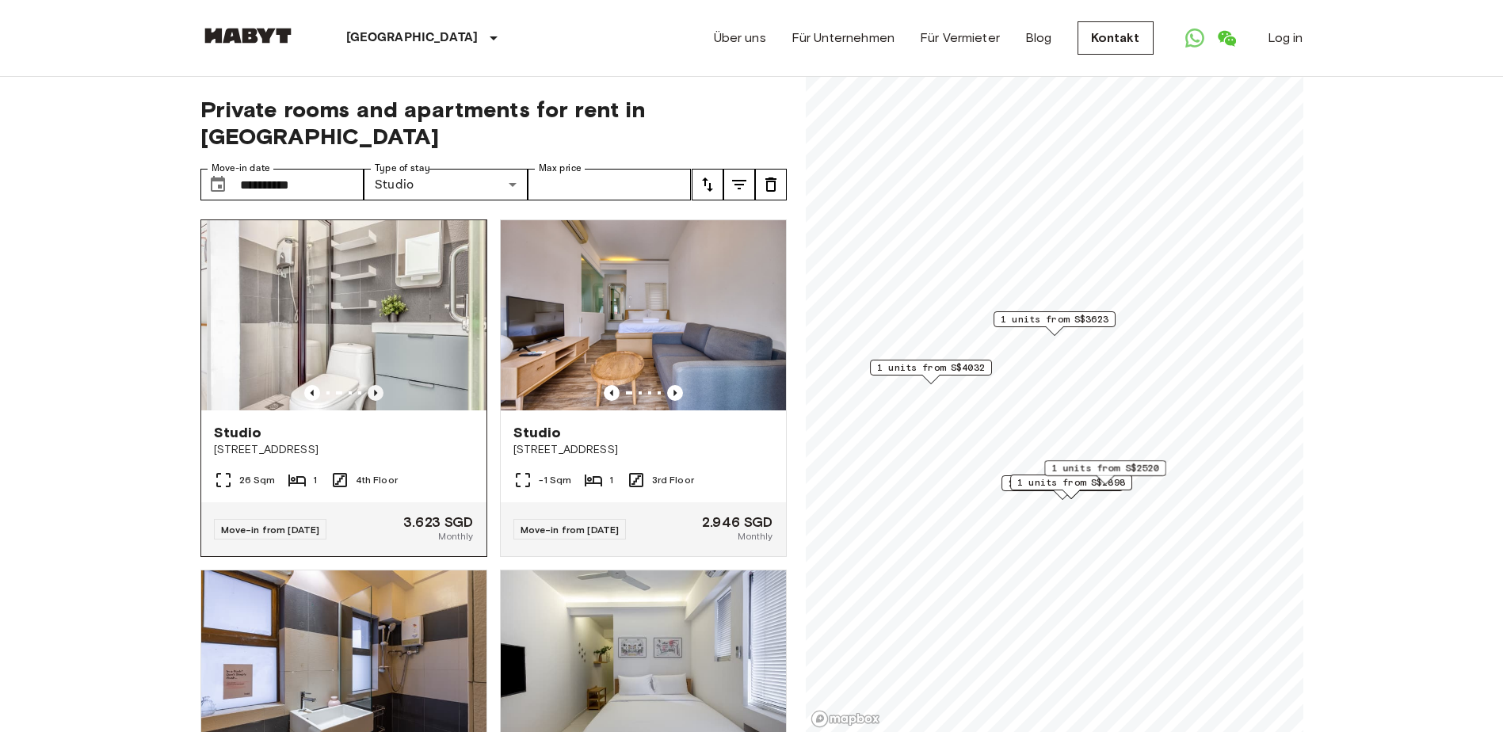
click at [370, 385] on icon "Previous image" at bounding box center [376, 393] width 16 height 16
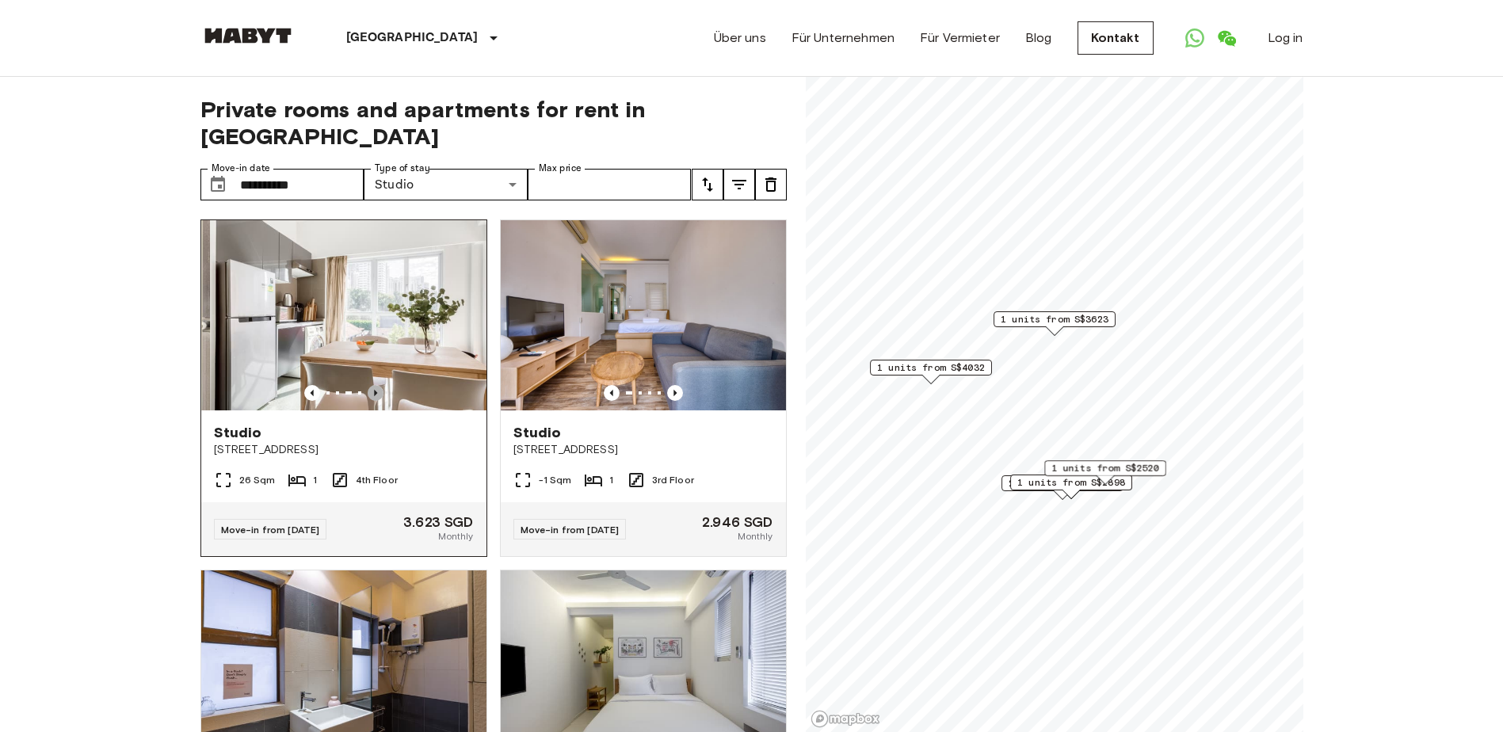
click at [370, 385] on icon "Previous image" at bounding box center [376, 393] width 16 height 16
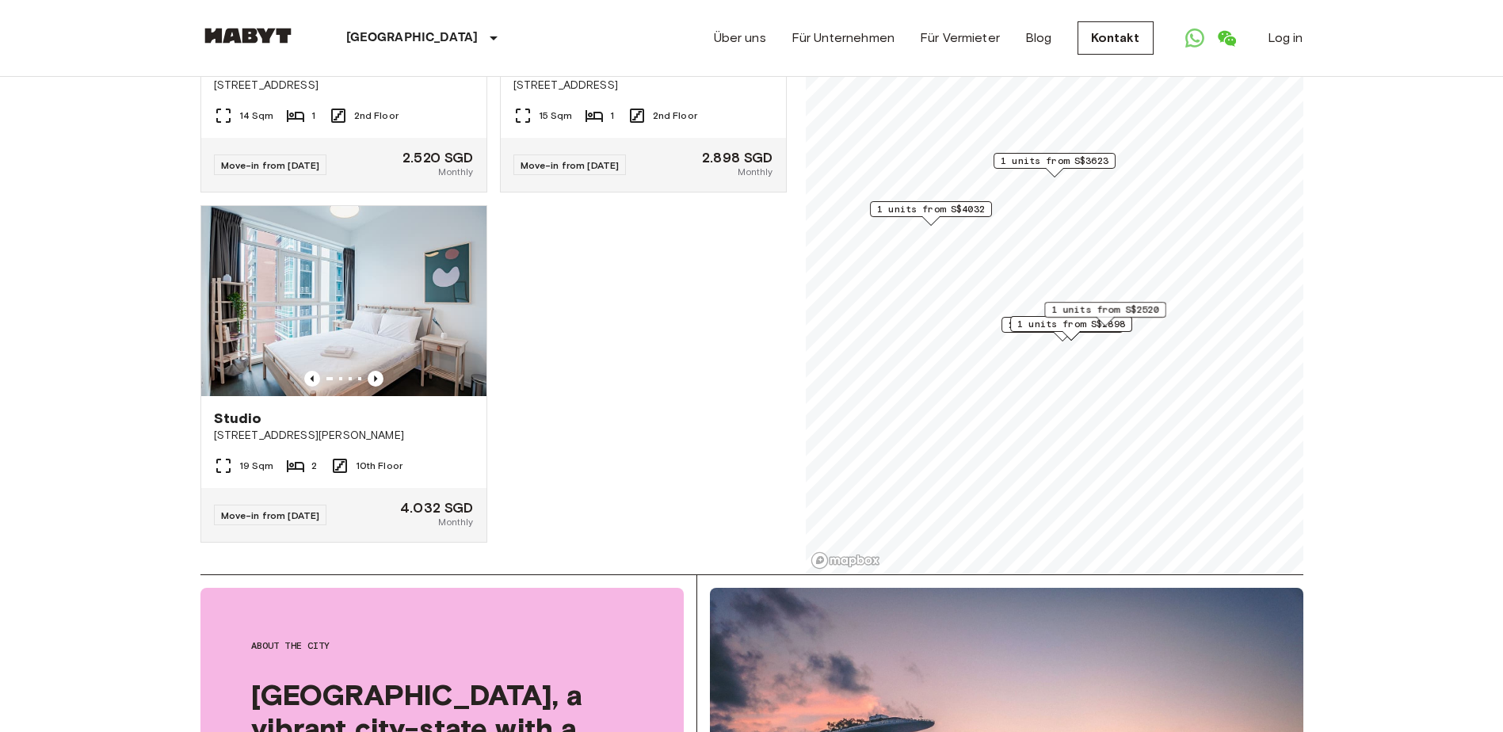
scroll to position [238, 0]
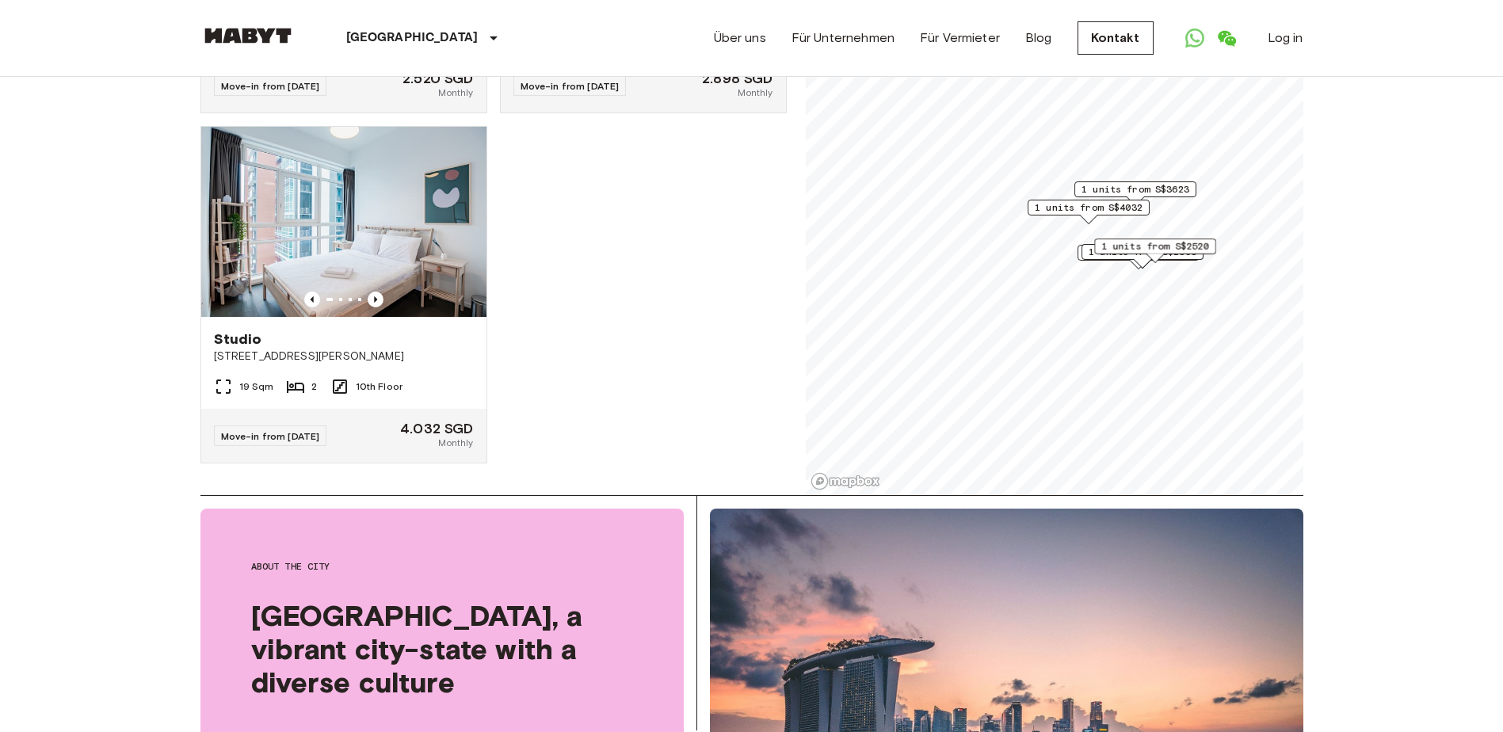
drag, startPoint x: 1347, startPoint y: 250, endPoint x: 1347, endPoint y: 273, distance: 23.8
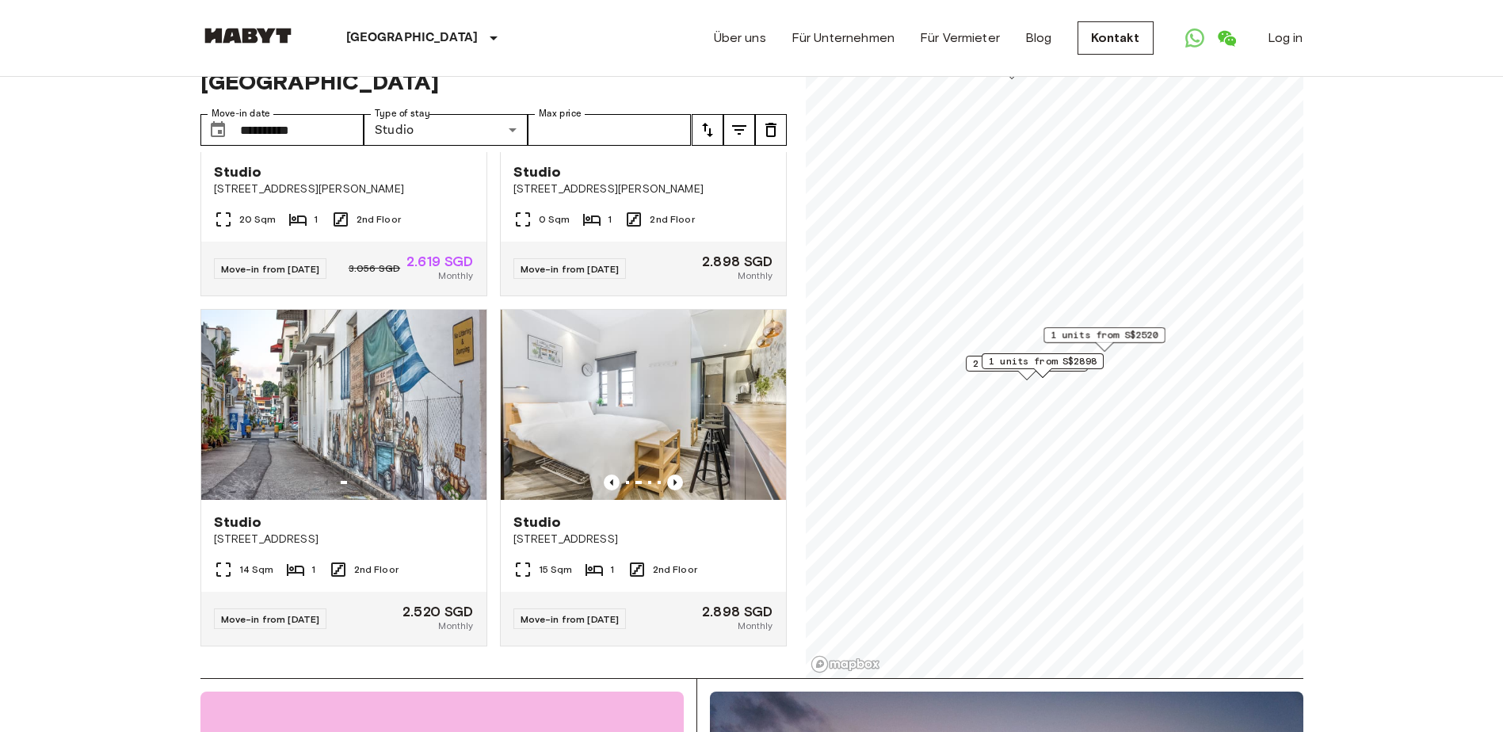
scroll to position [79, 0]
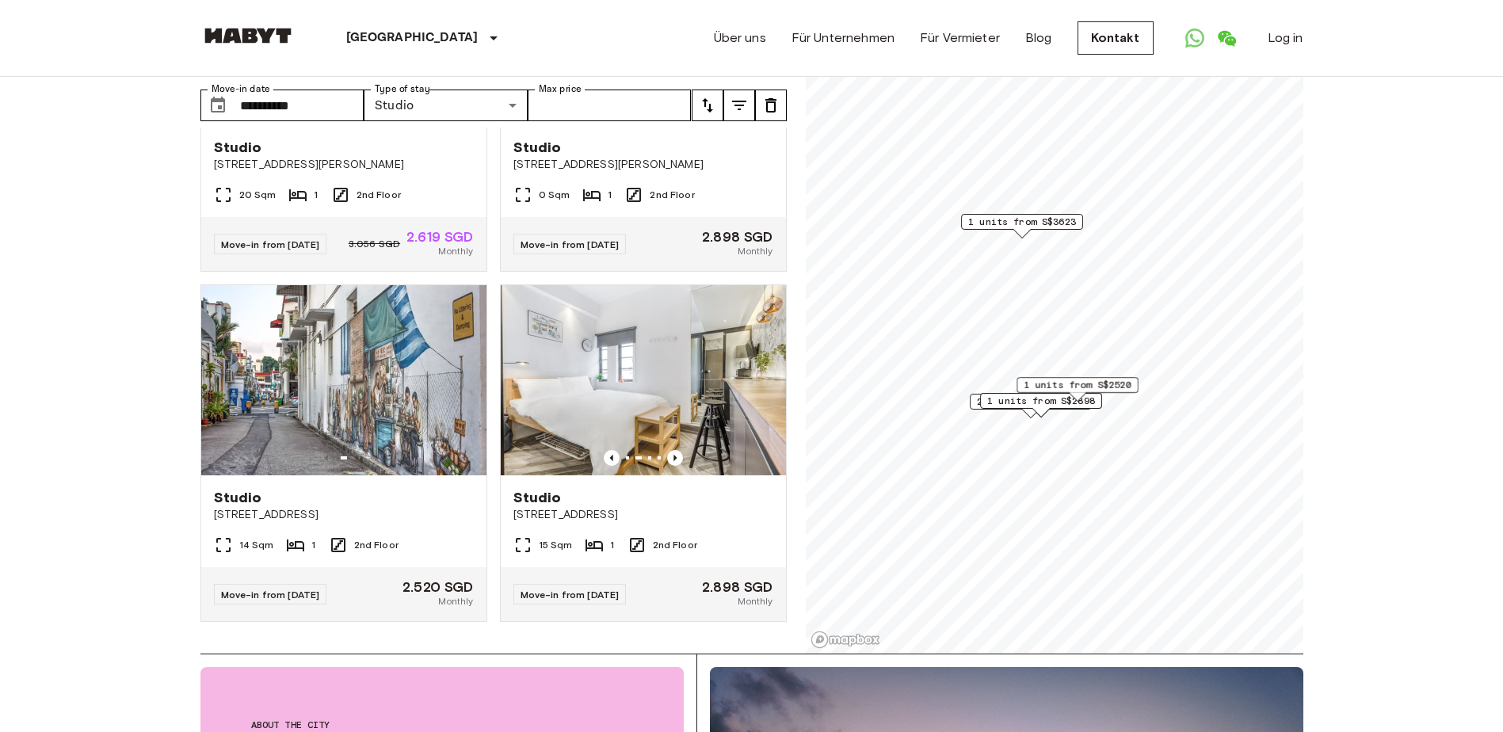
scroll to position [934, 0]
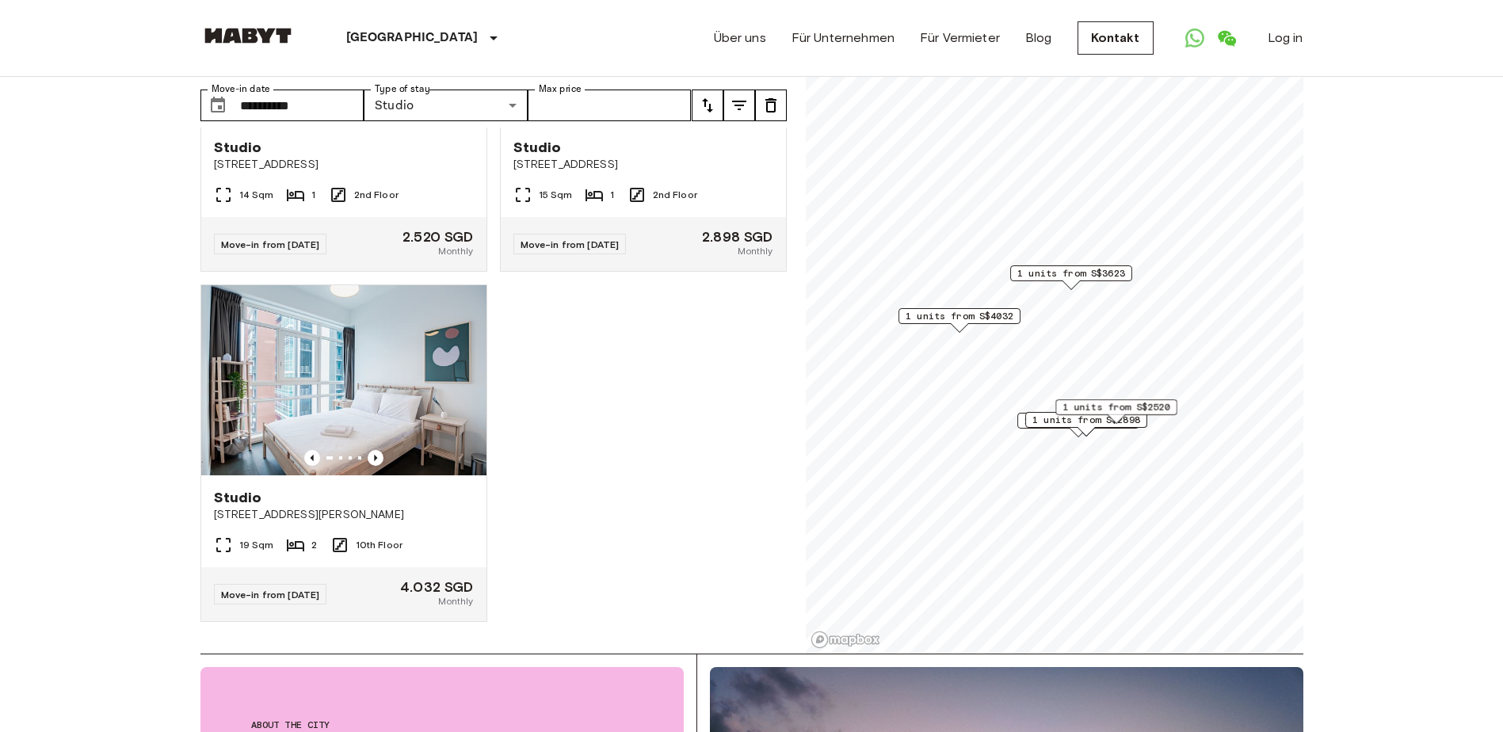
click at [1001, 318] on span "1 units from S$4032" at bounding box center [959, 316] width 108 height 14
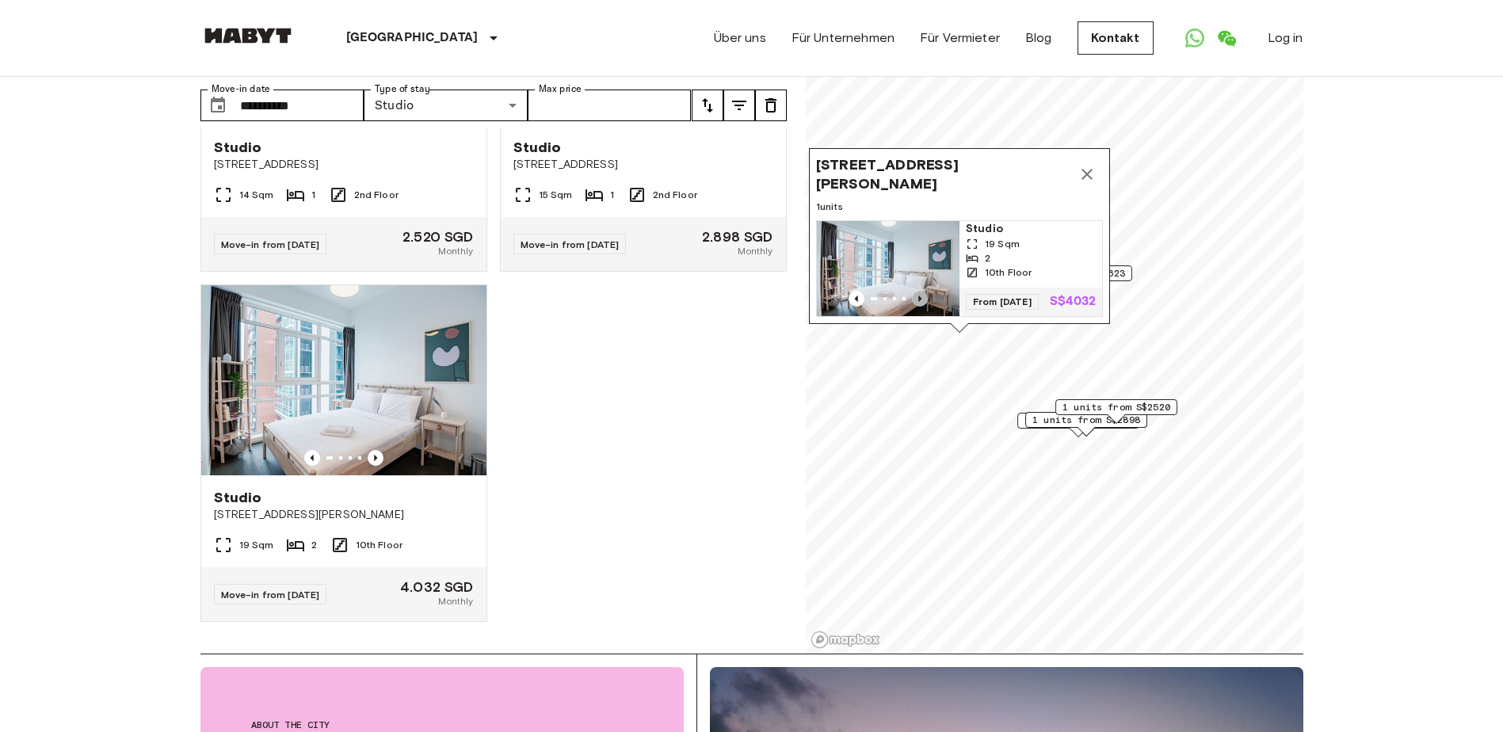
click at [921, 291] on icon "Previous image" at bounding box center [920, 299] width 16 height 16
click at [978, 237] on div "19 Sqm" at bounding box center [1031, 244] width 130 height 14
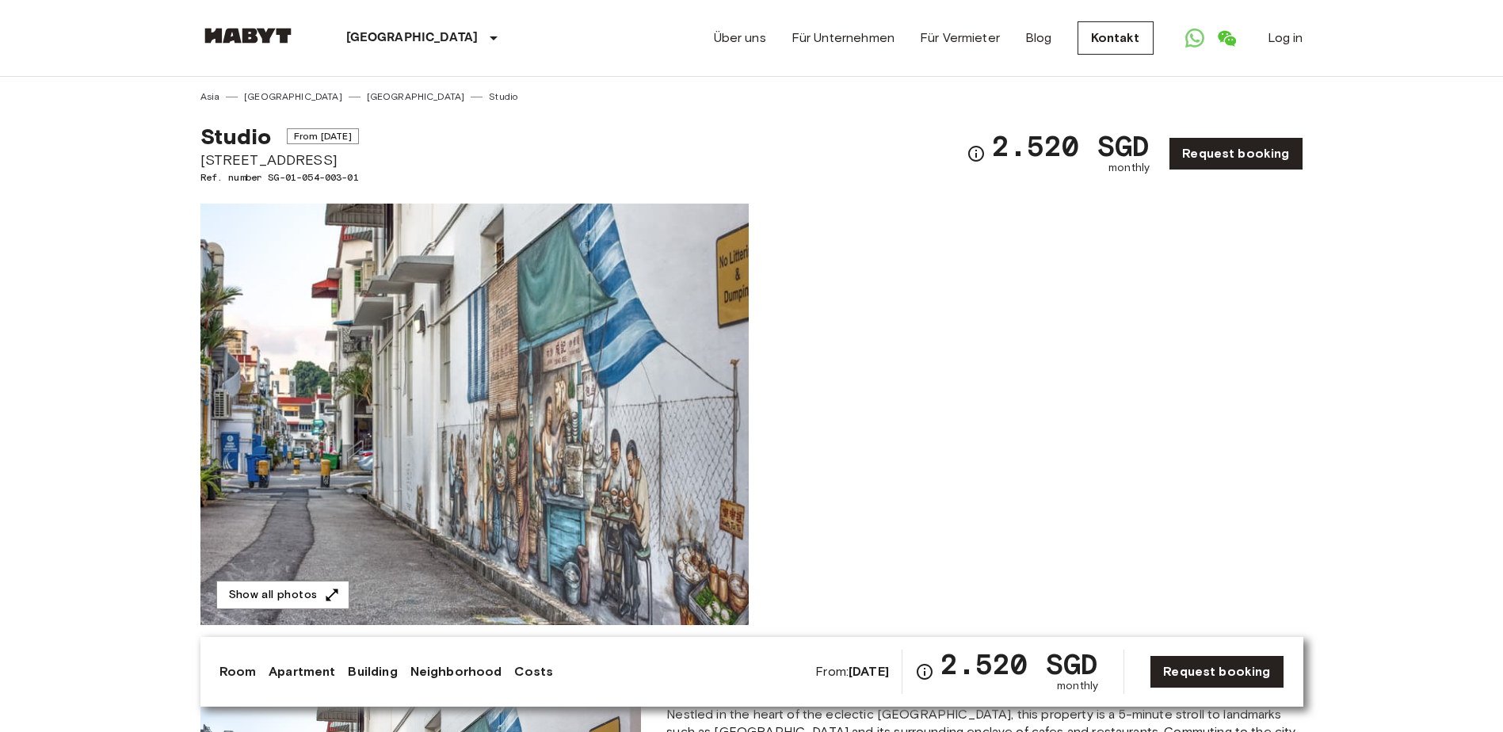
click at [566, 423] on img at bounding box center [474, 414] width 548 height 421
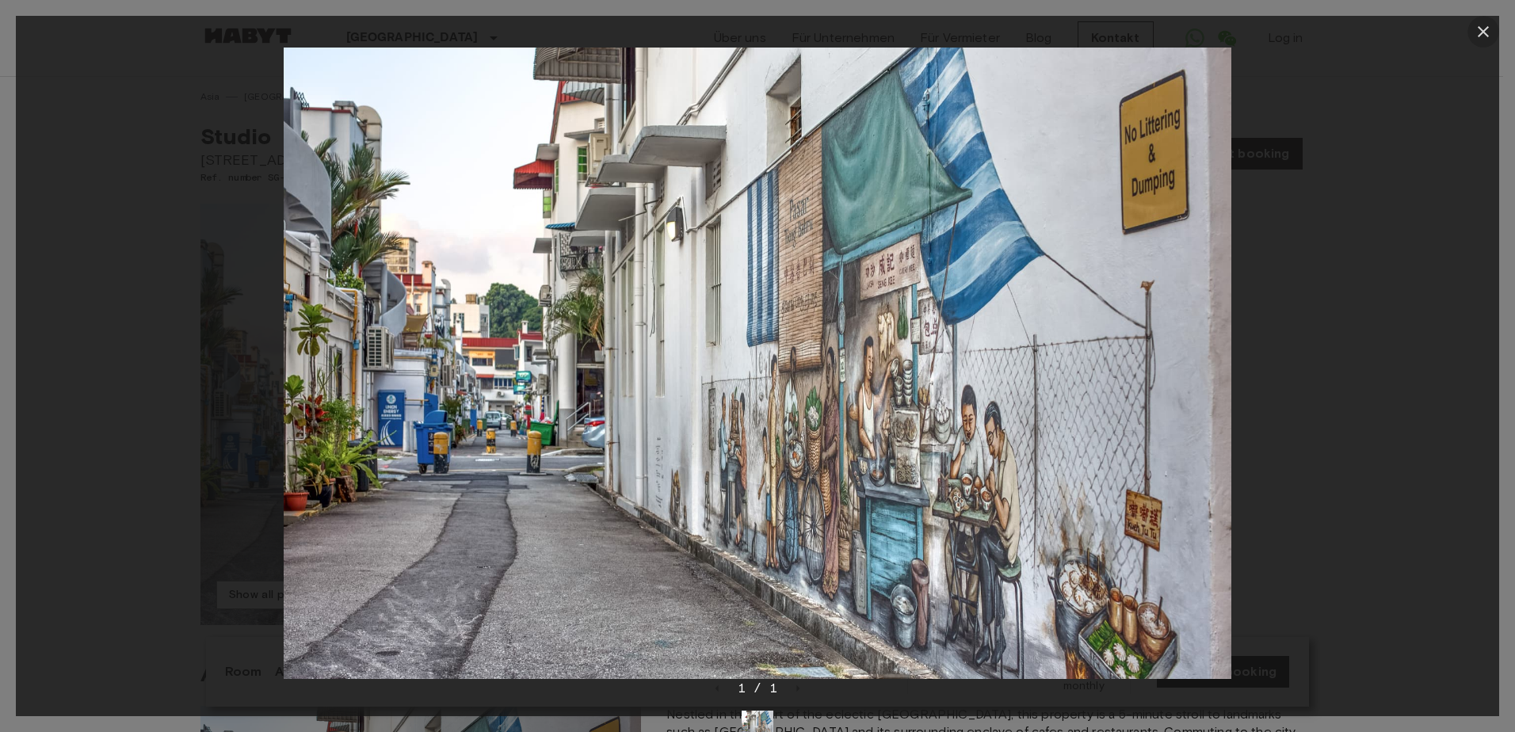
click at [1495, 29] on button "button" at bounding box center [1483, 32] width 32 height 32
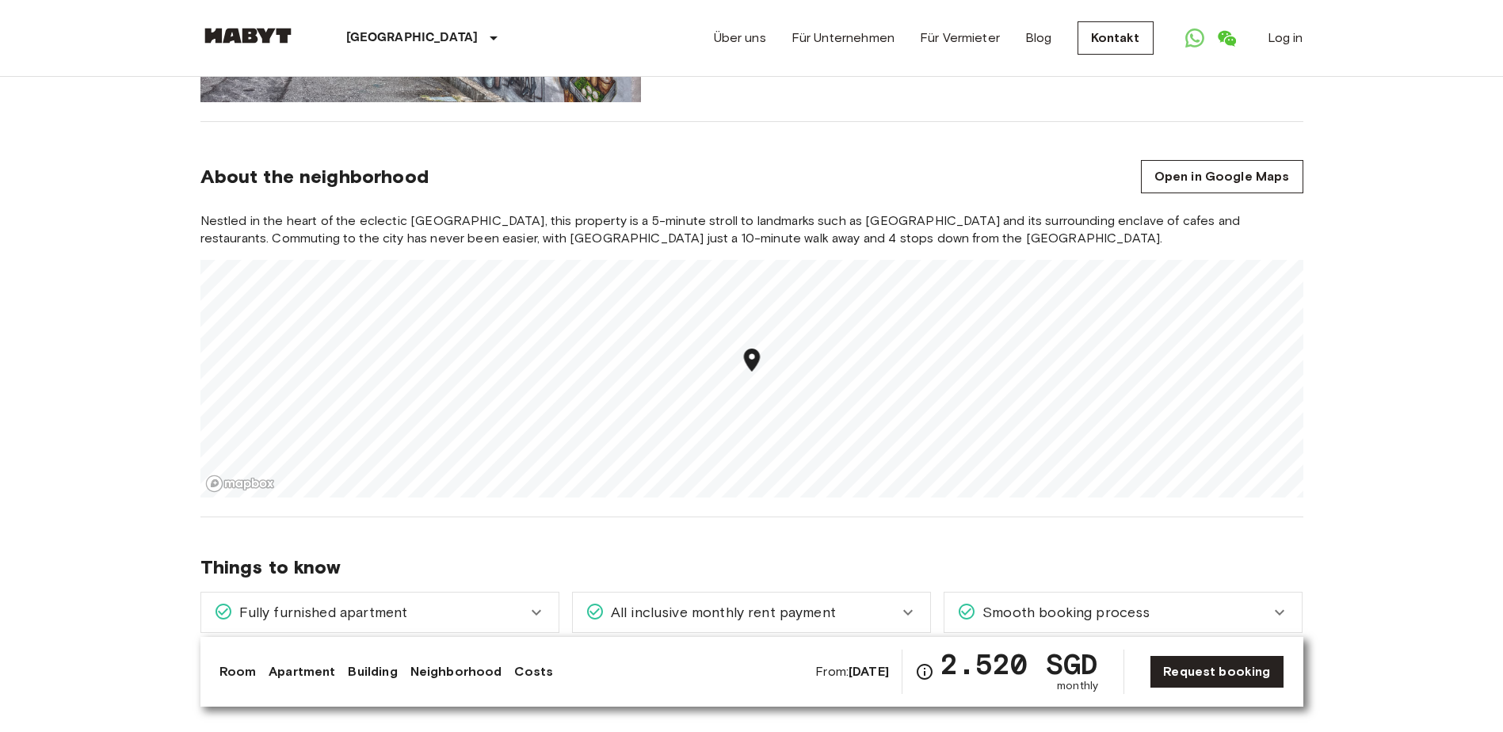
scroll to position [1030, 0]
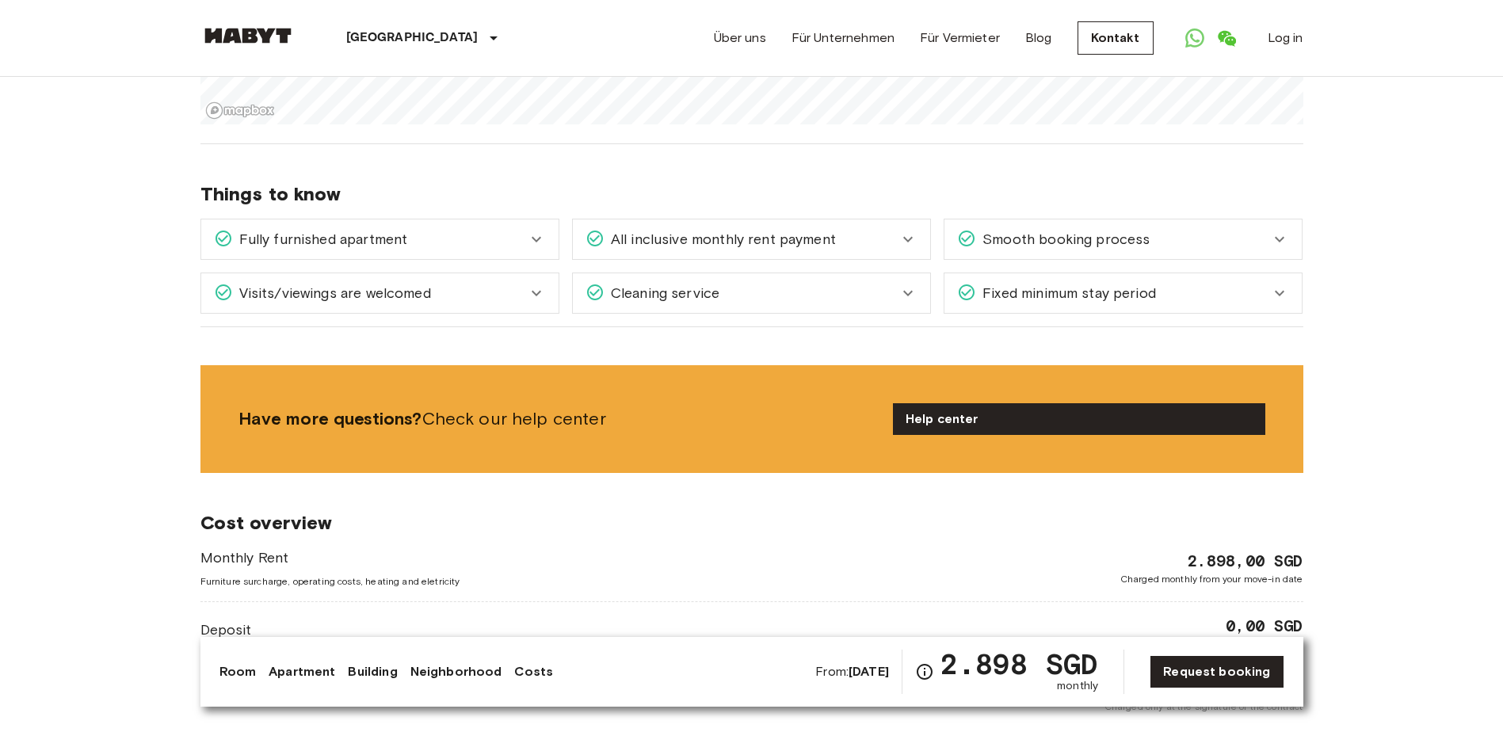
scroll to position [713, 0]
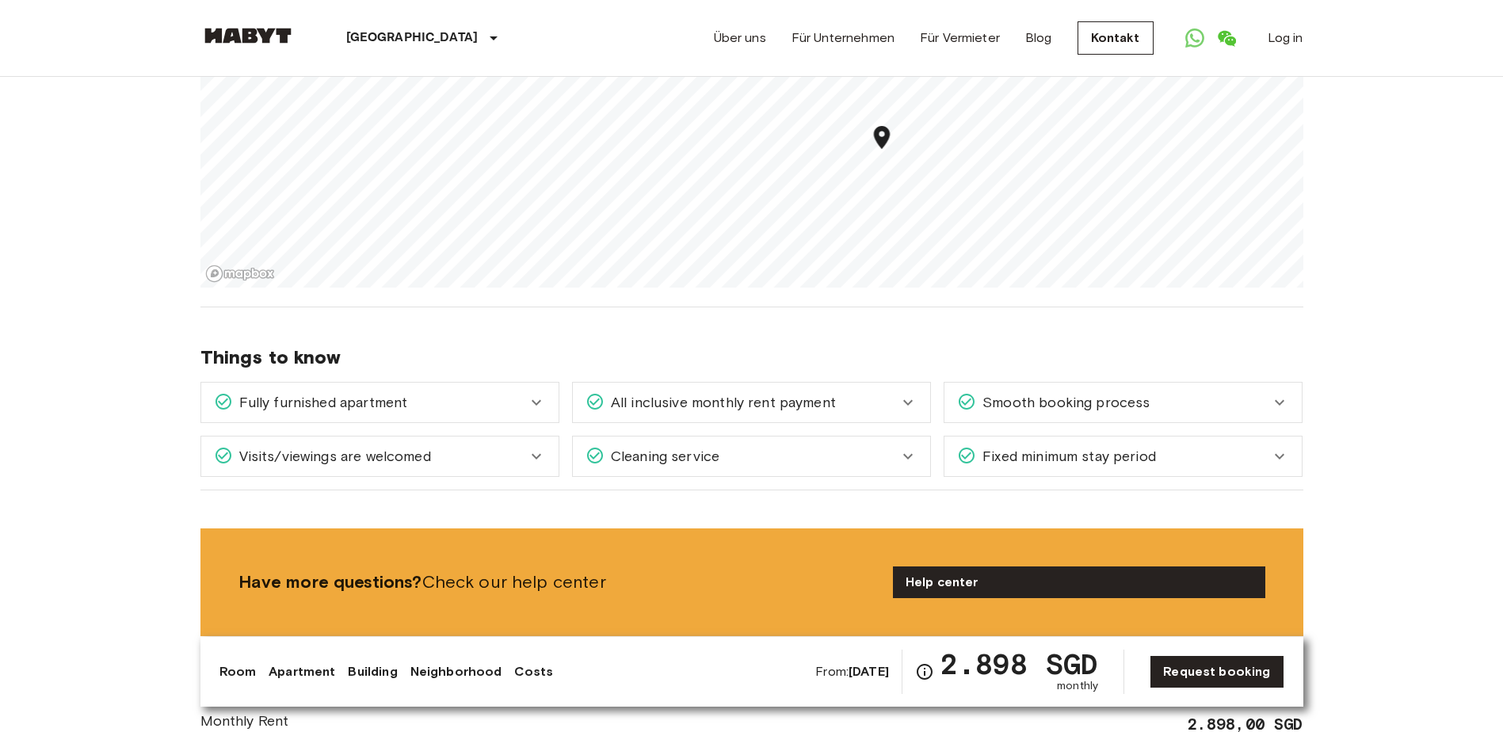
click at [916, 398] on icon at bounding box center [907, 402] width 19 height 19
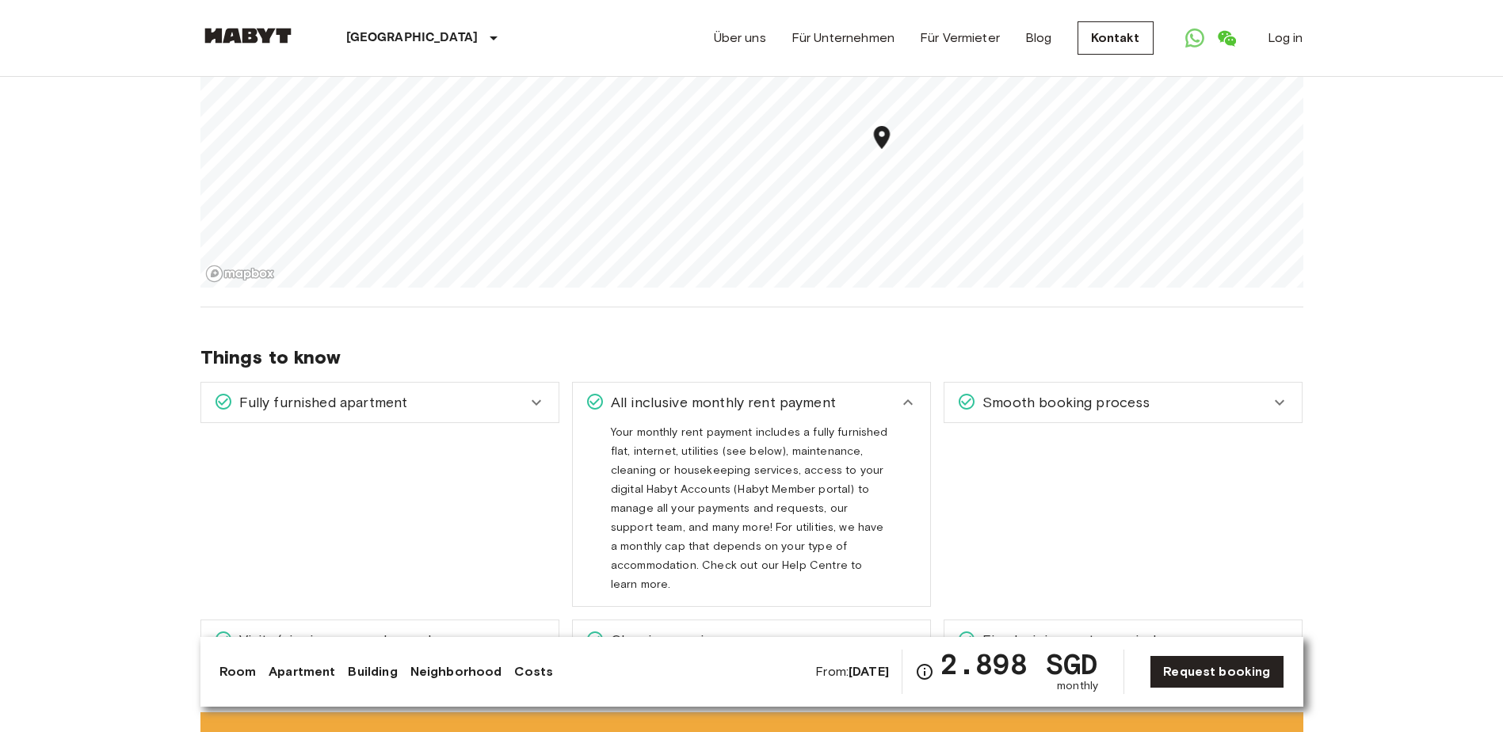
click at [914, 402] on icon at bounding box center [907, 402] width 19 height 19
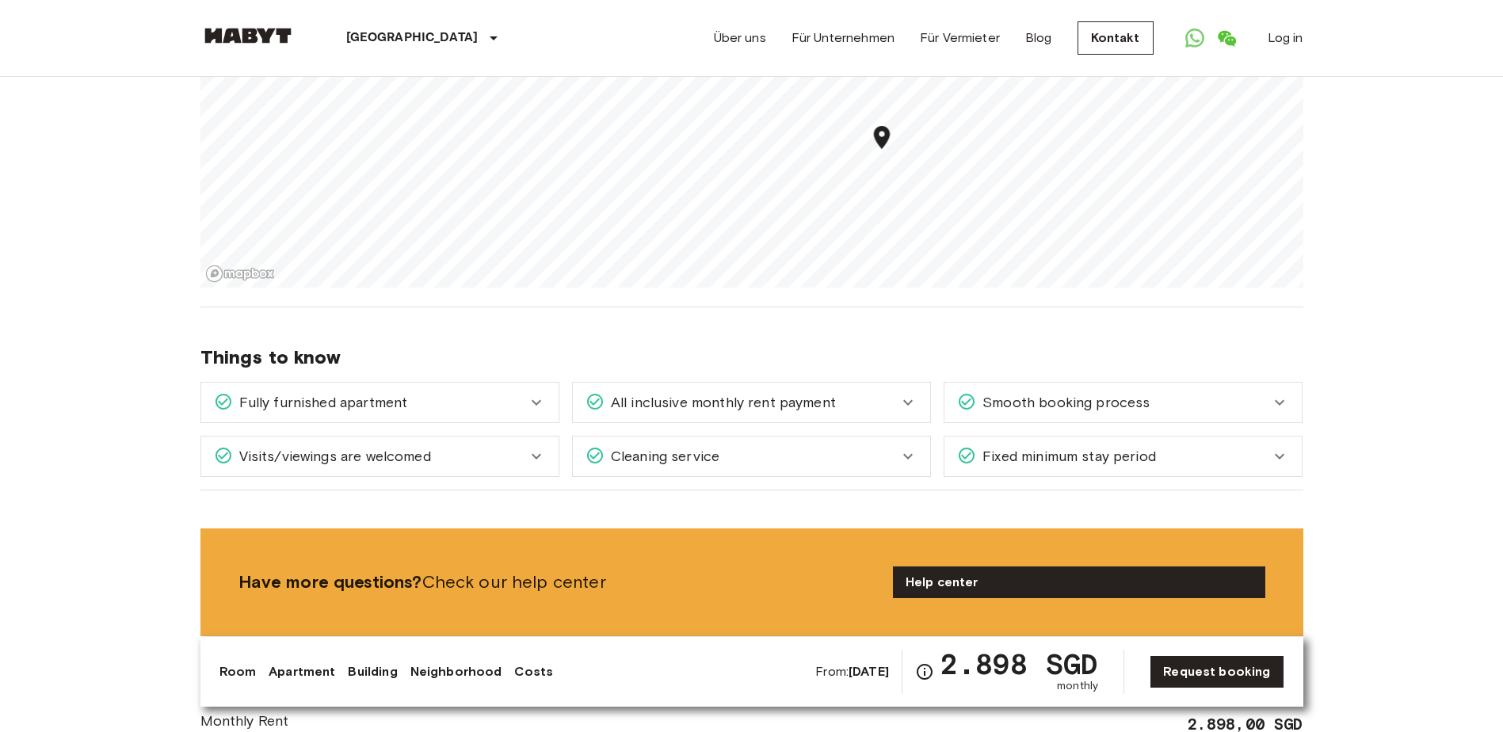
click at [907, 451] on icon at bounding box center [907, 456] width 19 height 19
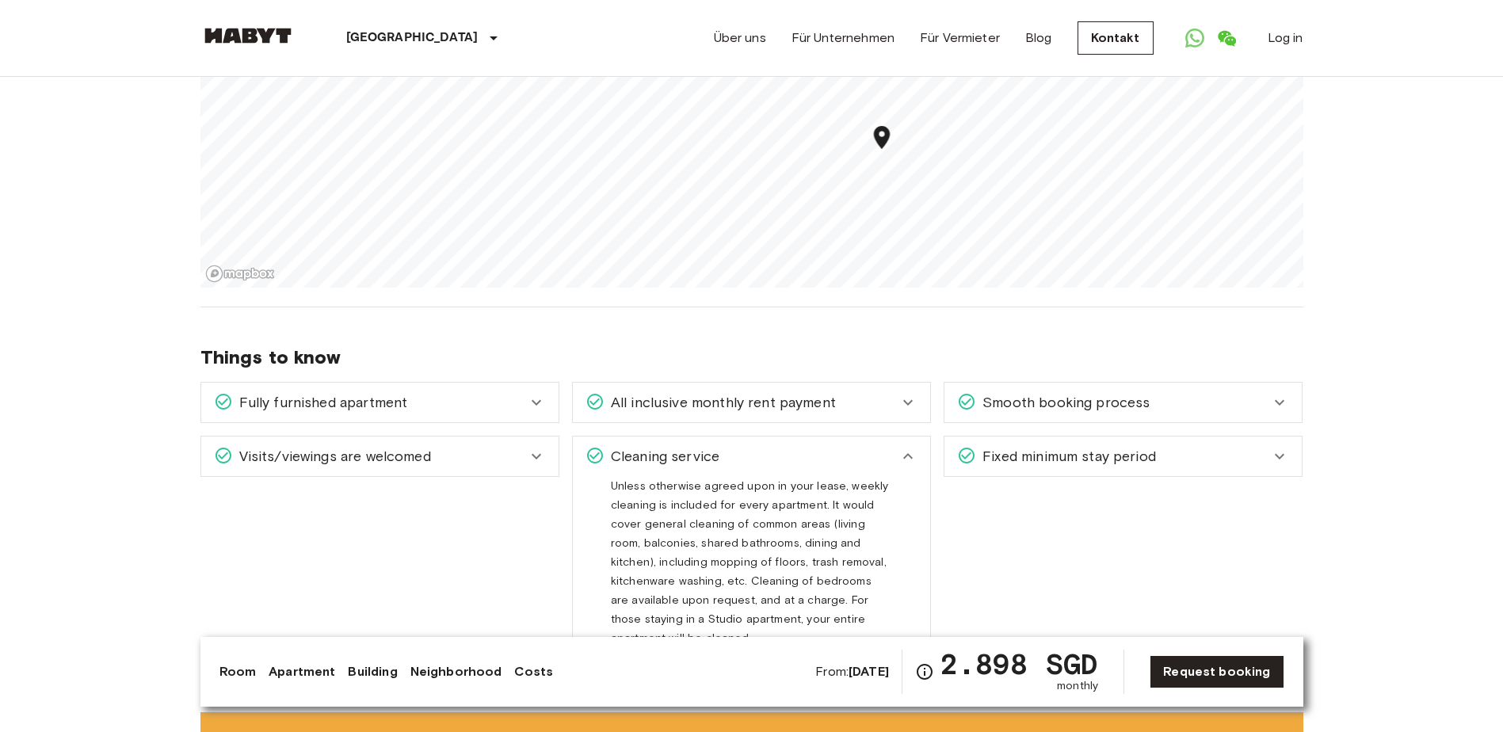
click at [907, 451] on icon at bounding box center [907, 456] width 19 height 19
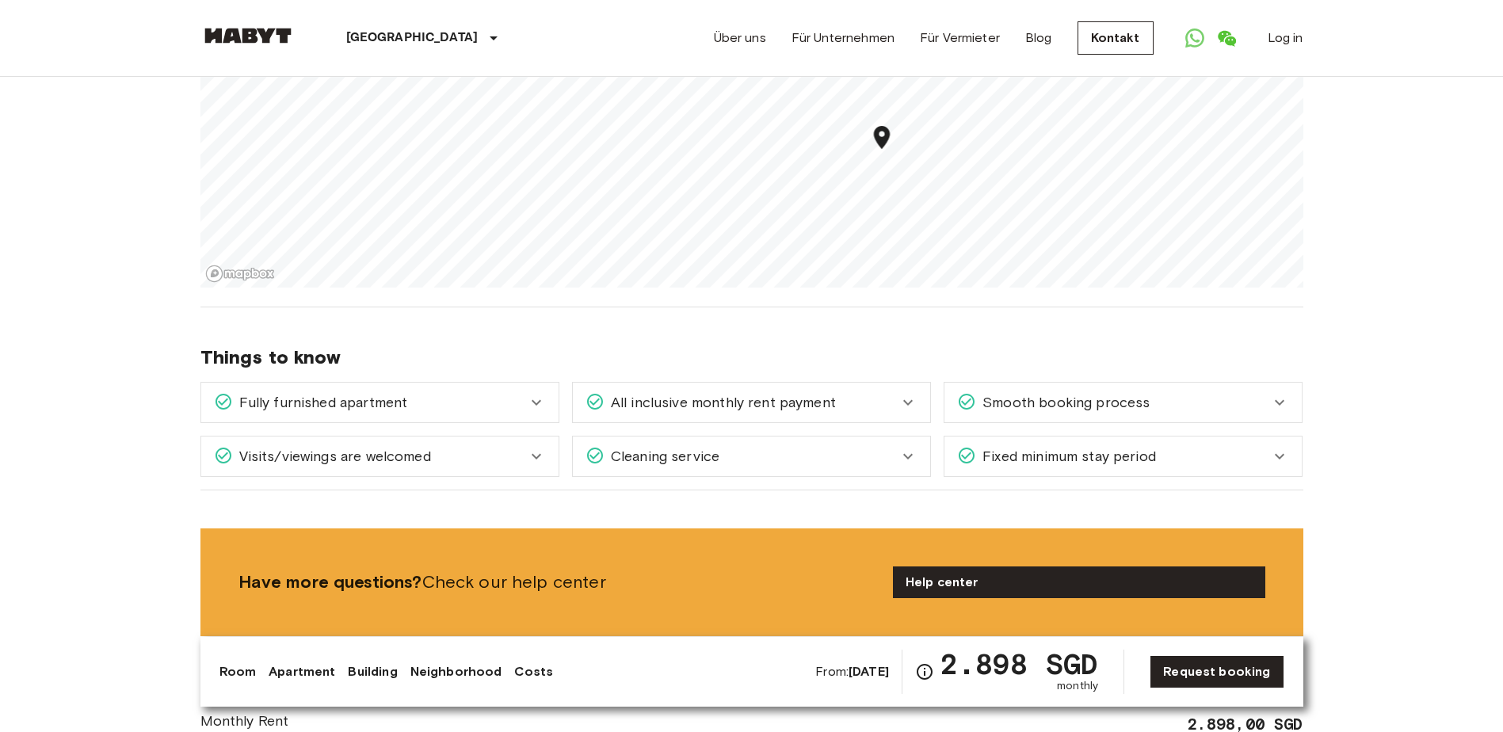
click at [907, 451] on icon at bounding box center [907, 456] width 19 height 19
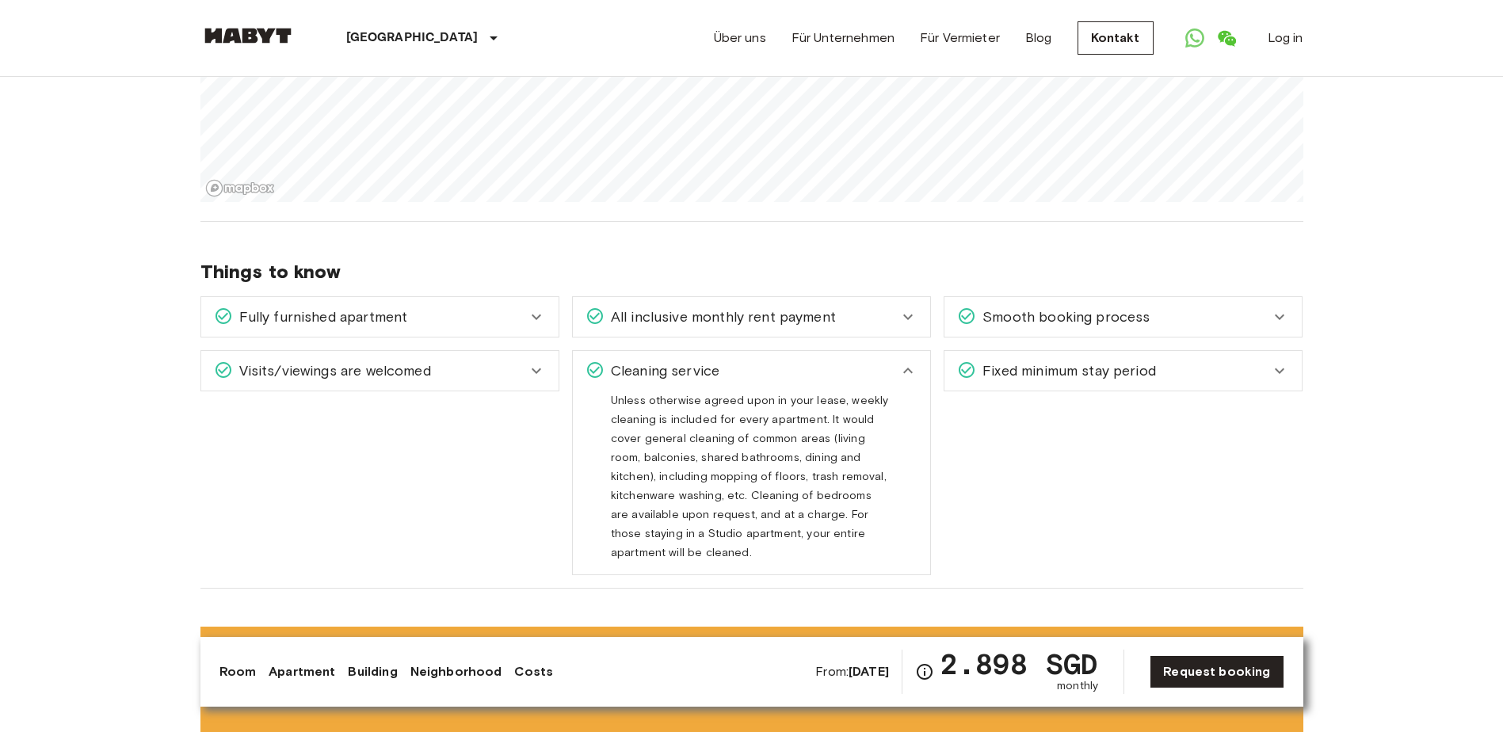
scroll to position [951, 0]
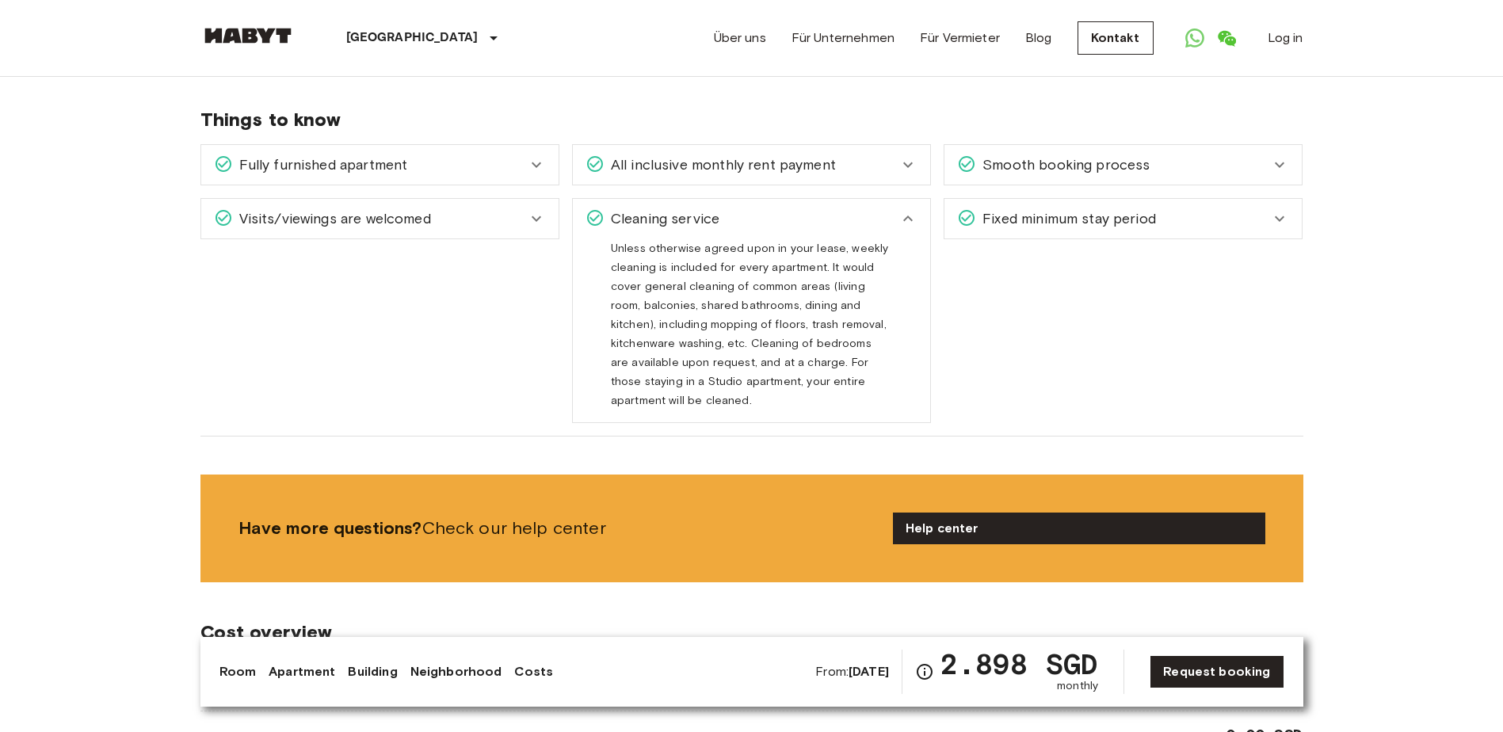
click at [905, 217] on icon at bounding box center [907, 218] width 19 height 19
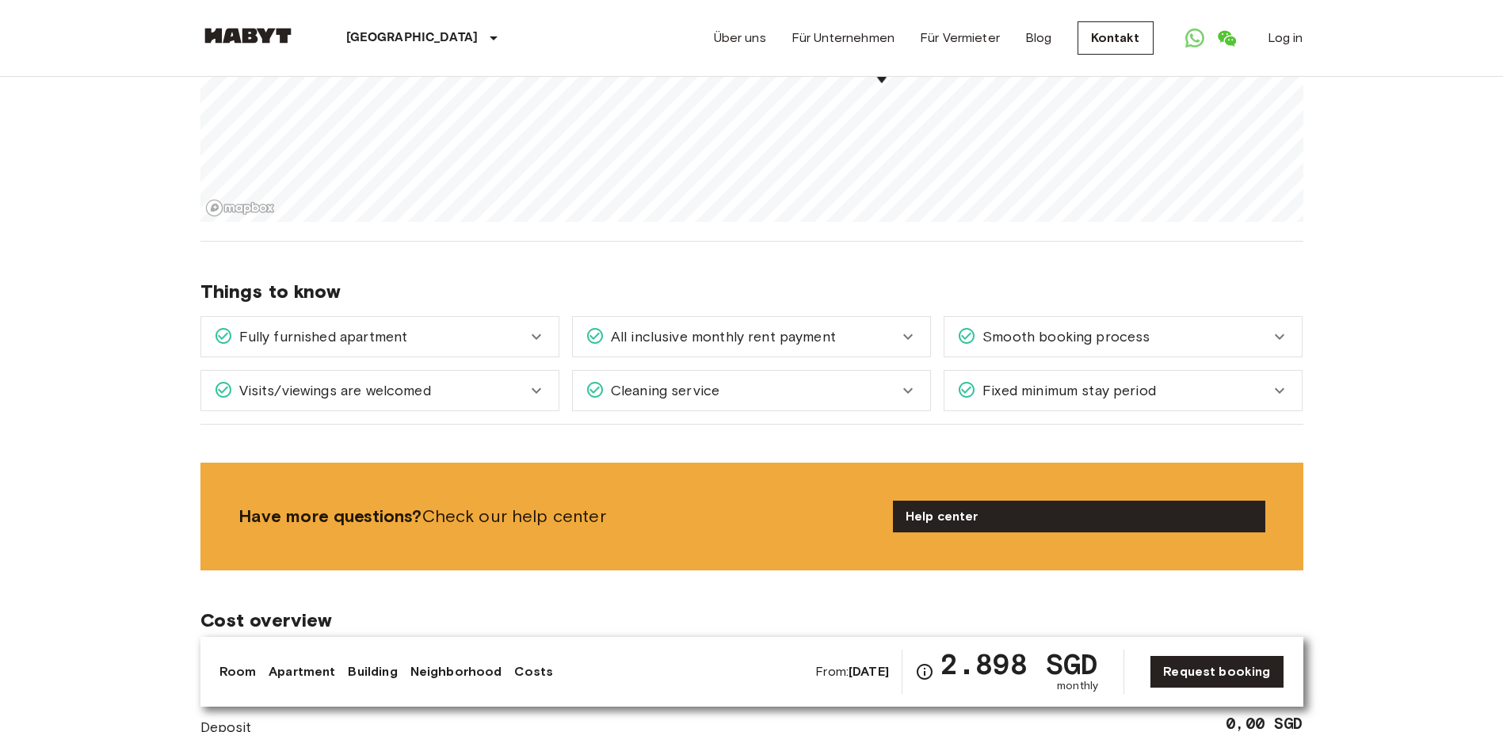
scroll to position [792, 0]
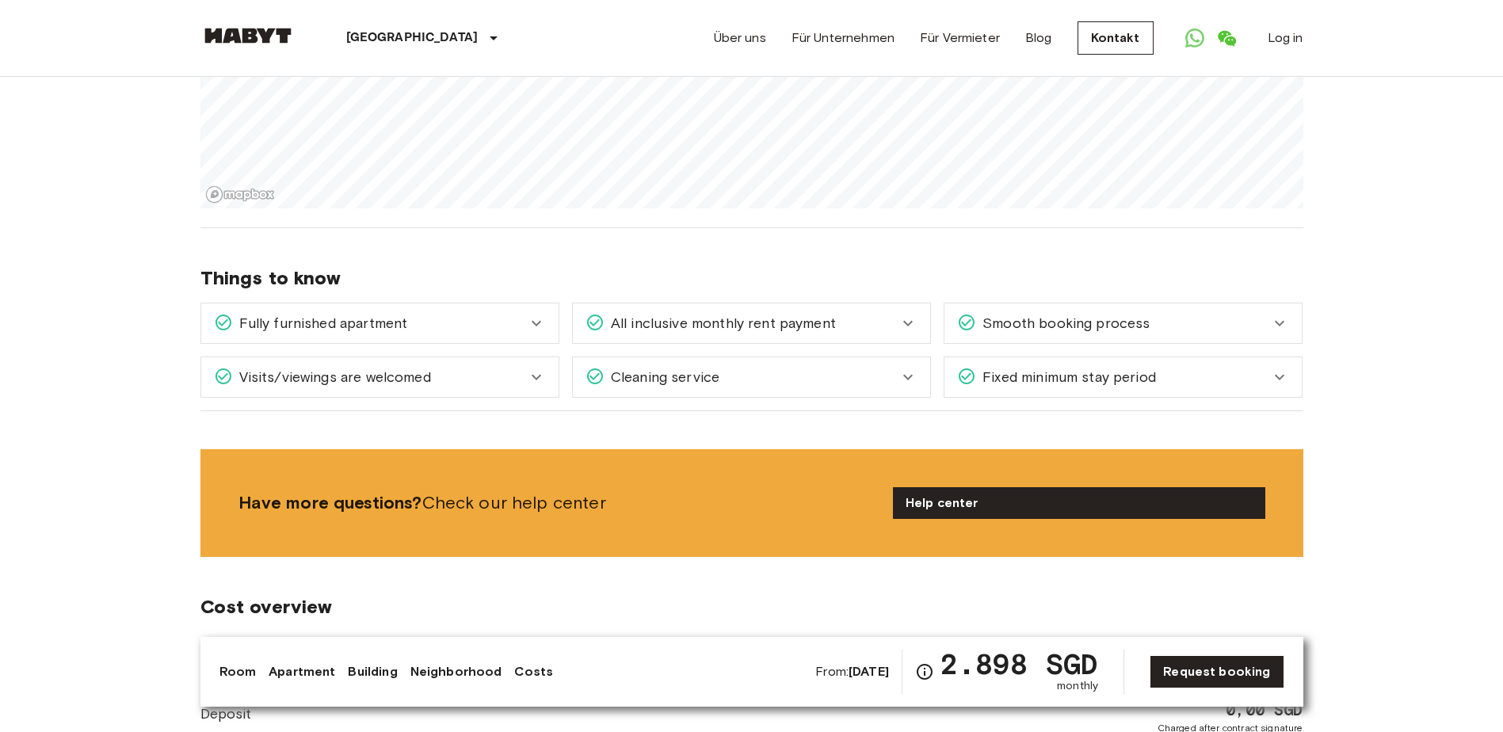
click at [540, 333] on div "Fully furnished apartment" at bounding box center [379, 323] width 357 height 40
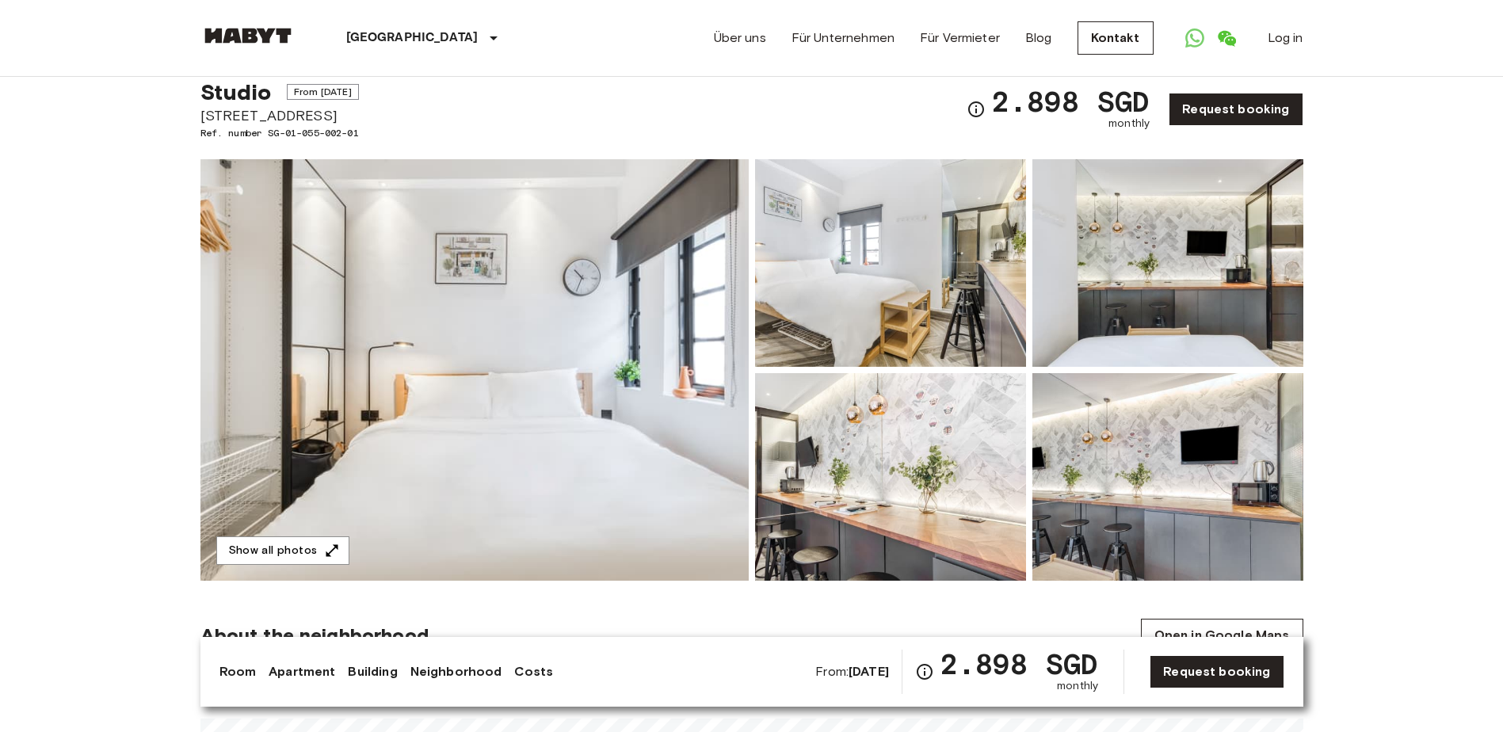
scroll to position [79, 0]
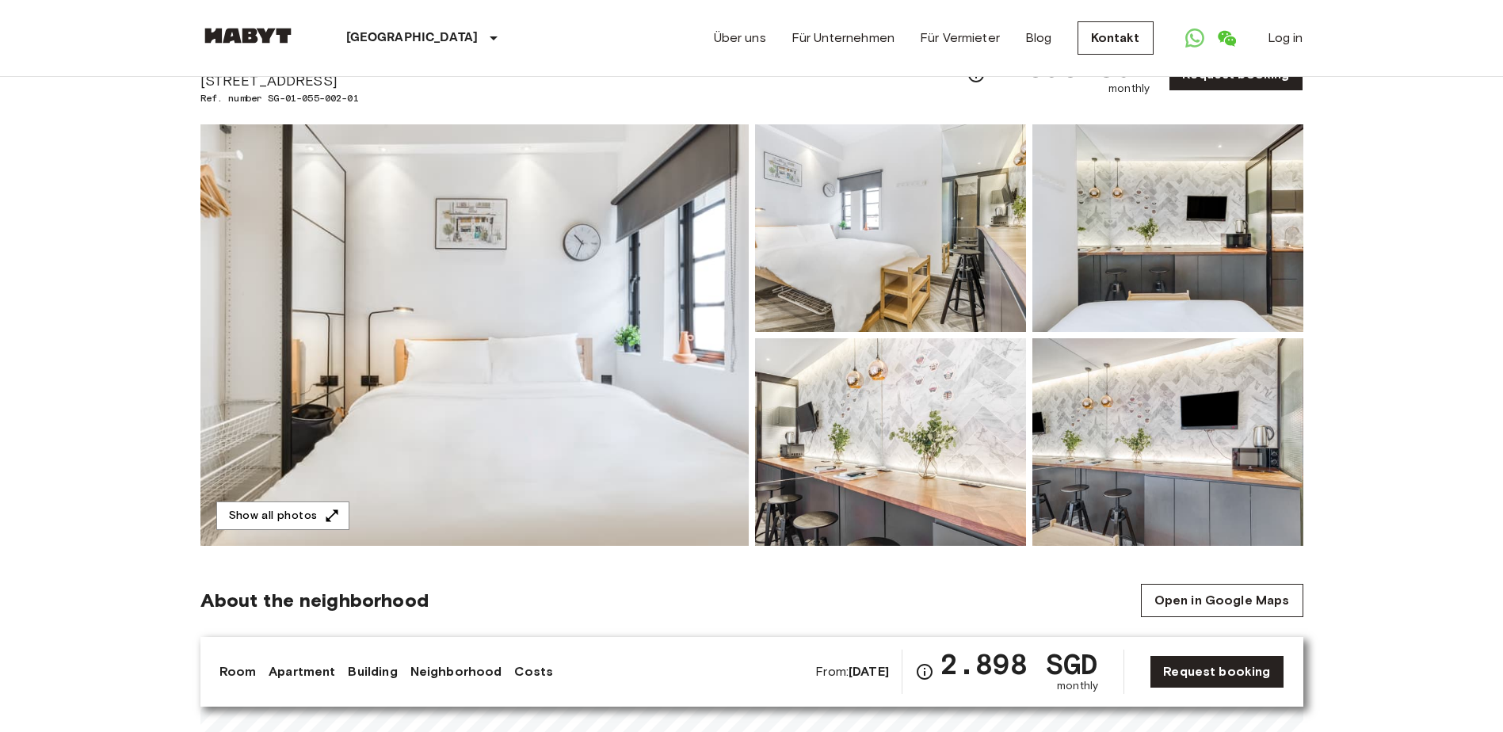
click at [697, 426] on img at bounding box center [474, 334] width 548 height 421
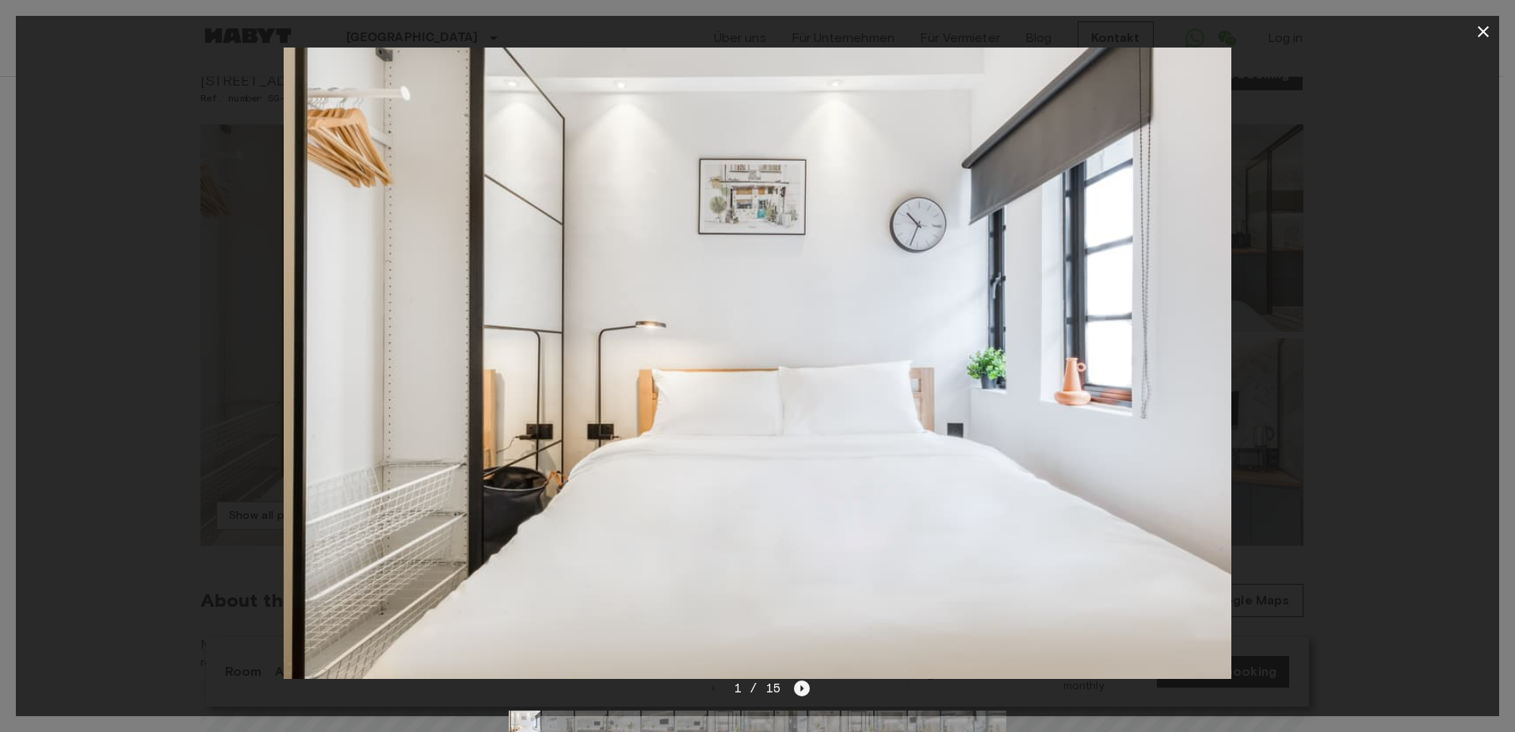
click at [799, 684] on icon "Next image" at bounding box center [802, 688] width 16 height 16
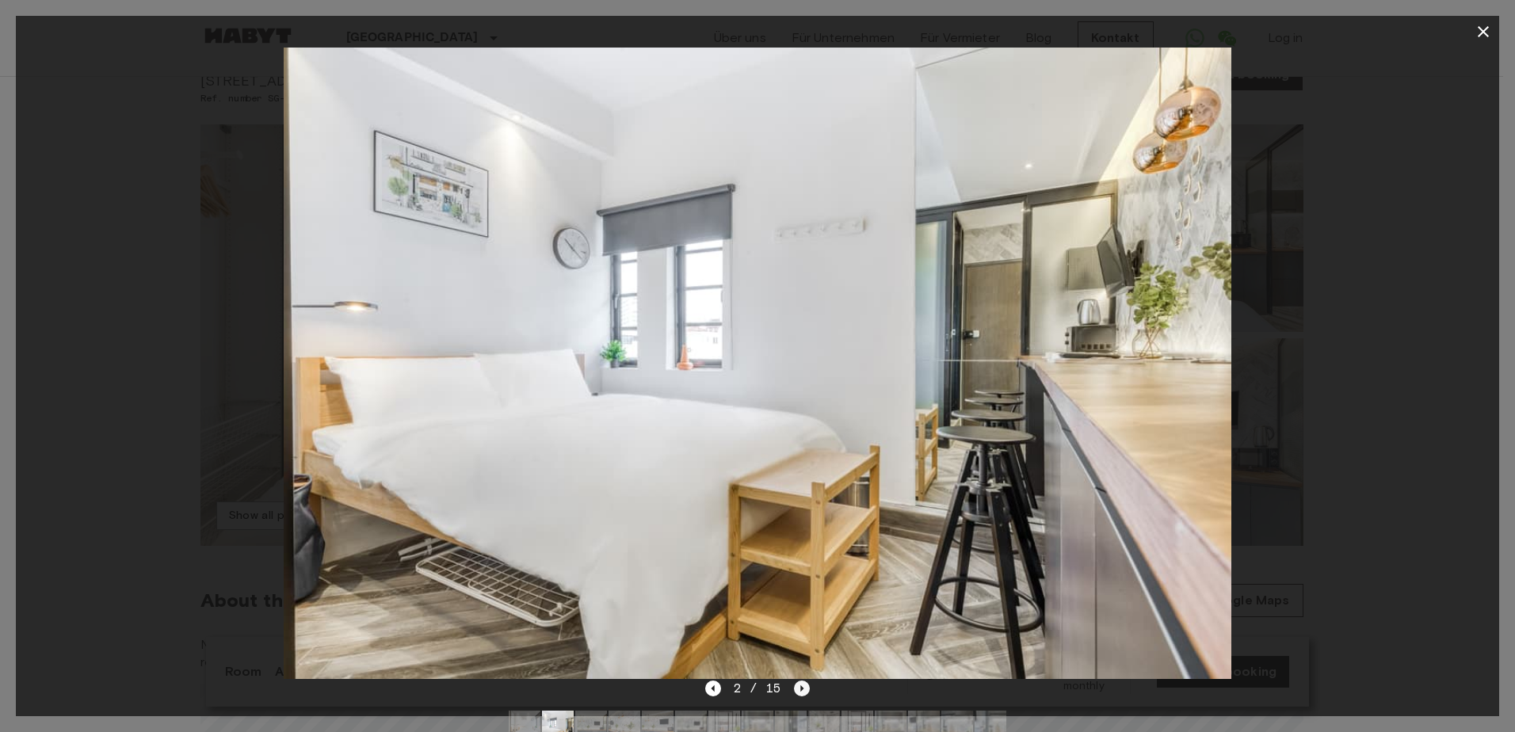
click at [797, 688] on icon "Next image" at bounding box center [802, 688] width 16 height 16
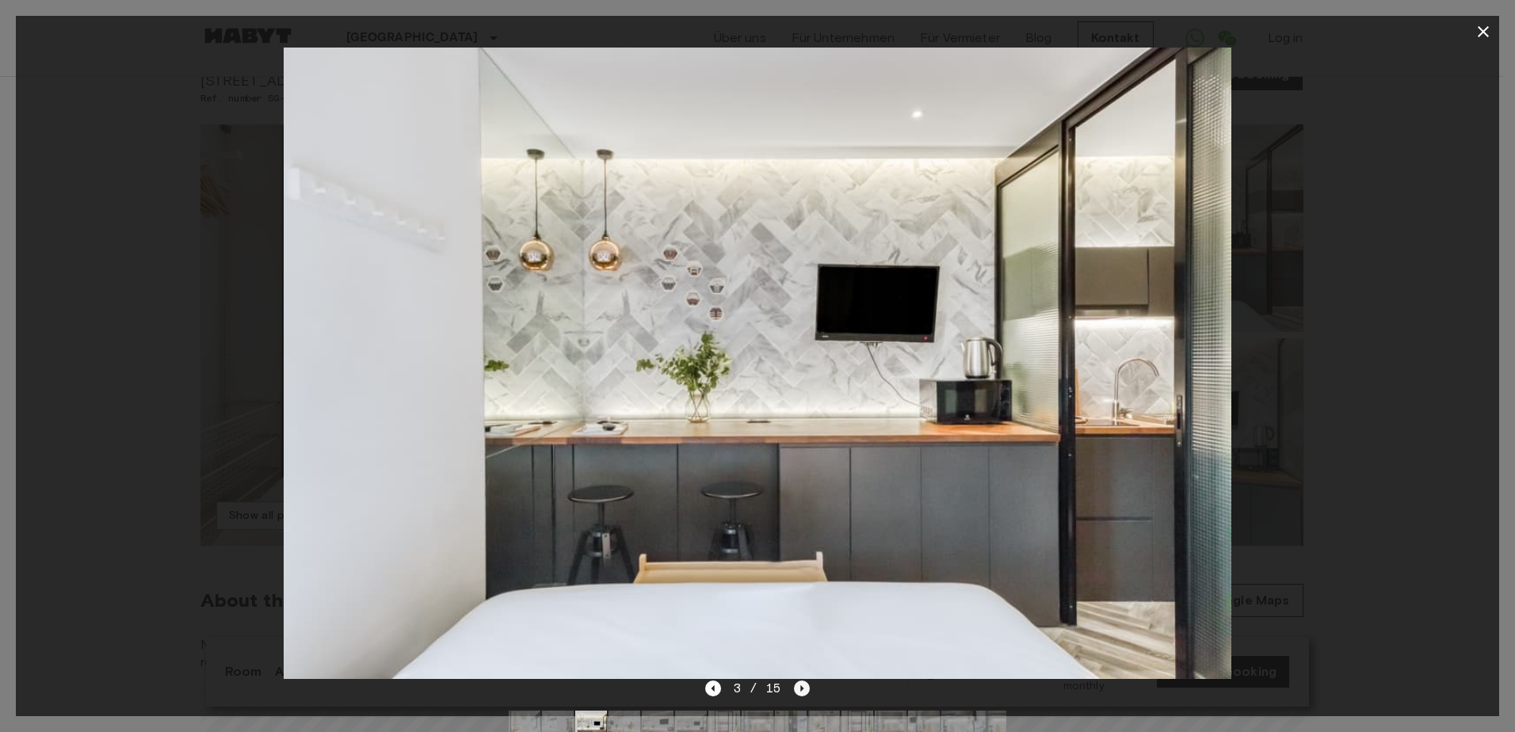
click at [797, 688] on icon "Next image" at bounding box center [802, 688] width 16 height 16
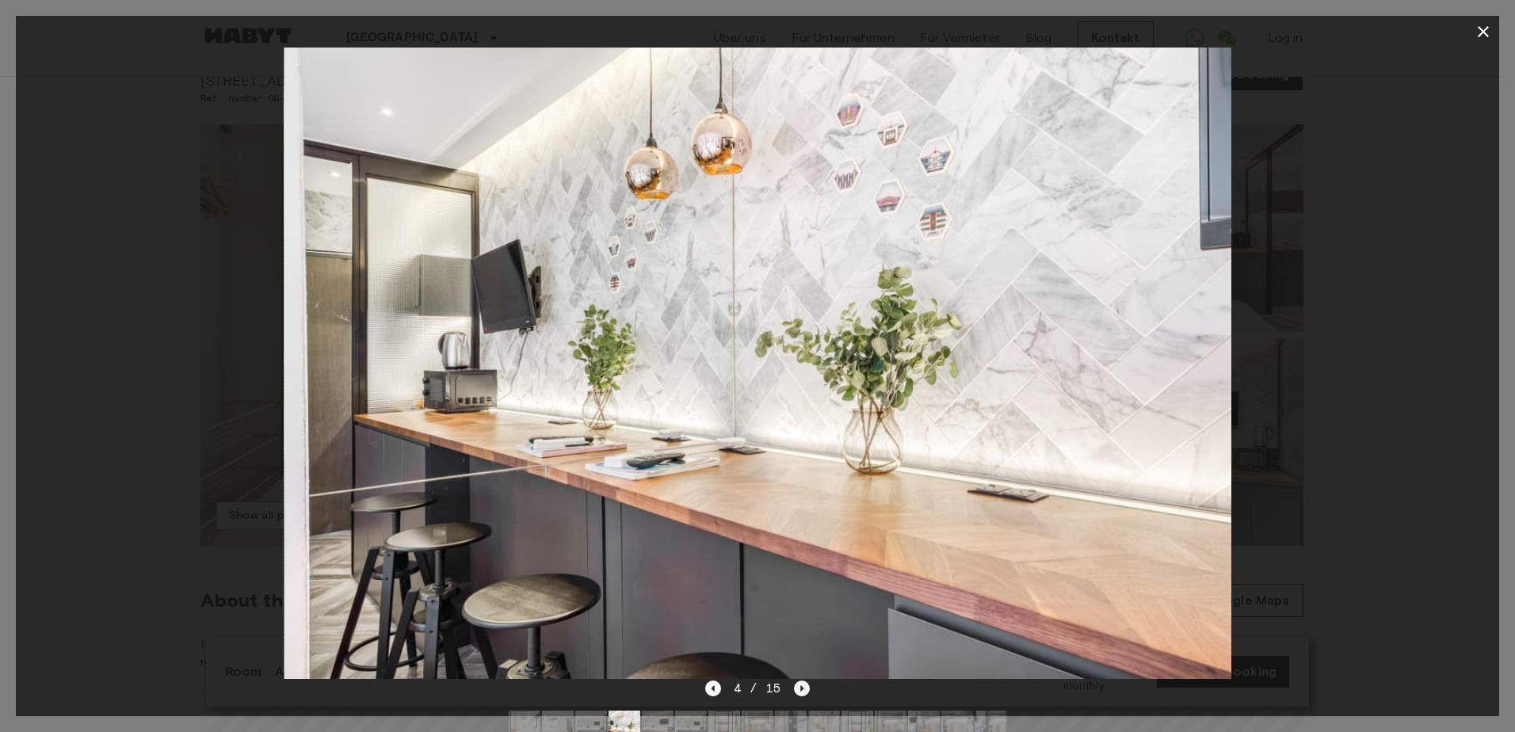
click at [797, 688] on icon "Next image" at bounding box center [802, 688] width 16 height 16
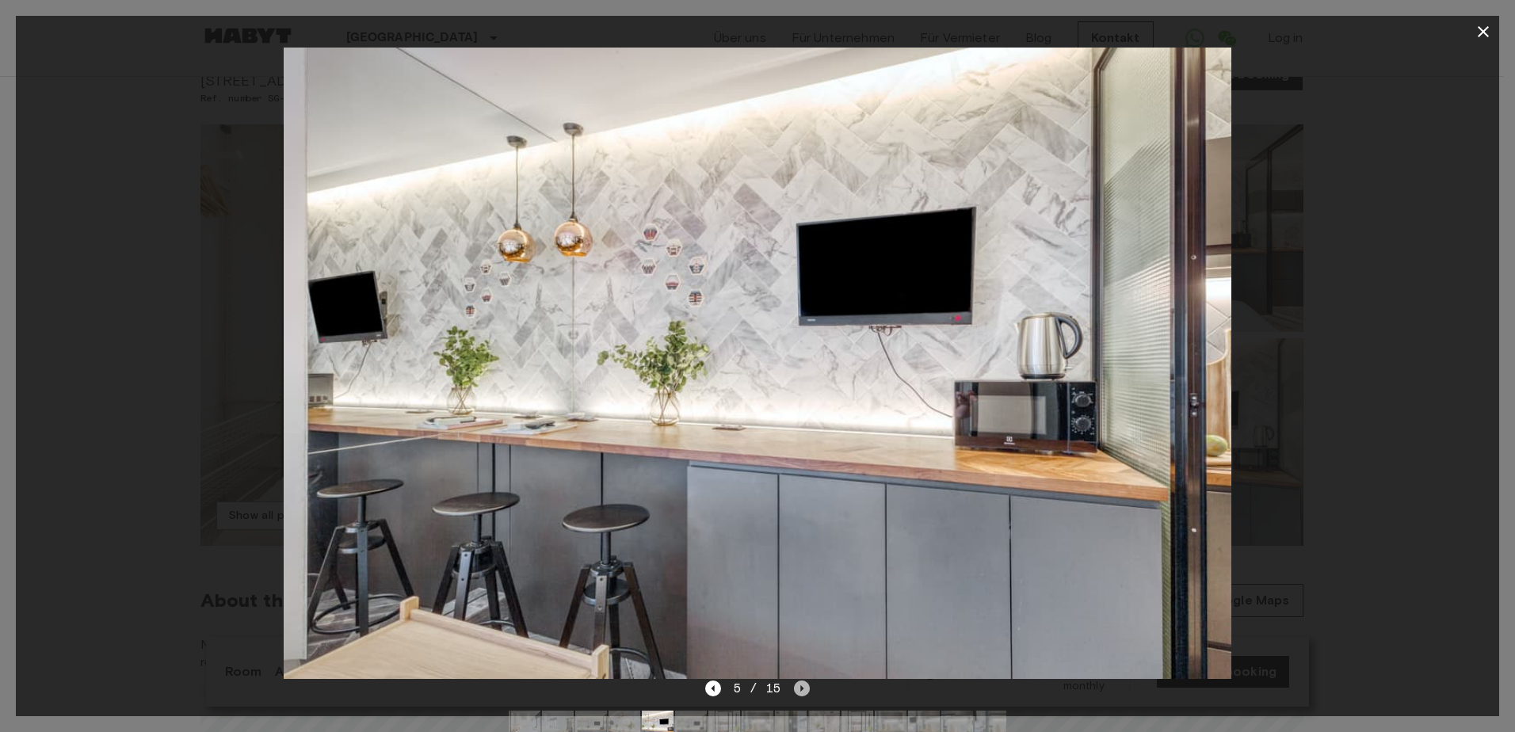
click at [797, 688] on icon "Next image" at bounding box center [802, 688] width 16 height 16
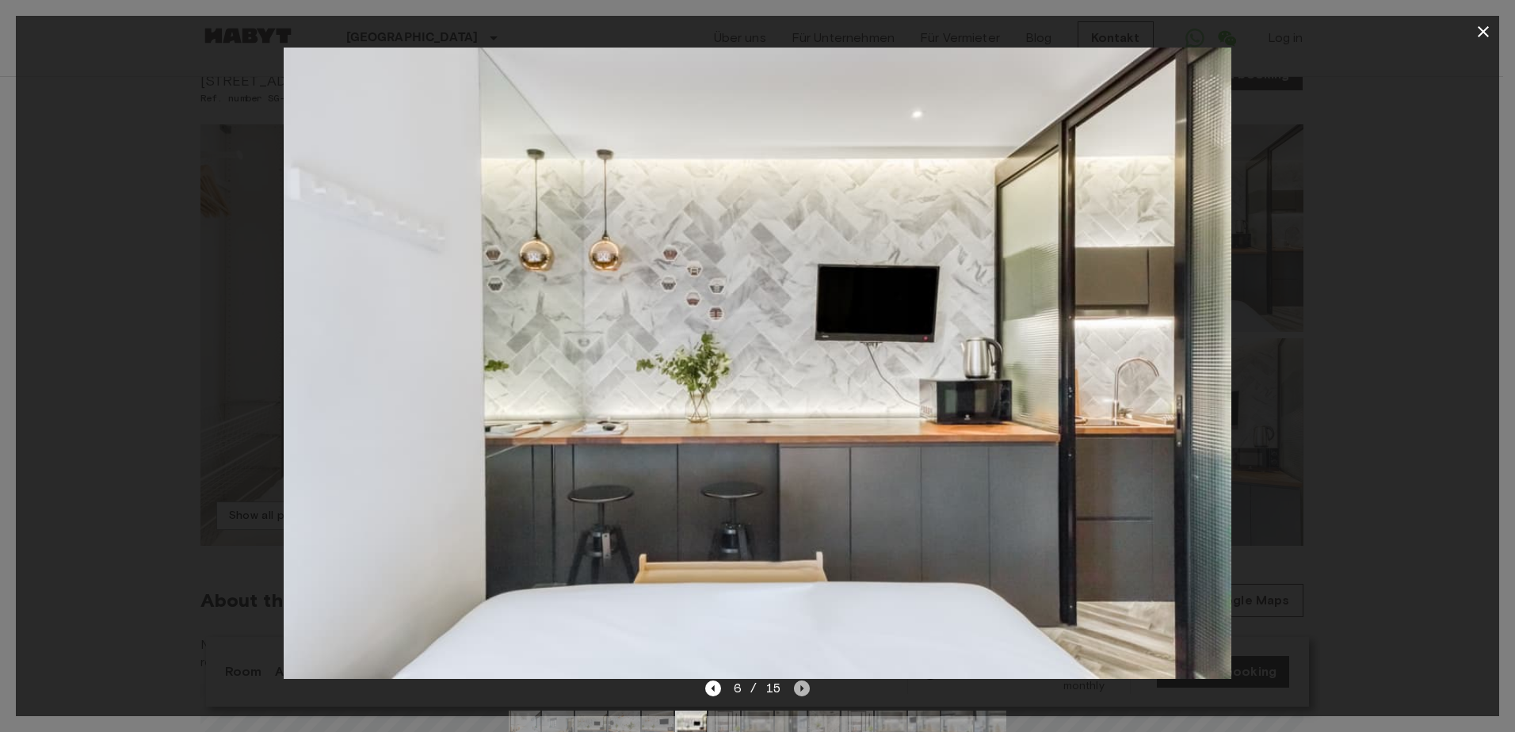
click at [797, 688] on icon "Next image" at bounding box center [802, 688] width 16 height 16
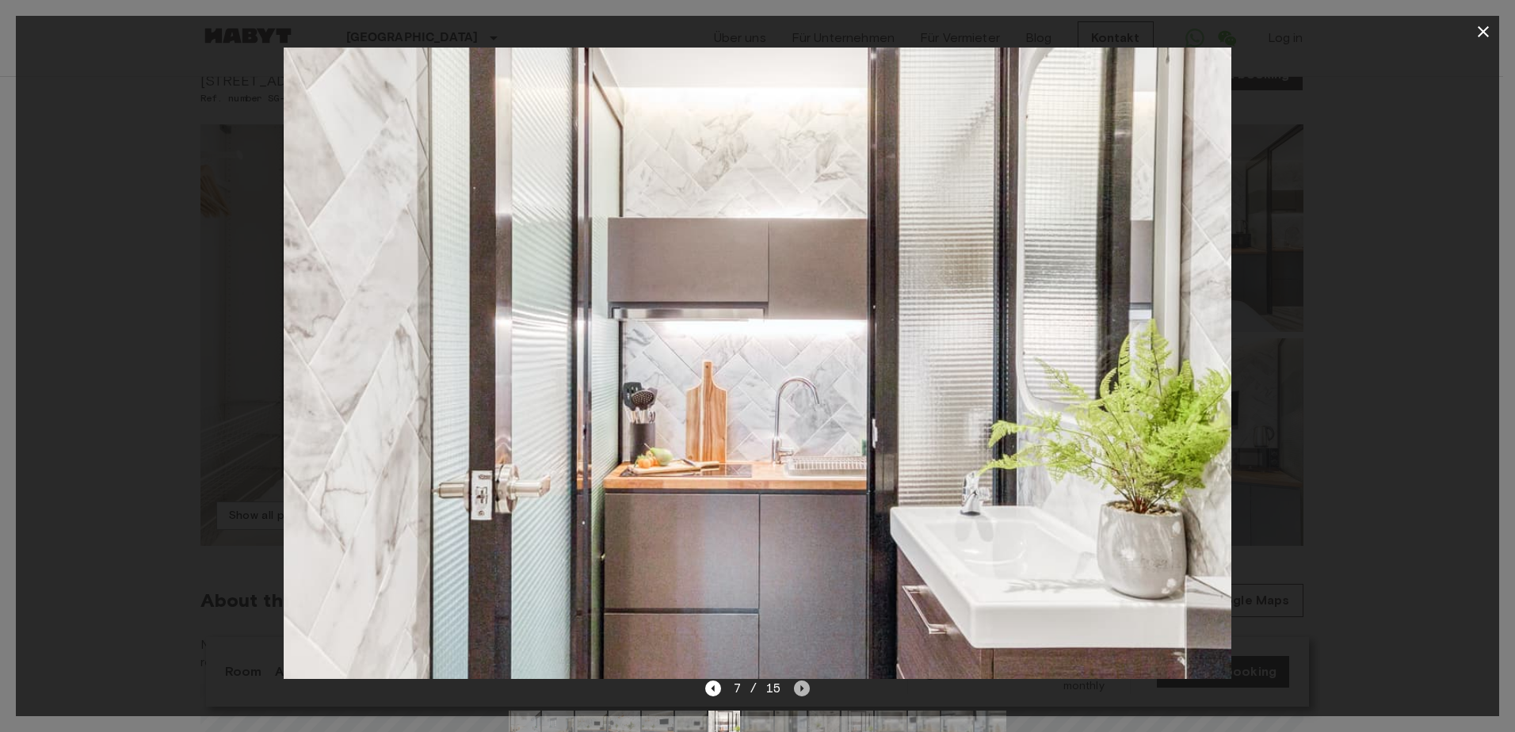
click at [797, 688] on icon "Next image" at bounding box center [802, 688] width 16 height 16
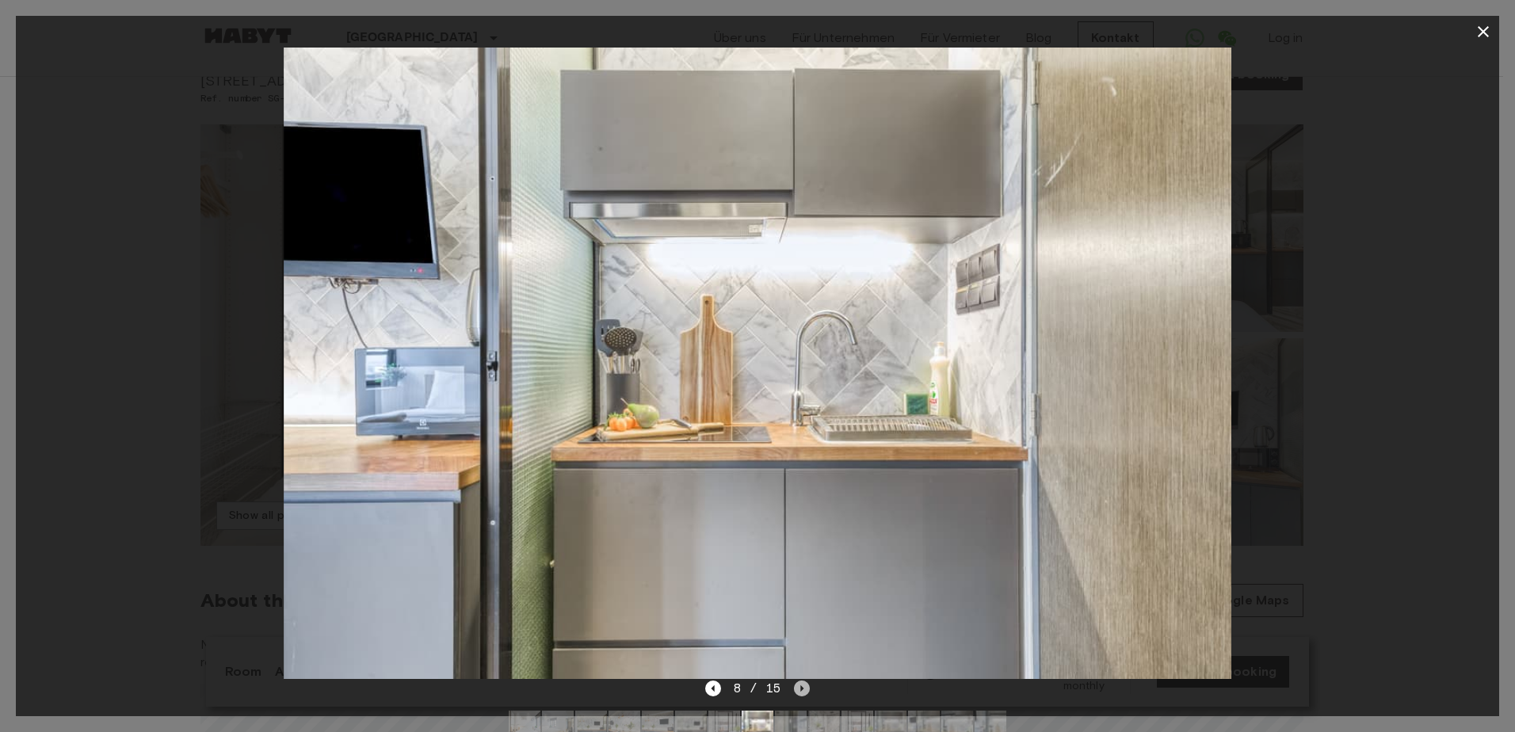
click at [797, 688] on icon "Next image" at bounding box center [802, 688] width 16 height 16
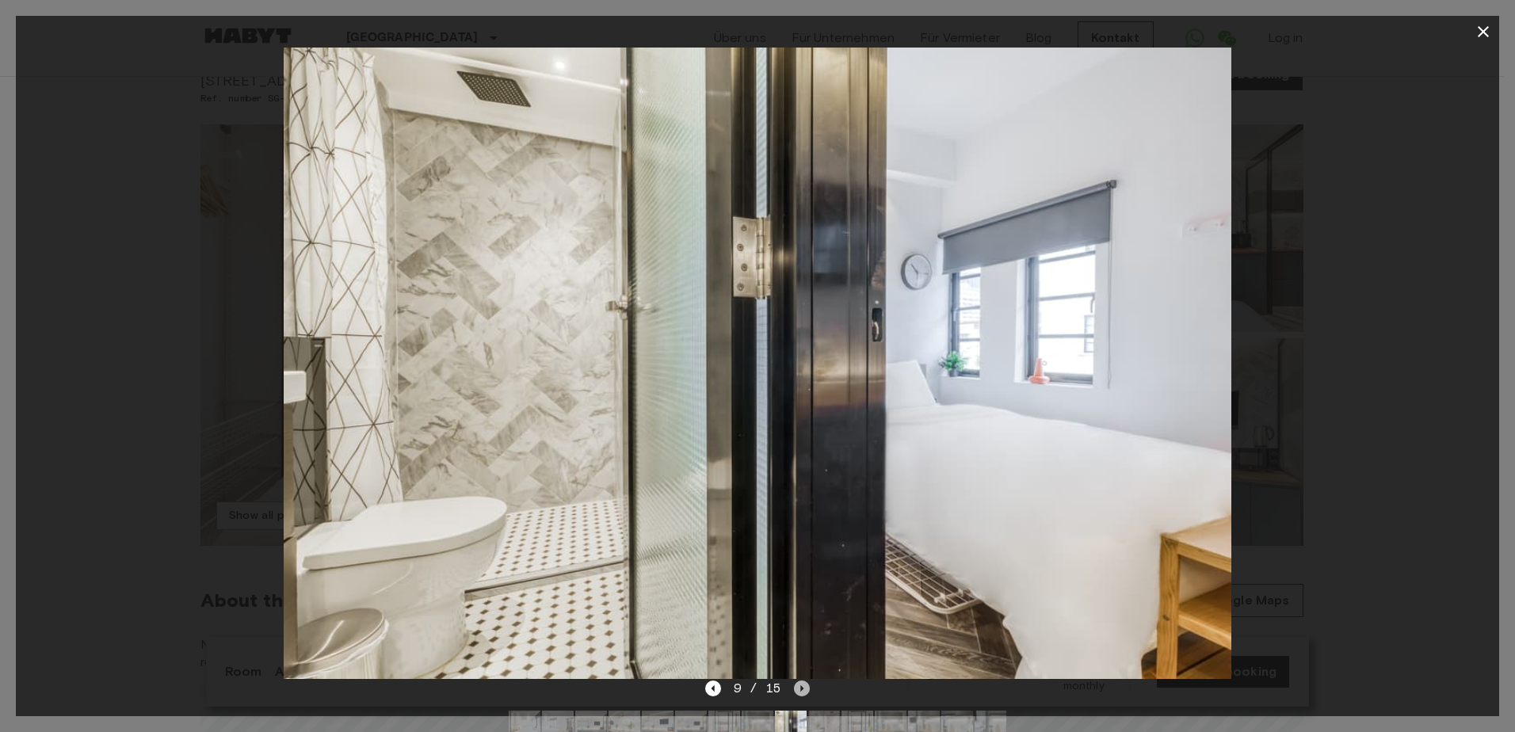
click at [797, 688] on icon "Next image" at bounding box center [802, 688] width 16 height 16
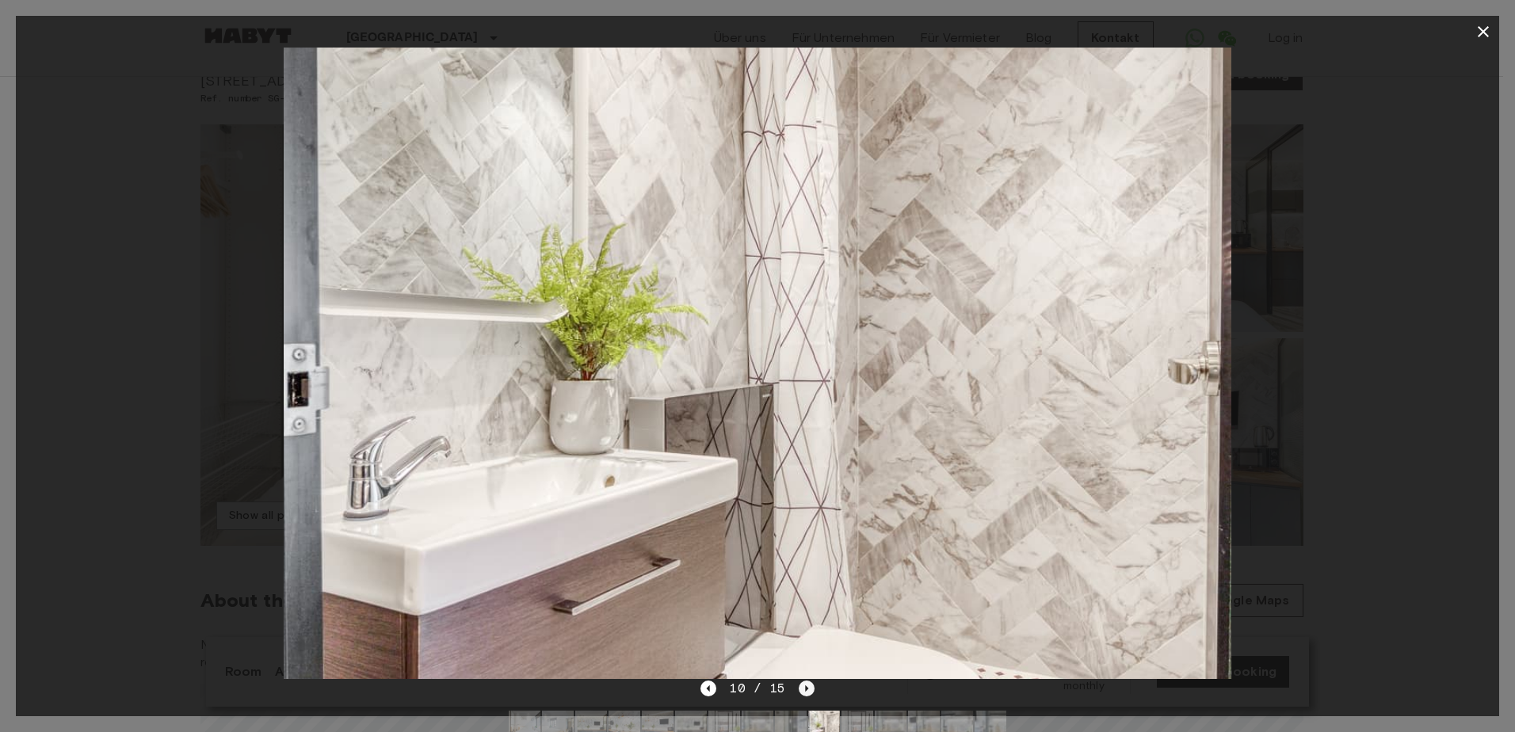
click at [799, 688] on icon "Next image" at bounding box center [807, 688] width 16 height 16
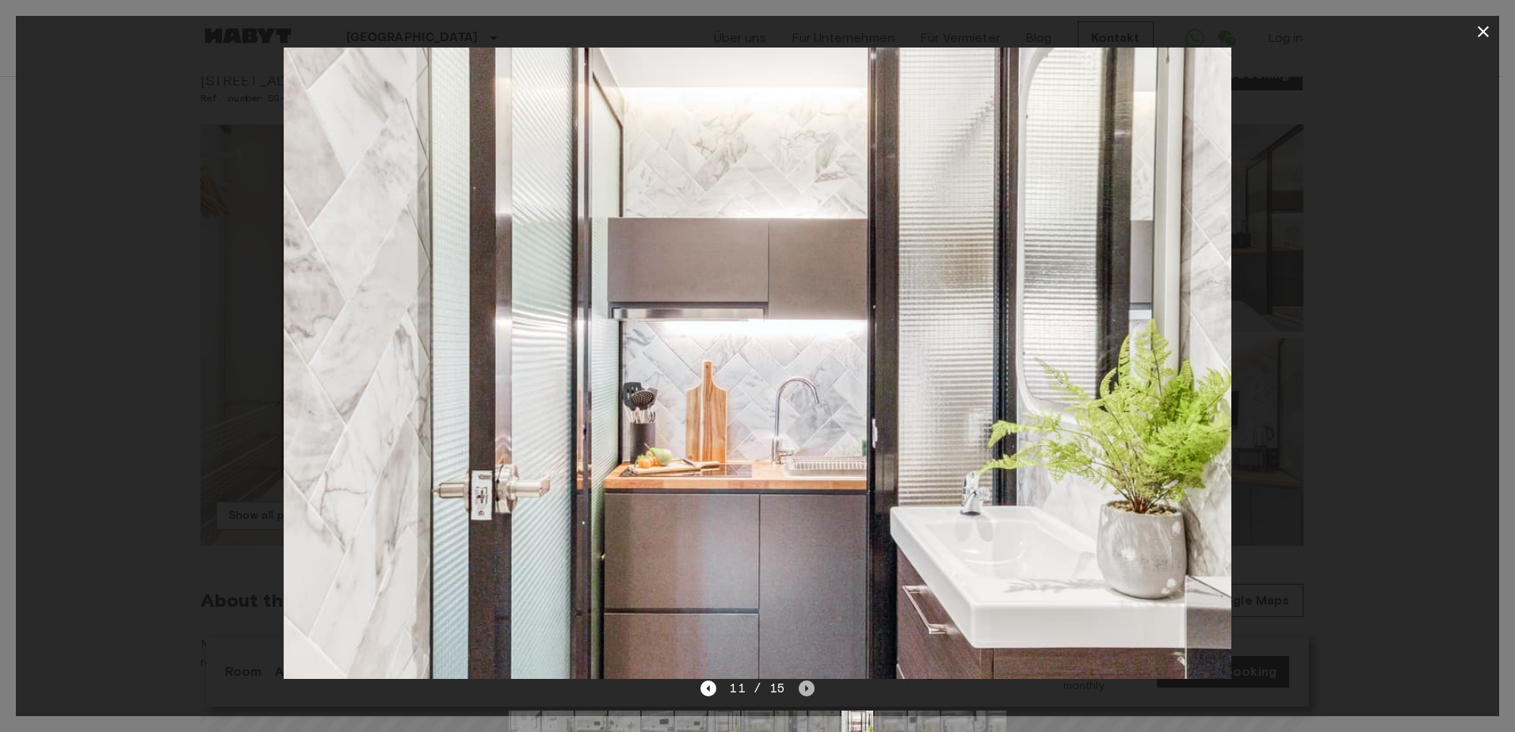
click at [799, 688] on icon "Next image" at bounding box center [807, 688] width 16 height 16
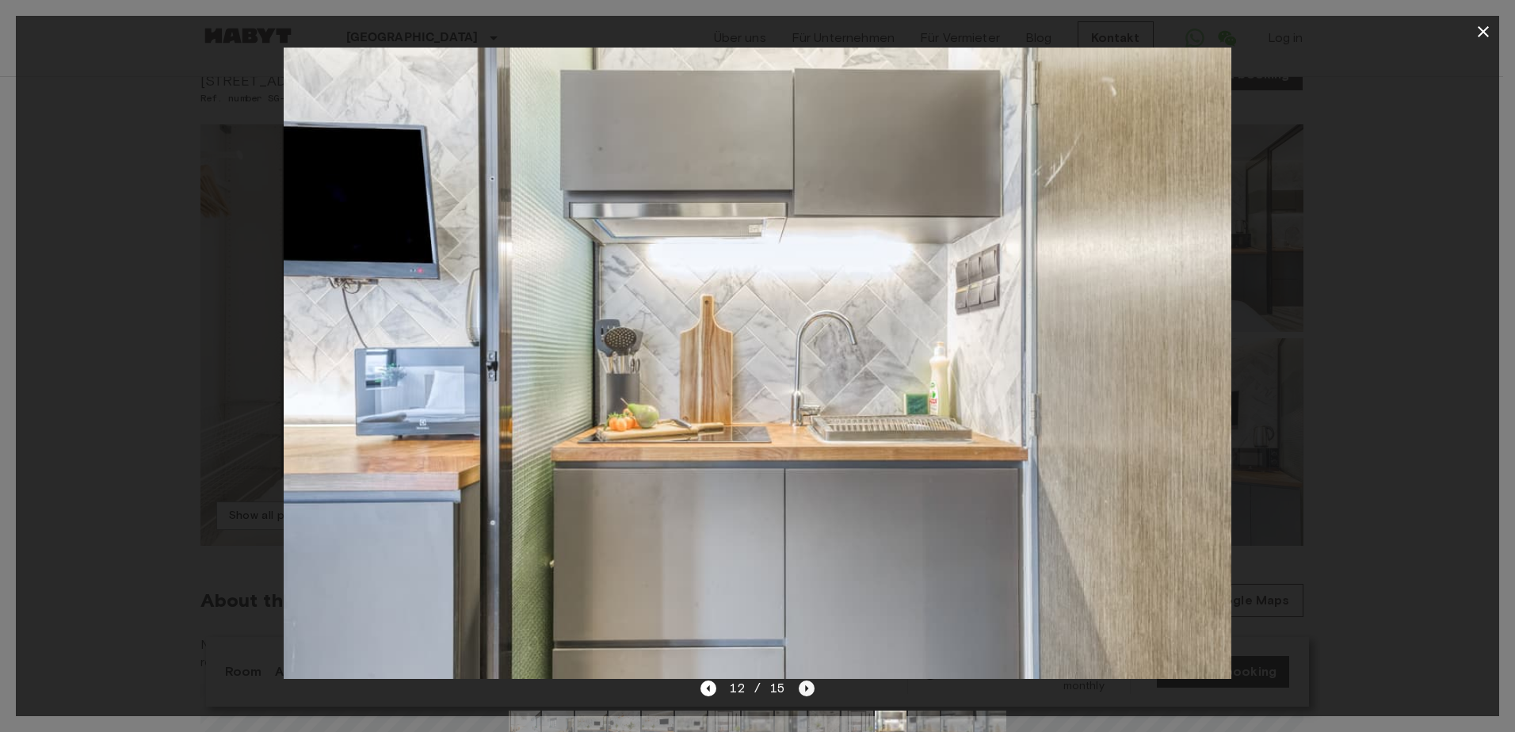
click at [799, 688] on icon "Next image" at bounding box center [807, 688] width 16 height 16
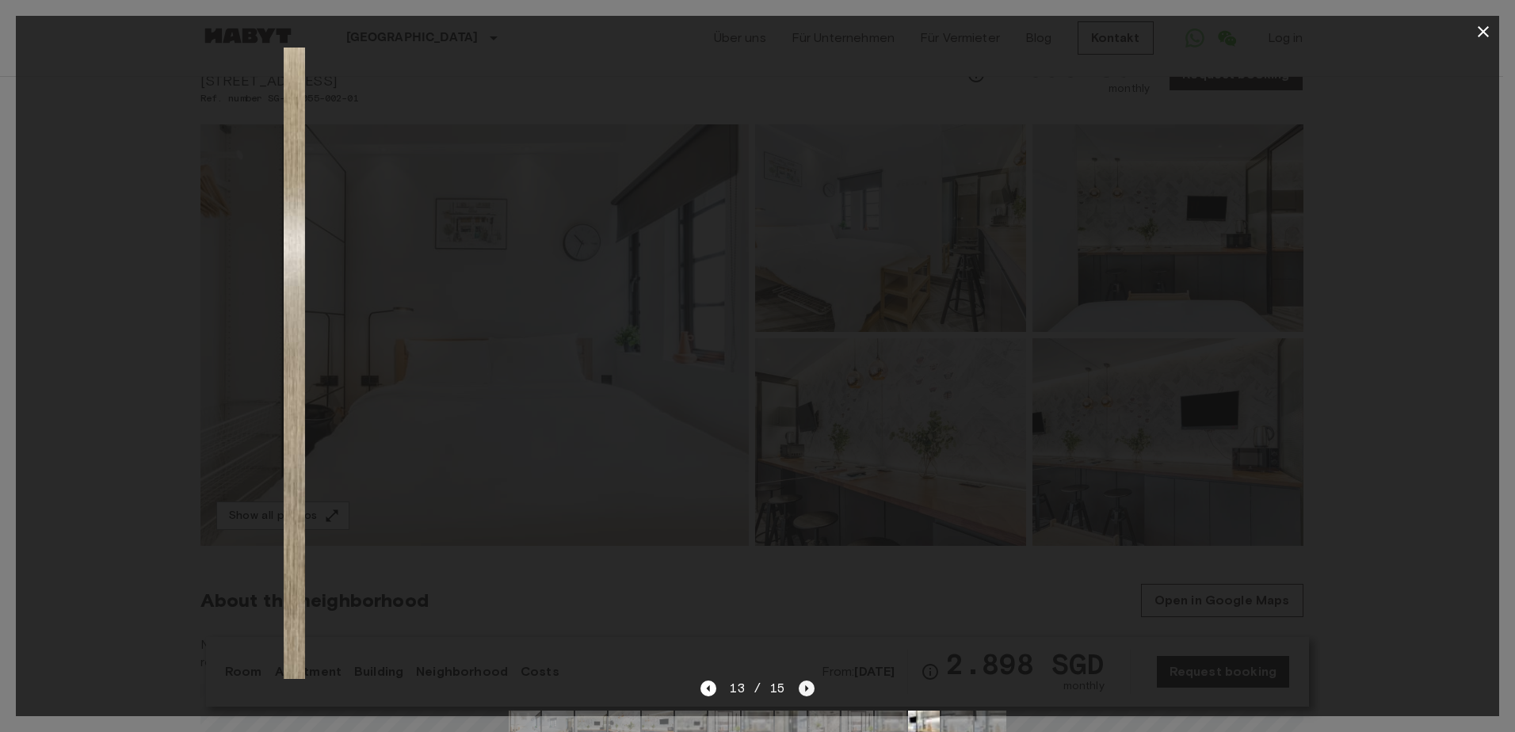
click at [799, 688] on icon "Next image" at bounding box center [807, 688] width 16 height 16
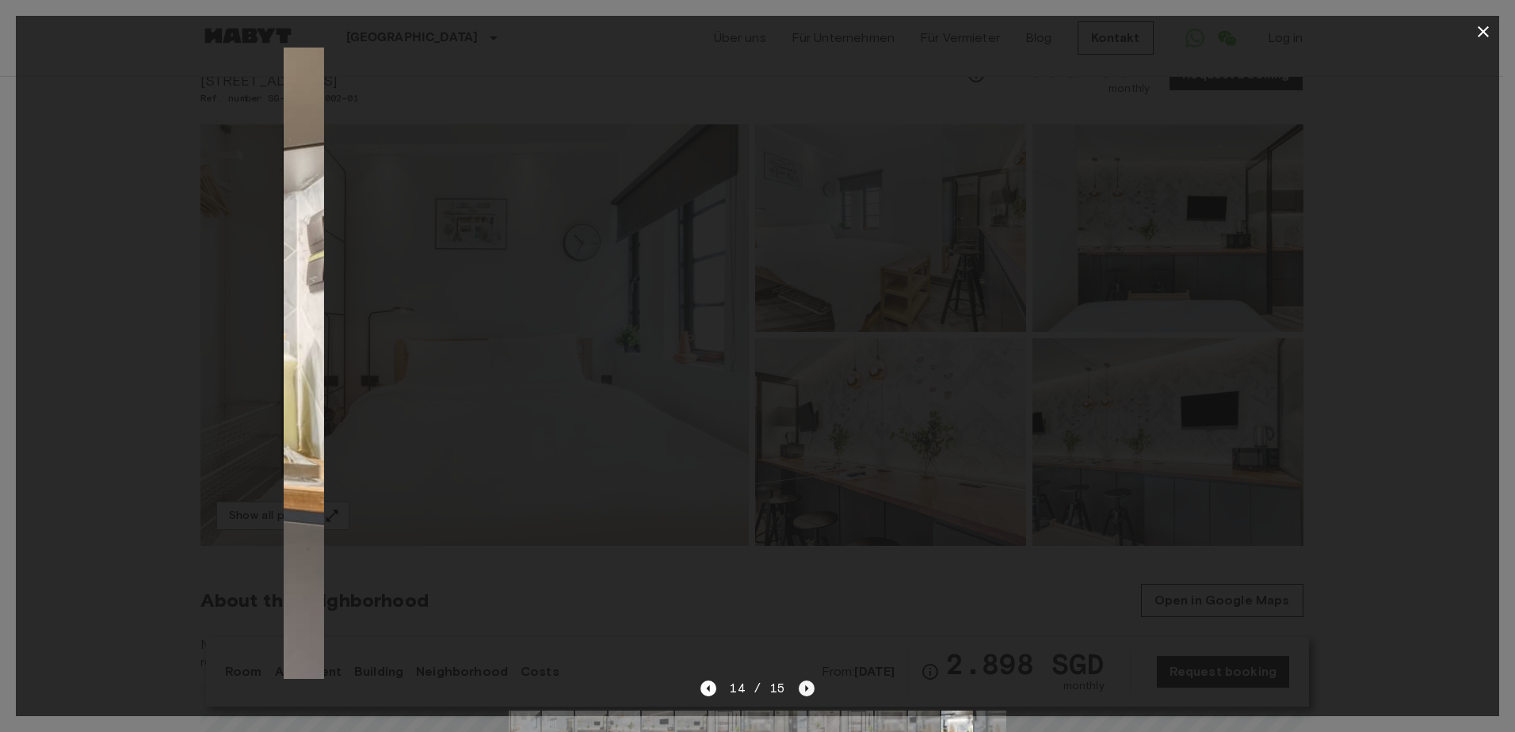
click at [799, 688] on icon "Next image" at bounding box center [807, 688] width 16 height 16
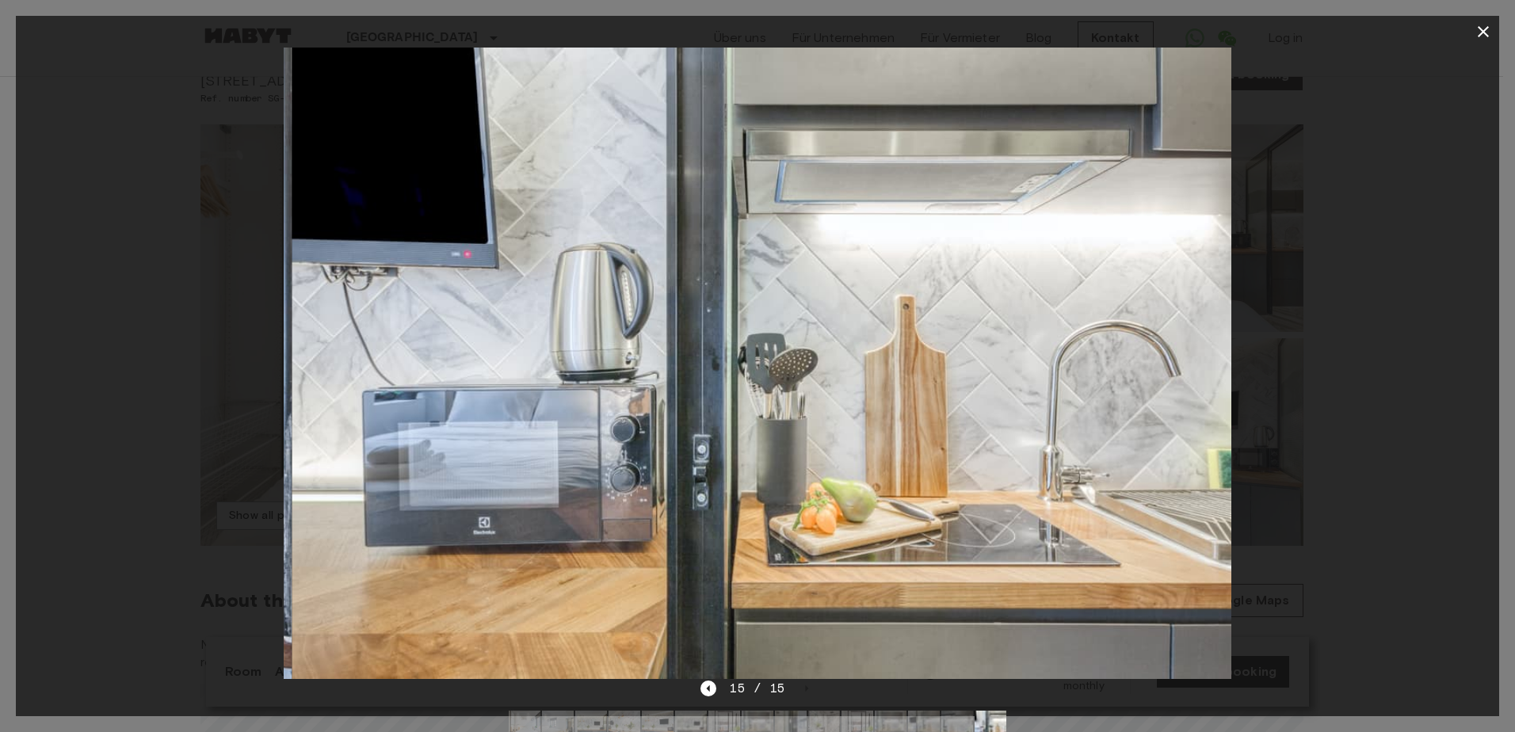
click at [1472, 22] on button "button" at bounding box center [1483, 32] width 32 height 32
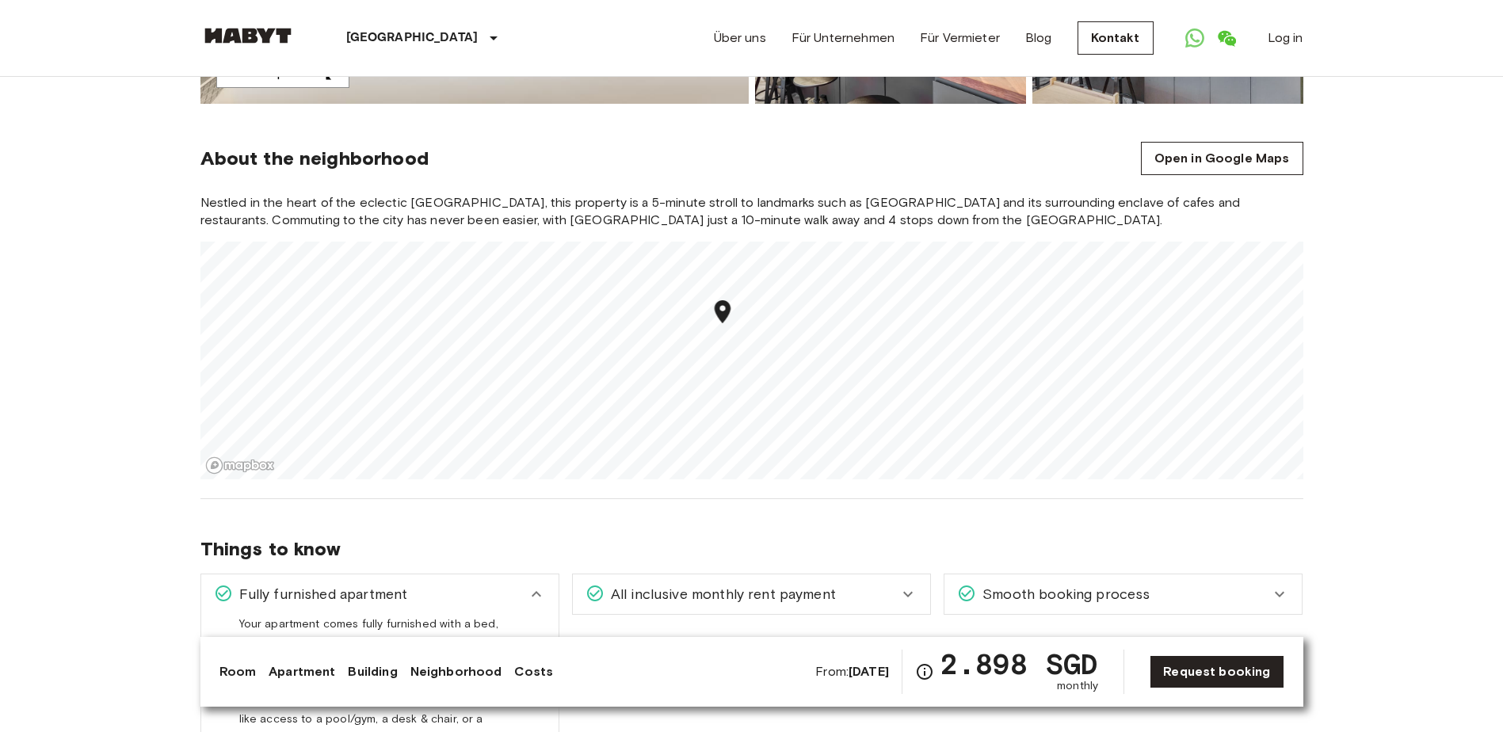
scroll to position [634, 0]
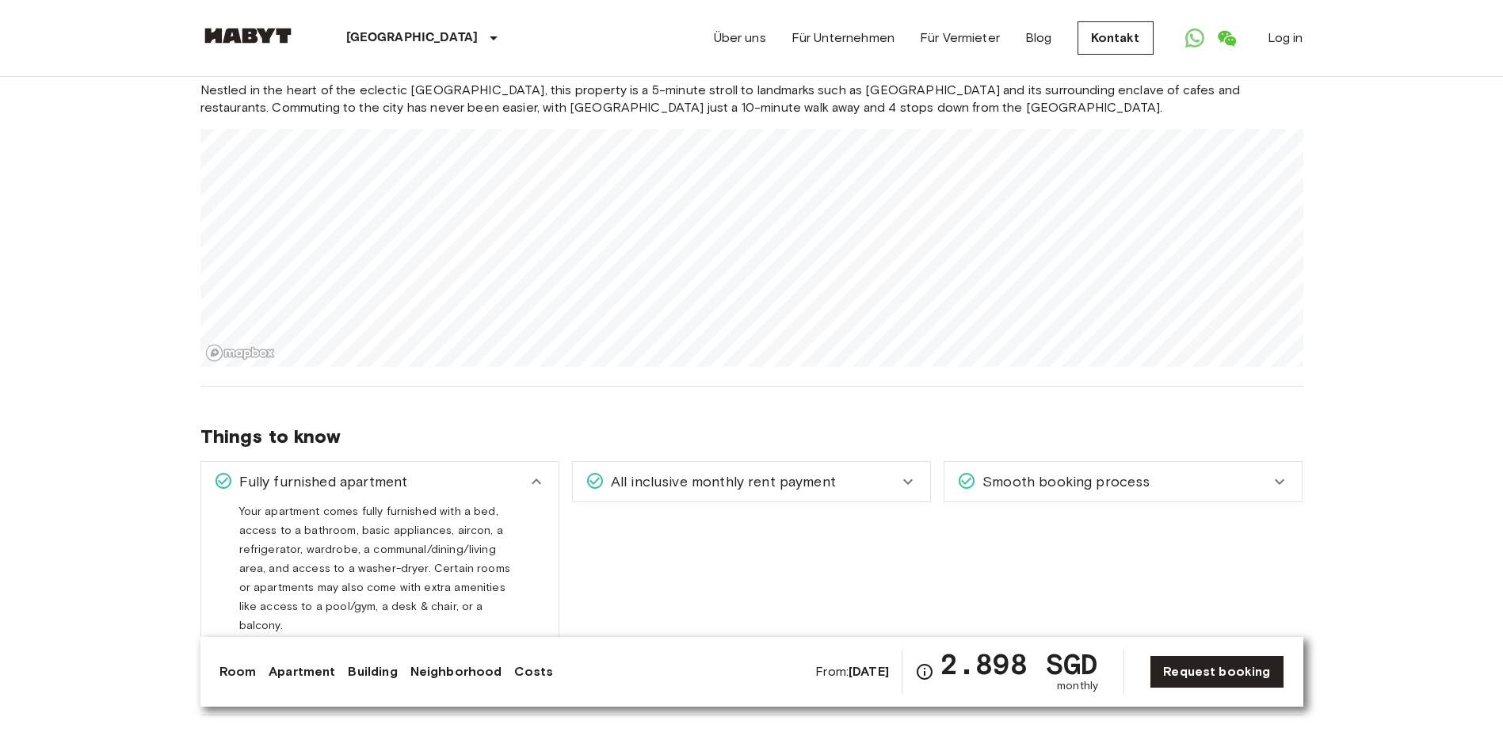
click at [741, 118] on div "Nestled in the heart of the eclectic [GEOGRAPHIC_DATA], this property is a 5-mi…" at bounding box center [751, 224] width 1103 height 285
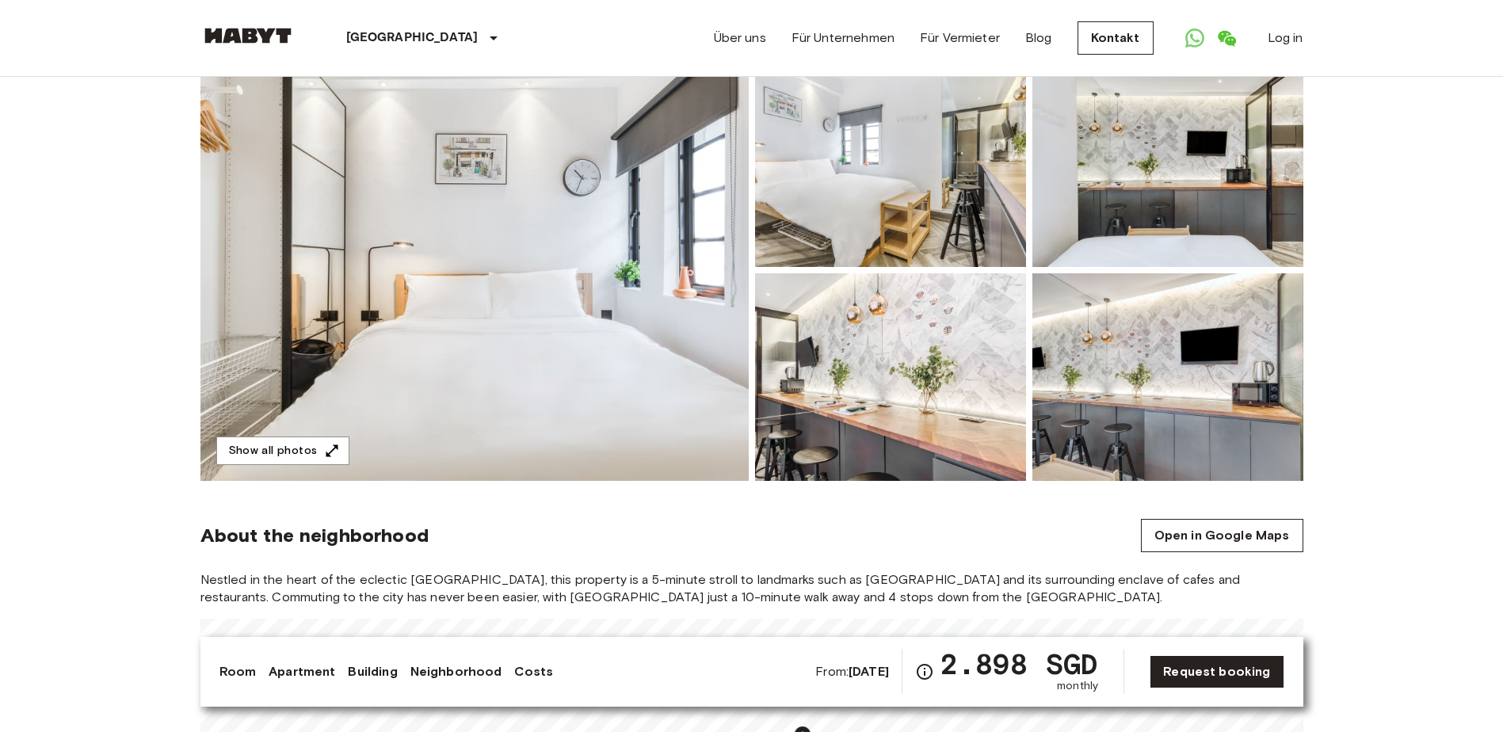
scroll to position [0, 0]
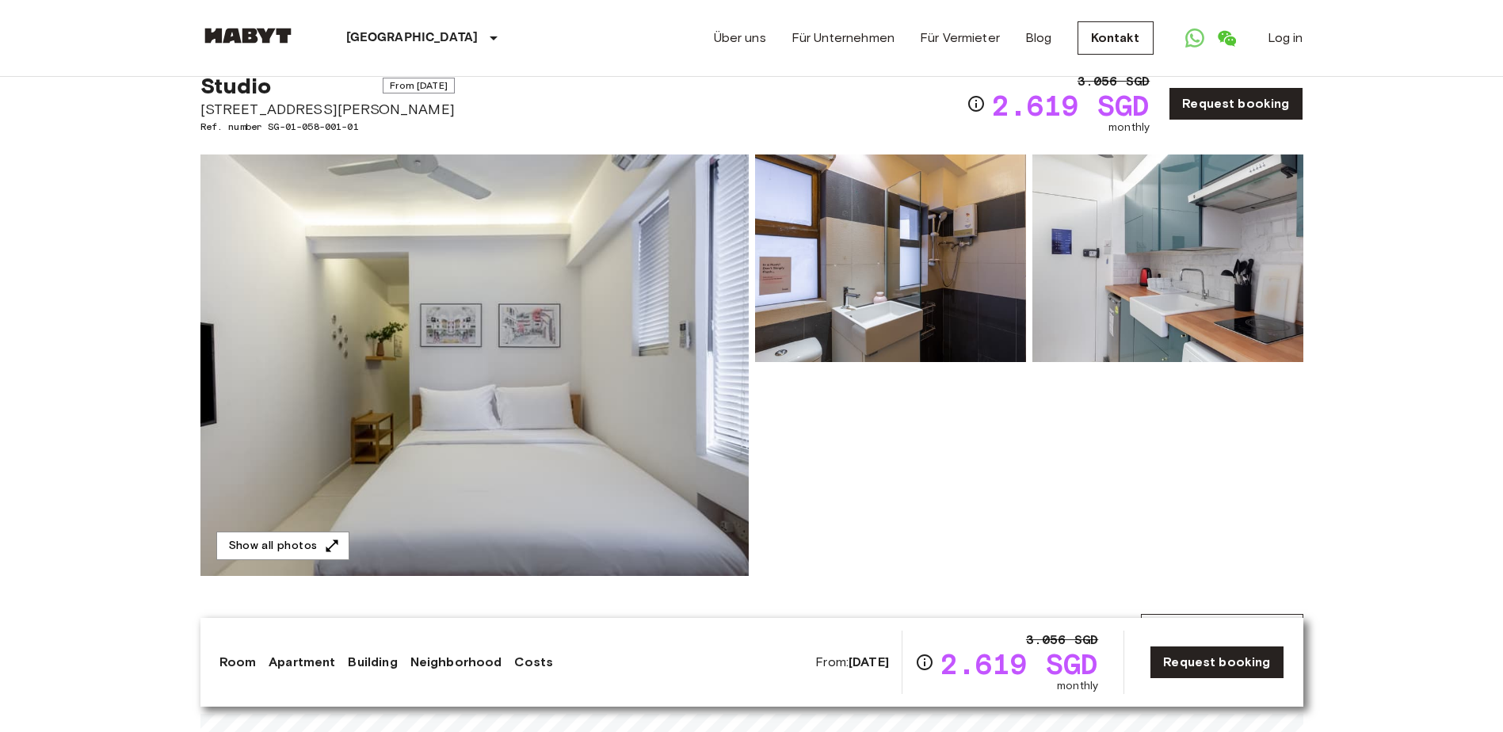
scroll to position [79, 0]
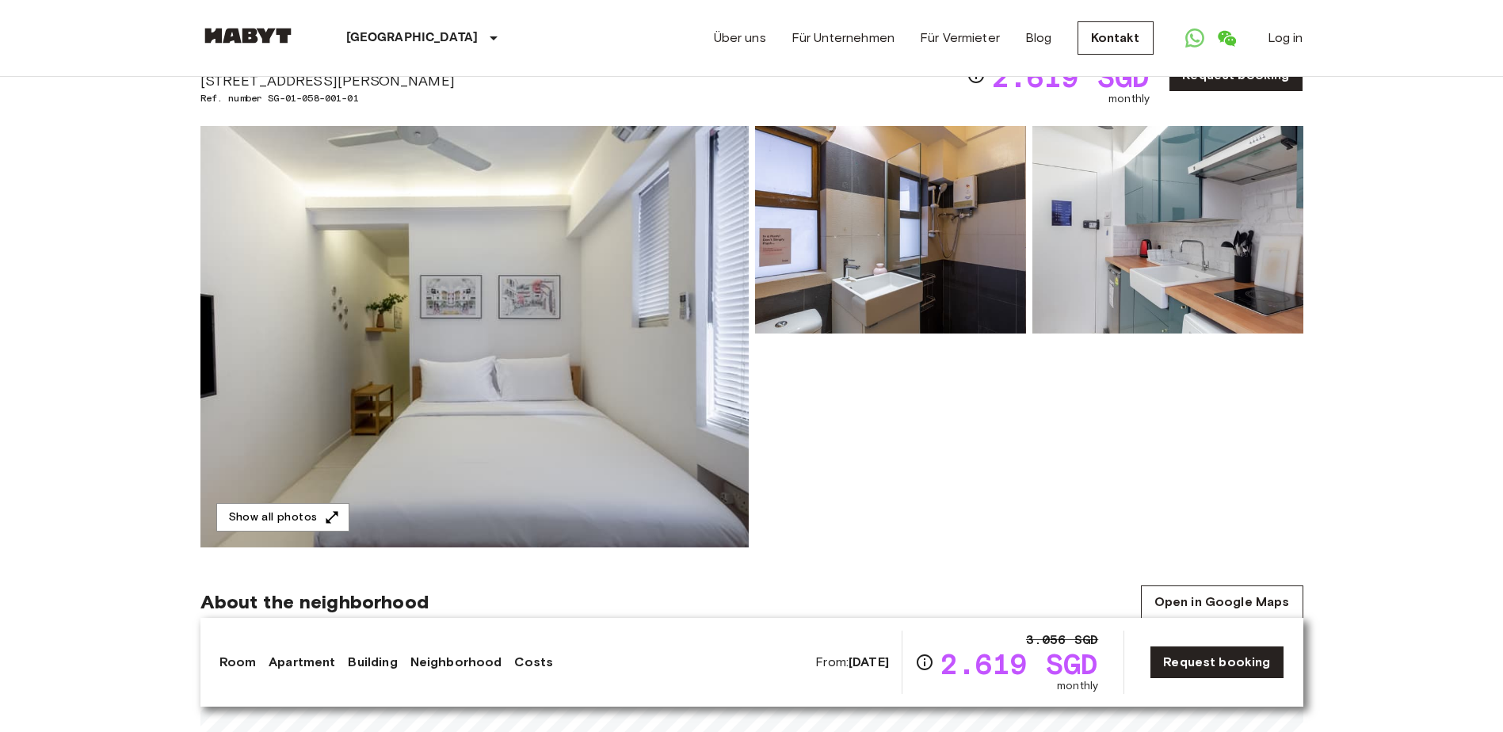
click at [734, 298] on img at bounding box center [474, 336] width 548 height 421
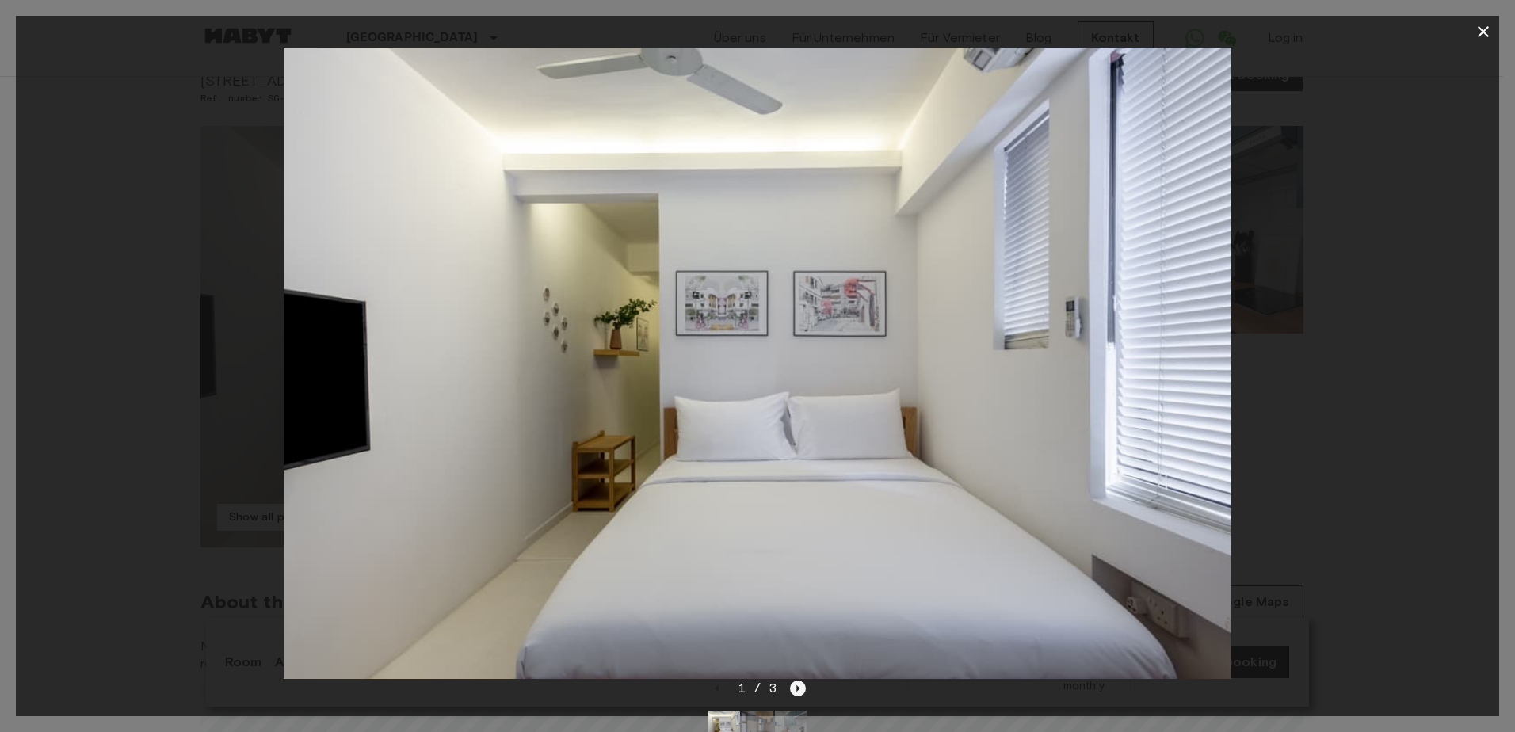
click at [801, 689] on icon "Next image" at bounding box center [798, 688] width 16 height 16
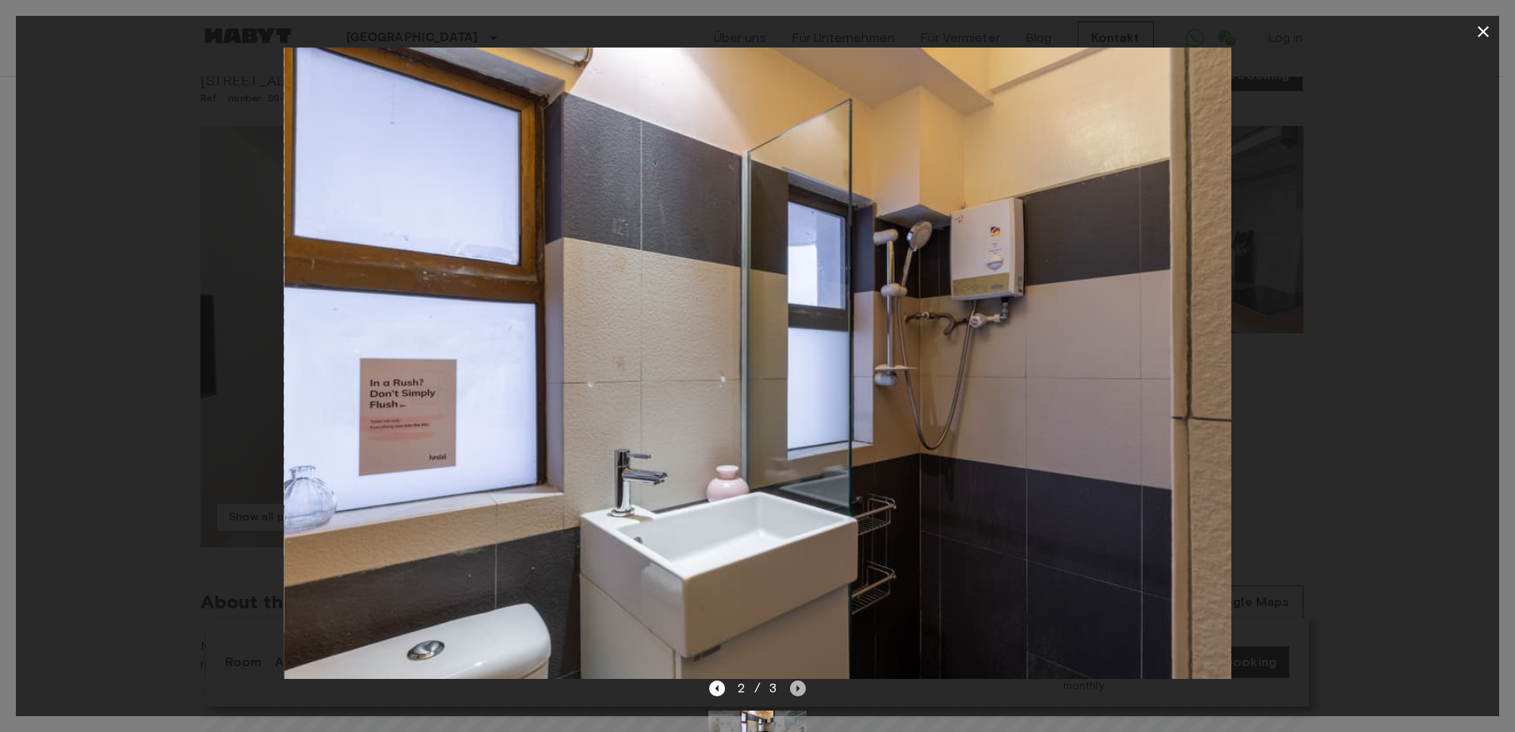
click at [801, 689] on icon "Next image" at bounding box center [798, 688] width 16 height 16
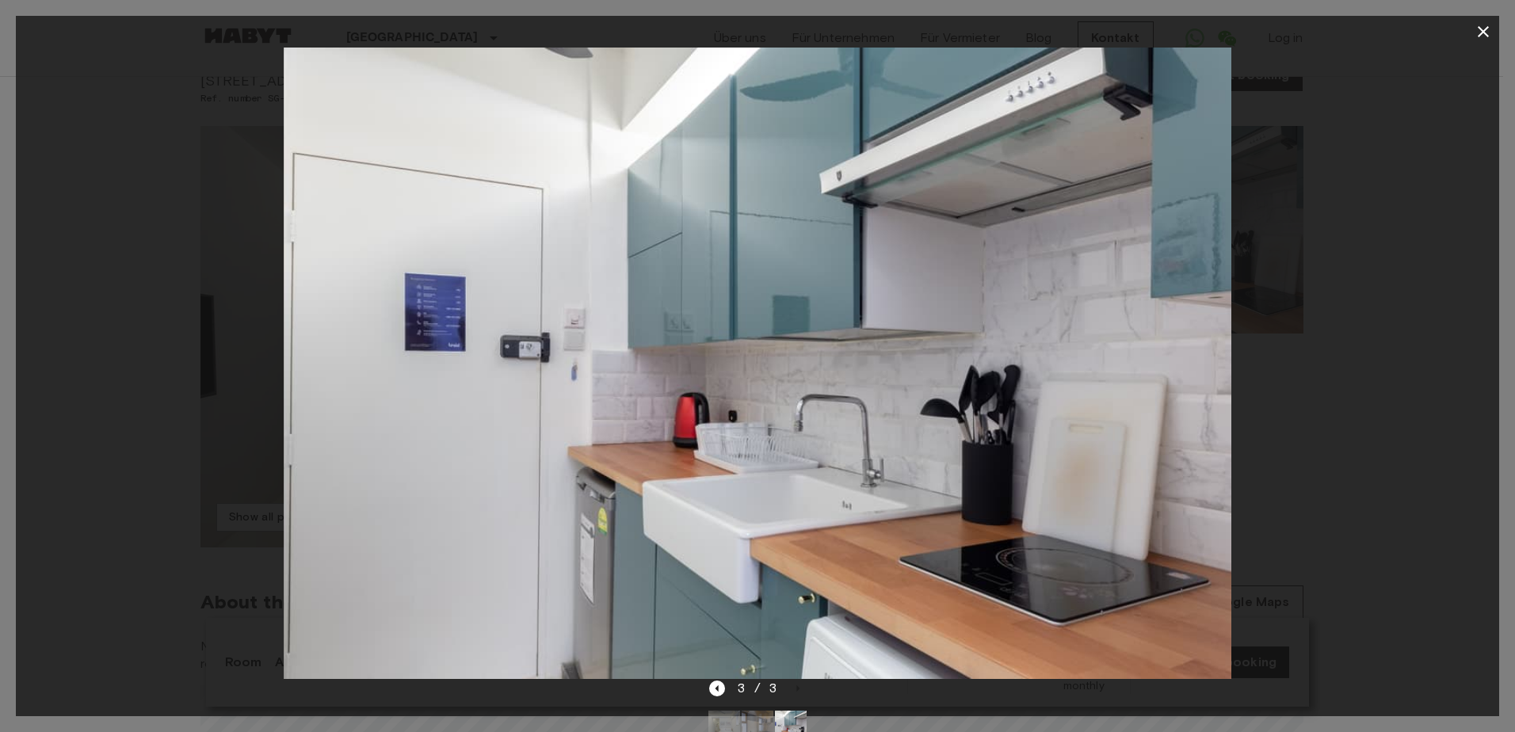
click at [1483, 38] on icon "button" at bounding box center [1482, 31] width 19 height 19
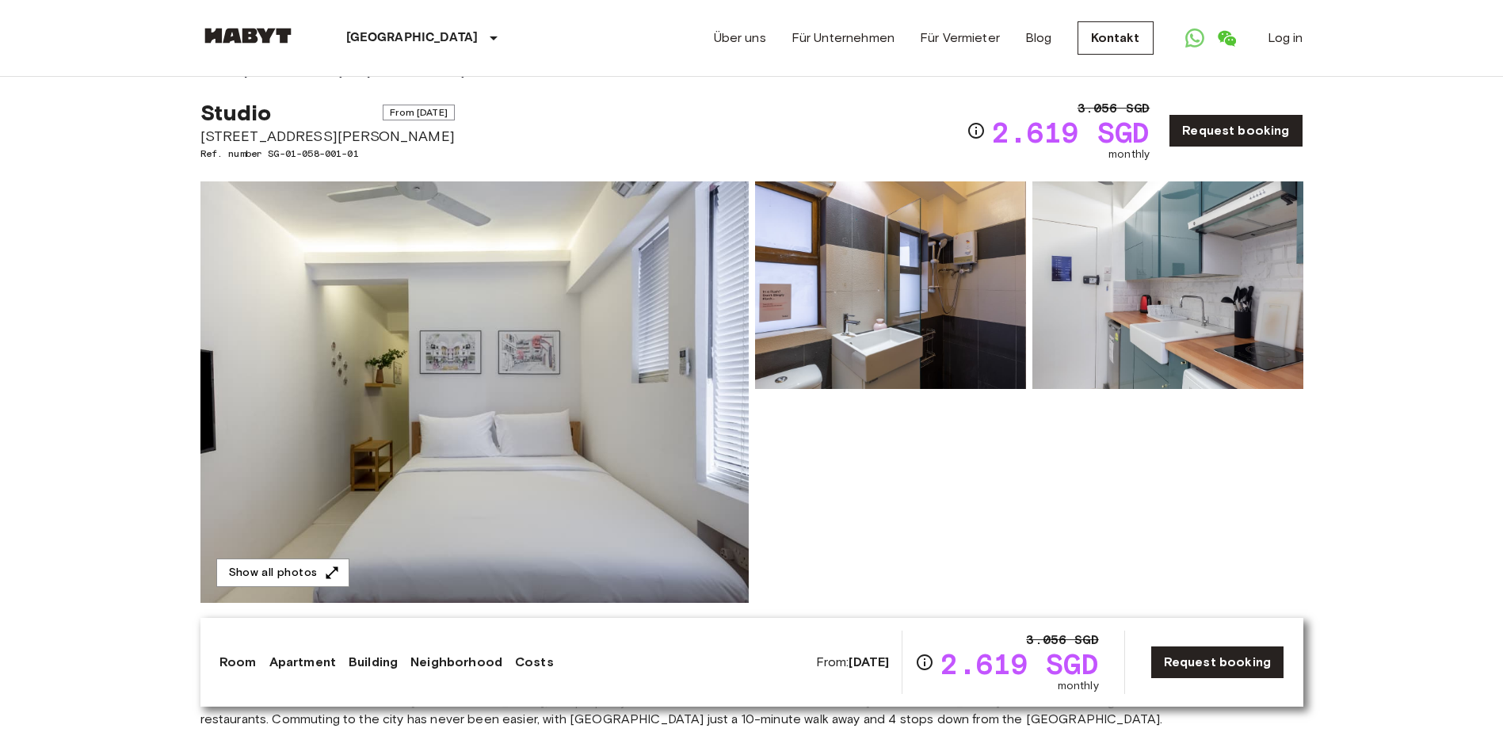
scroll to position [0, 0]
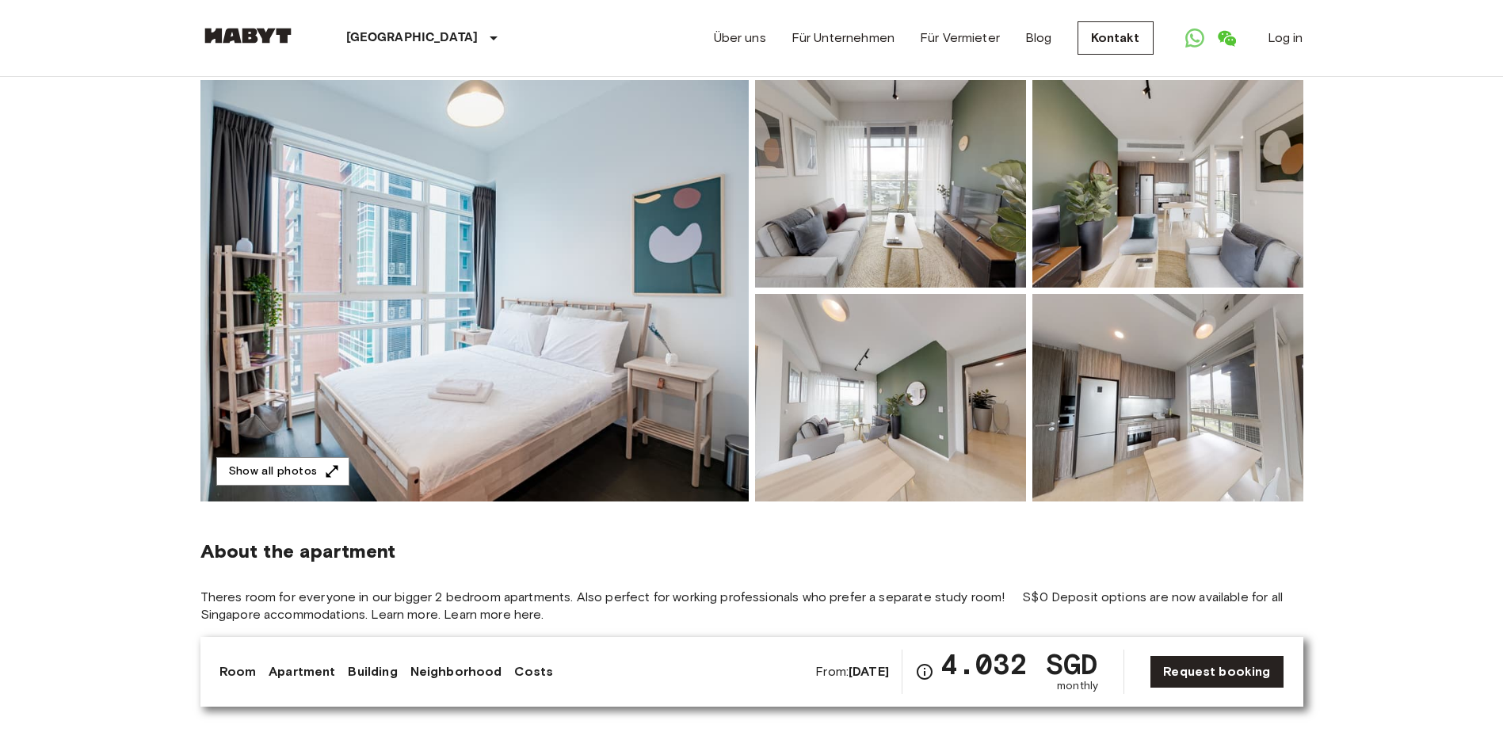
scroll to position [238, 0]
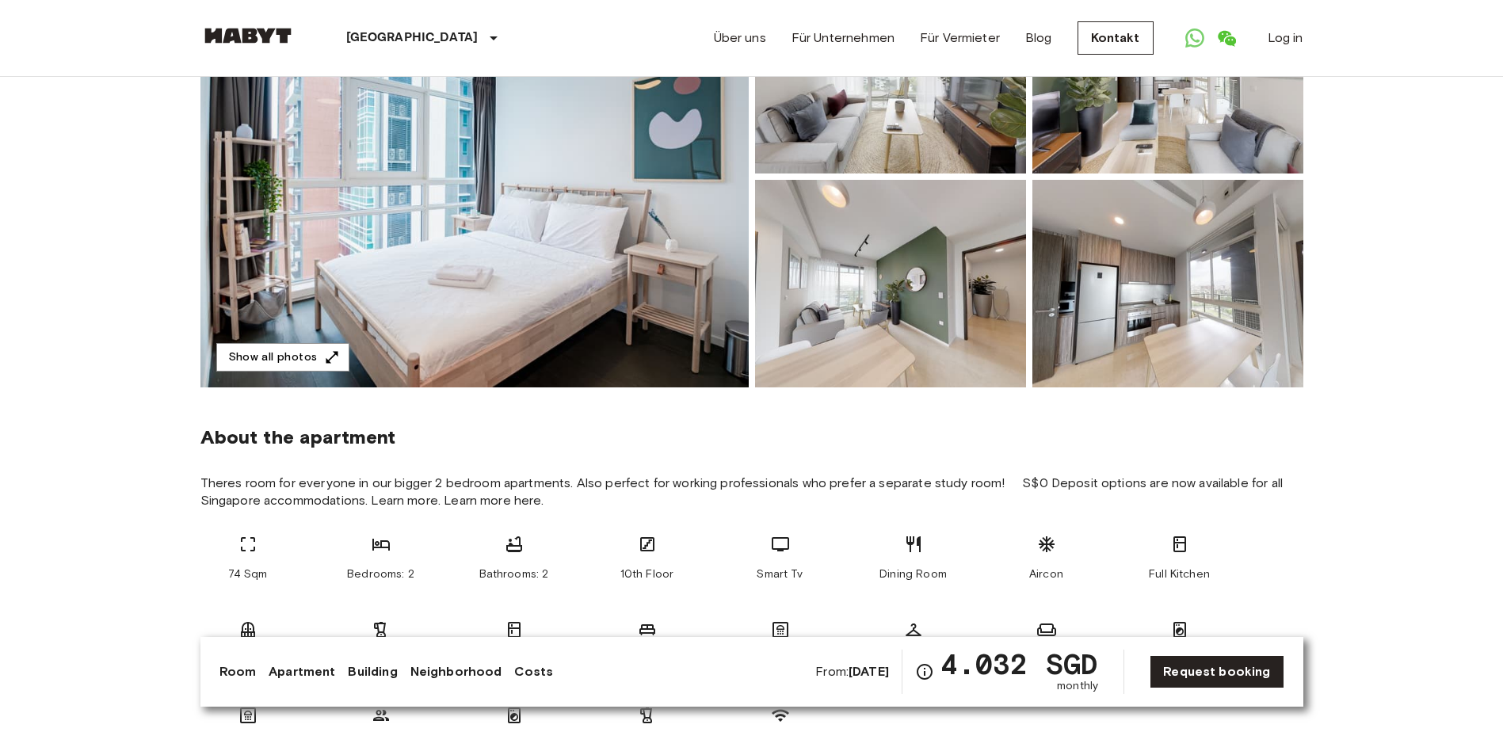
click at [694, 322] on img at bounding box center [474, 176] width 548 height 421
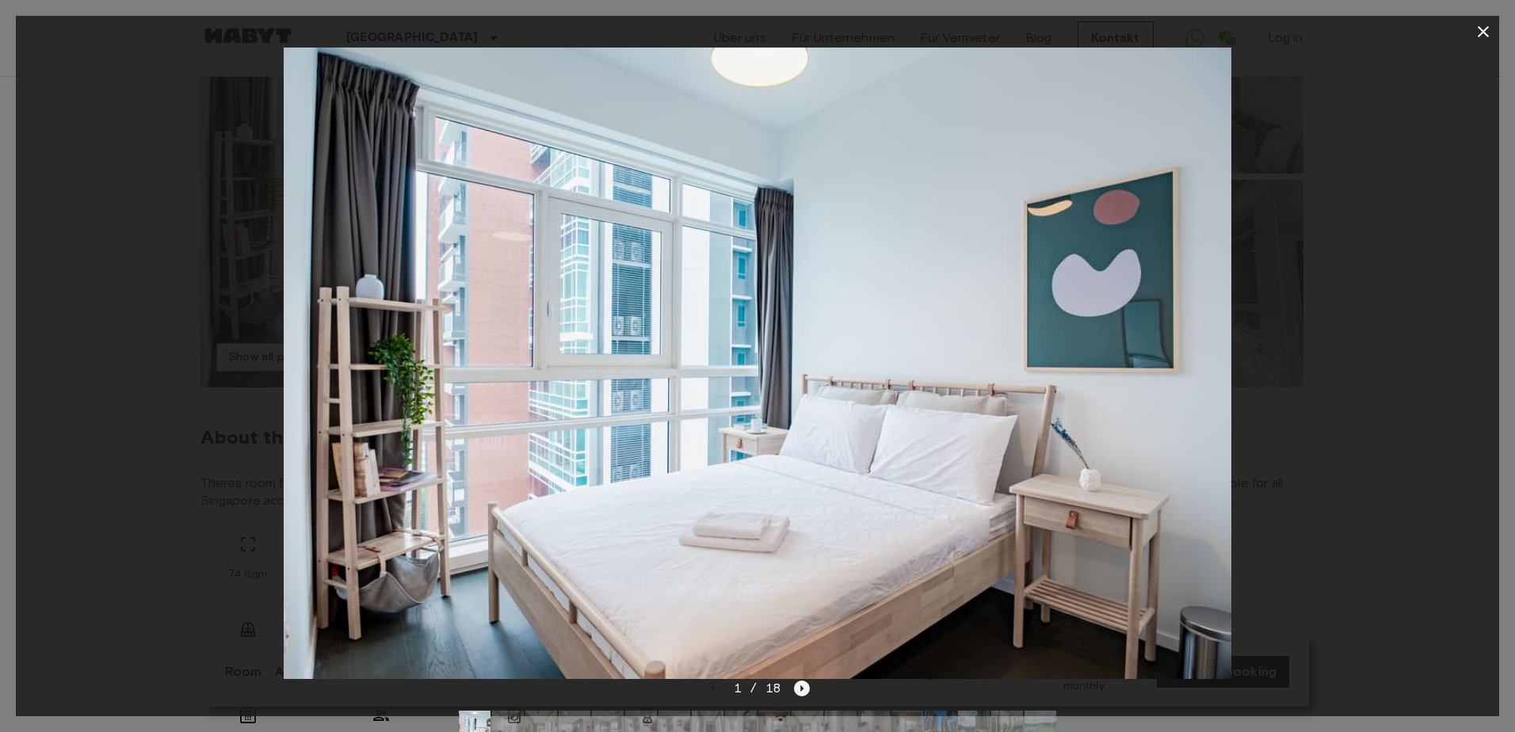
click at [802, 686] on icon "Next image" at bounding box center [802, 688] width 16 height 16
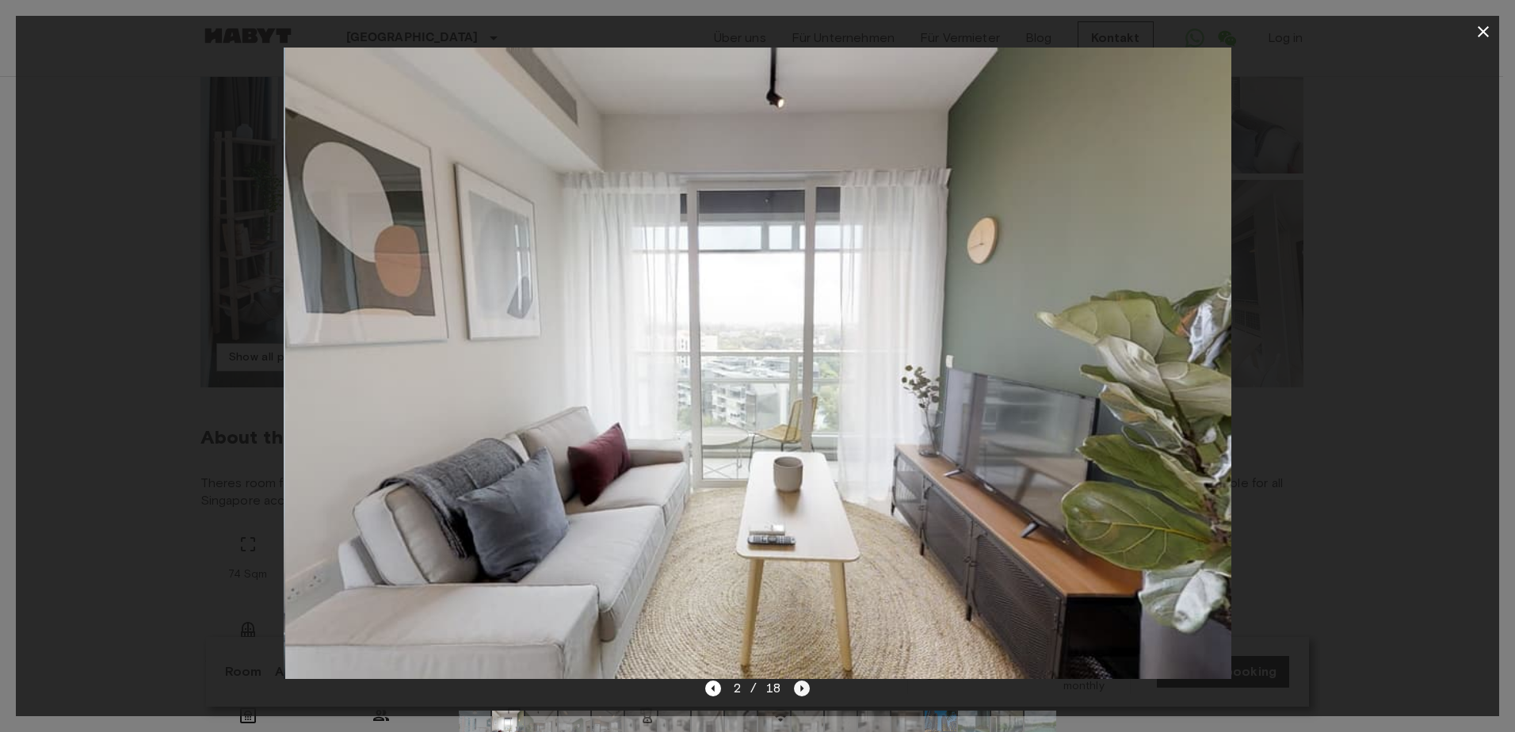
click at [802, 686] on icon "Next image" at bounding box center [802, 688] width 16 height 16
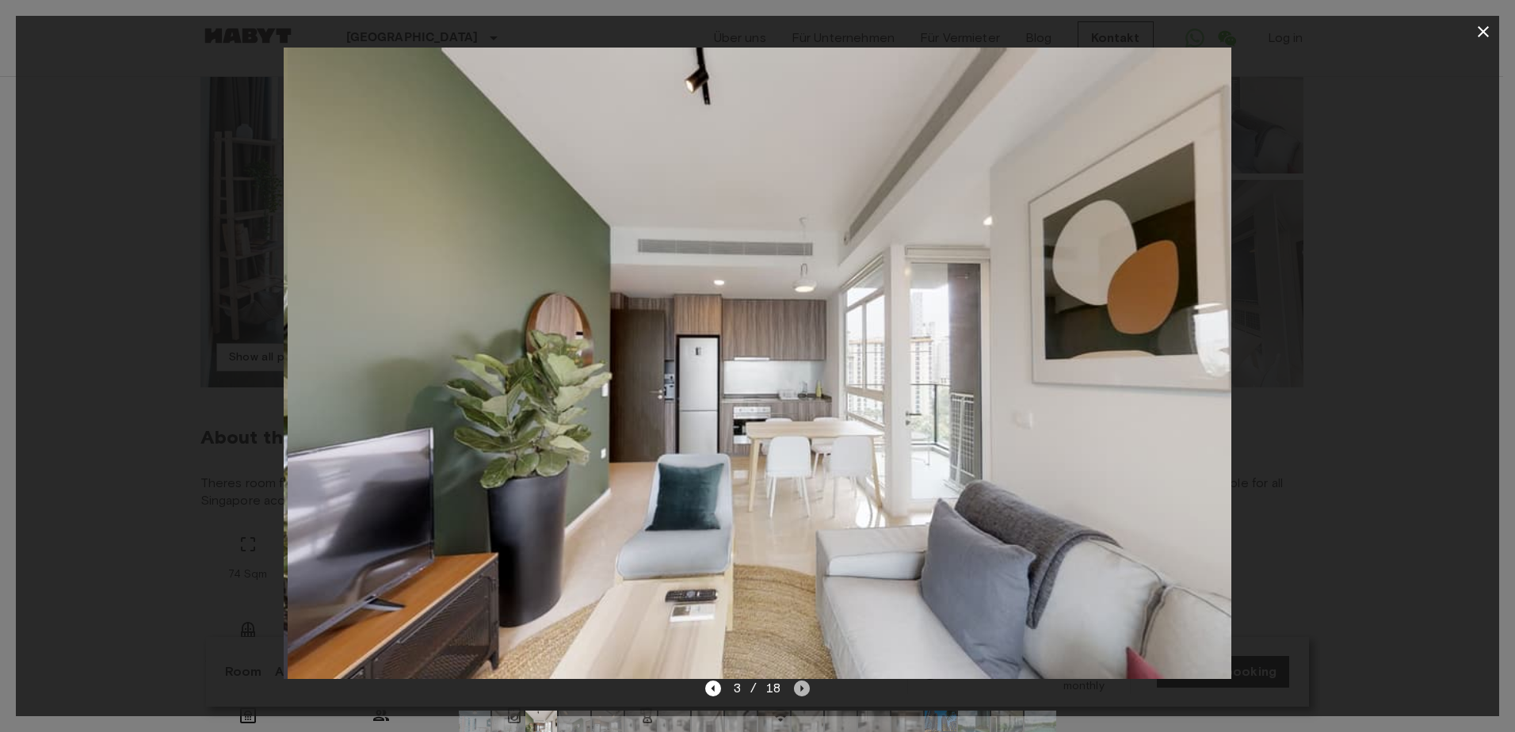
click at [802, 686] on icon "Next image" at bounding box center [802, 688] width 16 height 16
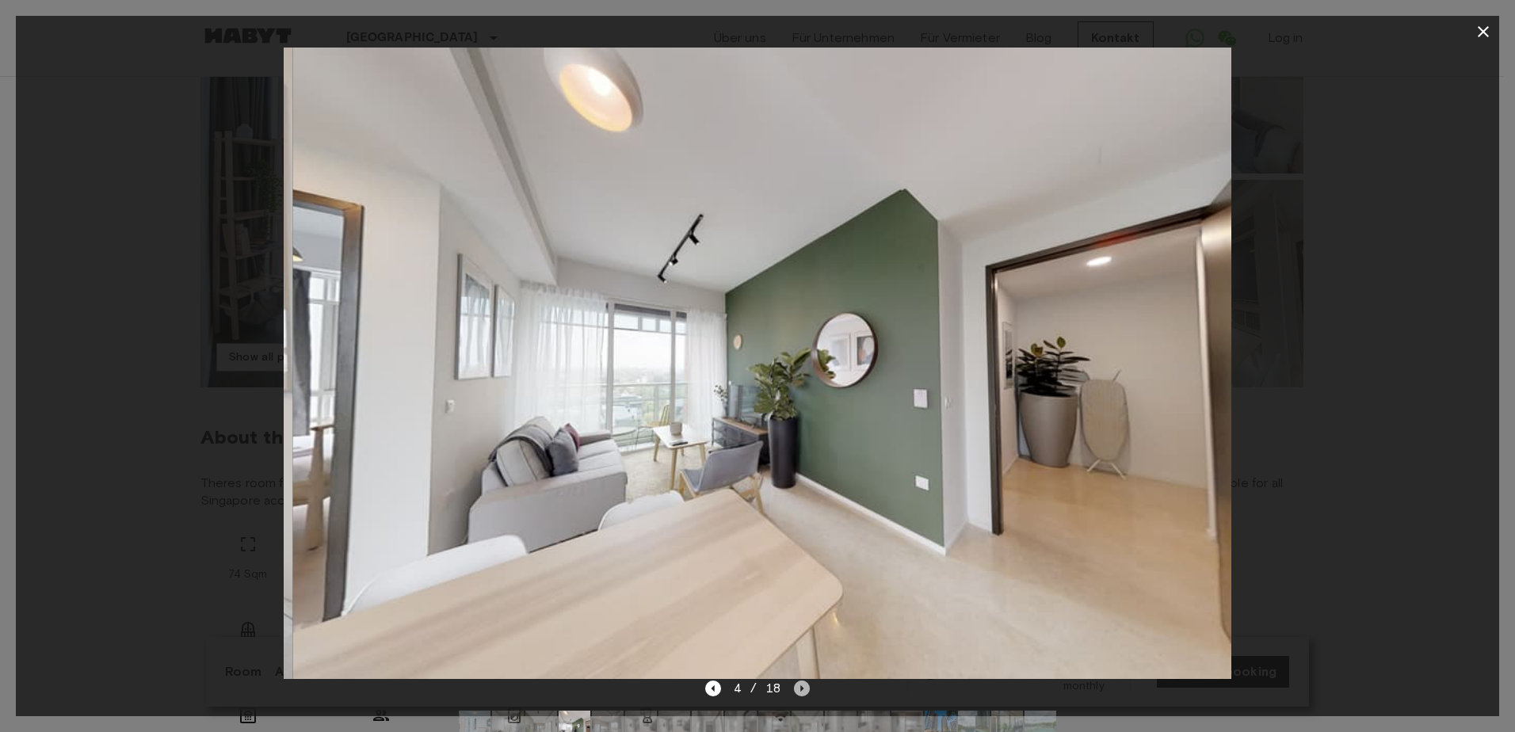
click at [802, 686] on icon "Next image" at bounding box center [802, 688] width 16 height 16
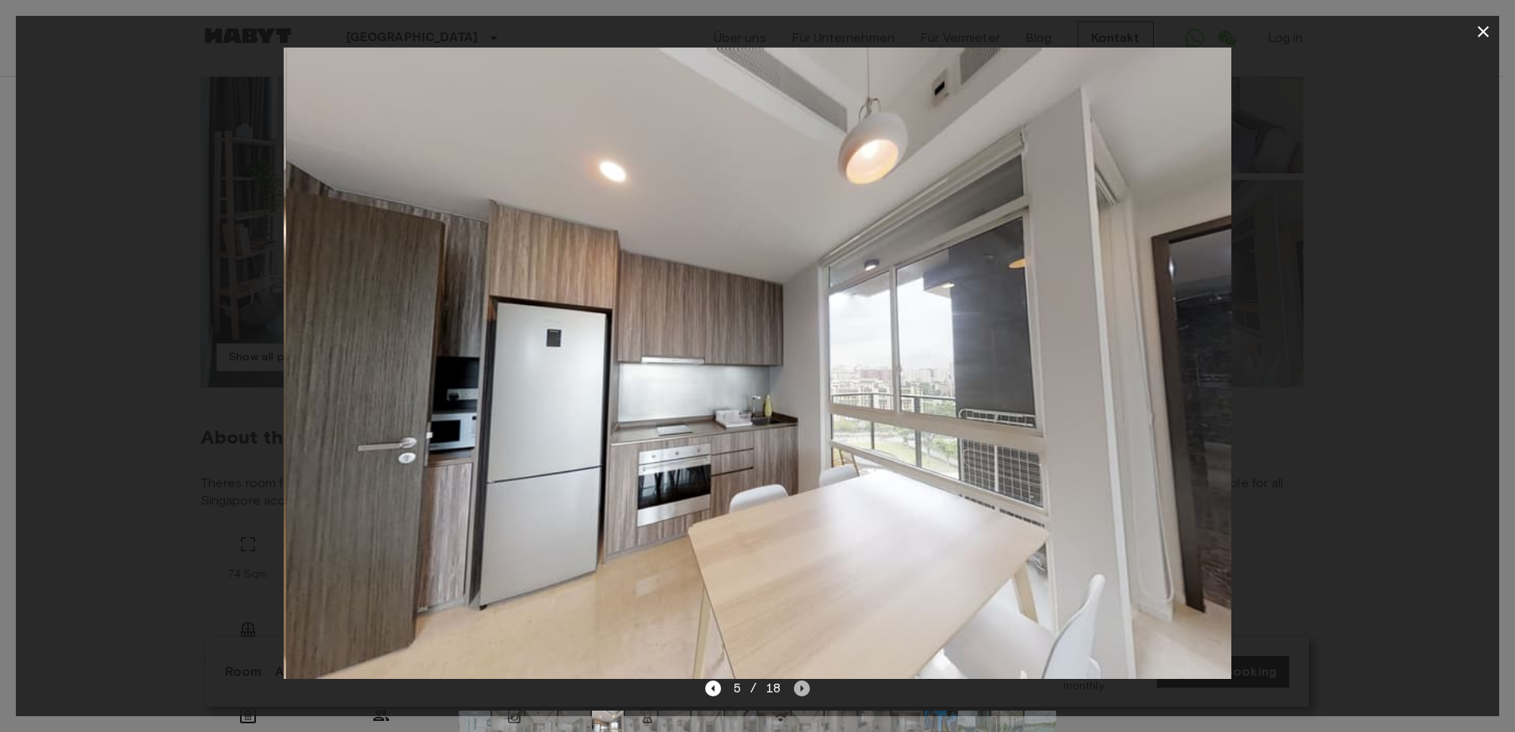
click at [802, 686] on icon "Next image" at bounding box center [802, 688] width 16 height 16
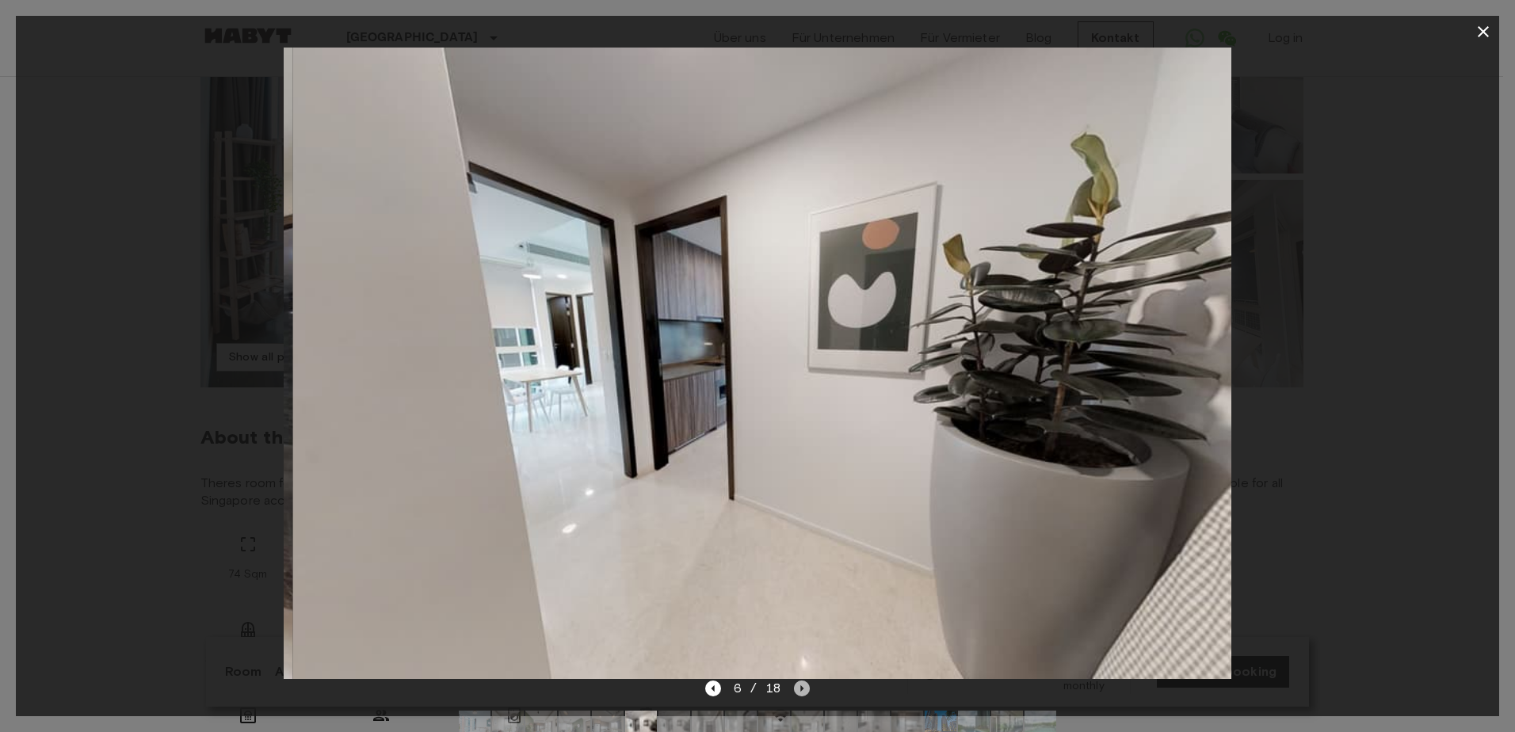
click at [802, 686] on icon "Next image" at bounding box center [802, 688] width 16 height 16
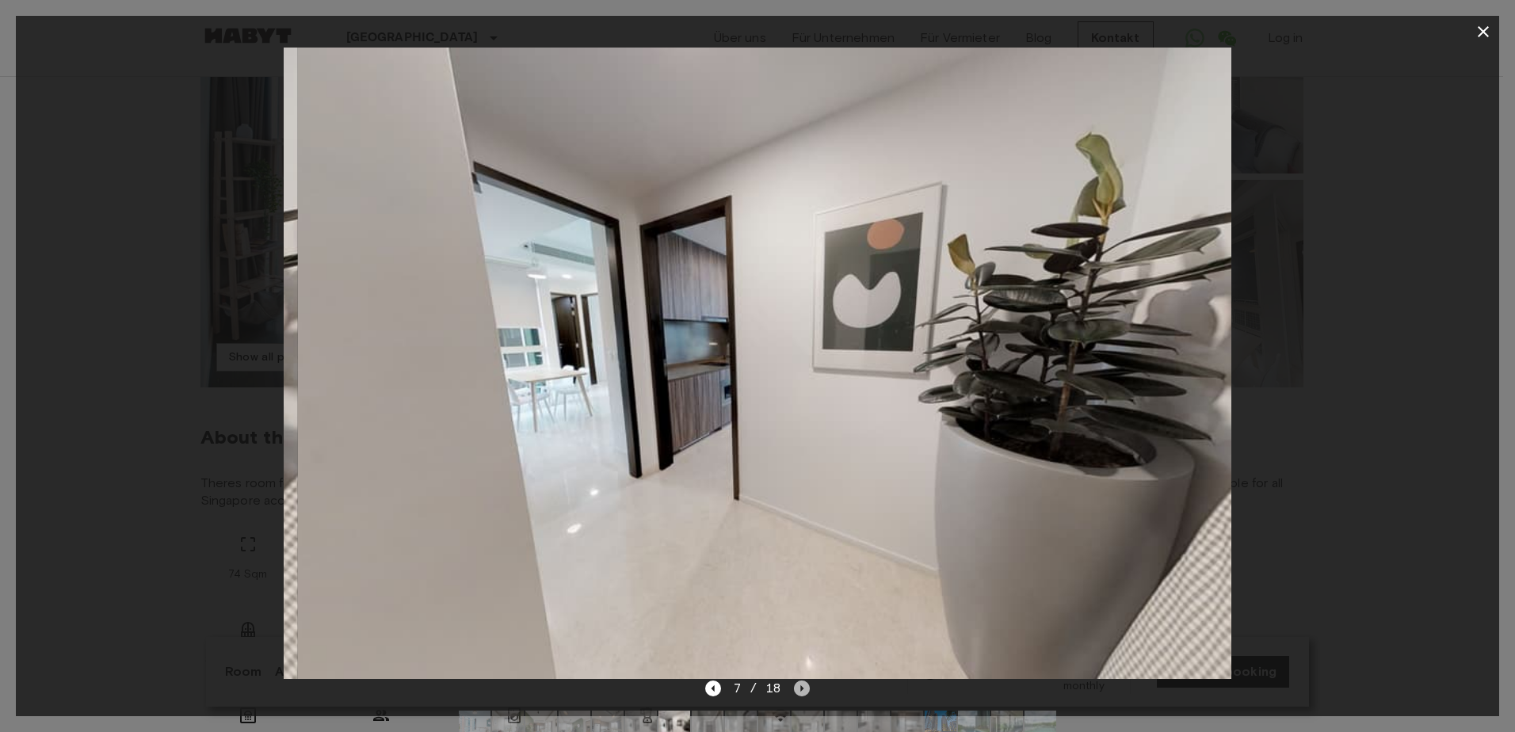
click at [802, 686] on icon "Next image" at bounding box center [802, 688] width 16 height 16
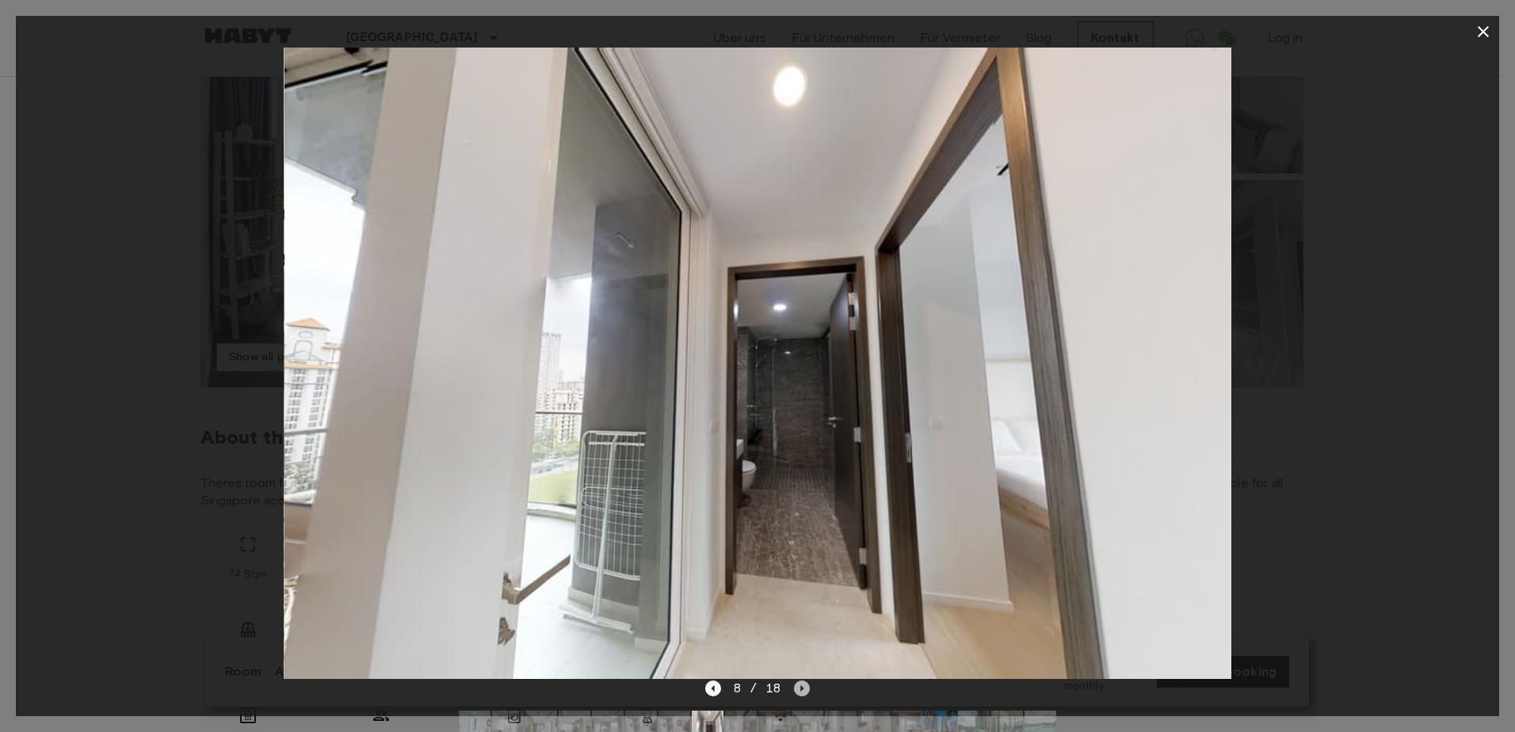
click at [802, 686] on icon "Next image" at bounding box center [802, 688] width 16 height 16
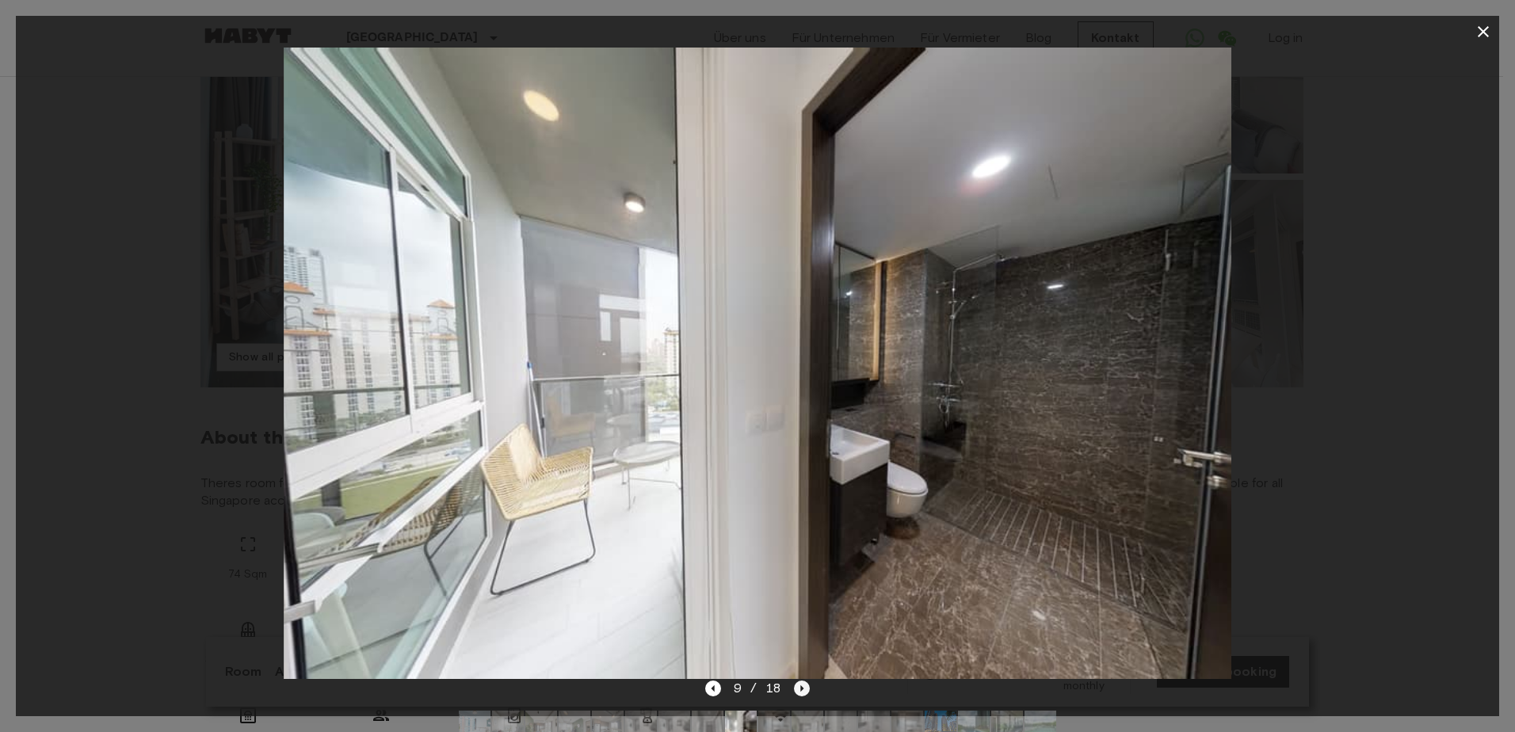
click at [802, 686] on icon "Next image" at bounding box center [802, 688] width 16 height 16
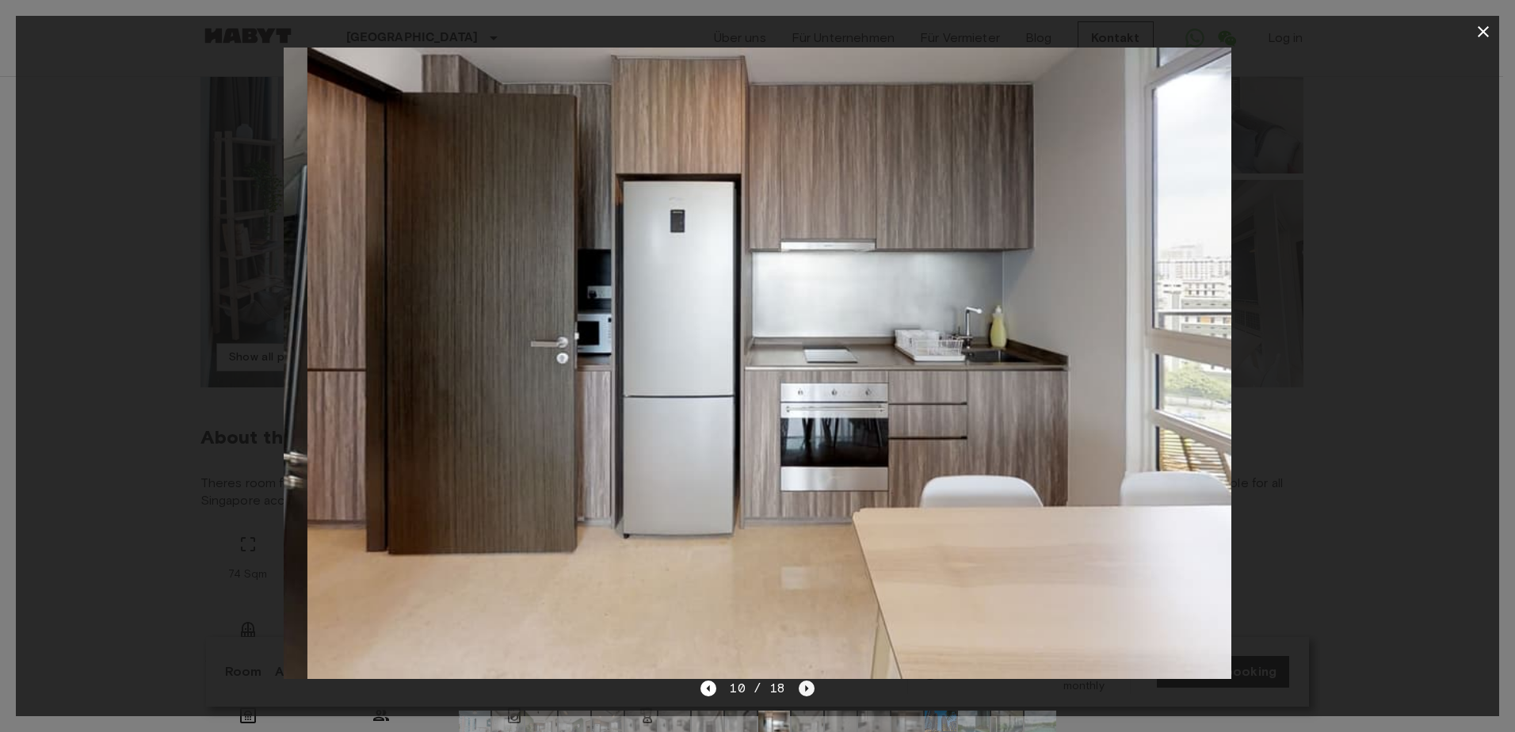
click at [802, 686] on icon "Next image" at bounding box center [807, 688] width 16 height 16
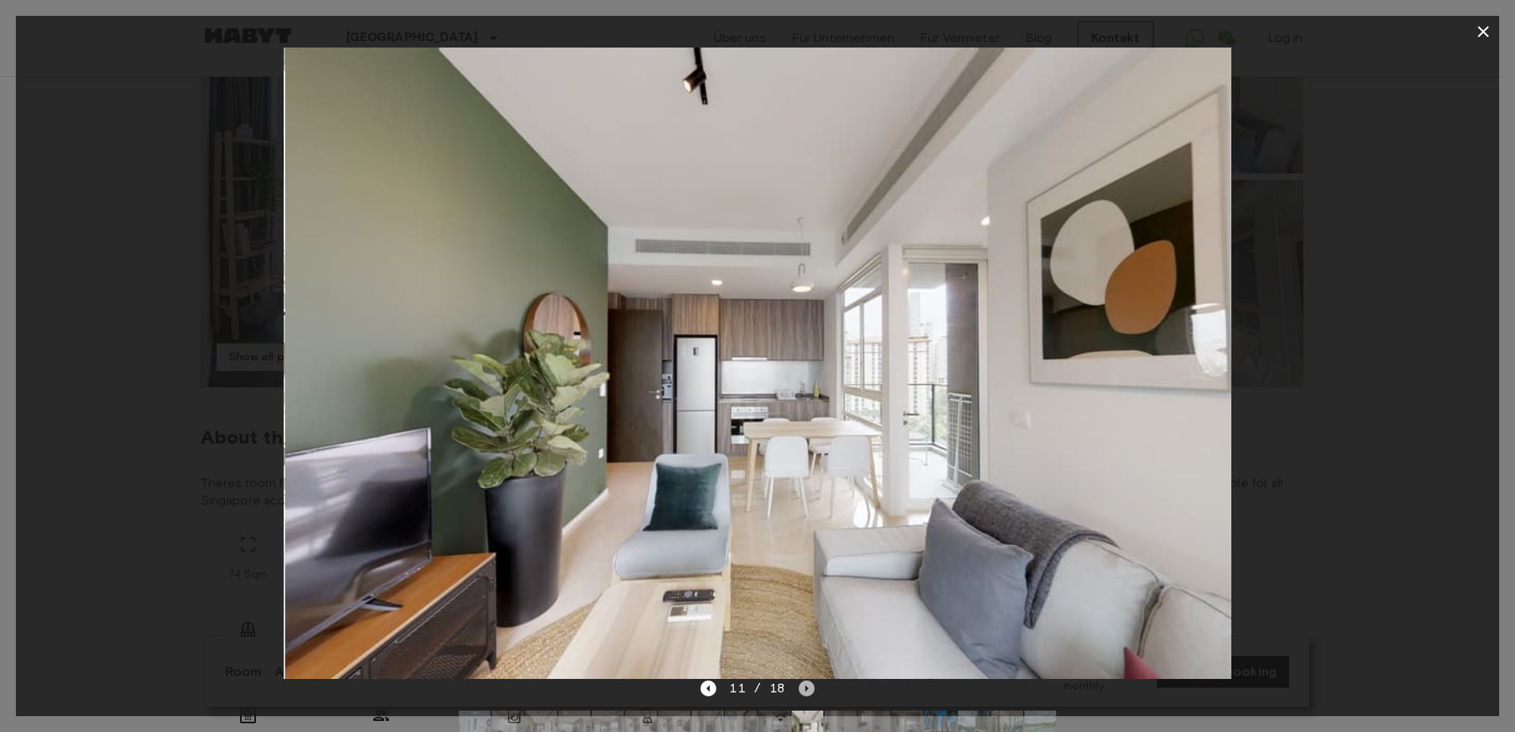
click at [802, 686] on icon "Next image" at bounding box center [807, 688] width 16 height 16
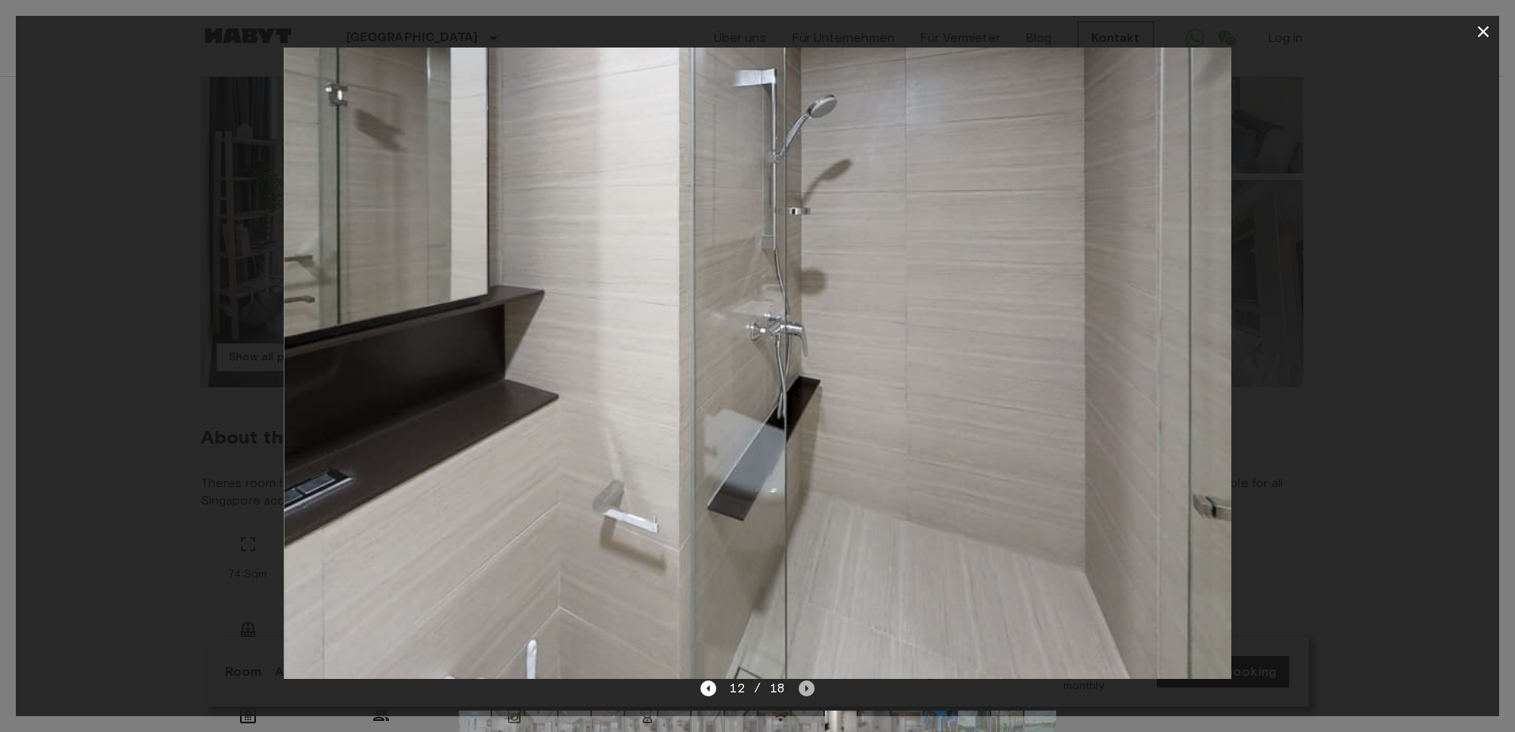
click at [802, 686] on icon "Next image" at bounding box center [807, 688] width 16 height 16
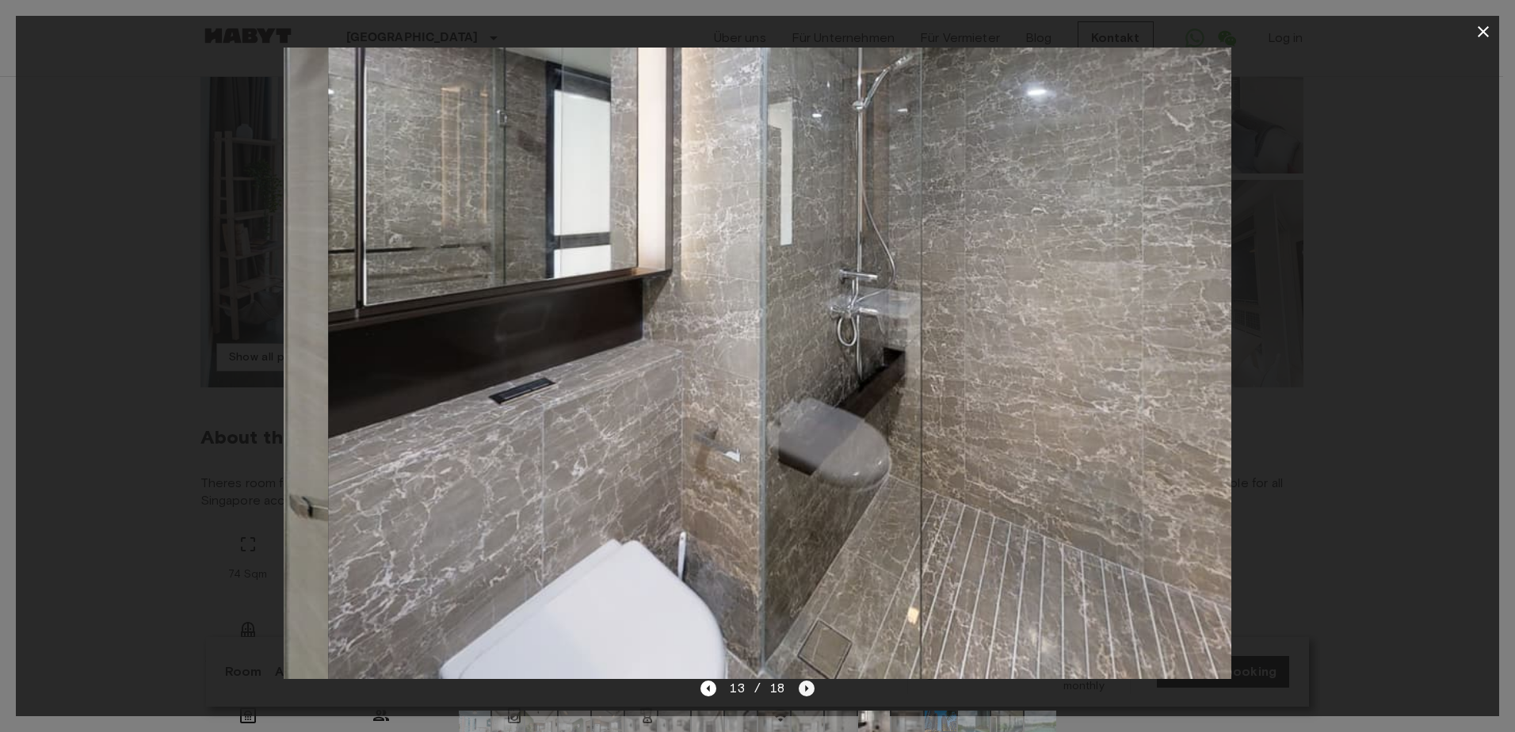
click at [802, 686] on icon "Next image" at bounding box center [807, 688] width 16 height 16
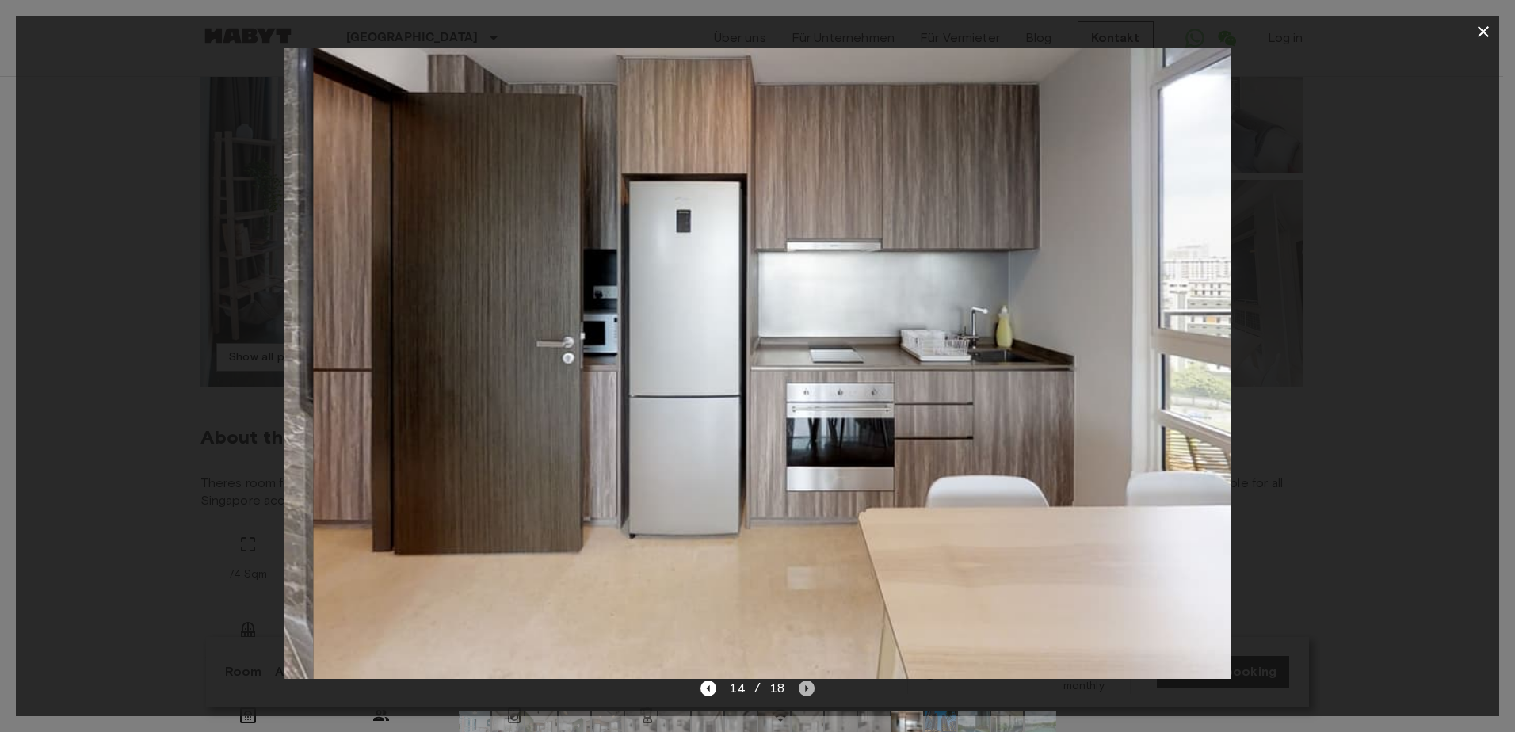
click at [802, 686] on icon "Next image" at bounding box center [807, 688] width 16 height 16
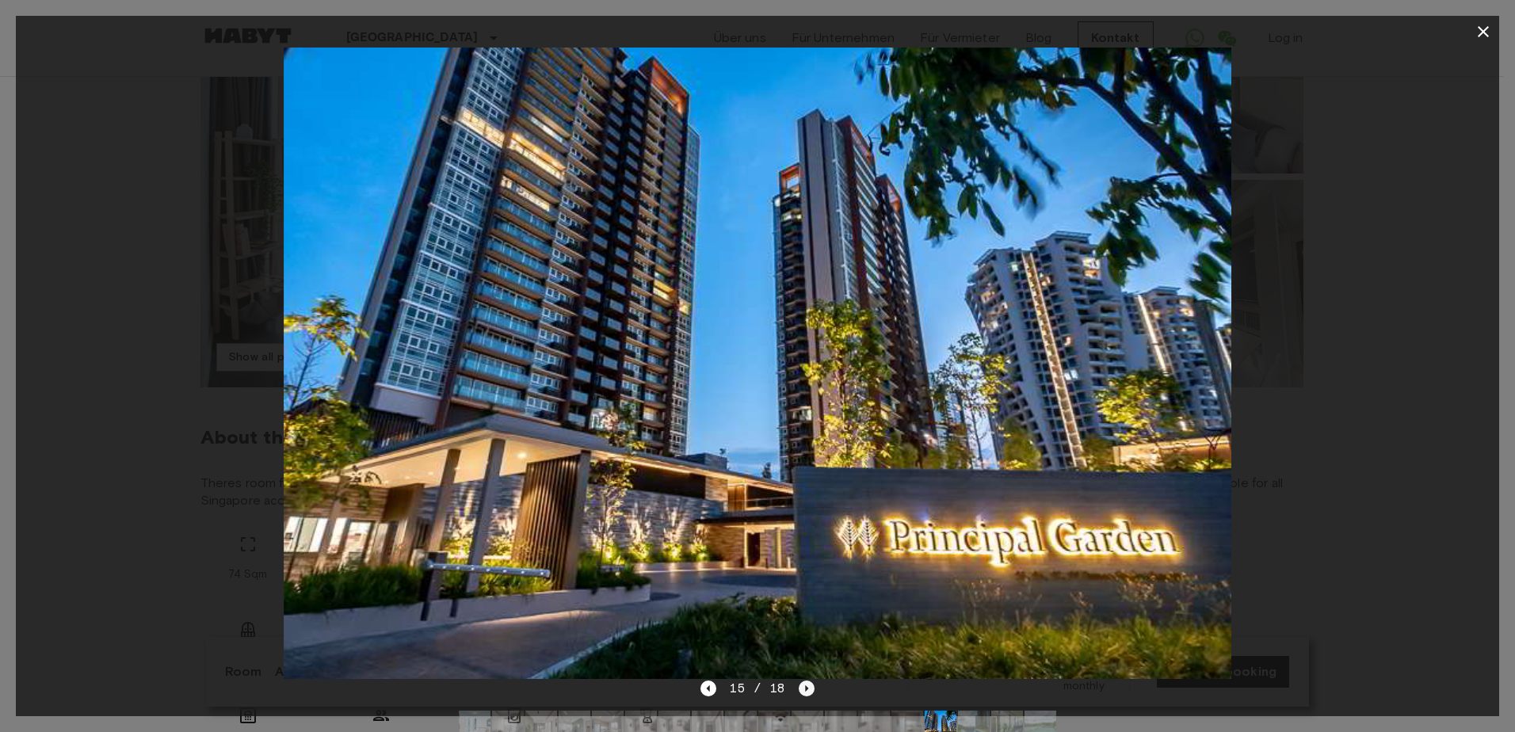
click at [802, 686] on icon "Next image" at bounding box center [807, 688] width 16 height 16
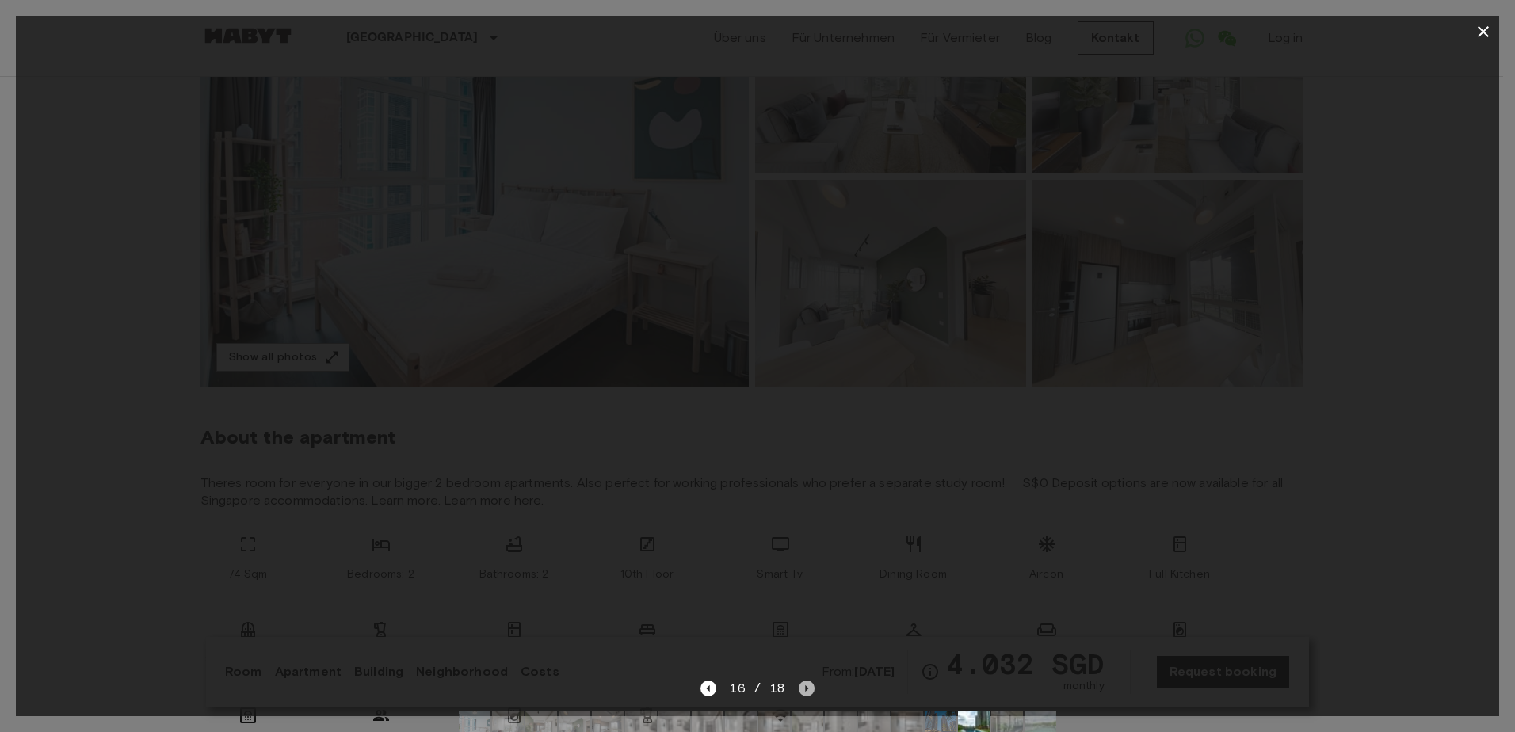
click at [802, 686] on icon "Next image" at bounding box center [807, 688] width 16 height 16
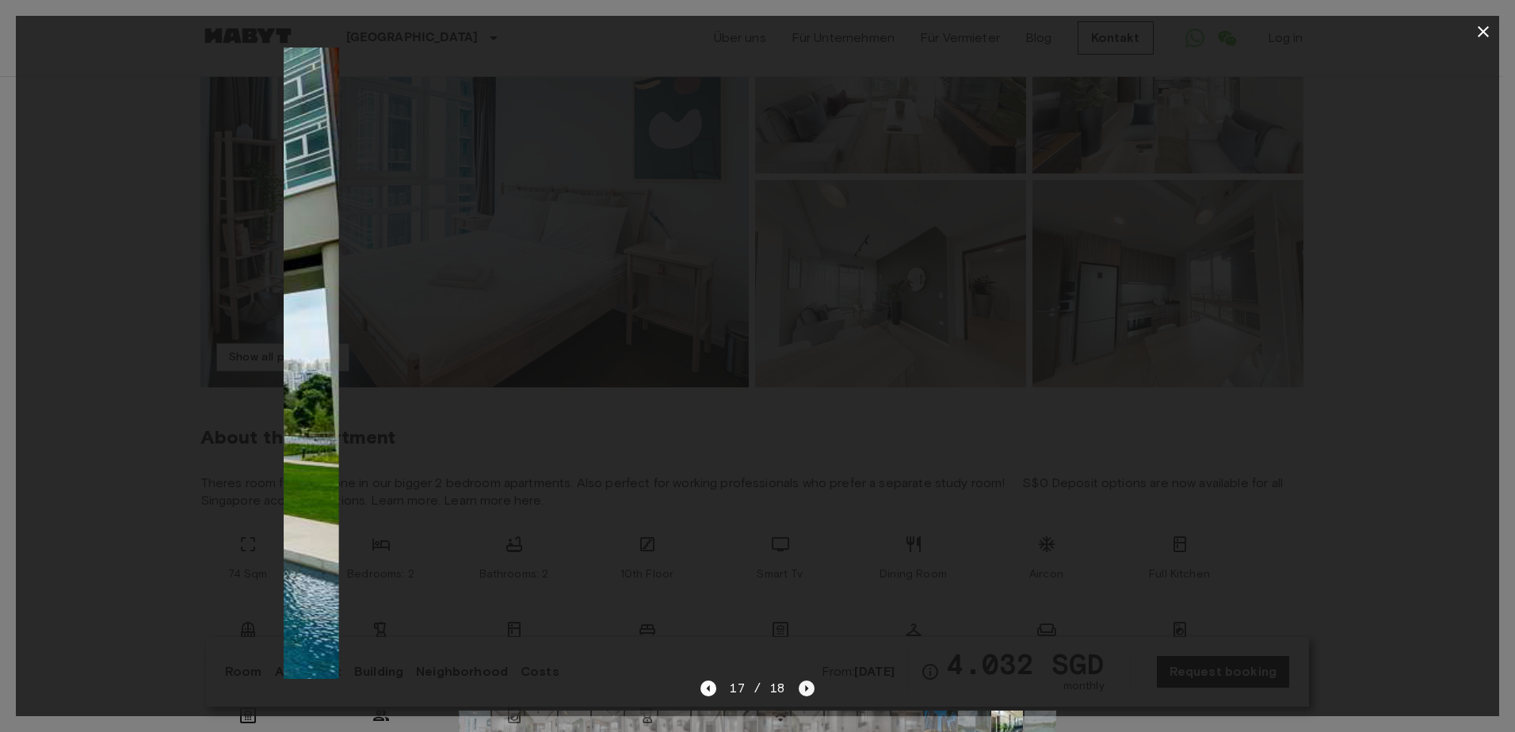
click at [802, 686] on icon "Next image" at bounding box center [807, 688] width 16 height 16
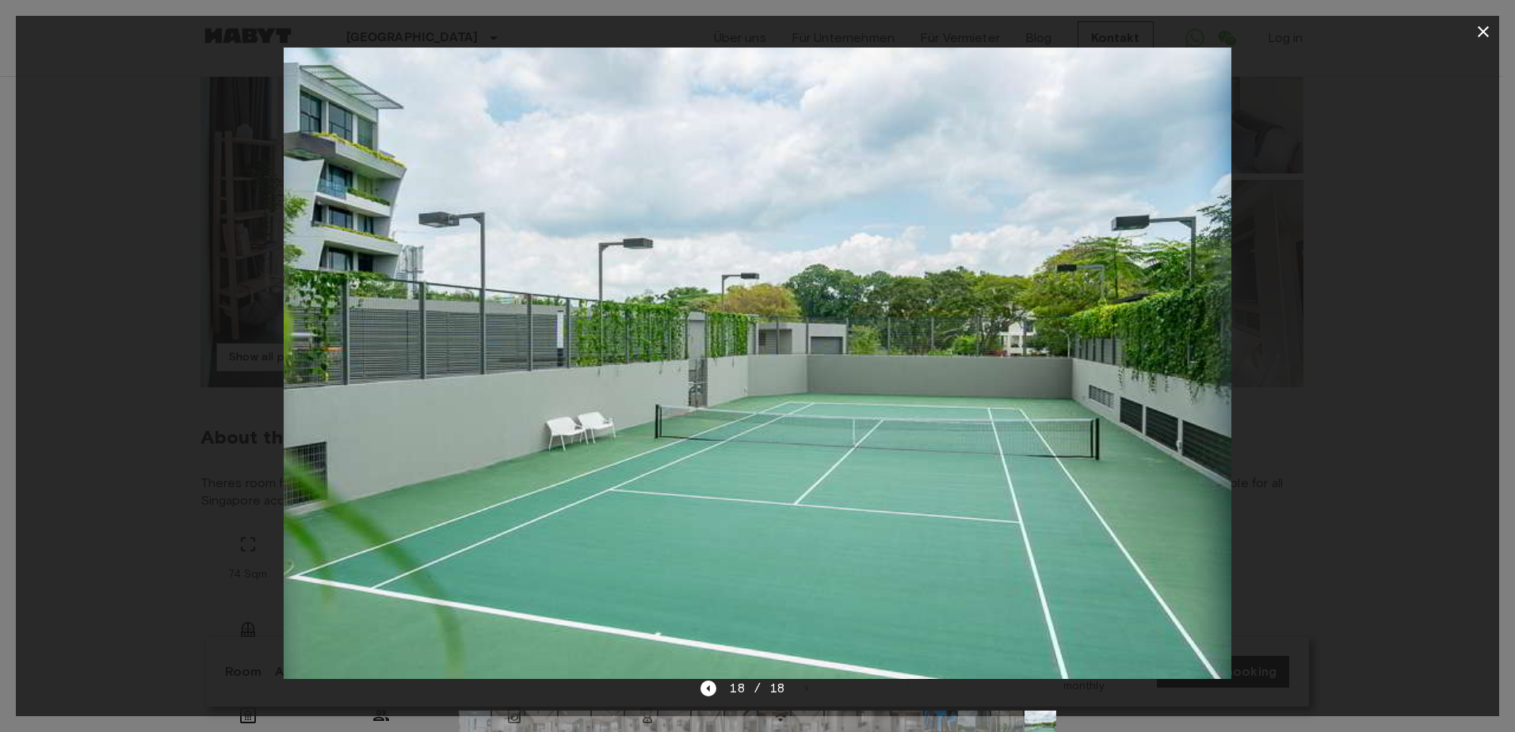
click at [1486, 25] on icon "button" at bounding box center [1482, 31] width 19 height 19
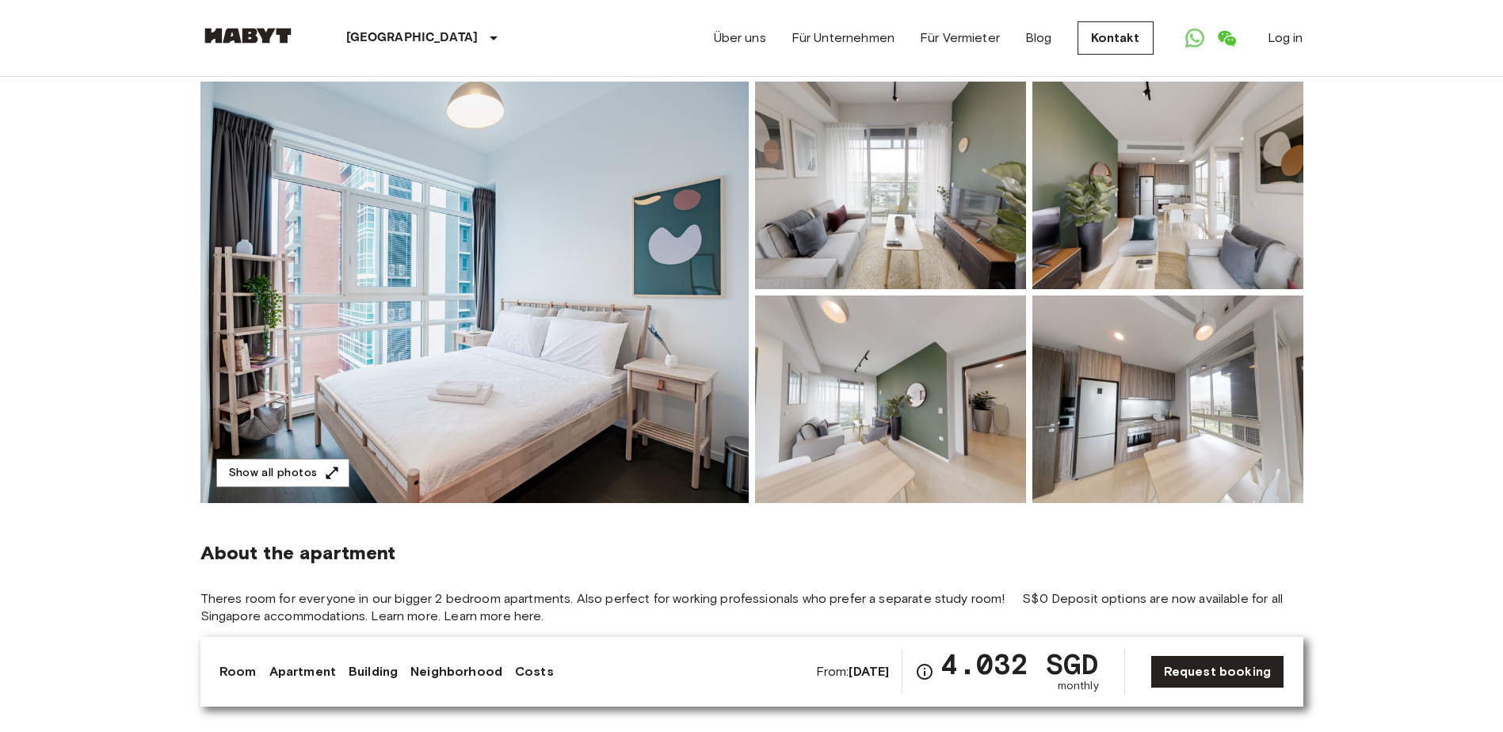
scroll to position [0, 0]
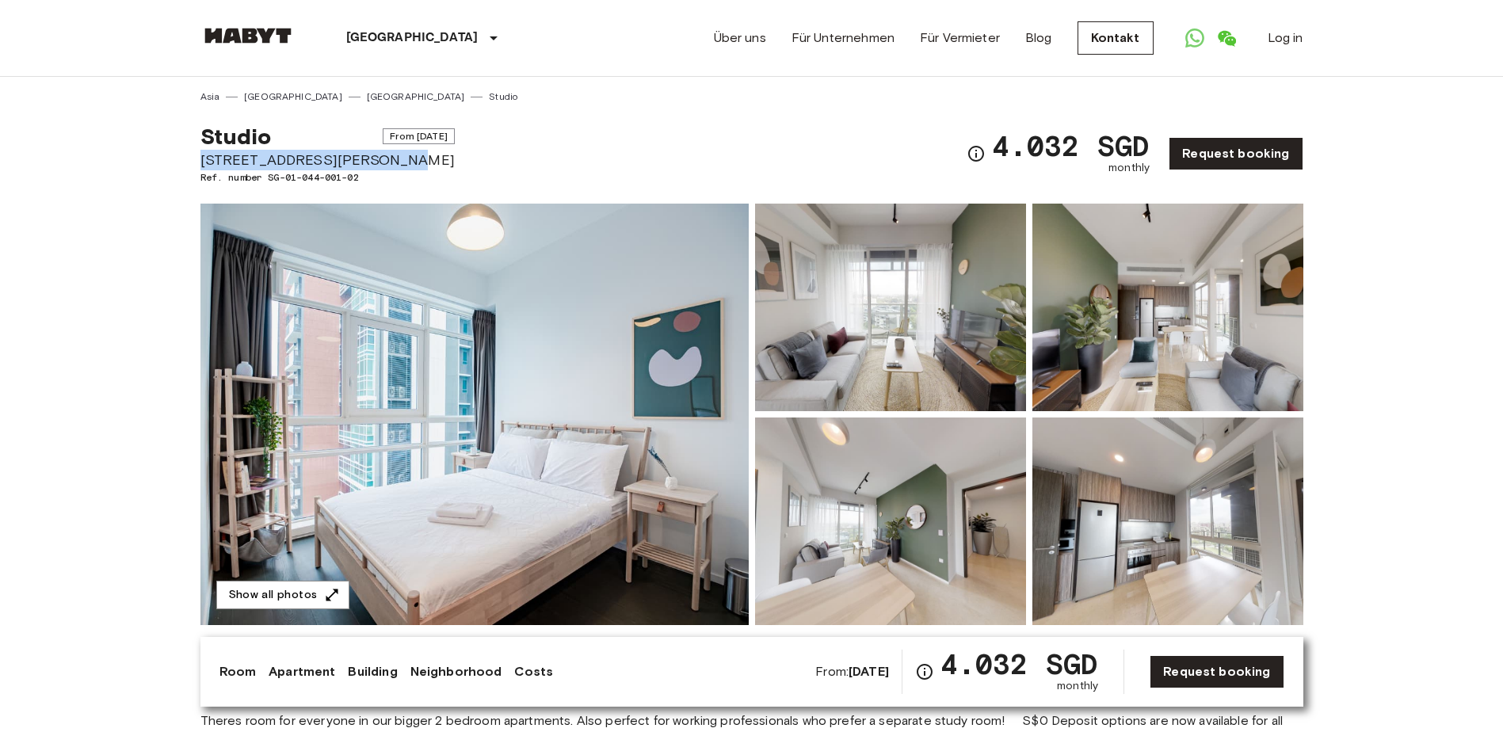
drag, startPoint x: 388, startPoint y: 160, endPoint x: 199, endPoint y: 157, distance: 189.4
copy span "[STREET_ADDRESS][PERSON_NAME]"
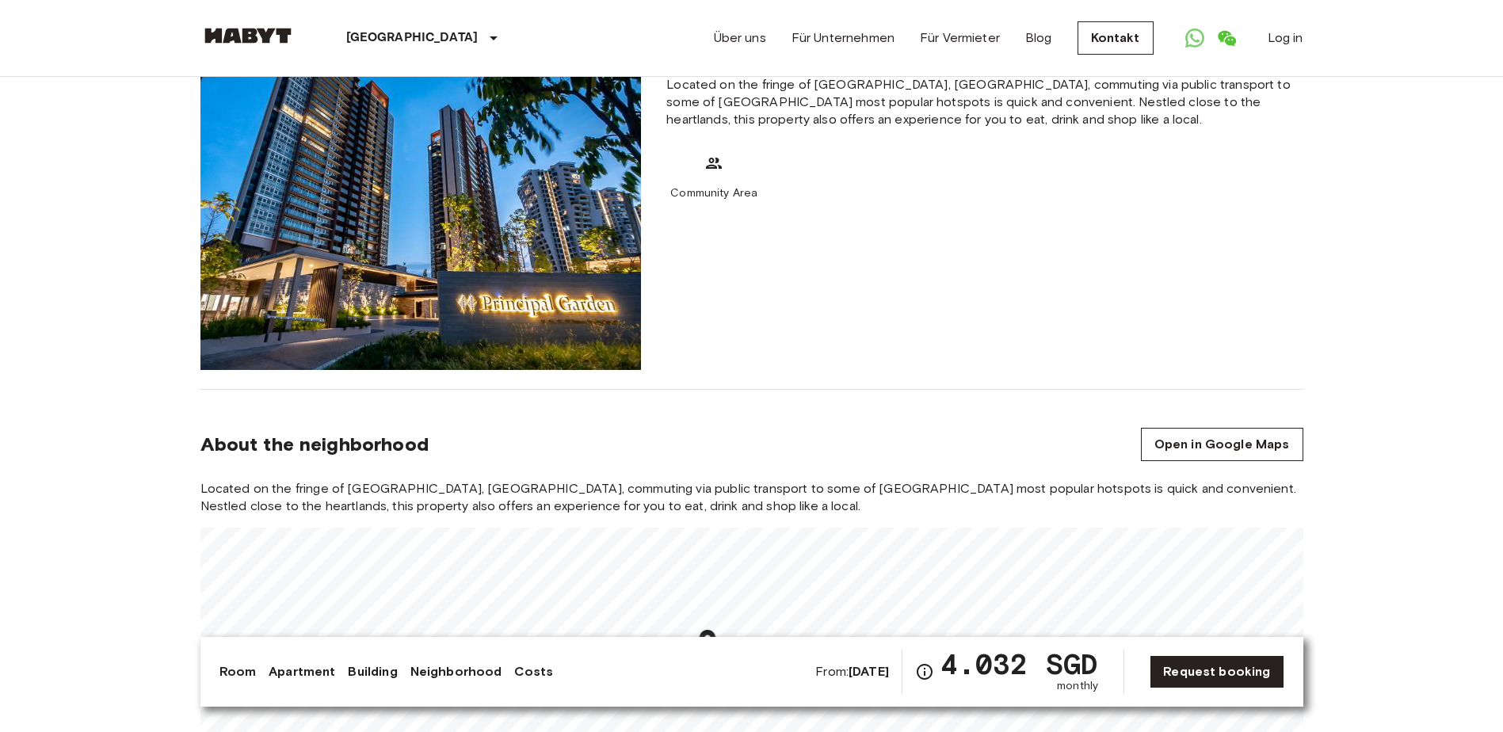
scroll to position [1030, 0]
